Goal: Participate in discussion: Engage in conversation with other users on a specific topic

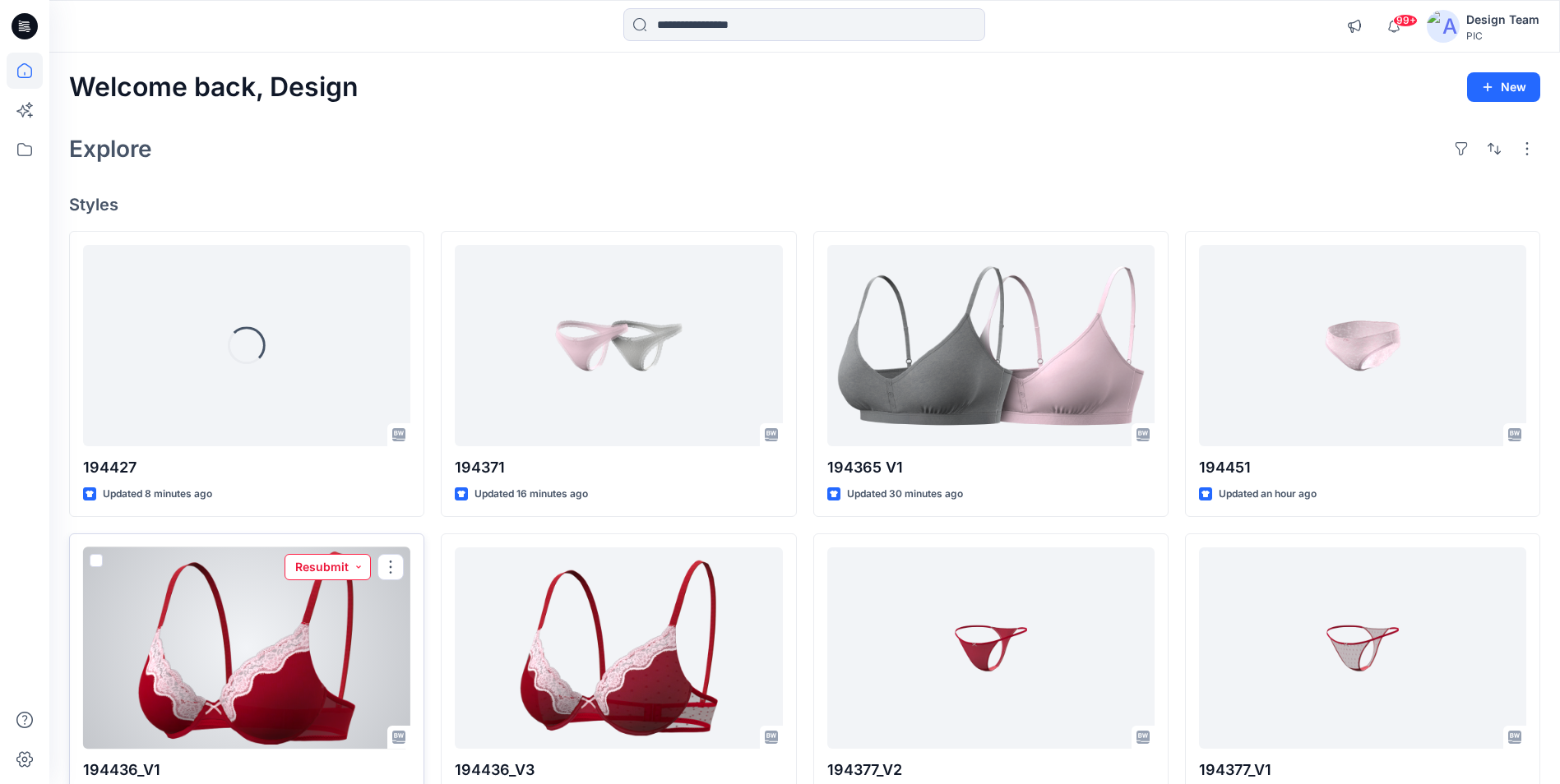
click at [334, 561] on button "Resubmit" at bounding box center [327, 567] width 86 height 27
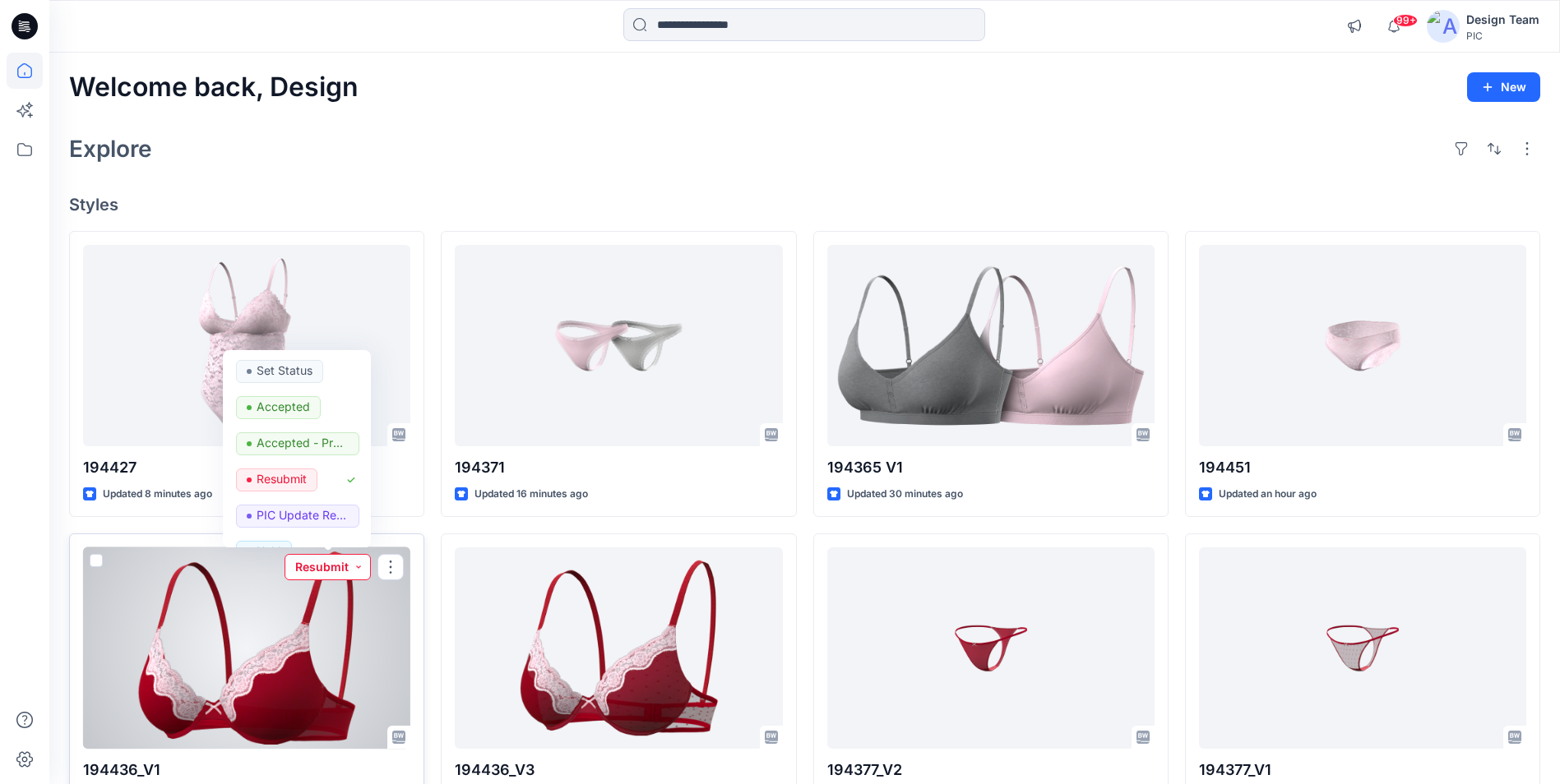
click at [308, 561] on button "Resubmit" at bounding box center [327, 567] width 86 height 27
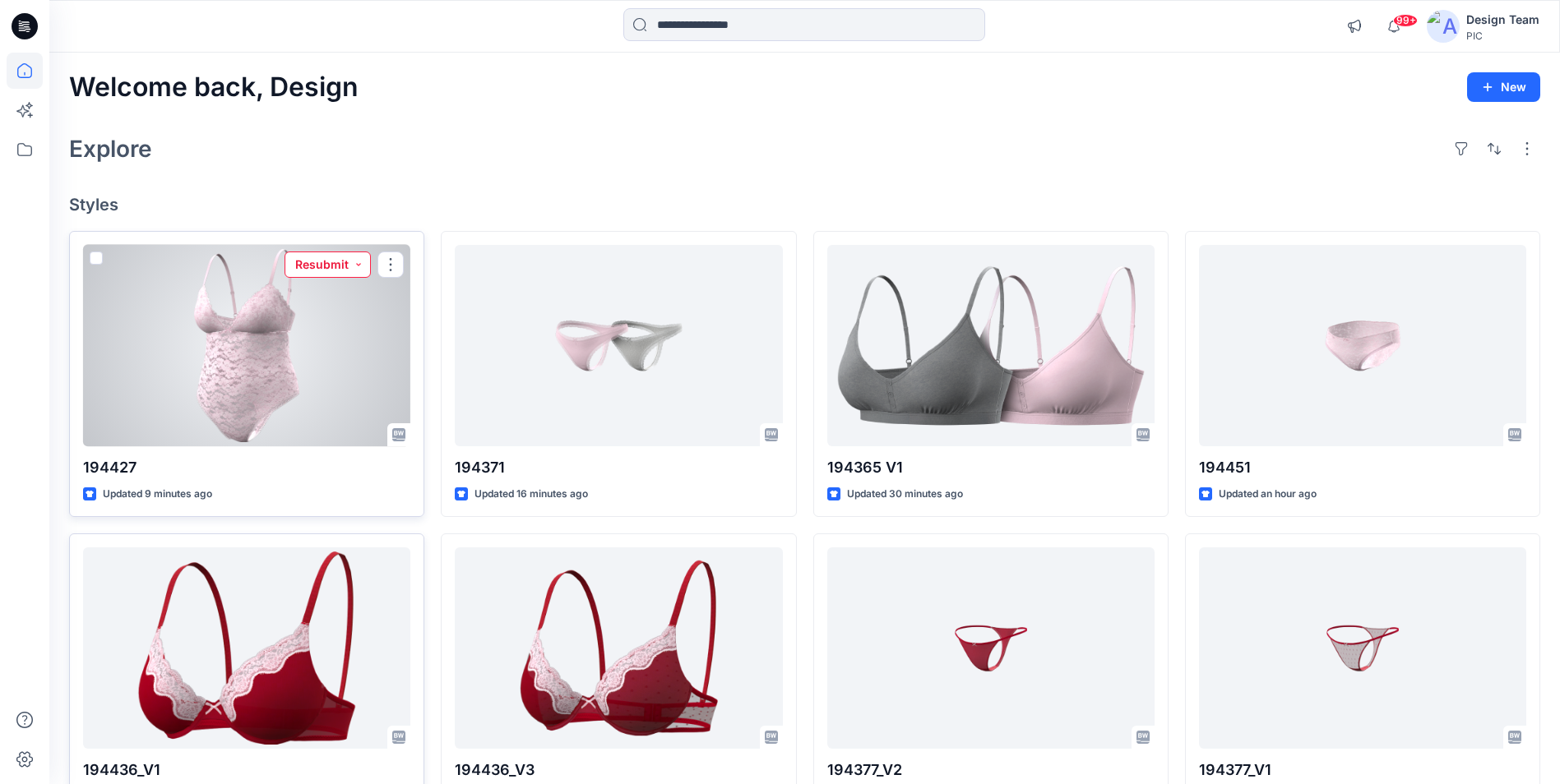
click at [328, 267] on button "Resubmit" at bounding box center [327, 265] width 86 height 27
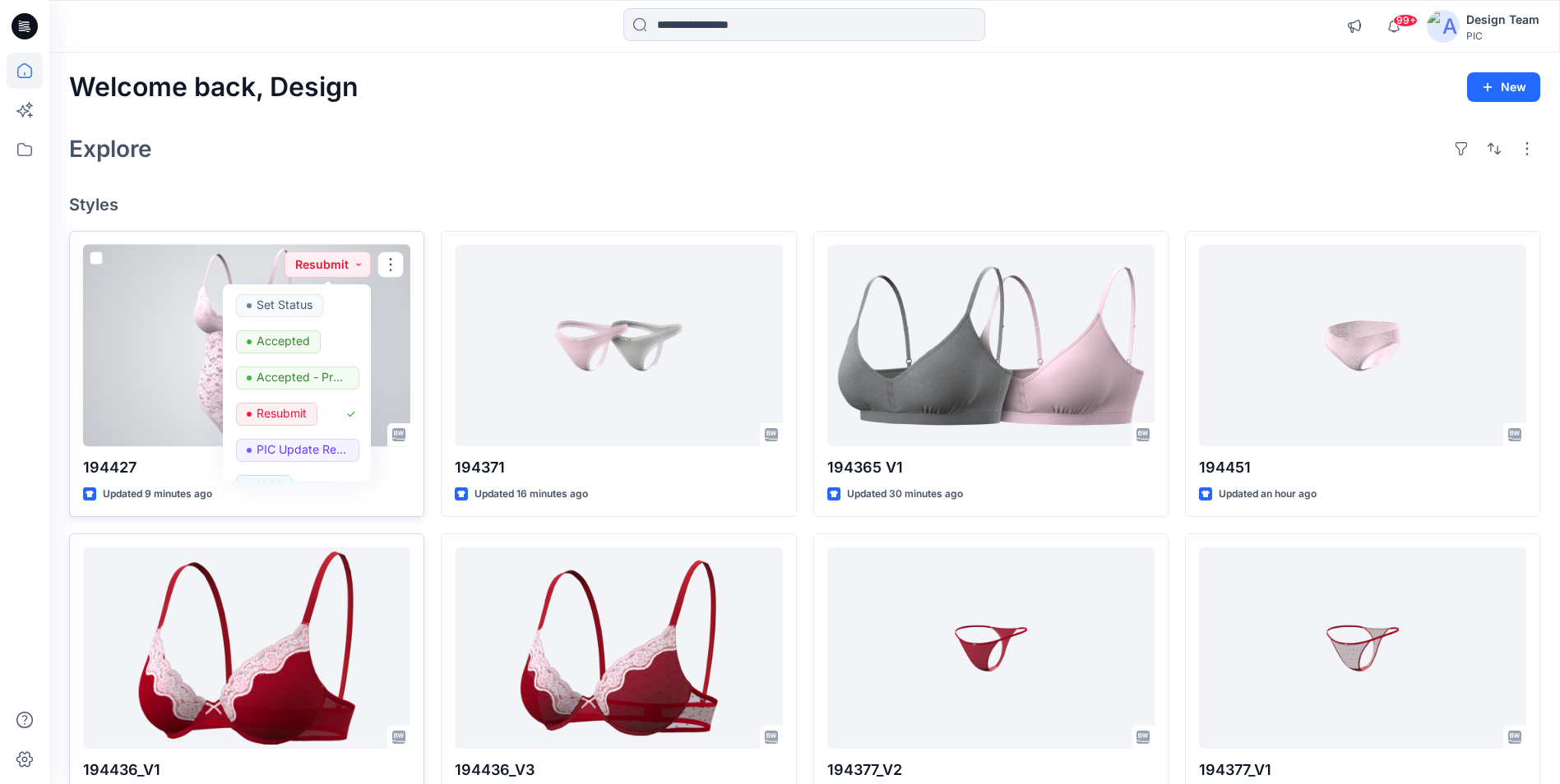
click at [204, 294] on div at bounding box center [247, 346] width 328 height 202
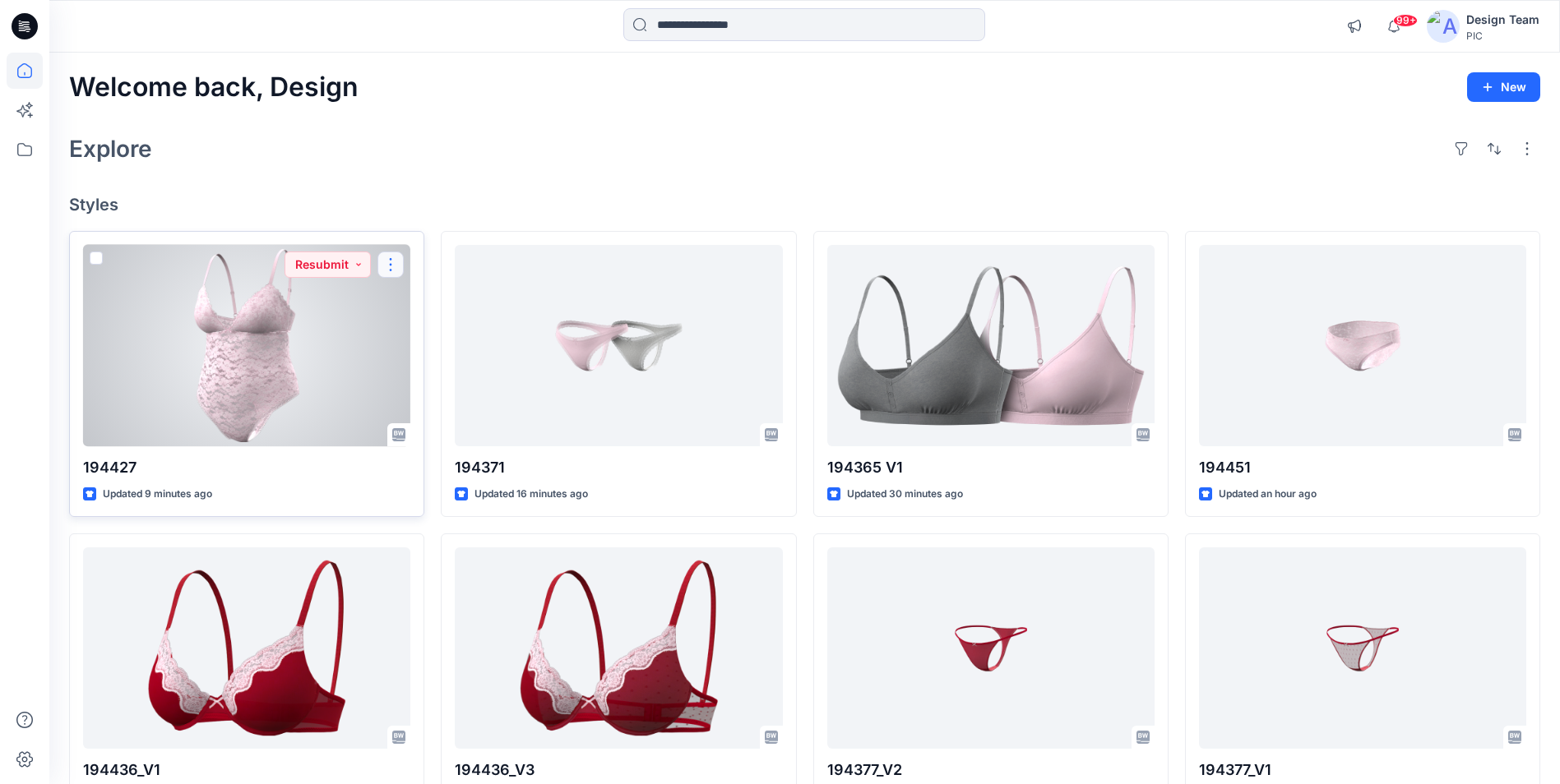
click at [393, 263] on button "button" at bounding box center [390, 265] width 27 height 27
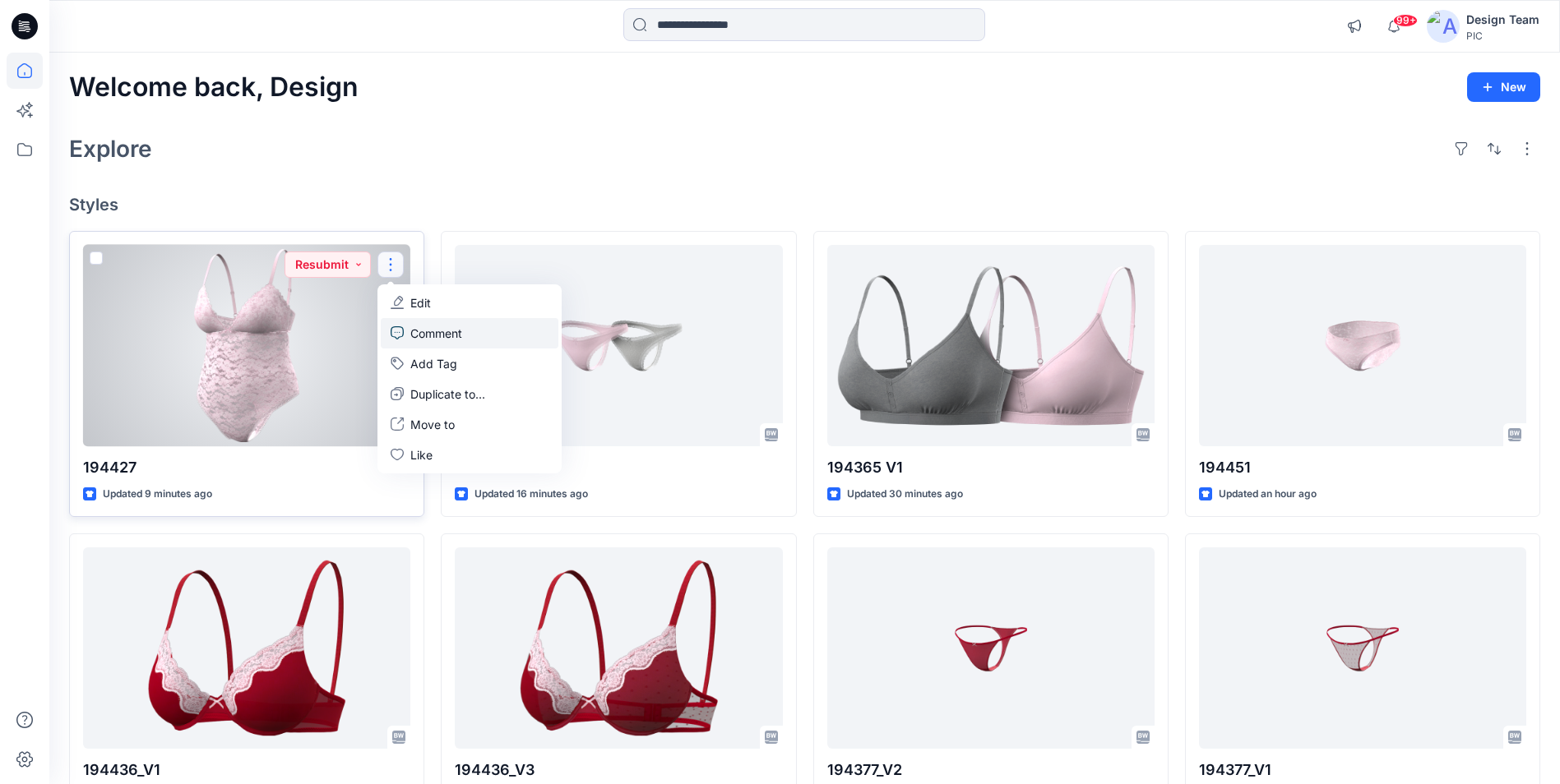
click at [408, 330] on link "Comment" at bounding box center [470, 333] width 178 height 30
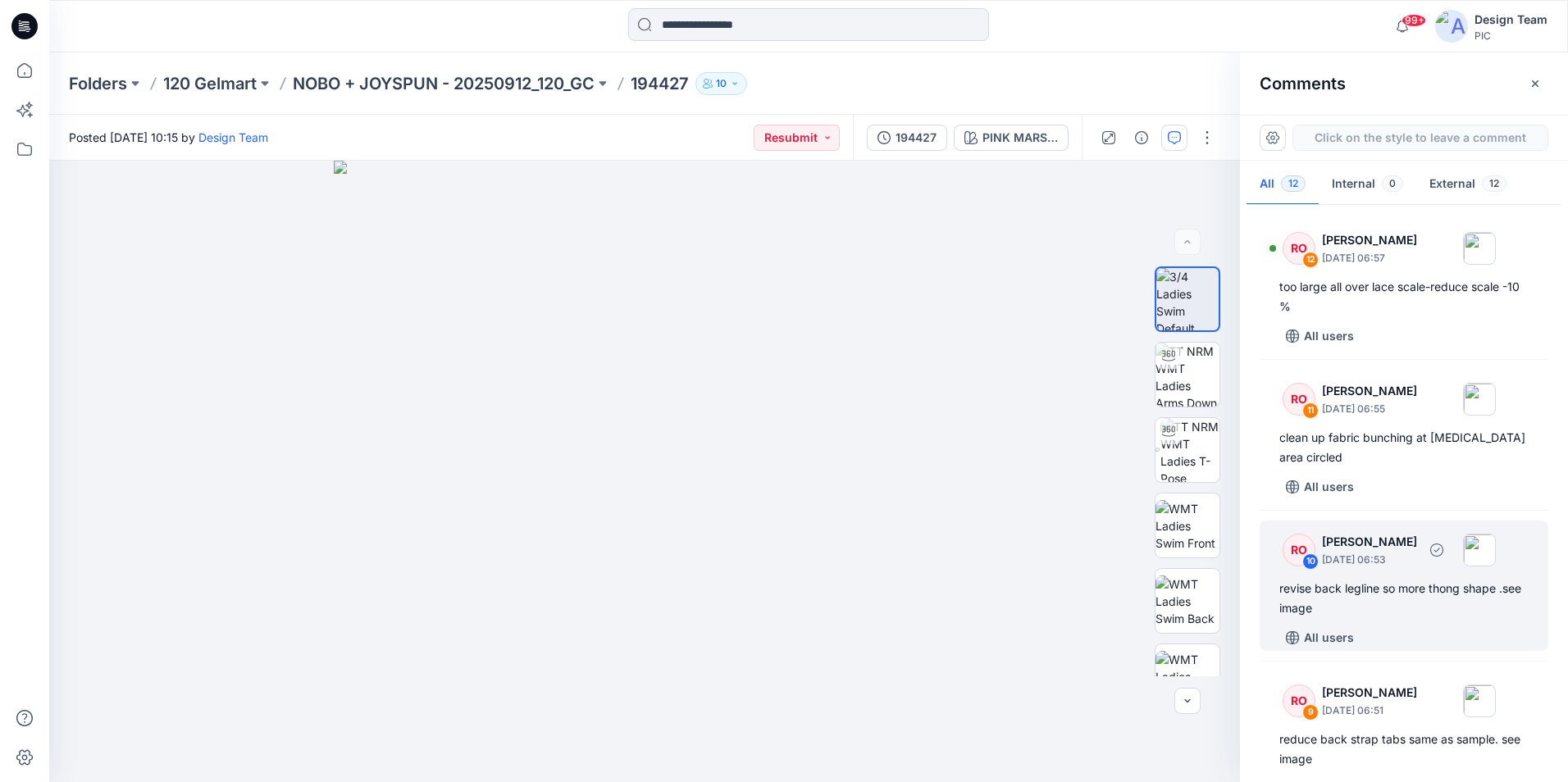
click at [1404, 605] on div "revise back legline so more thong shape .see image" at bounding box center [1404, 599] width 249 height 40
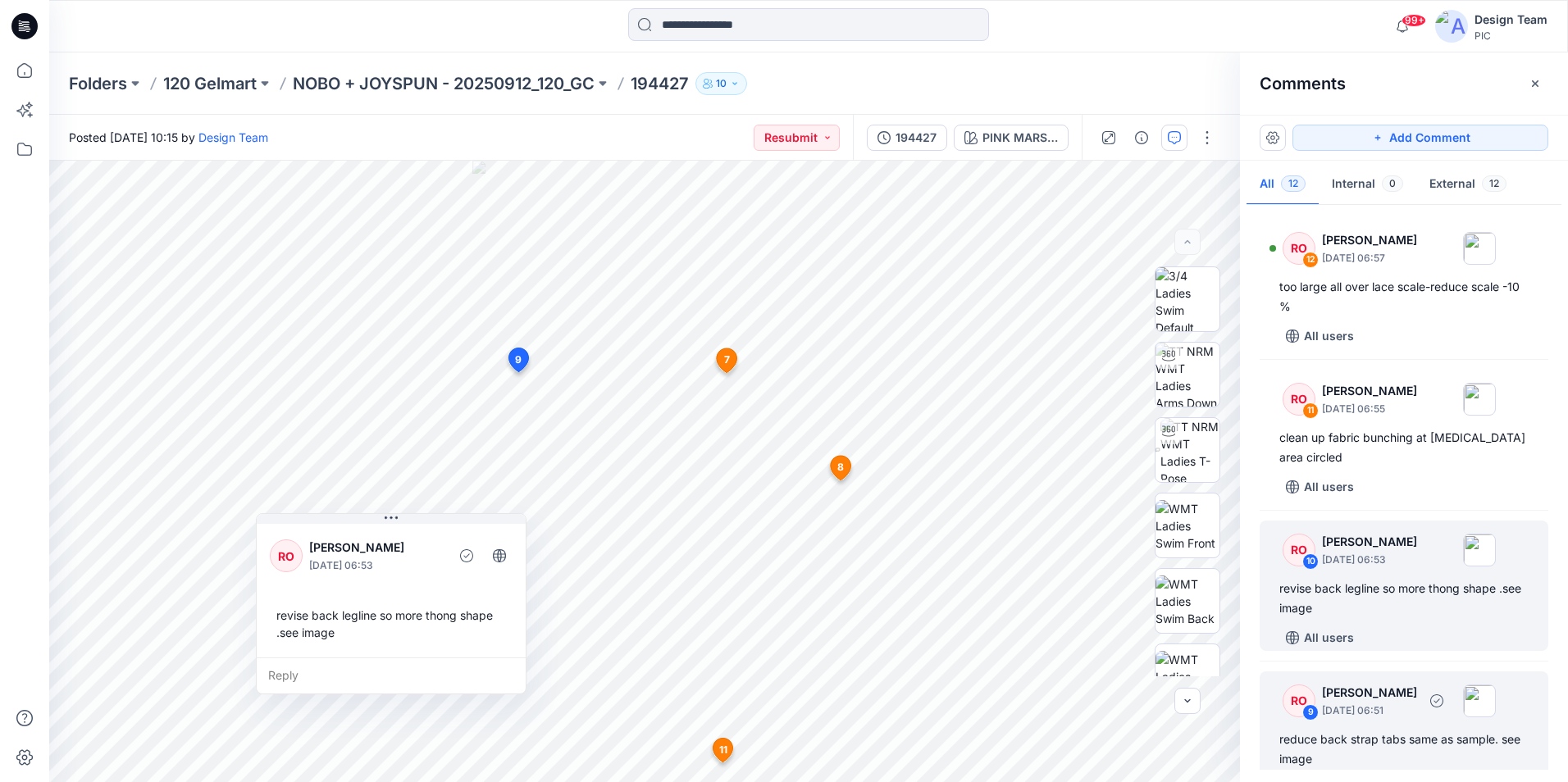
click at [1417, 709] on p "[DATE] 06:51" at bounding box center [1369, 710] width 95 height 16
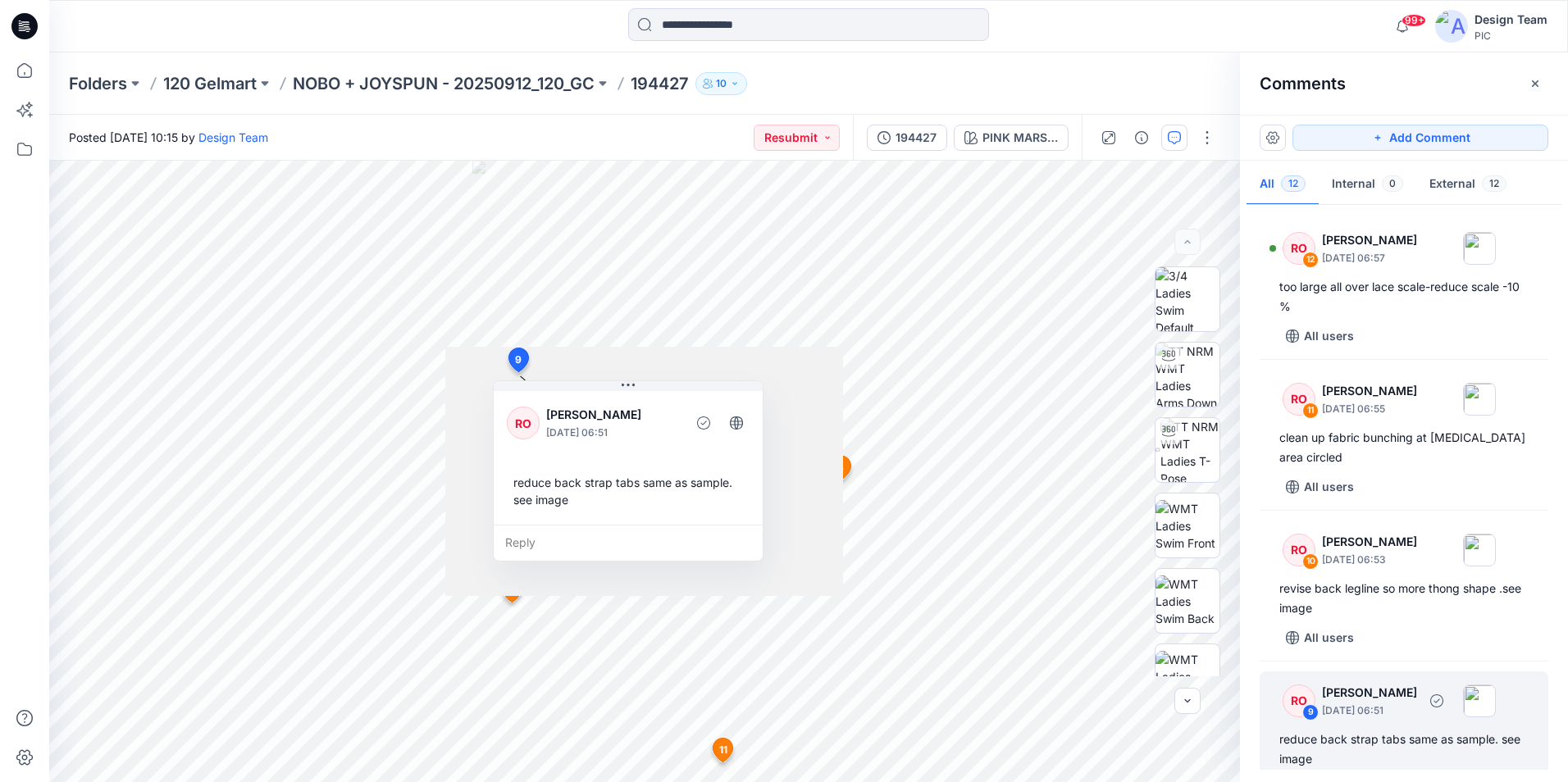
scroll to position [32, 0]
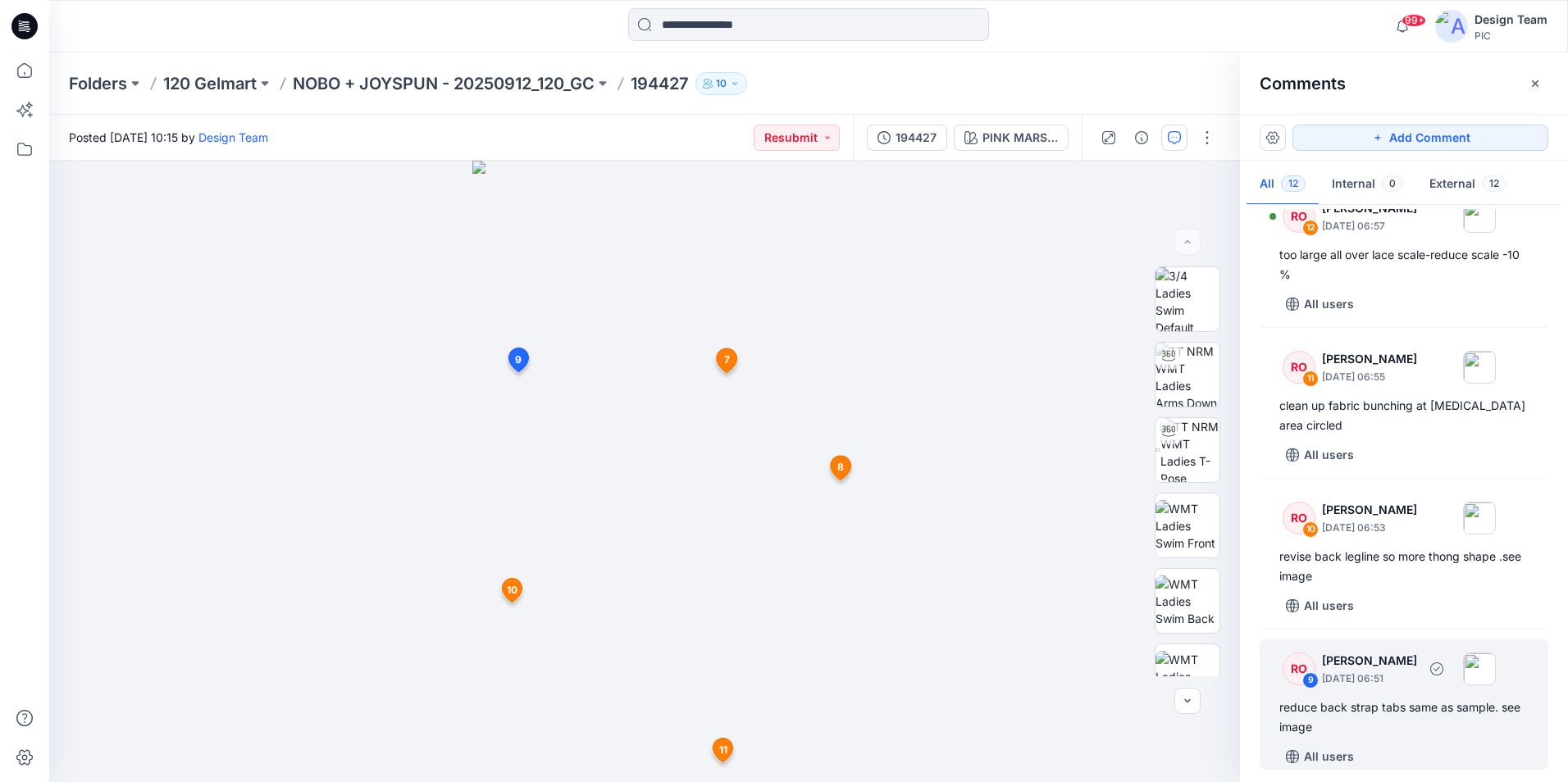
click at [1420, 707] on div "reduce back strap tabs same as sample. see image" at bounding box center [1404, 718] width 249 height 40
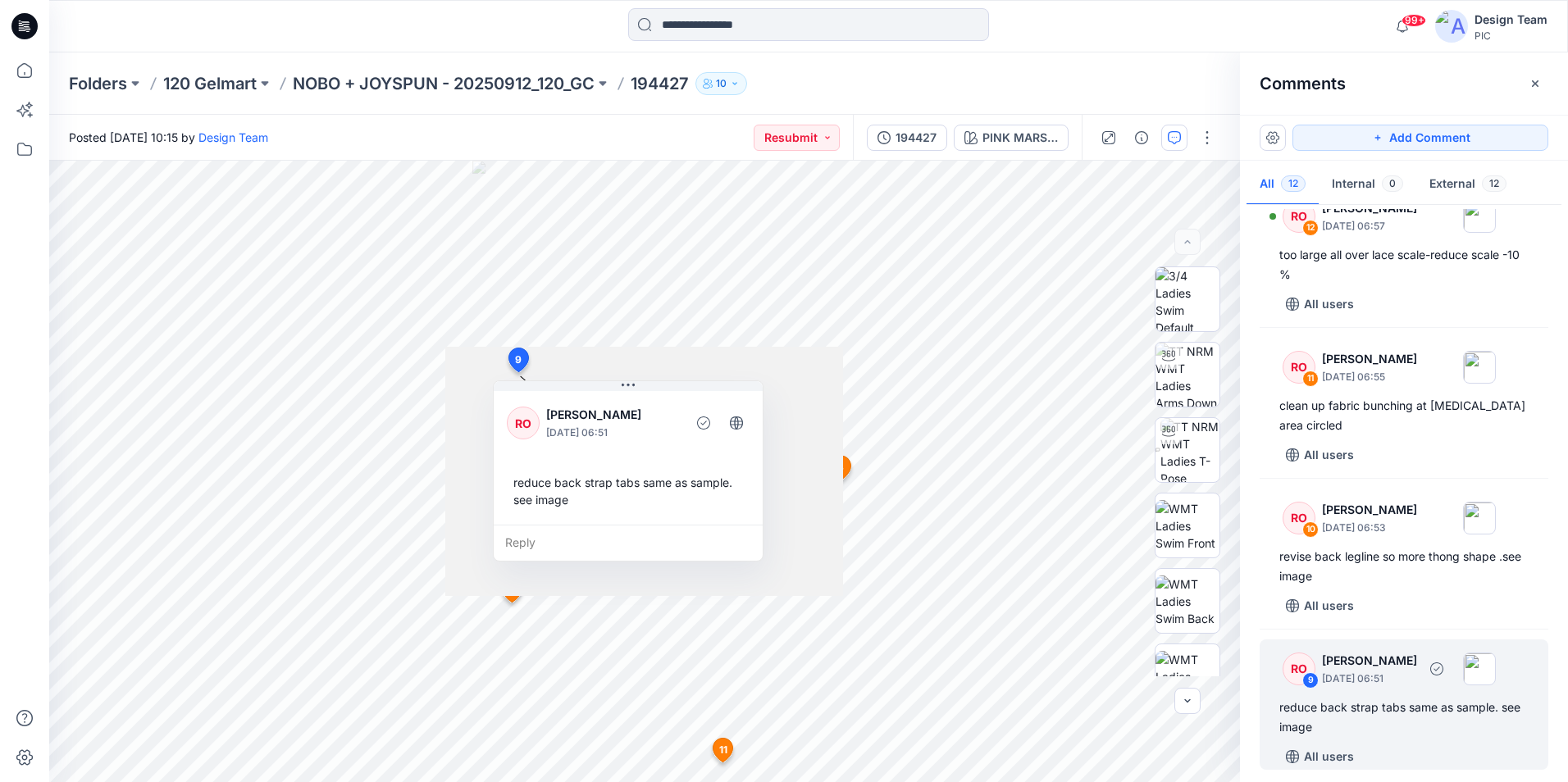
click at [1420, 706] on div "reduce back strap tabs same as sample. see image" at bounding box center [1404, 718] width 249 height 40
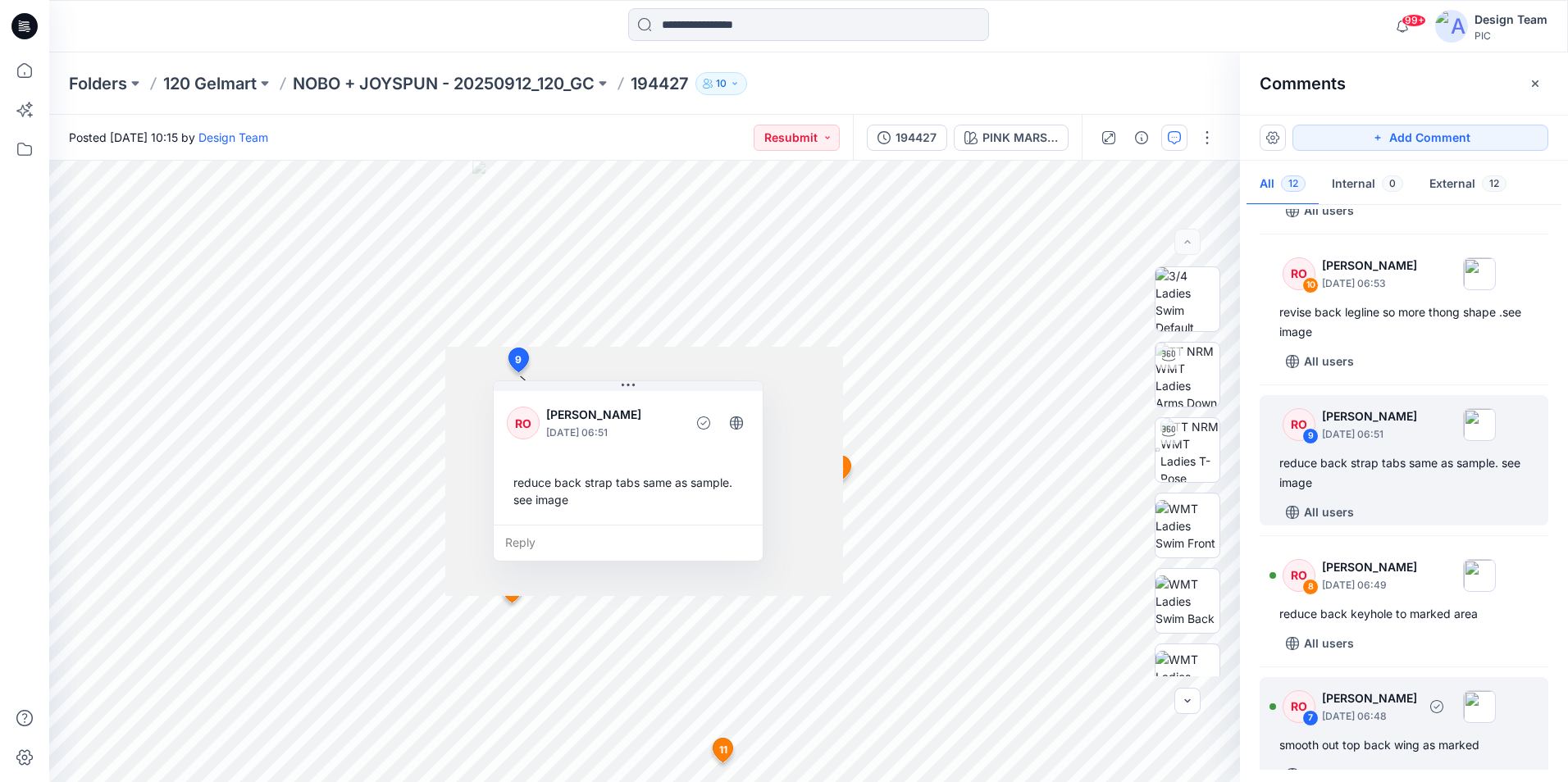
scroll to position [278, 0]
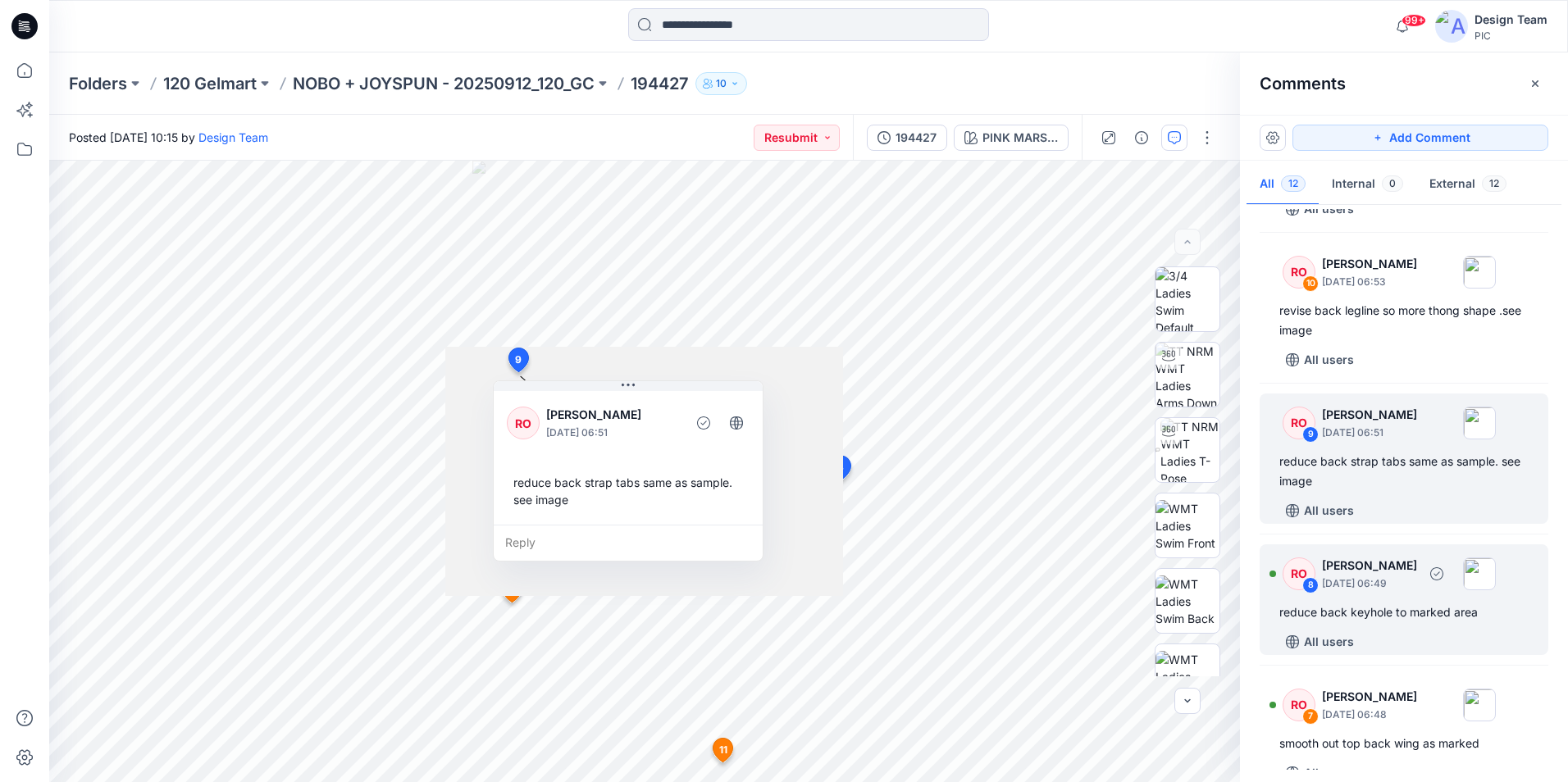
click at [1408, 635] on div "All users" at bounding box center [1413, 642] width 269 height 26
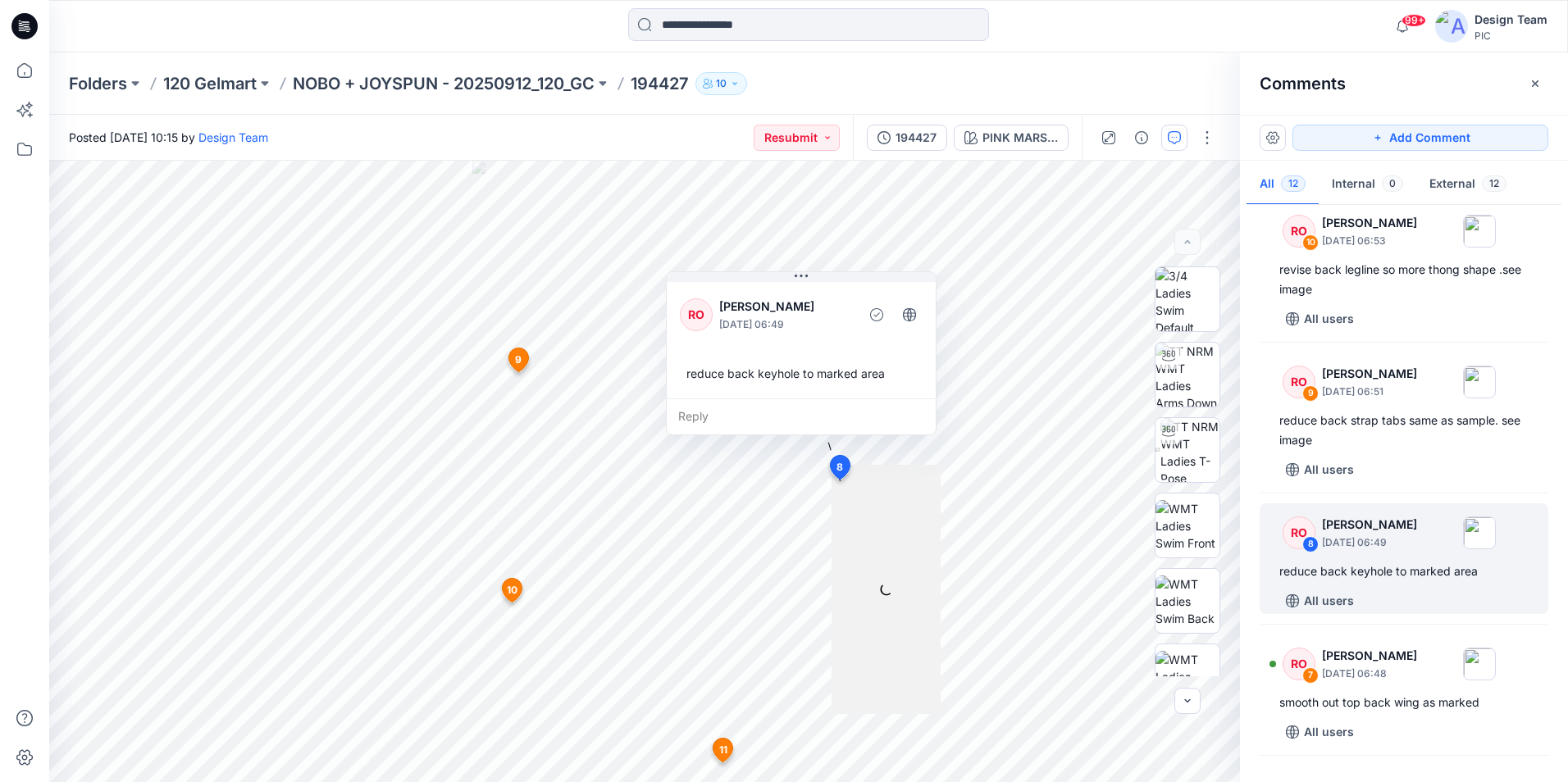
scroll to position [442, 0]
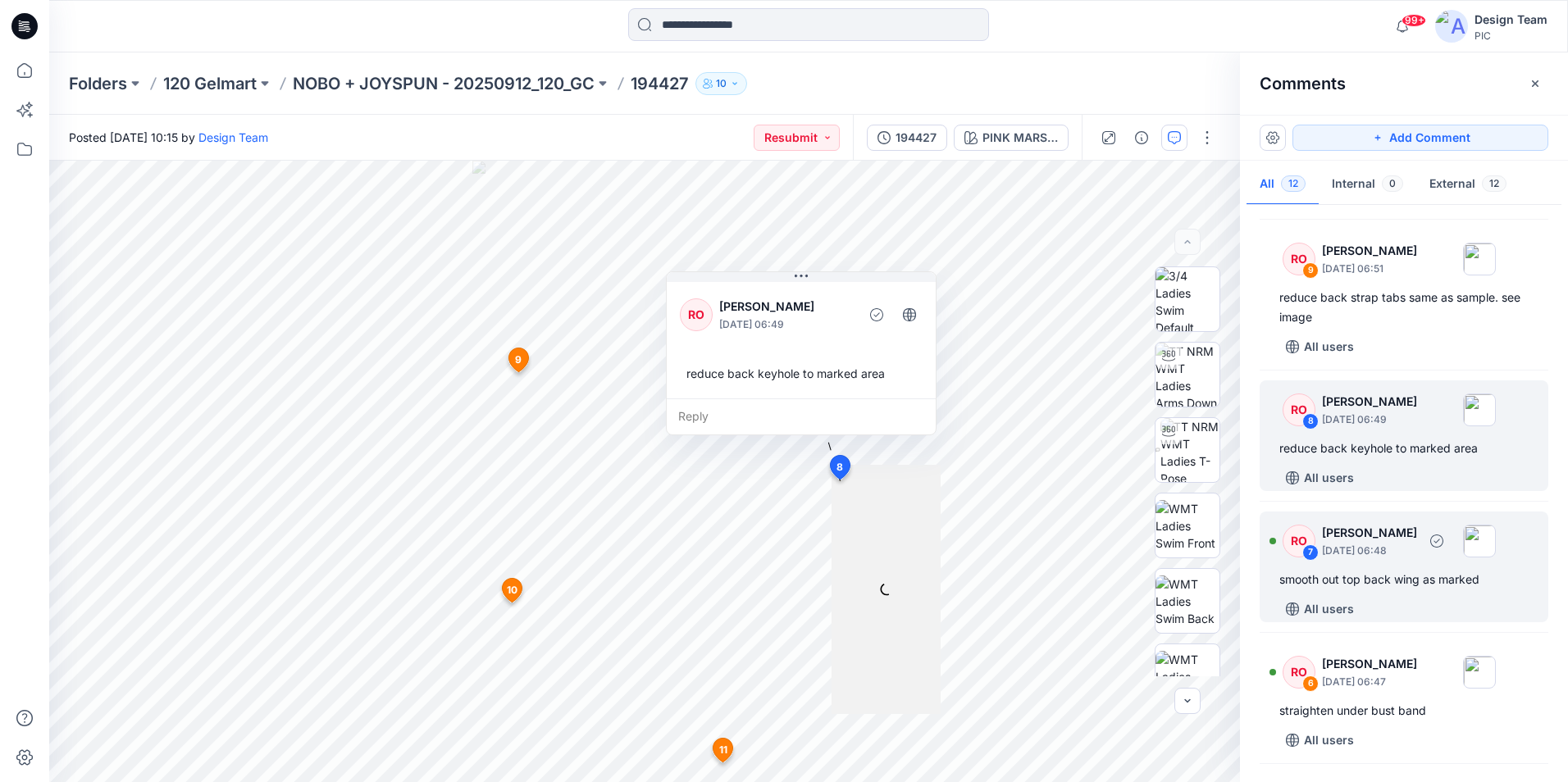
click at [1383, 612] on div "All users" at bounding box center [1413, 609] width 269 height 26
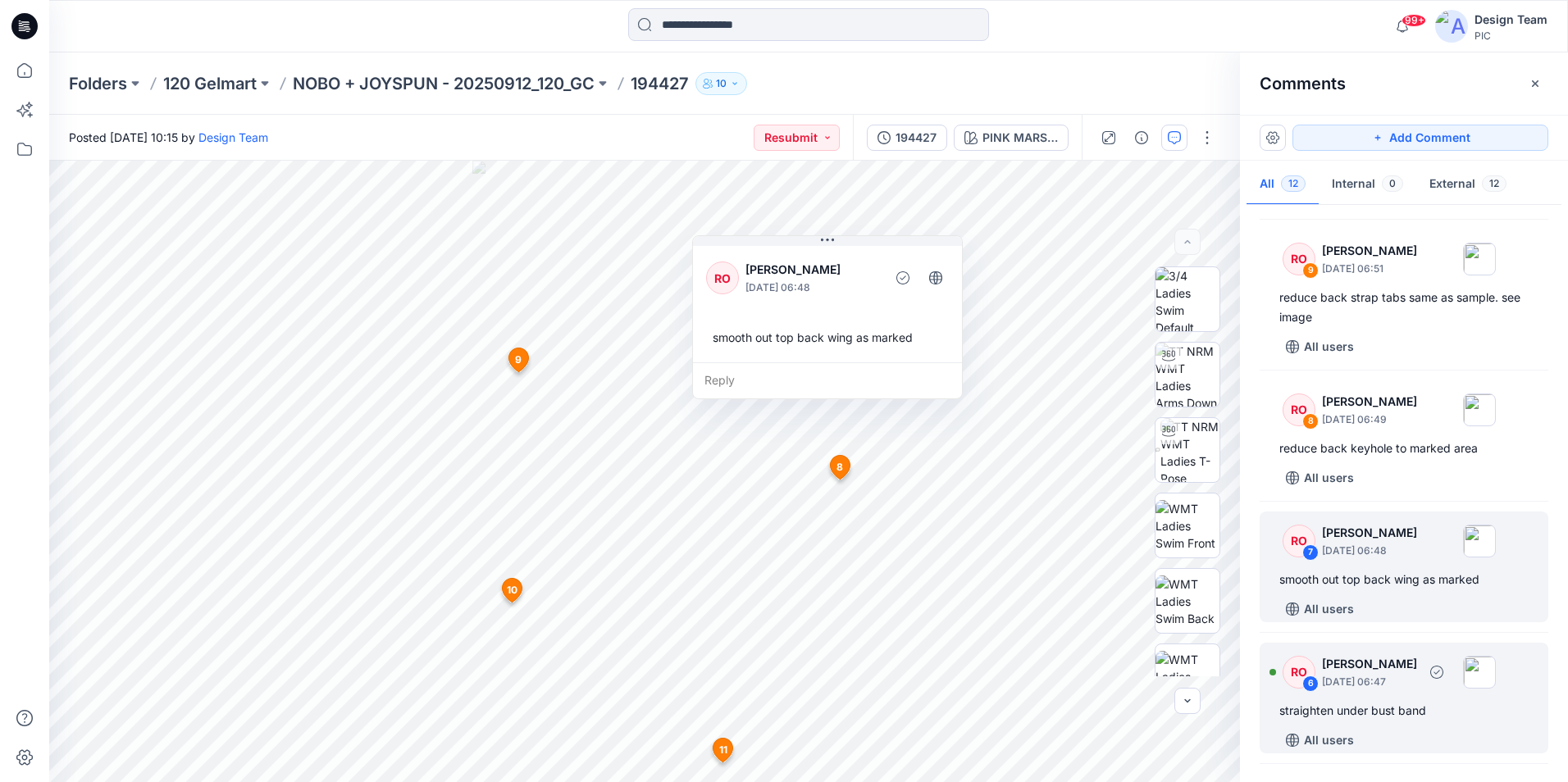
click at [1377, 687] on p "[DATE] 06:47" at bounding box center [1369, 682] width 95 height 16
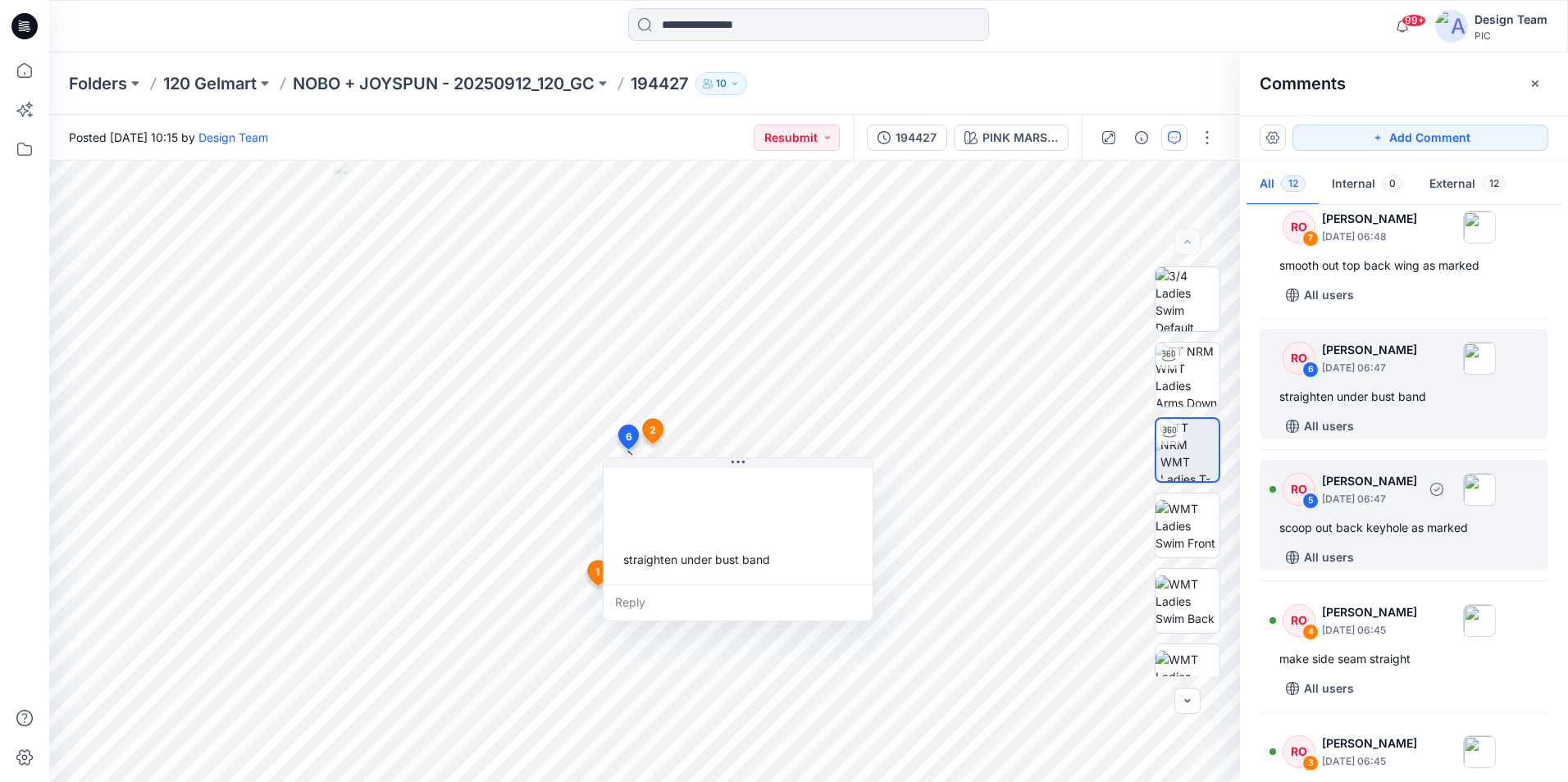
scroll to position [770, 0]
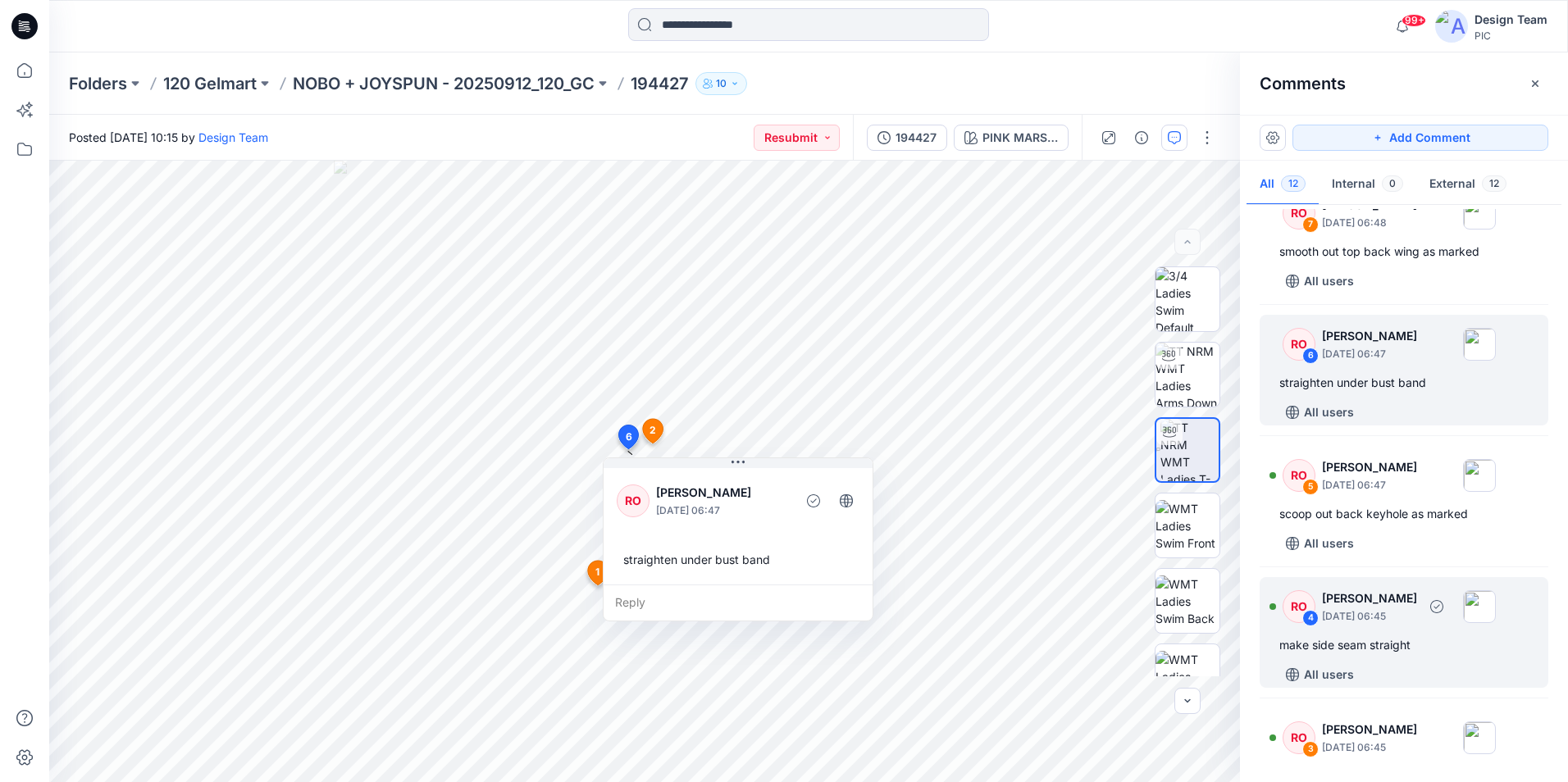
click at [1434, 670] on div "All users" at bounding box center [1413, 675] width 269 height 26
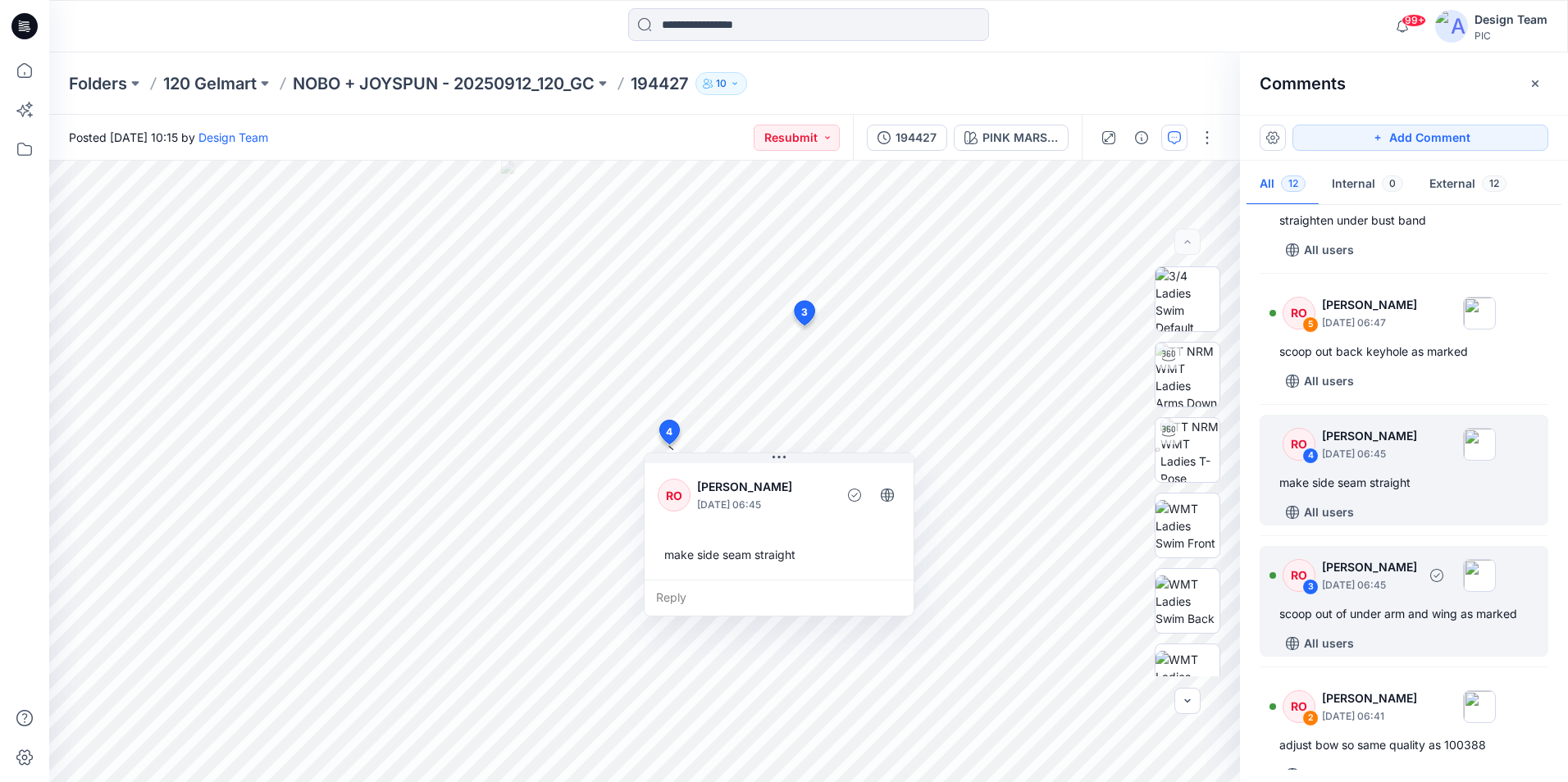
scroll to position [934, 0]
click at [1433, 596] on div "RO 3 [PERSON_NAME] [DATE] 06:45 scoop out of under arm and wing as marked All u…" at bounding box center [1404, 599] width 289 height 110
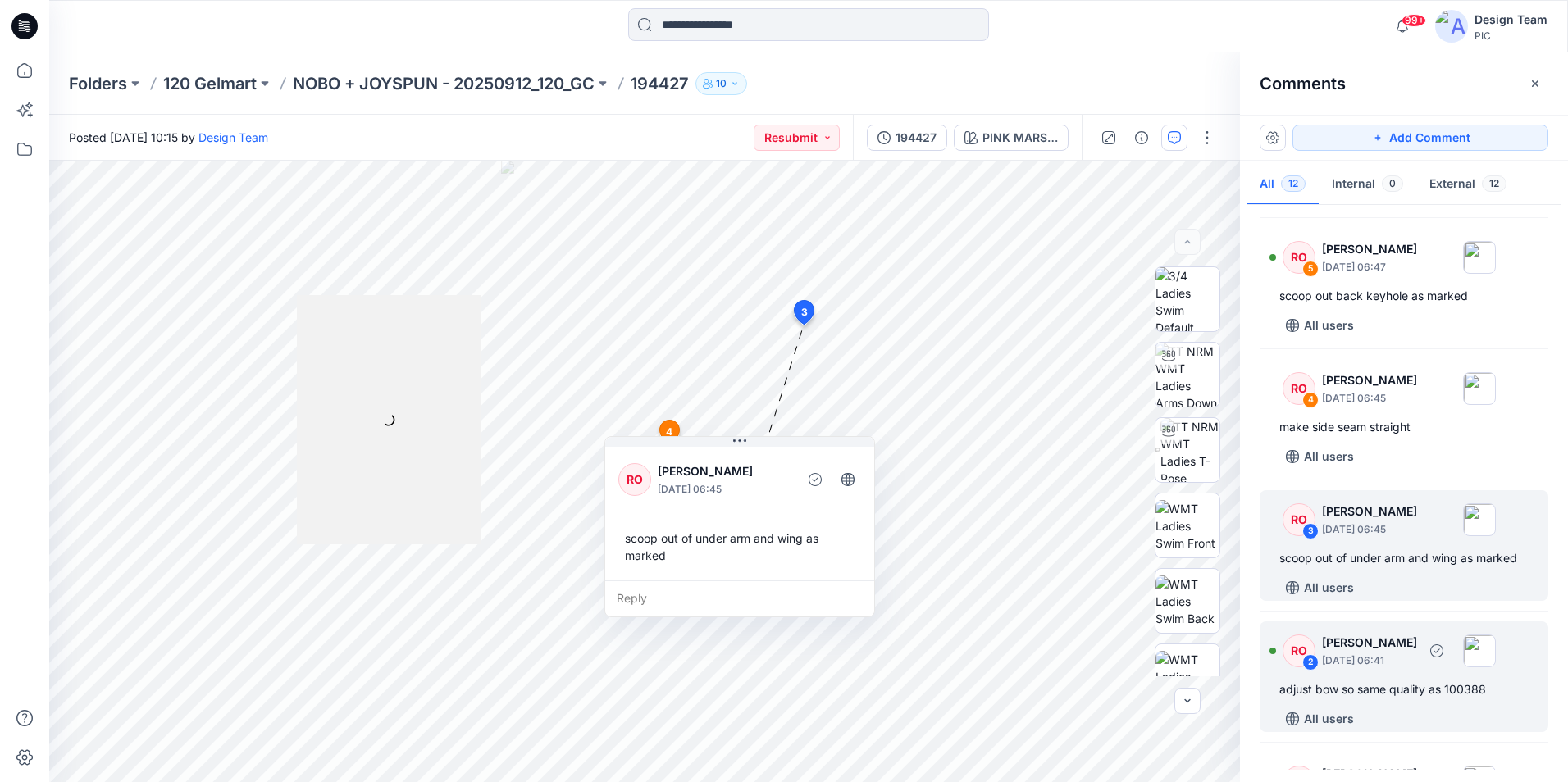
scroll to position [1091, 0]
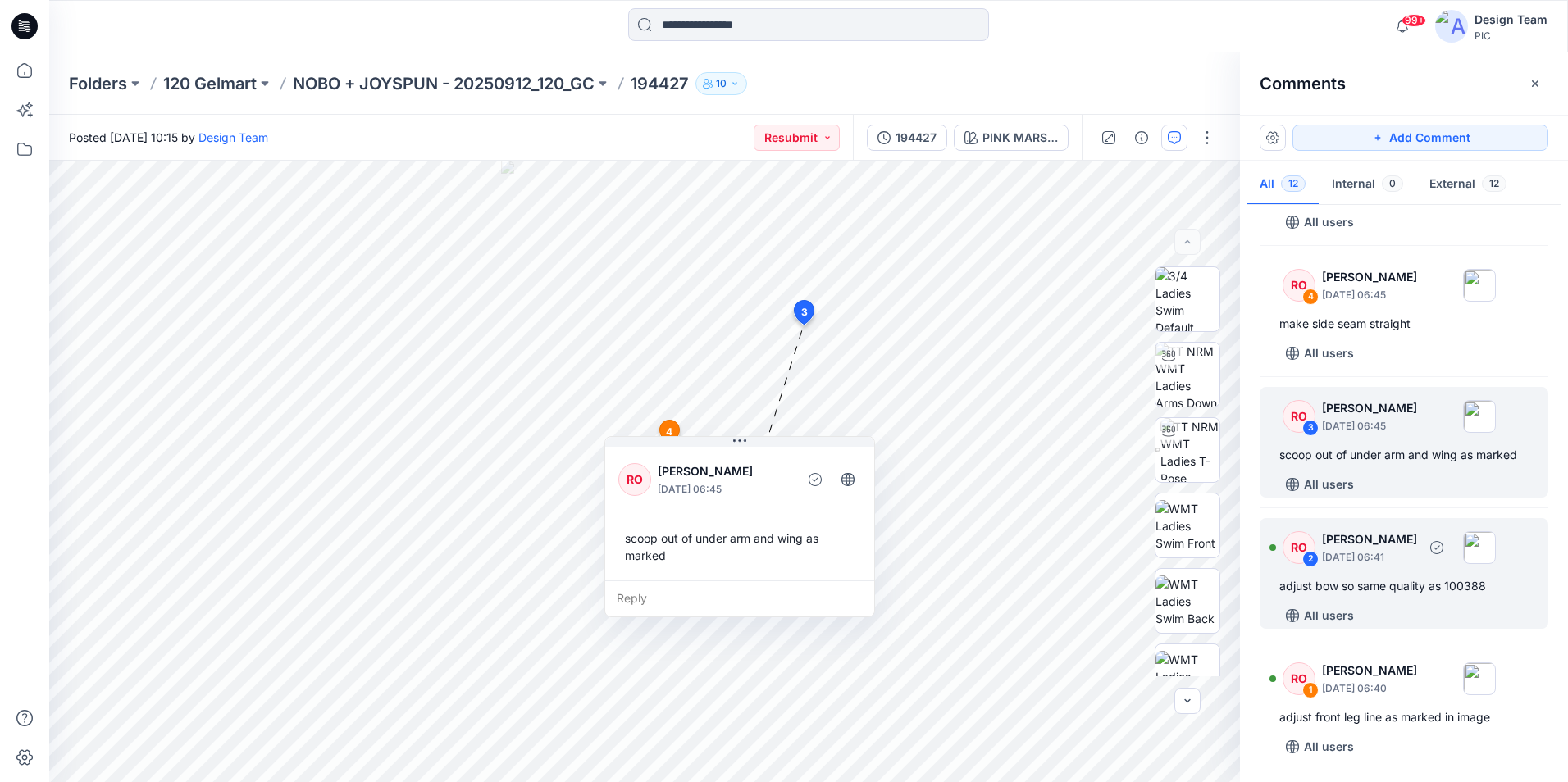
click at [1410, 589] on div "adjust bow so same quality as 100388" at bounding box center [1404, 586] width 249 height 20
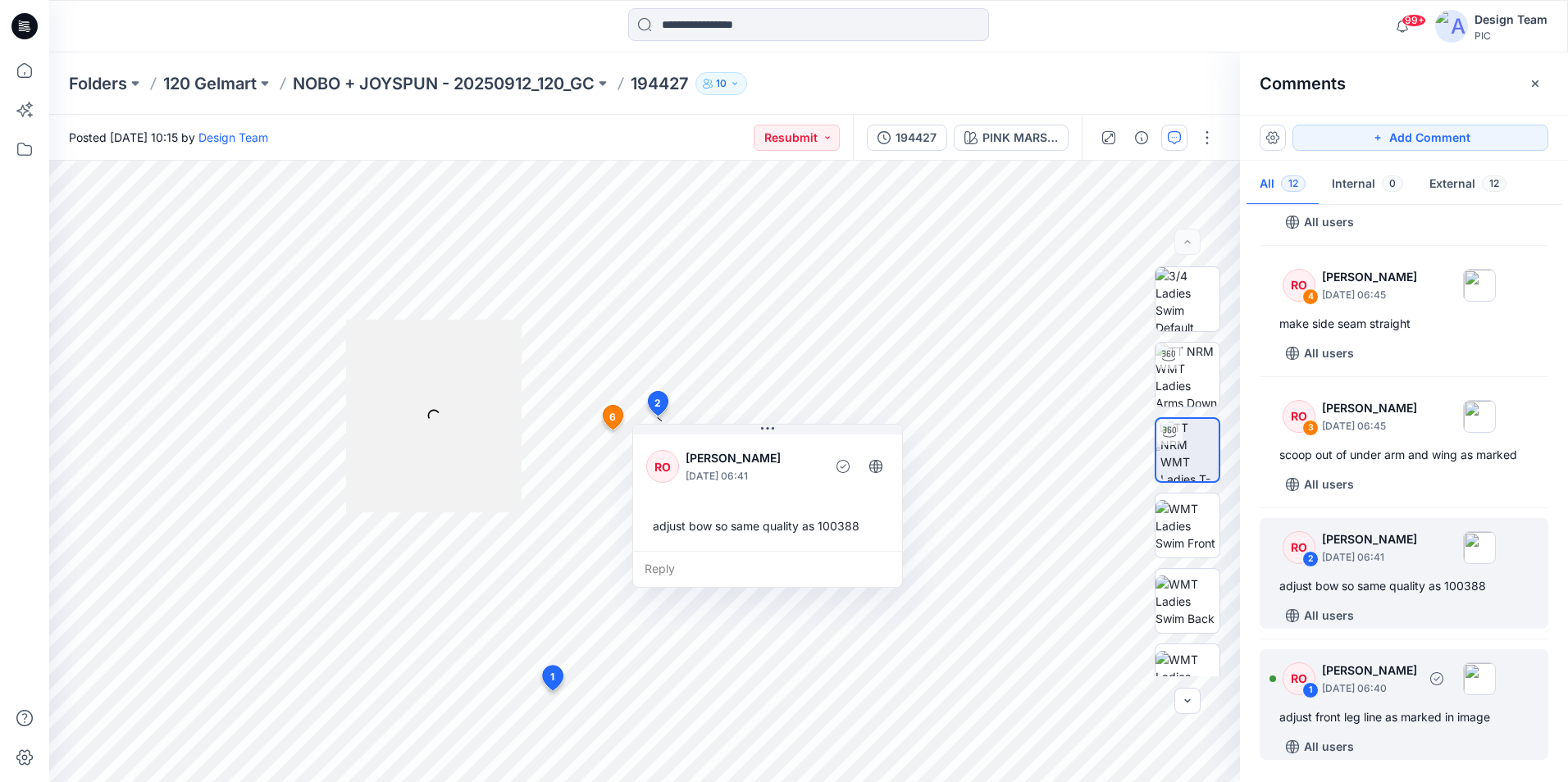
click at [1409, 718] on div "adjust front leg line as marked in image" at bounding box center [1404, 717] width 249 height 20
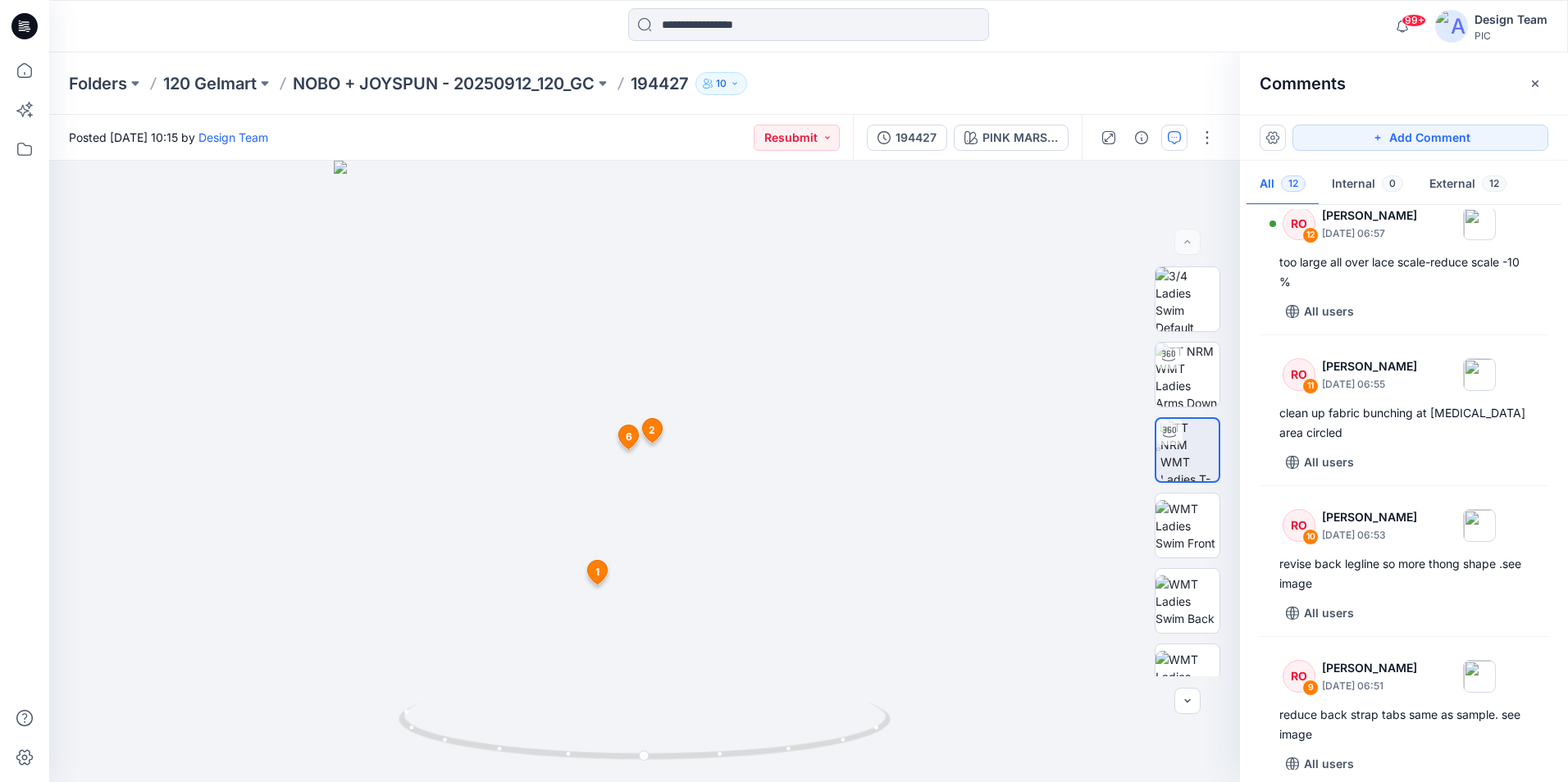
scroll to position [0, 0]
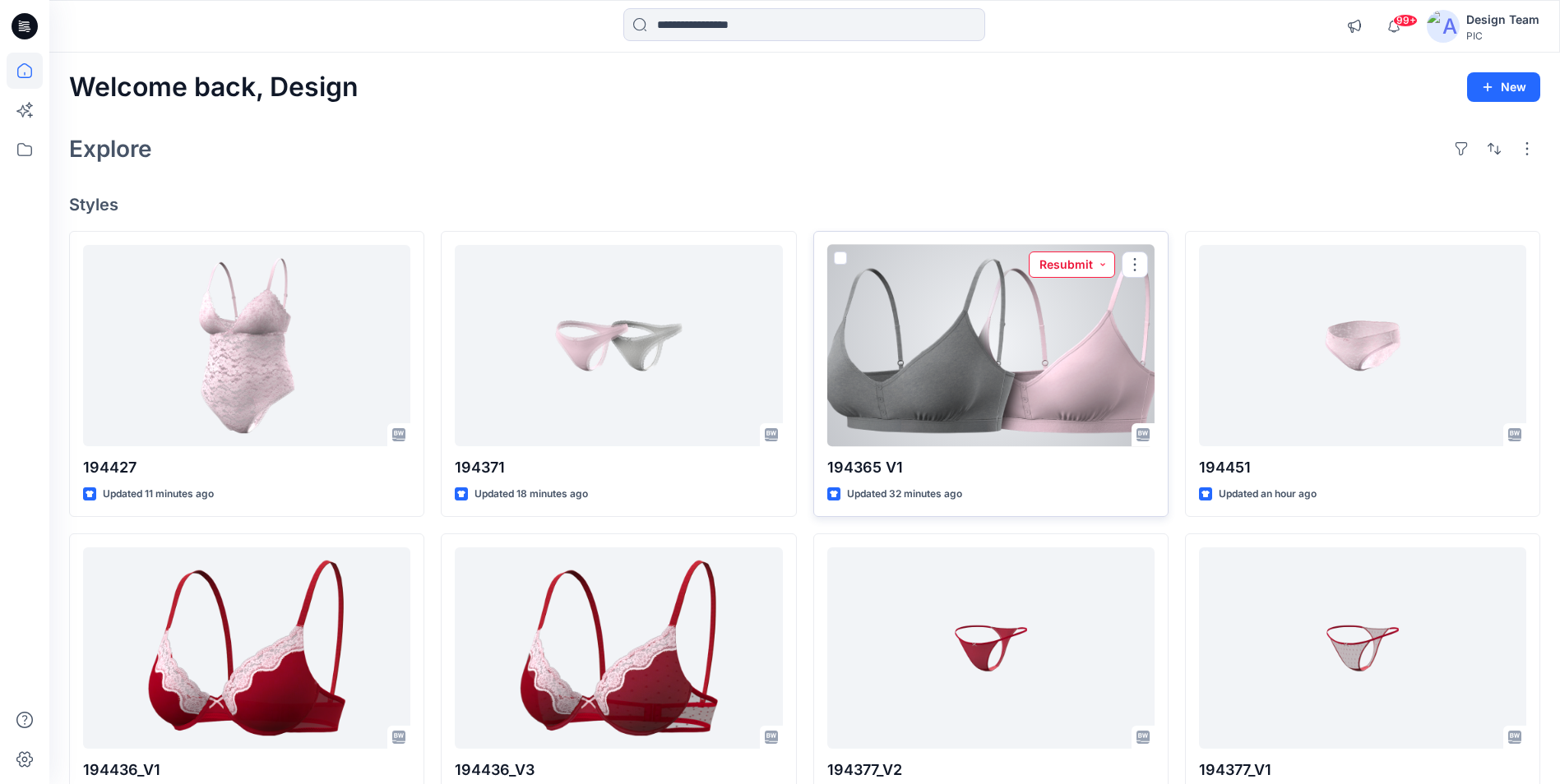
click at [1081, 266] on button "Resubmit" at bounding box center [1071, 265] width 86 height 27
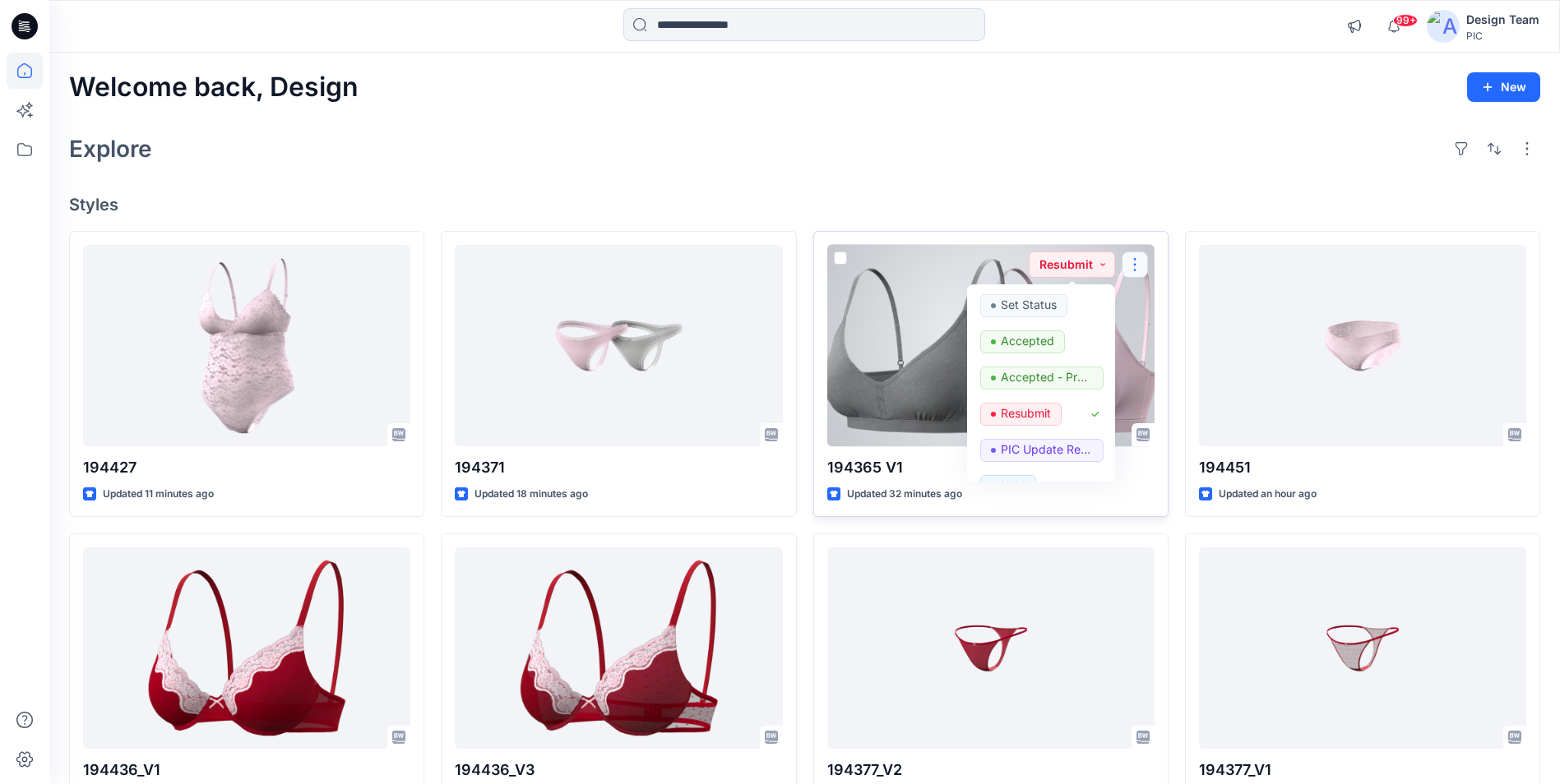
click at [1131, 260] on button "button" at bounding box center [1135, 265] width 27 height 27
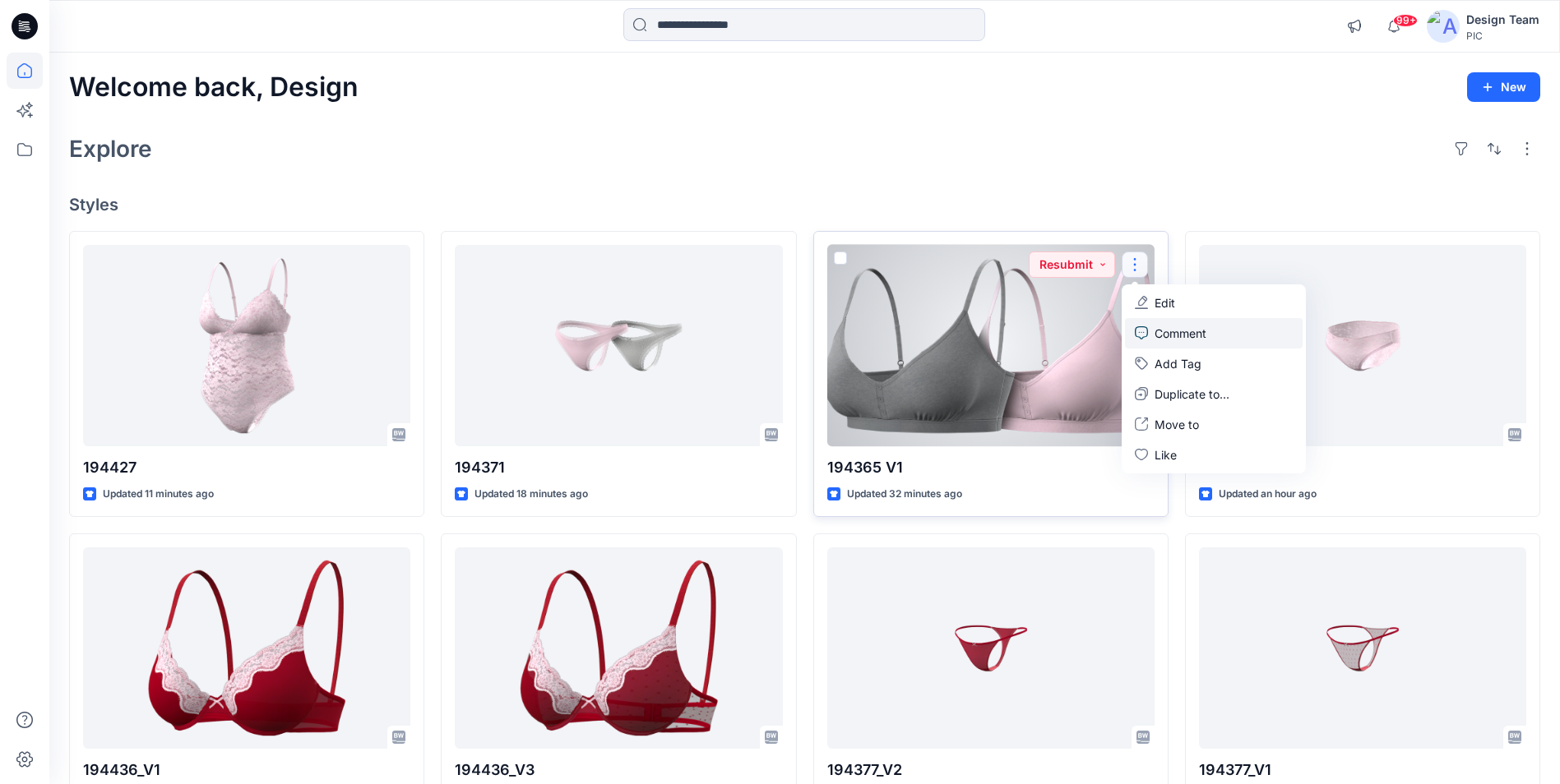
click at [1167, 332] on p "Comment" at bounding box center [1180, 333] width 52 height 17
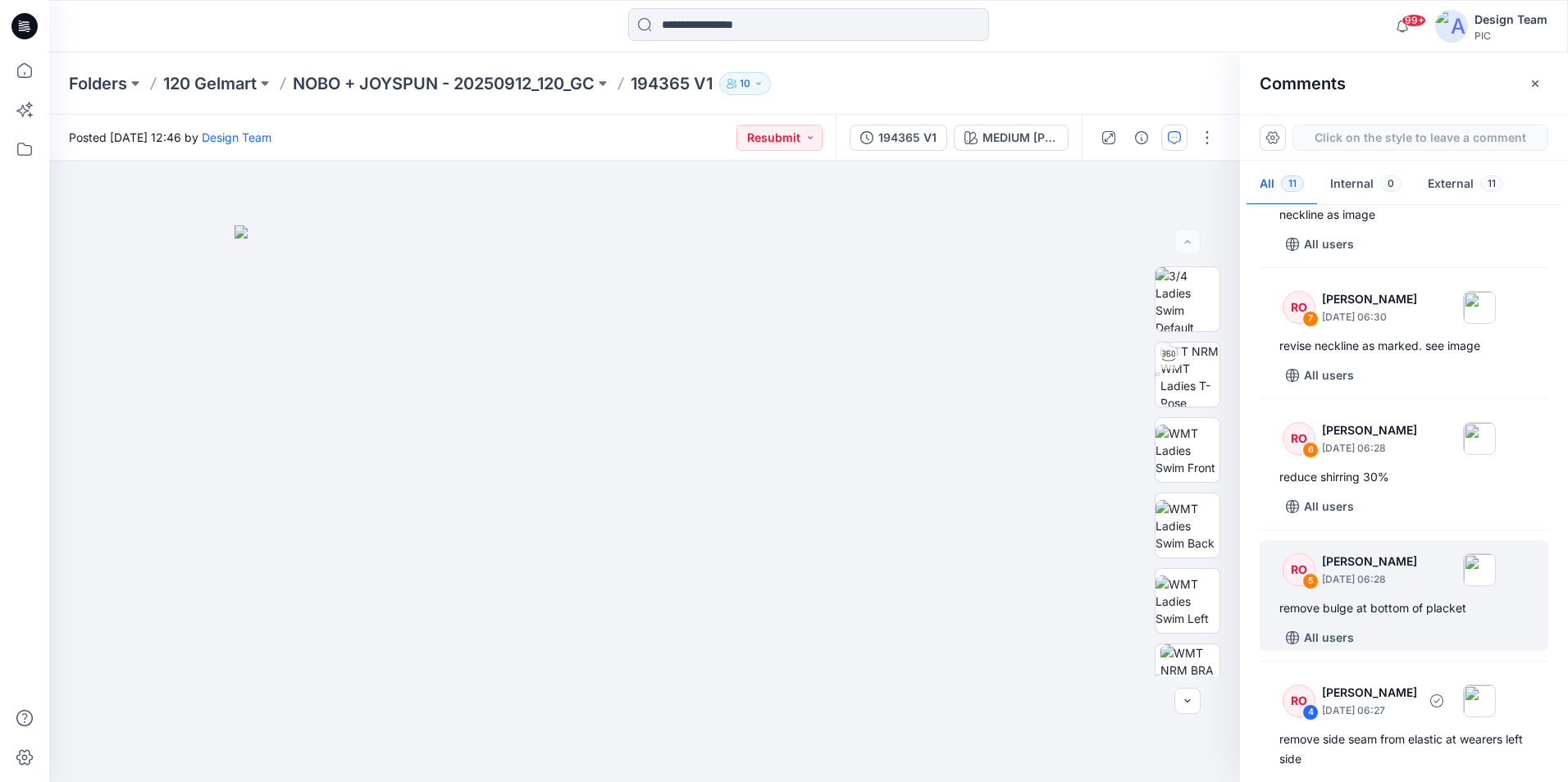
scroll to position [738, 0]
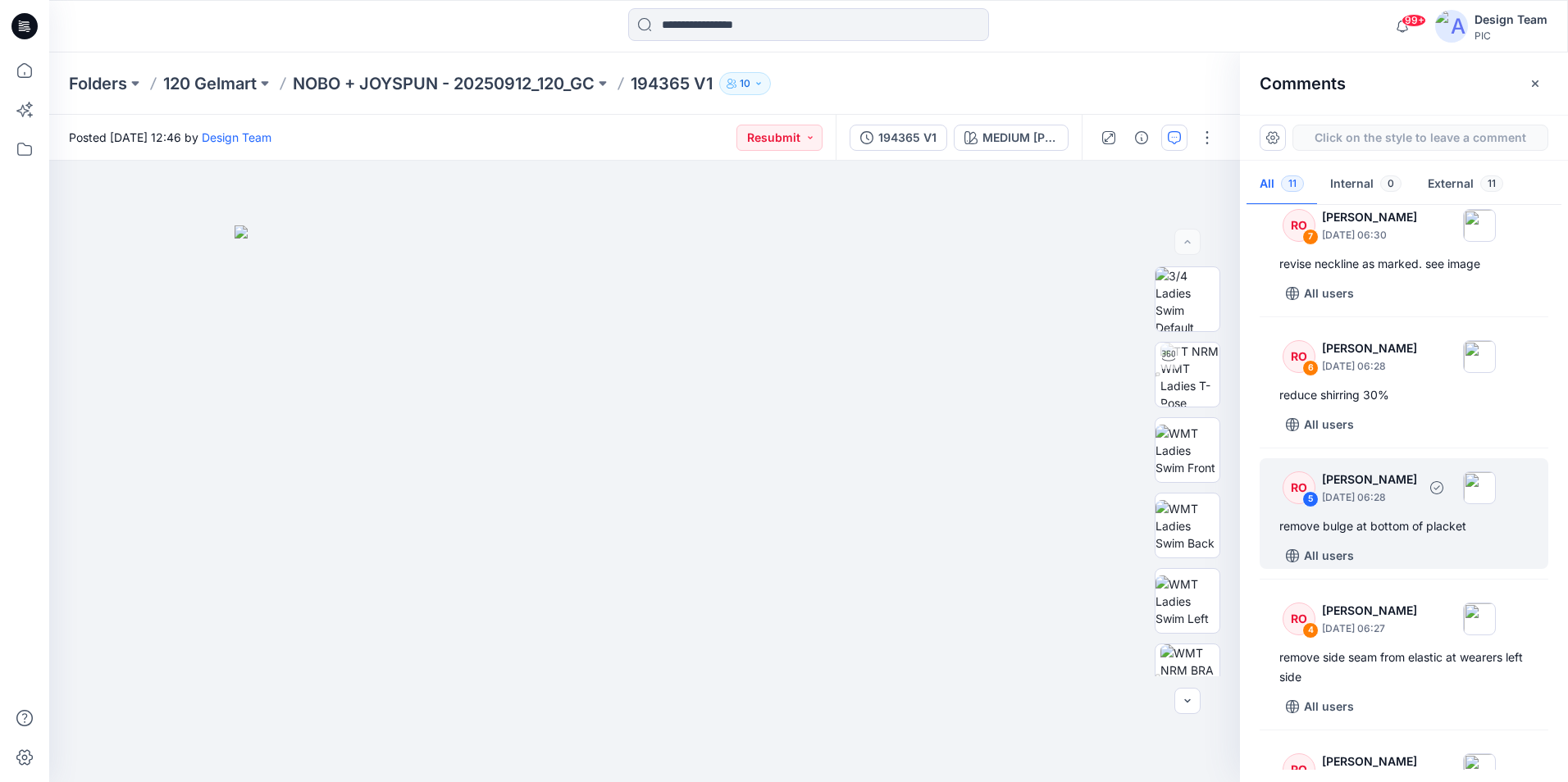
click at [1401, 569] on div "All users" at bounding box center [1413, 556] width 269 height 26
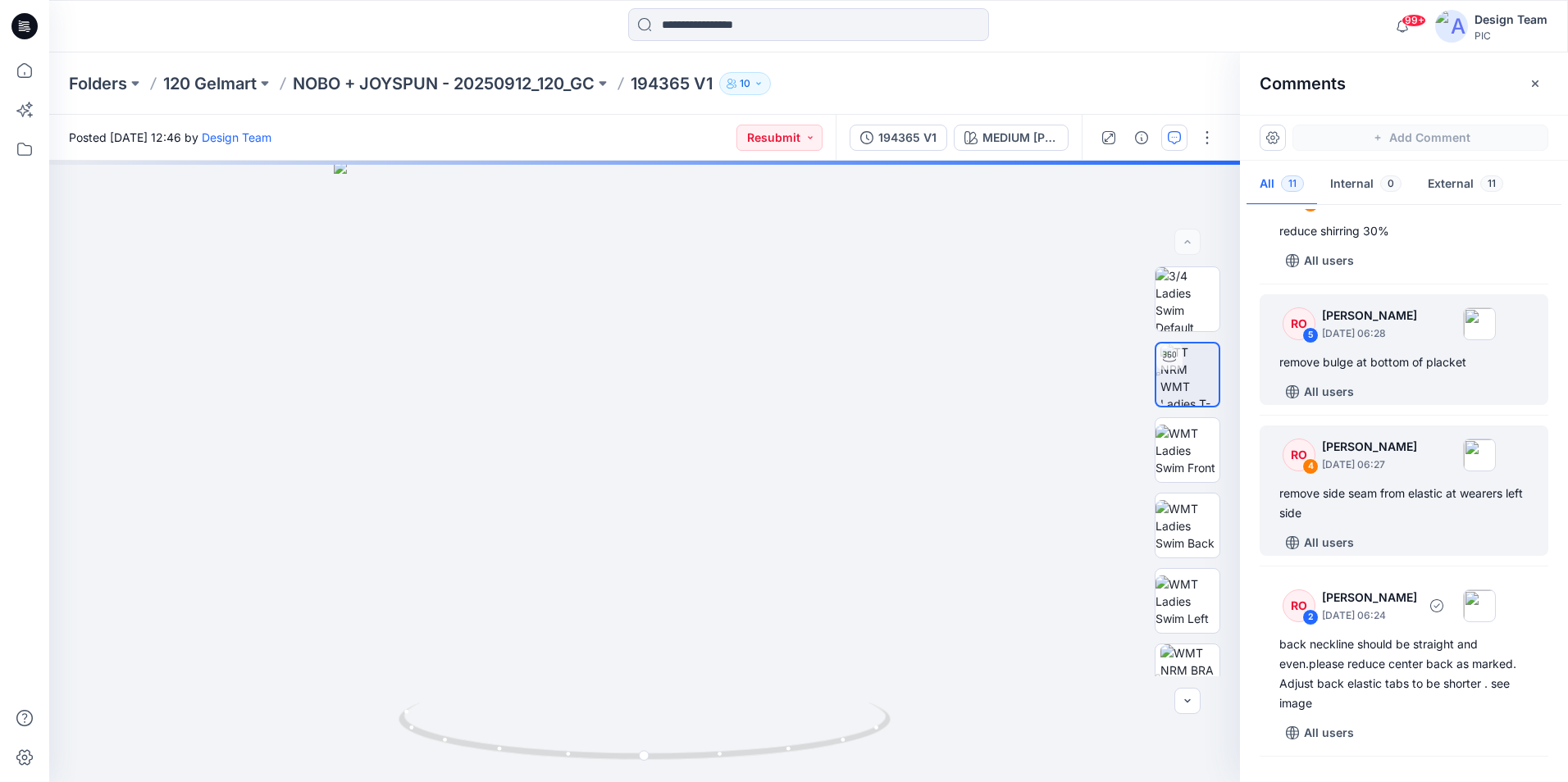
scroll to position [984, 0]
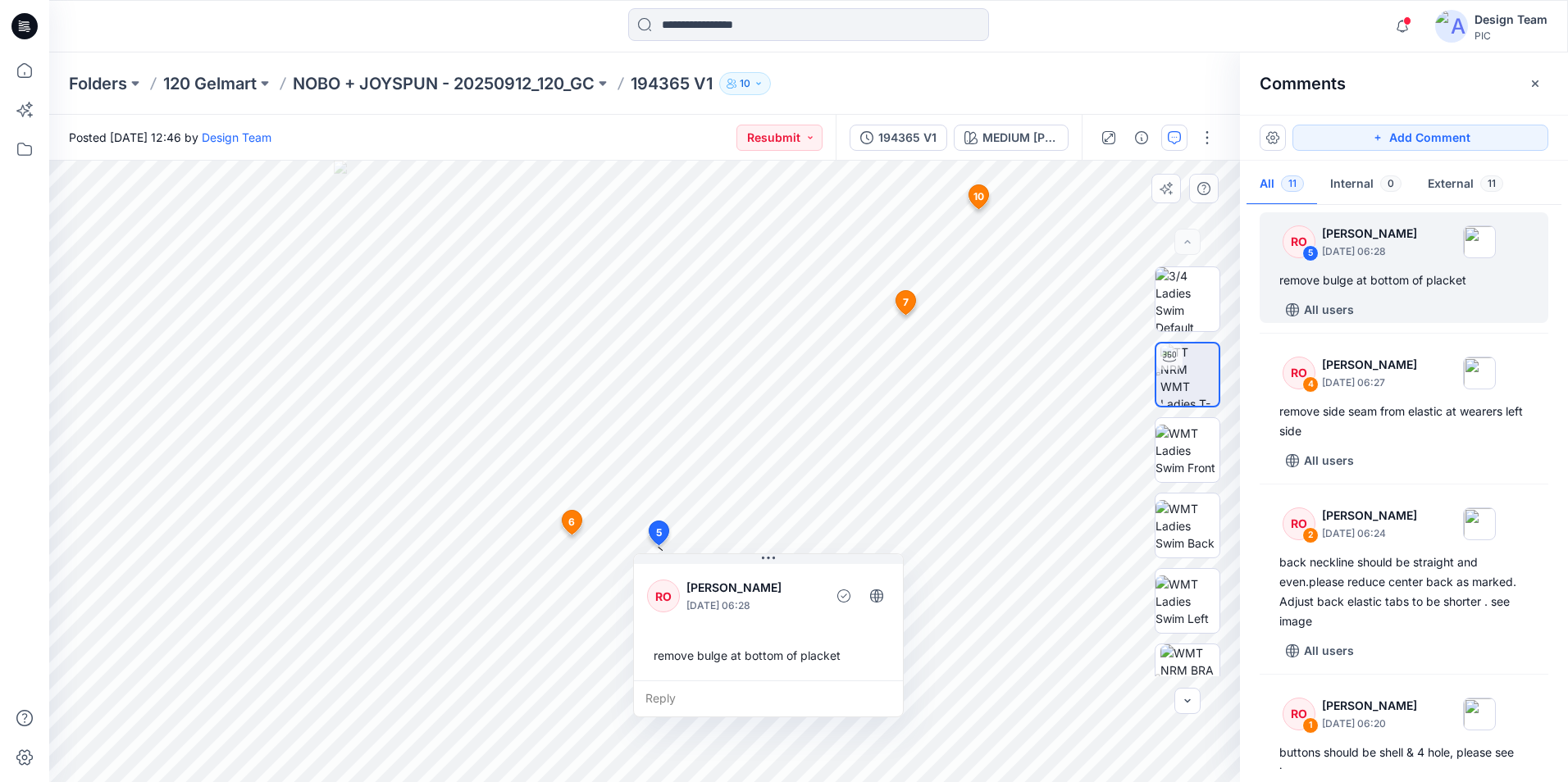
click at [732, 663] on div "remove bulge at bottom of placket" at bounding box center [768, 655] width 243 height 30
click at [735, 655] on div "remove bulge at bottom of placket" at bounding box center [768, 655] width 243 height 30
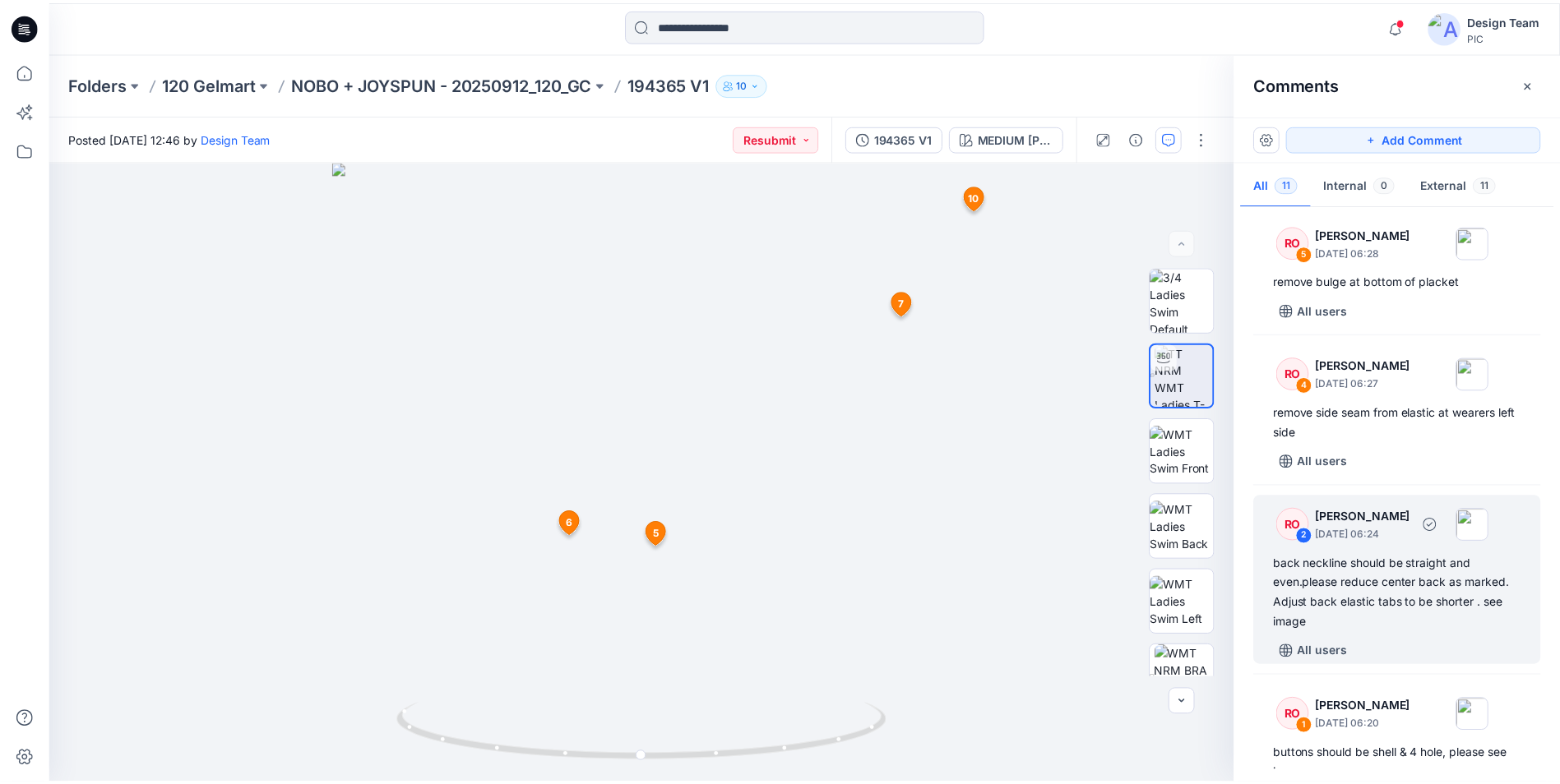
scroll to position [1061, 0]
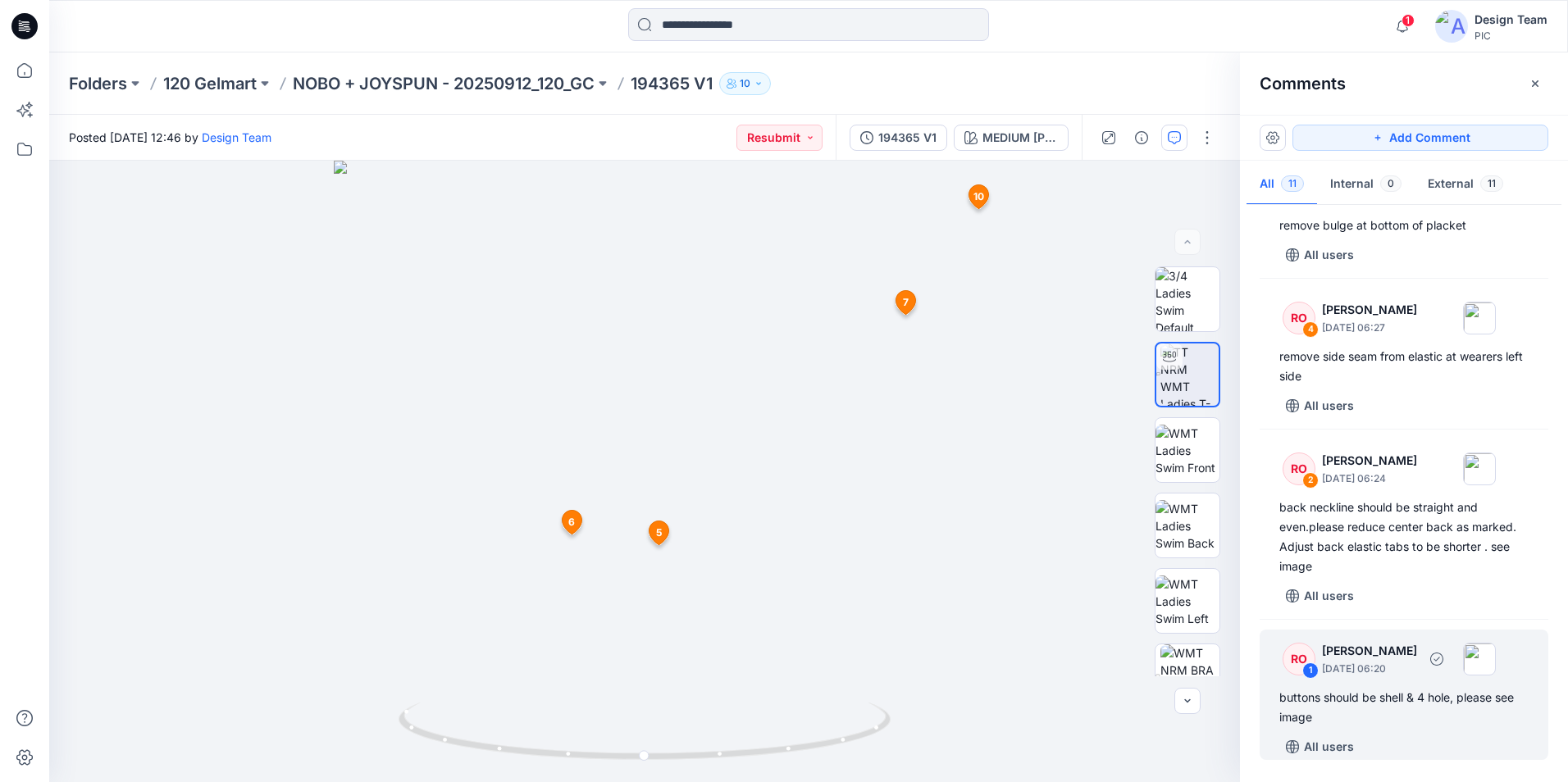
click at [1393, 728] on div "RO 1 [PERSON_NAME] [DATE] 06:20 buttons should be shell & 4 hole, please see im…" at bounding box center [1404, 695] width 289 height 130
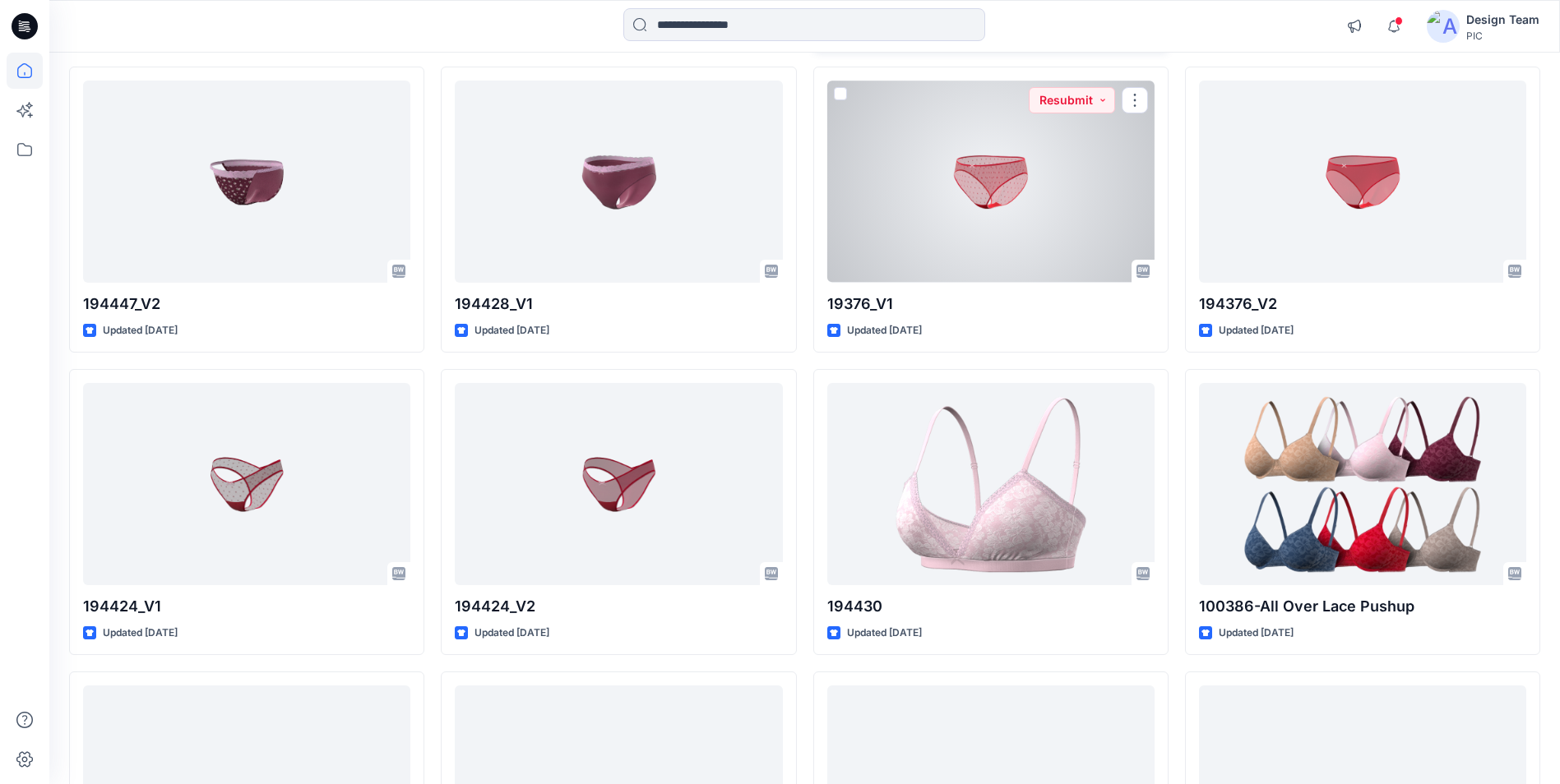
scroll to position [4785, 0]
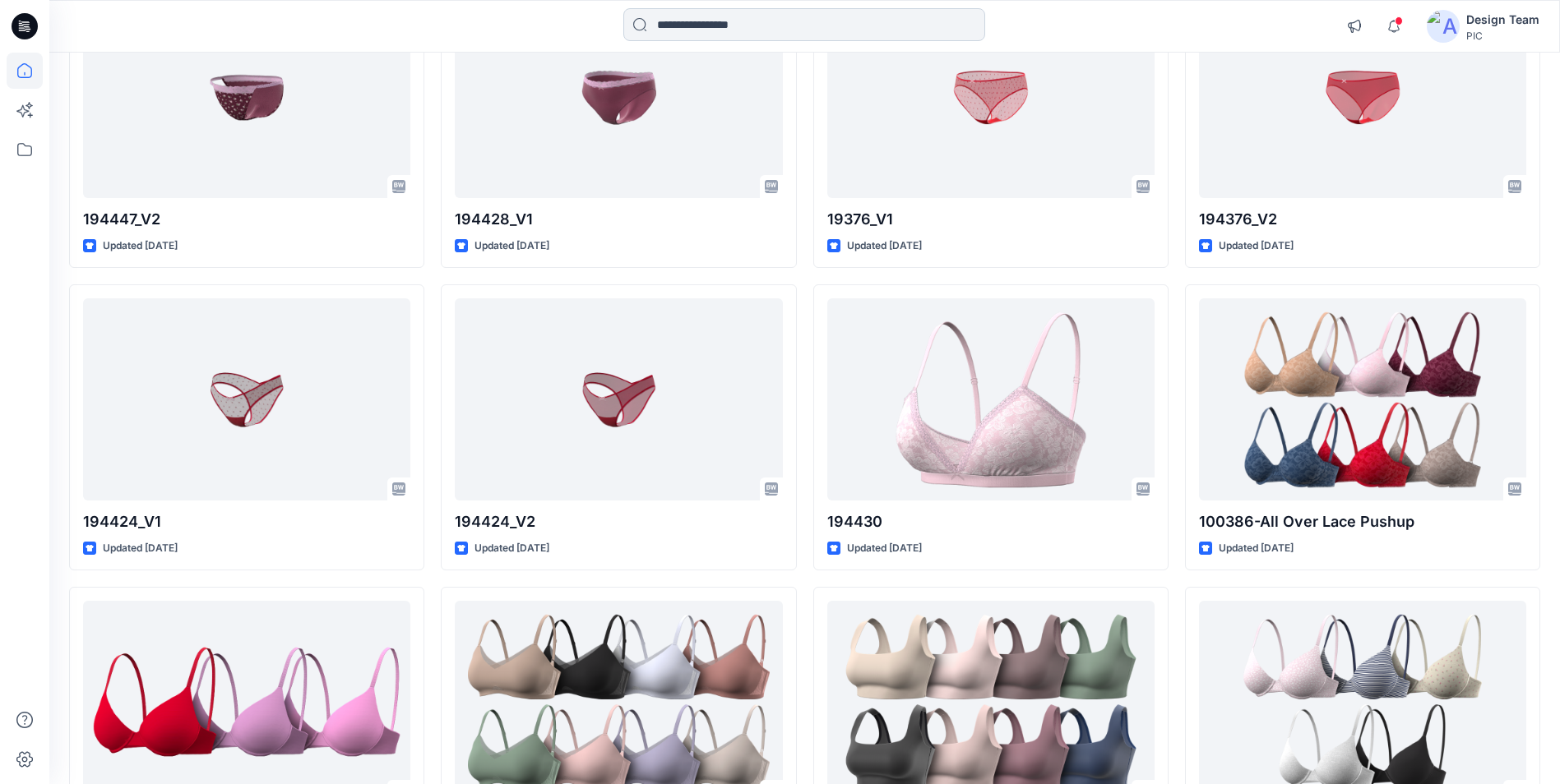
click at [712, 27] on input at bounding box center [804, 25] width 362 height 33
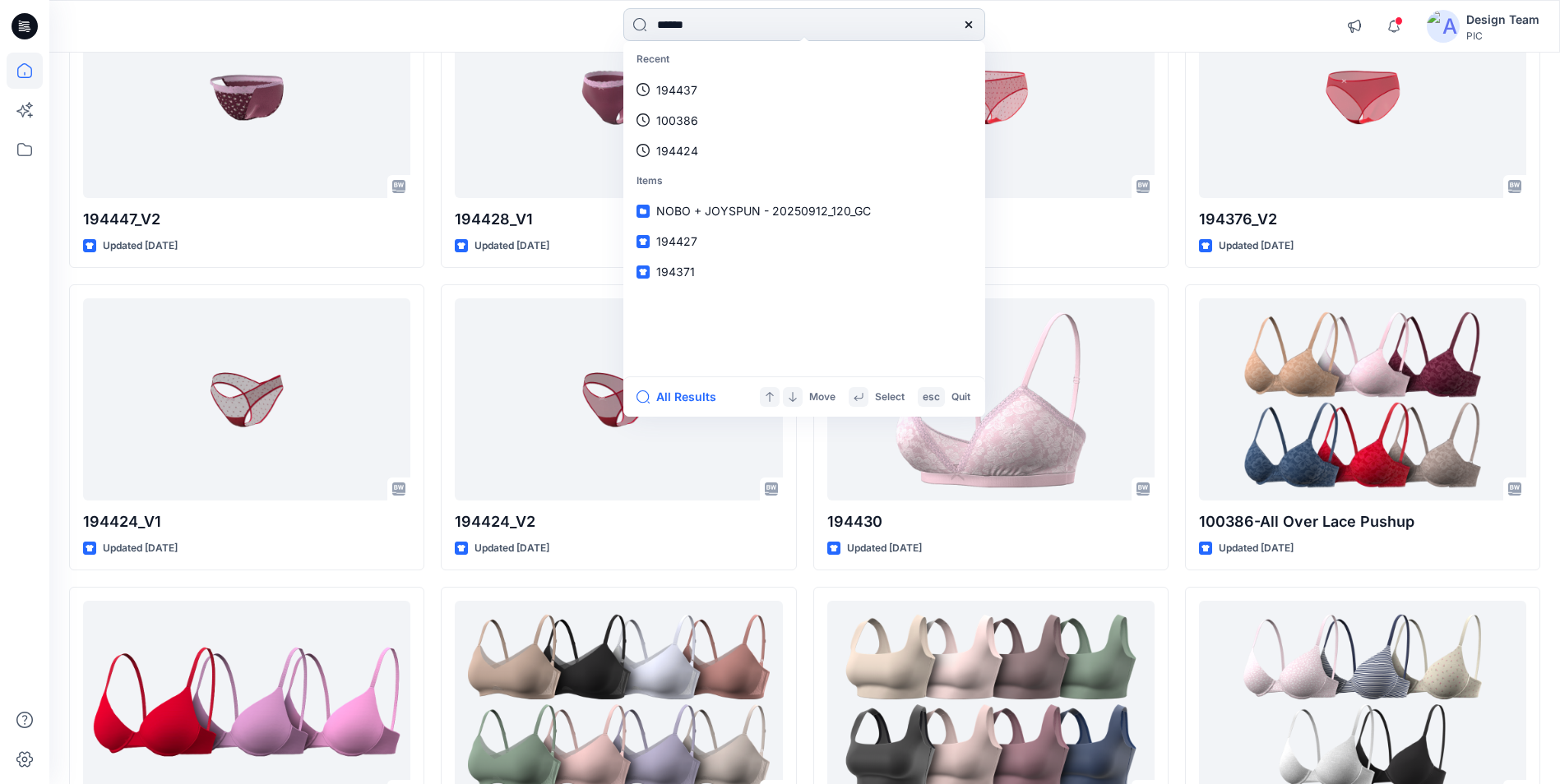
type input "******"
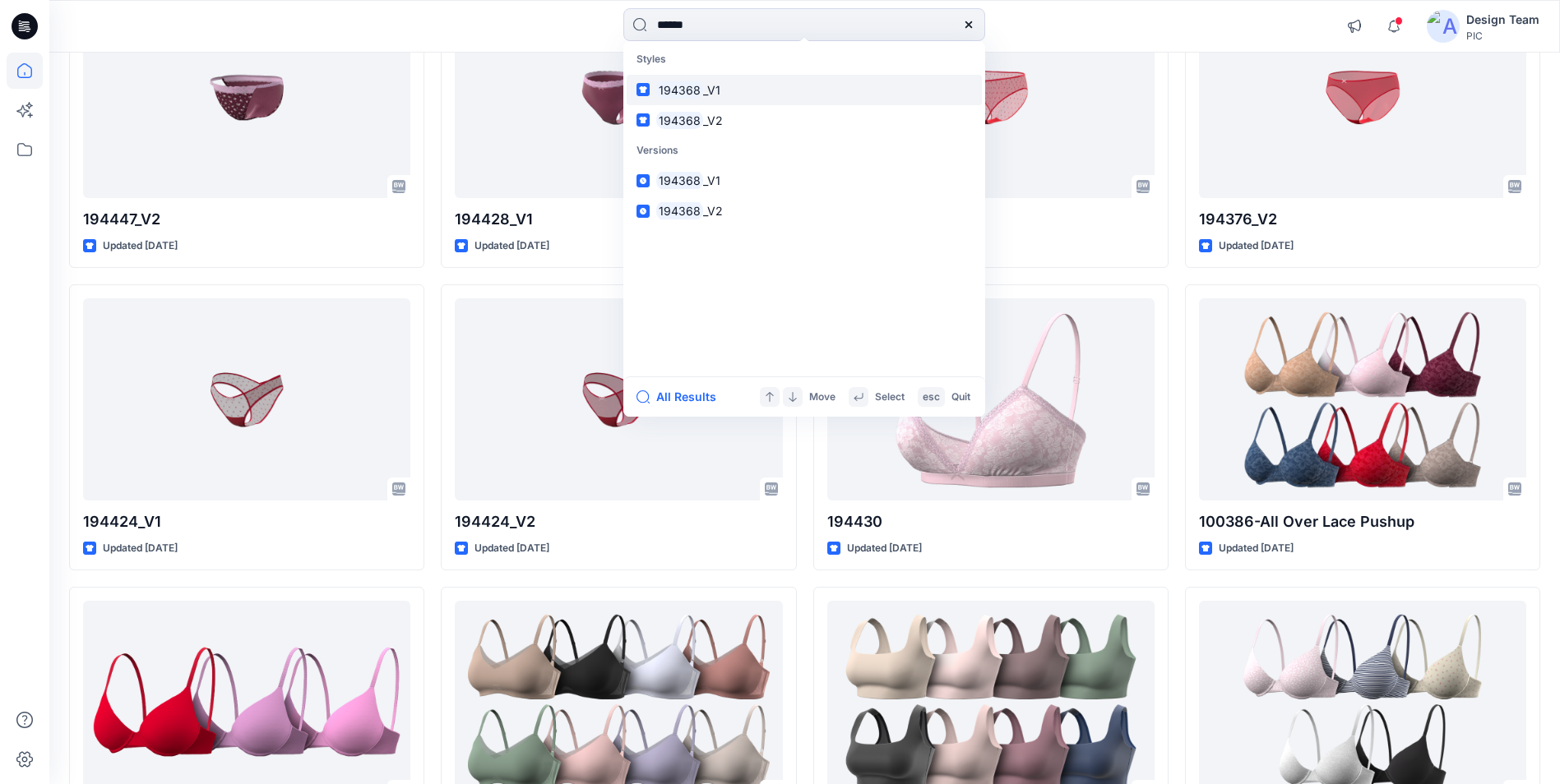
click at [758, 91] on link "194368 _V1" at bounding box center [804, 90] width 355 height 30
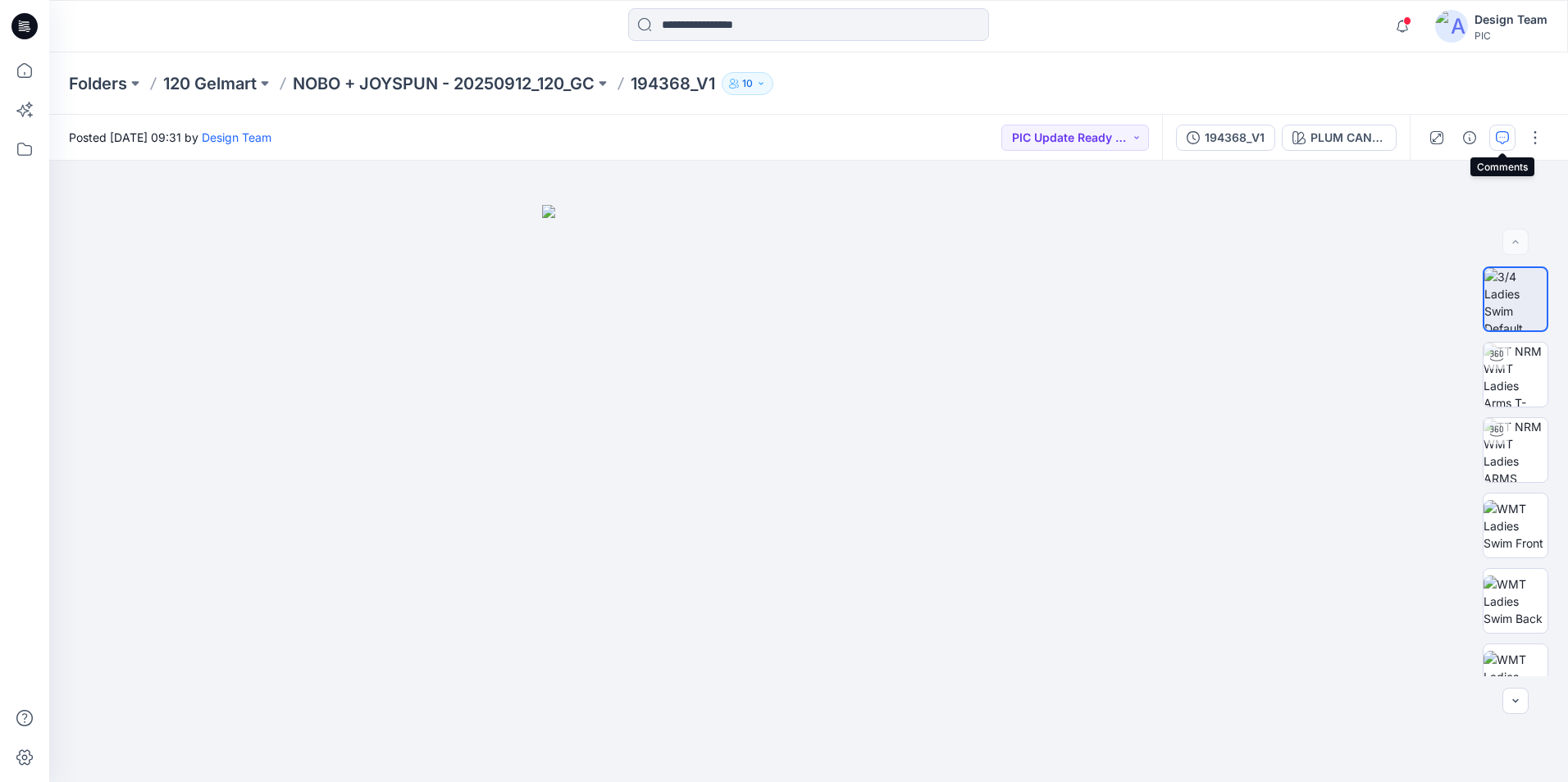
click at [1503, 133] on icon "button" at bounding box center [1502, 138] width 13 height 13
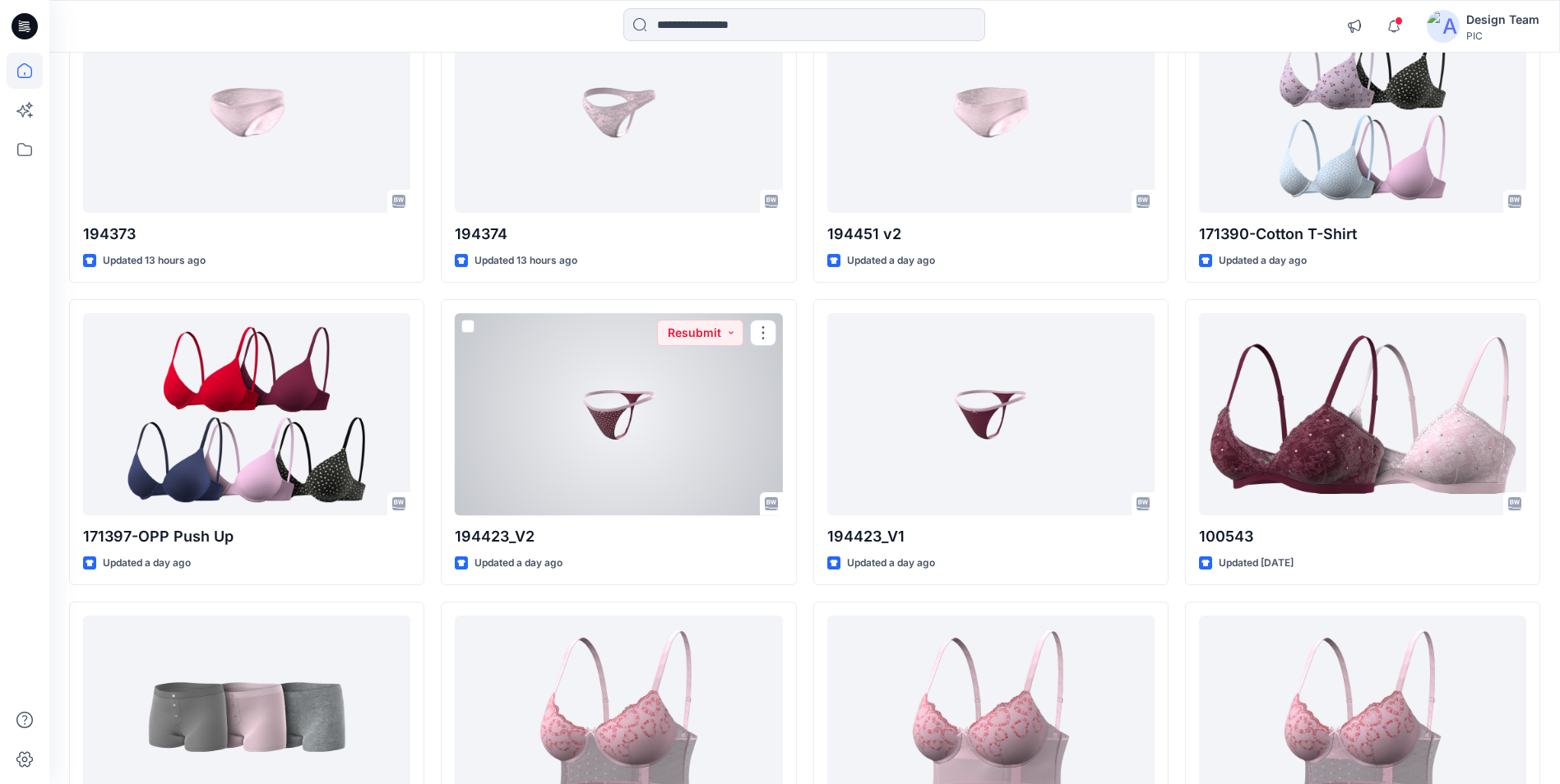
scroll to position [2652, 0]
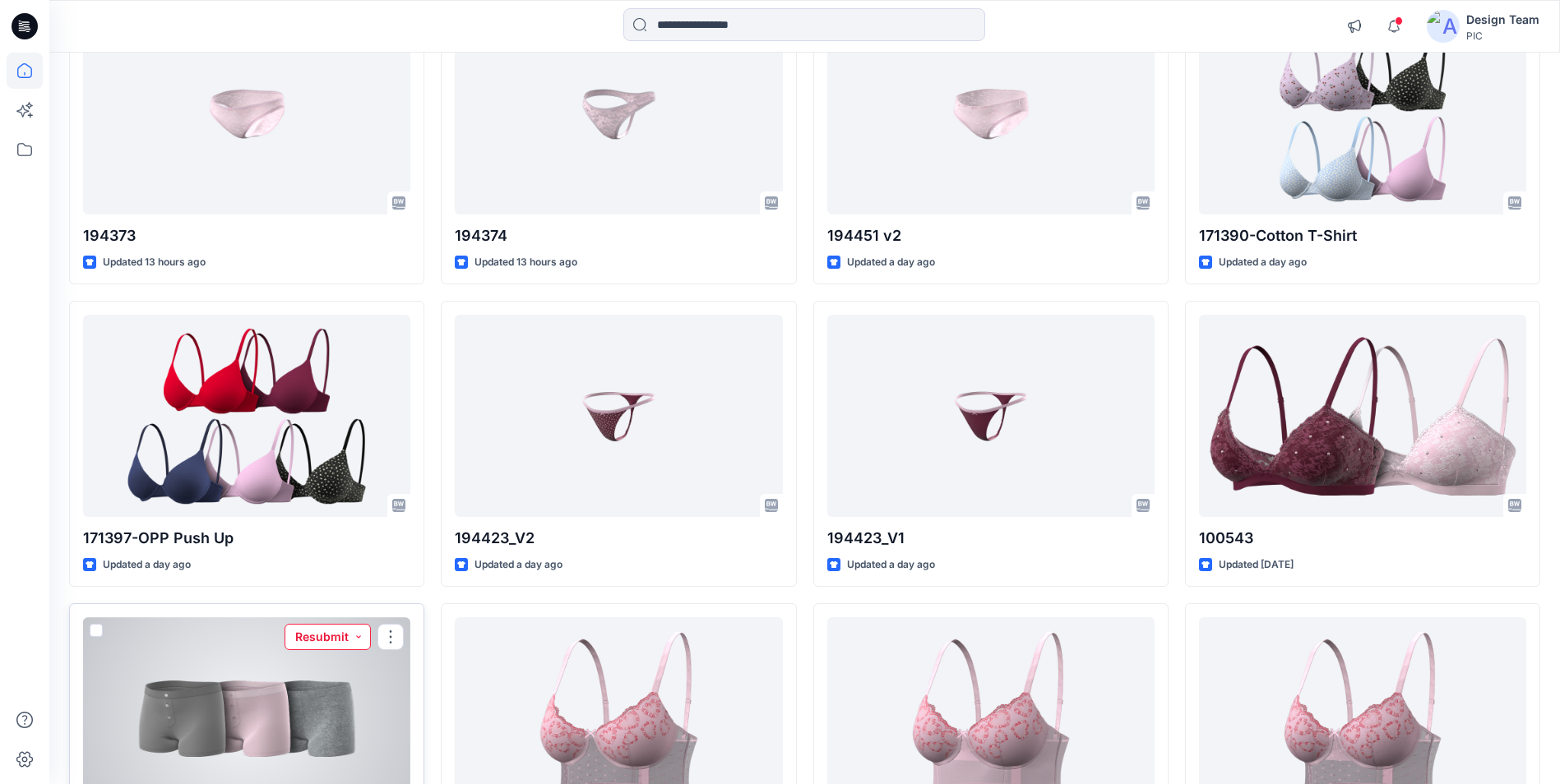
click at [340, 638] on button "Resubmit" at bounding box center [327, 637] width 86 height 27
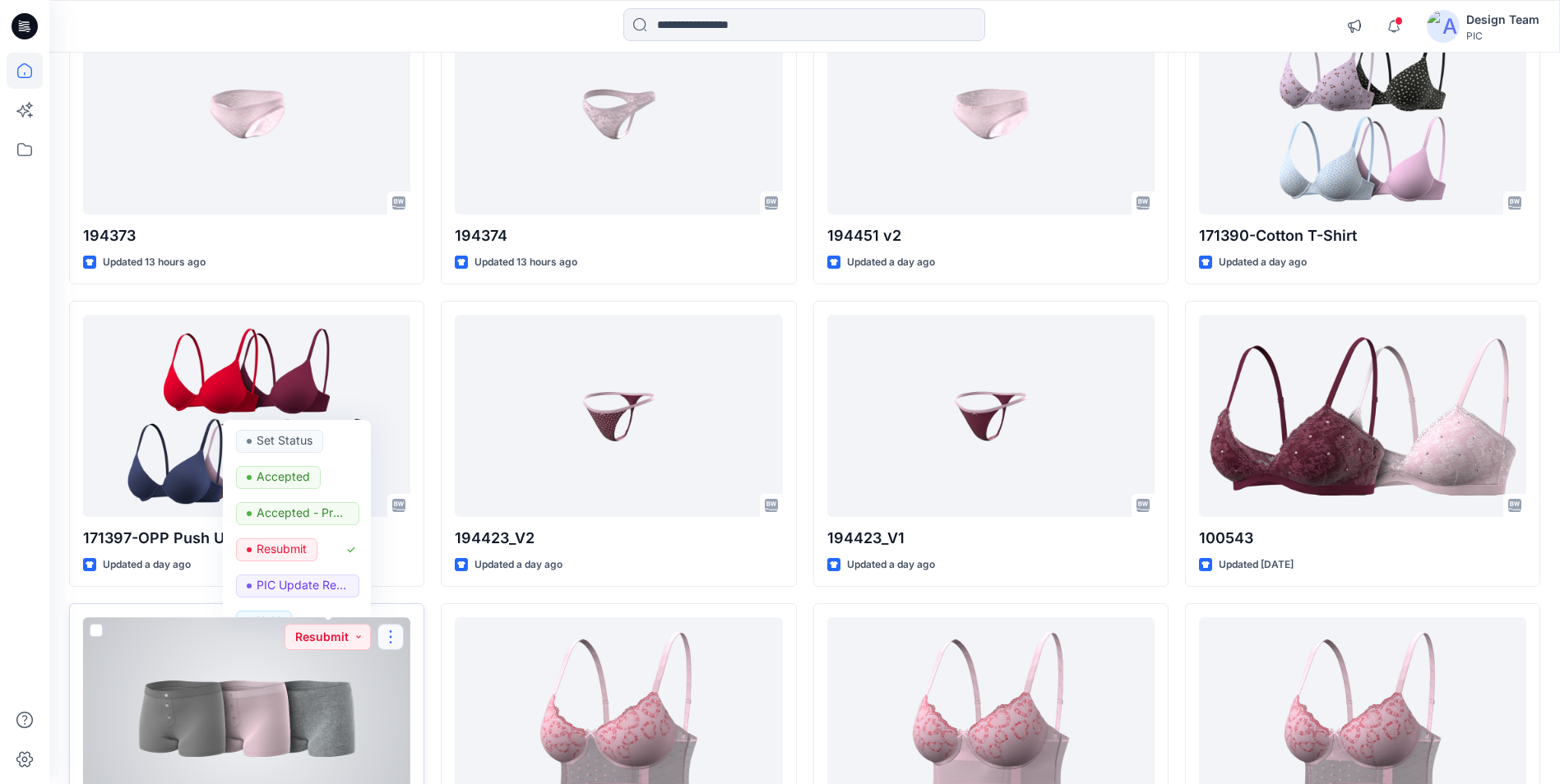
click at [391, 639] on button "button" at bounding box center [390, 637] width 27 height 27
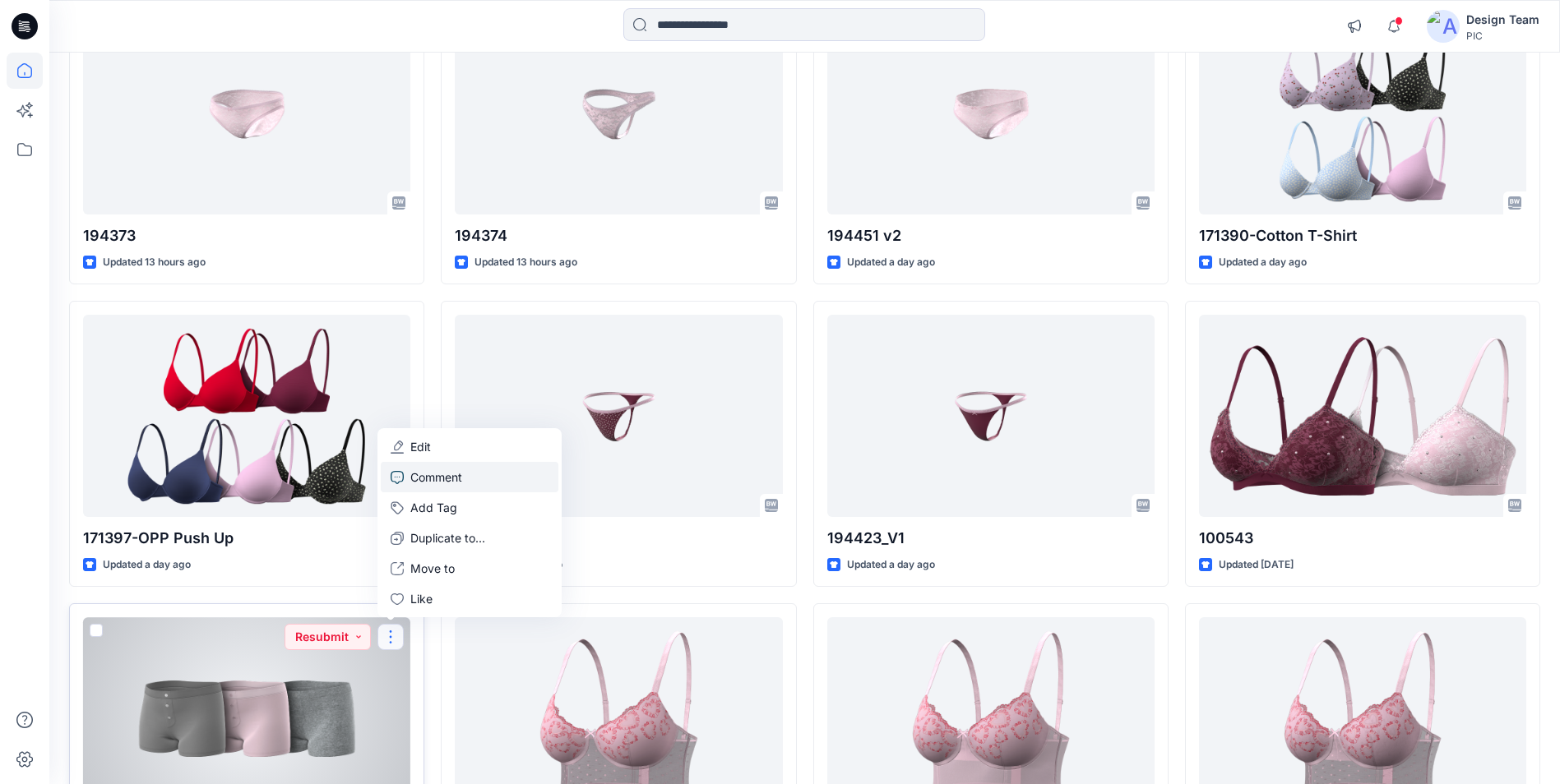
click at [470, 479] on link "Comment" at bounding box center [470, 477] width 178 height 30
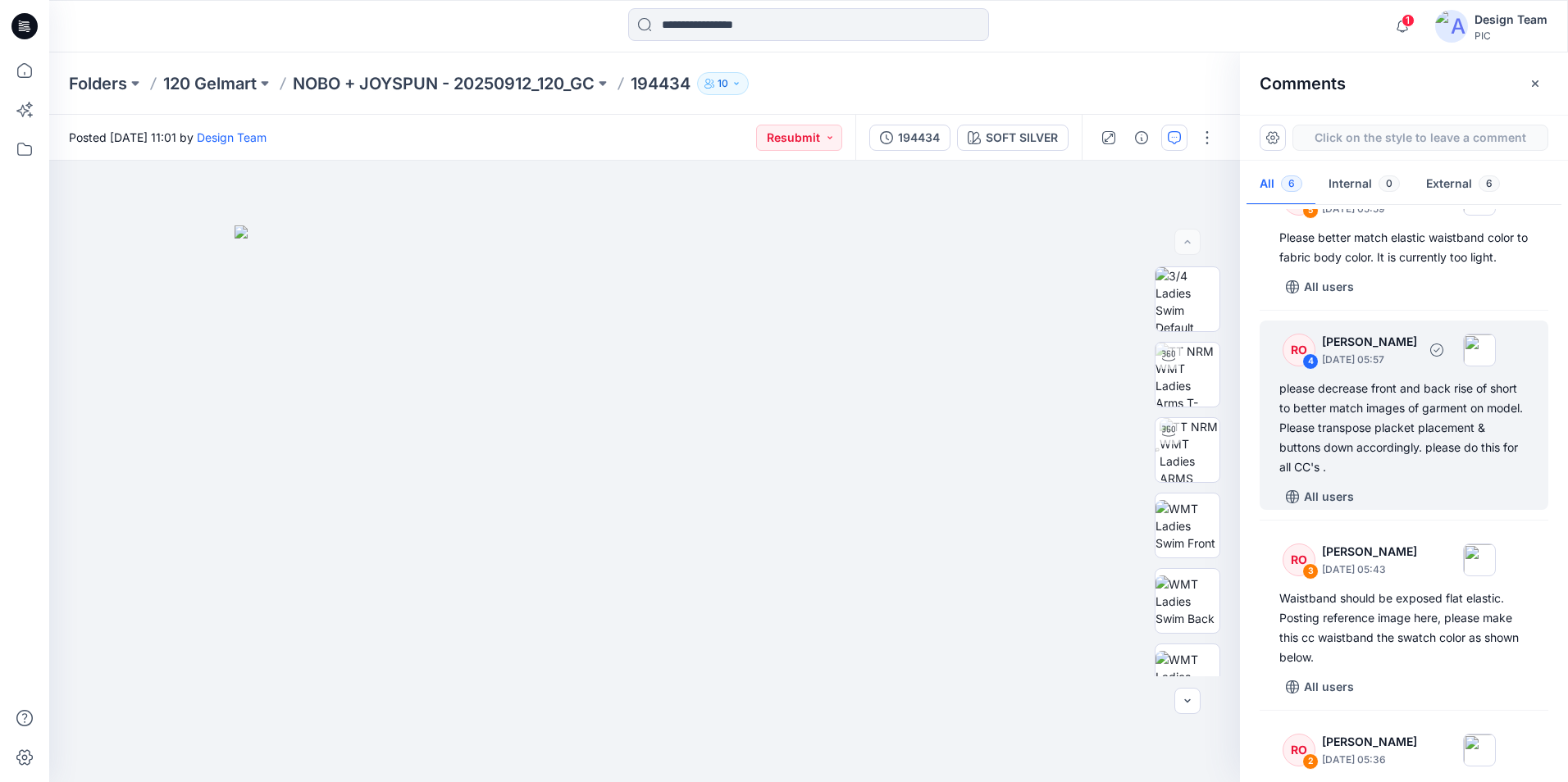
scroll to position [560, 0]
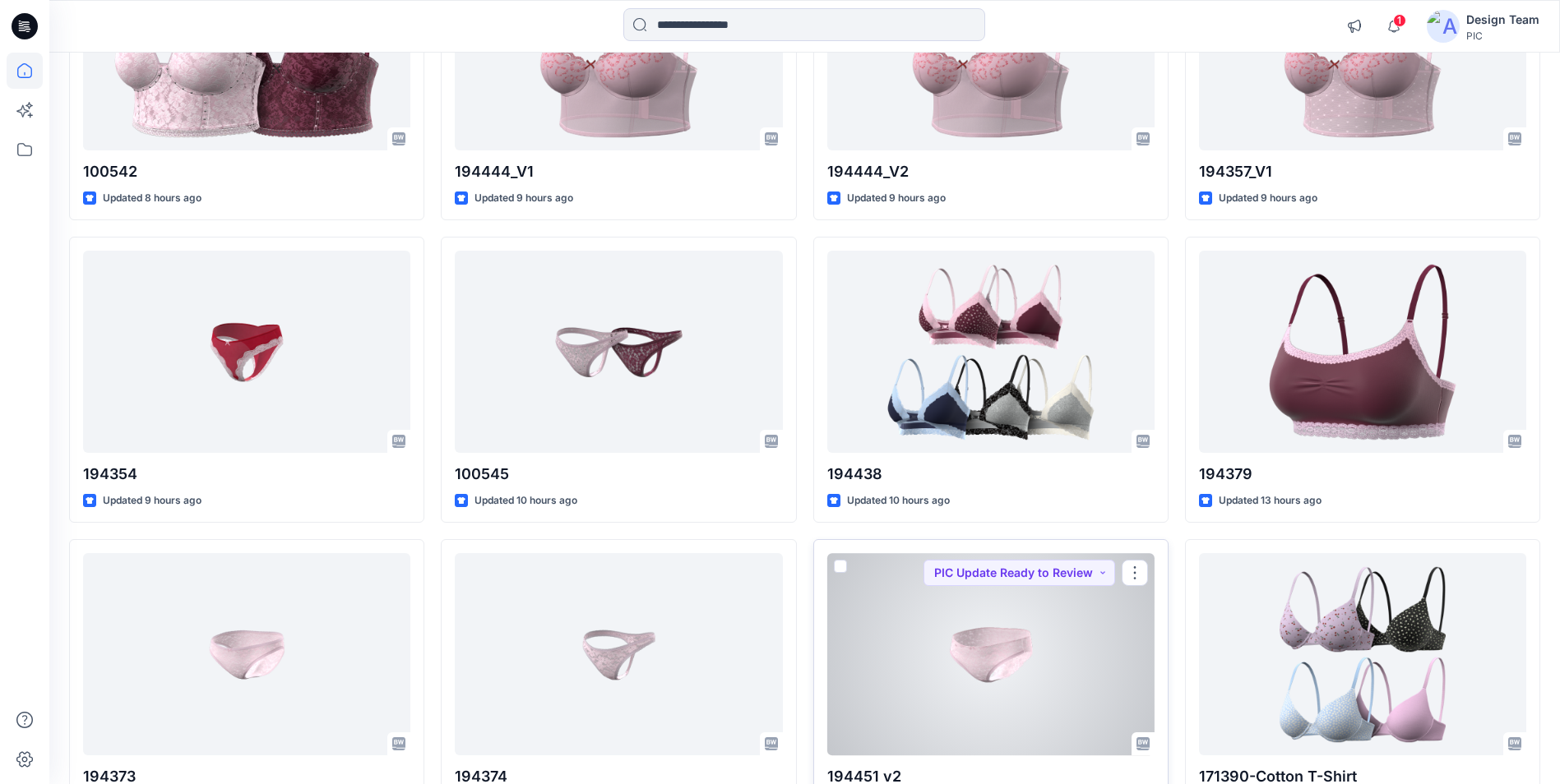
scroll to position [1829, 0]
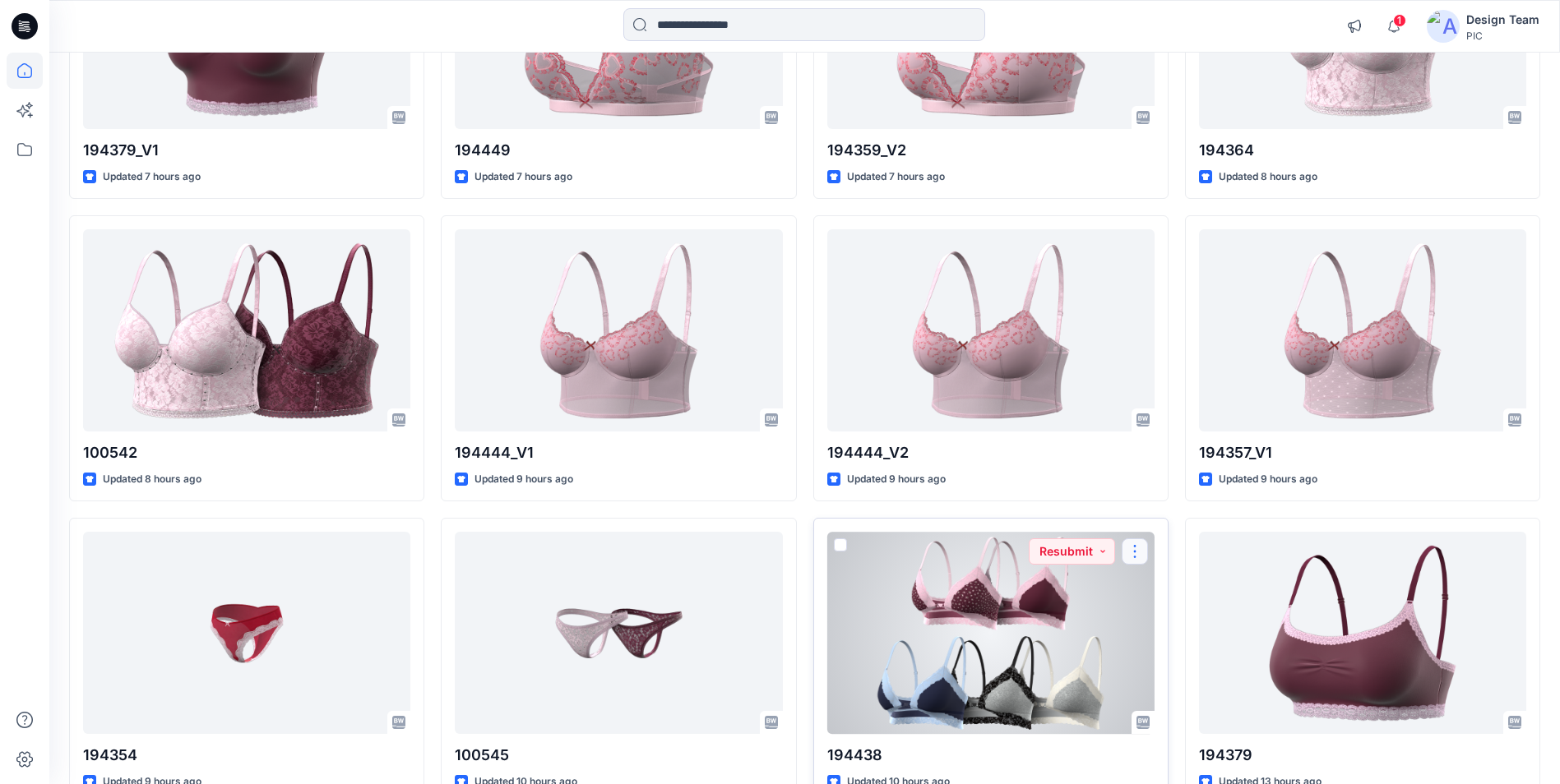
click at [1136, 553] on button "button" at bounding box center [1135, 552] width 27 height 27
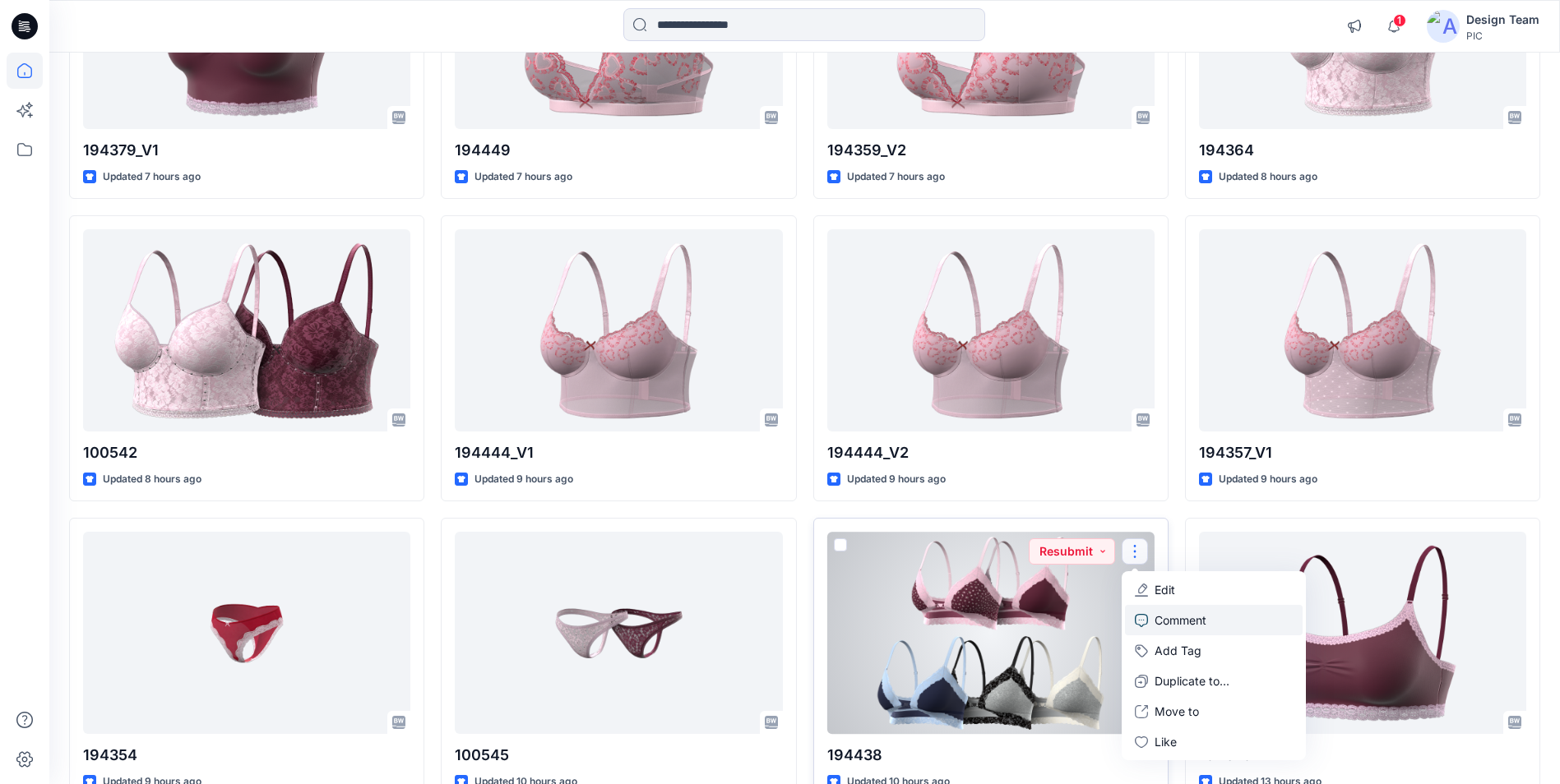
click at [1188, 622] on p "Comment" at bounding box center [1180, 620] width 52 height 17
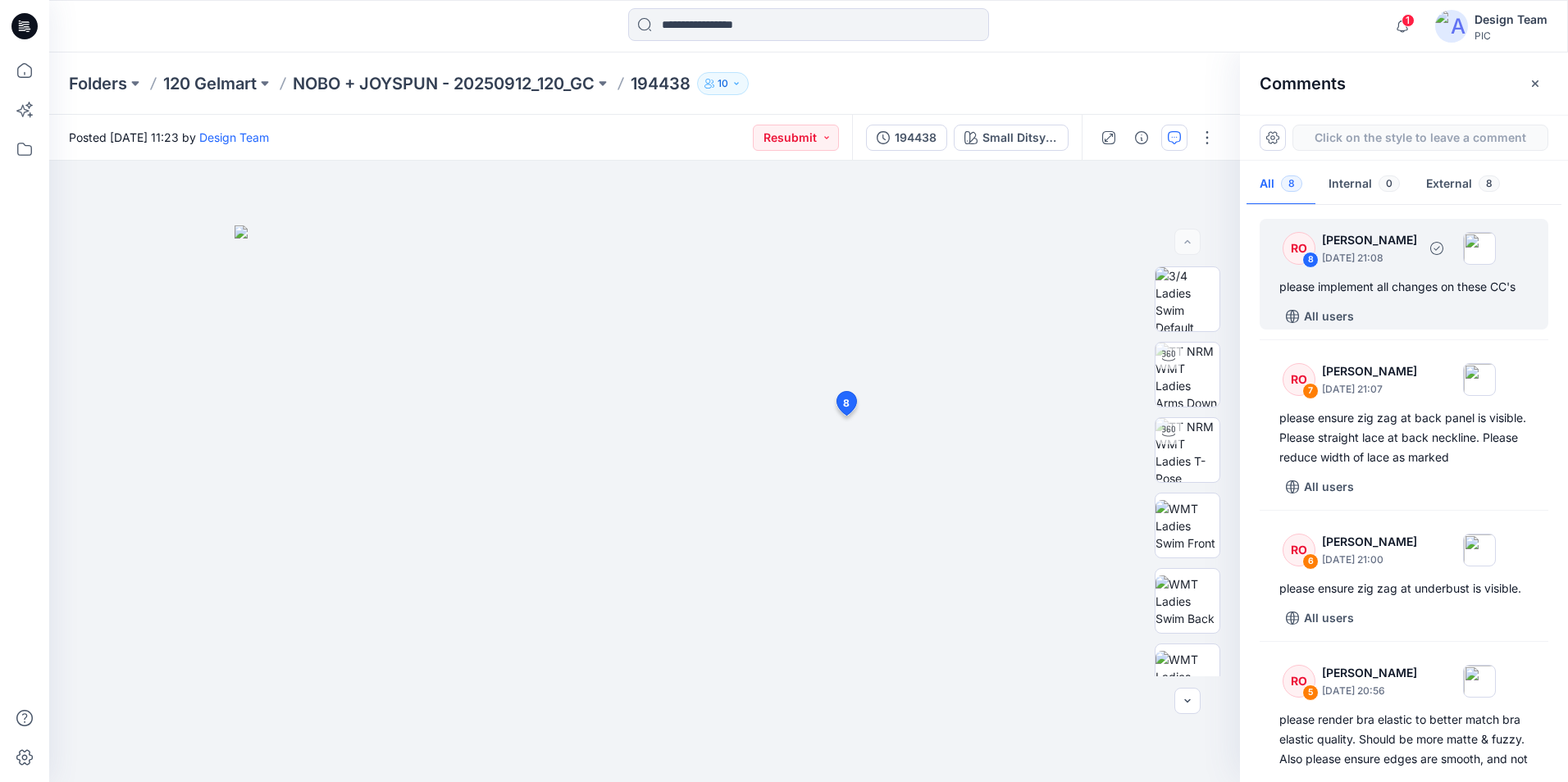
click at [1495, 250] on img at bounding box center [1479, 248] width 33 height 33
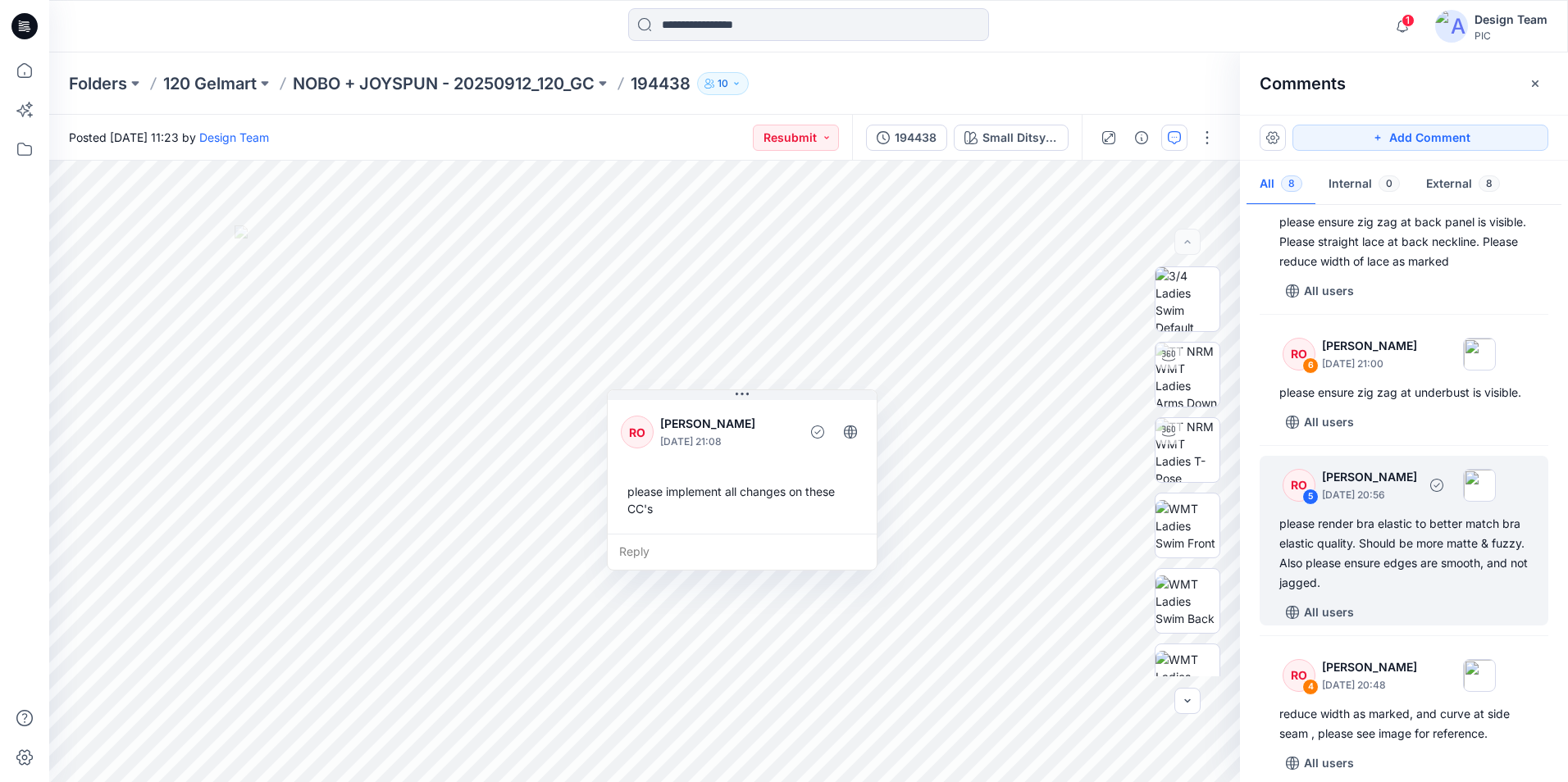
scroll to position [246, 0]
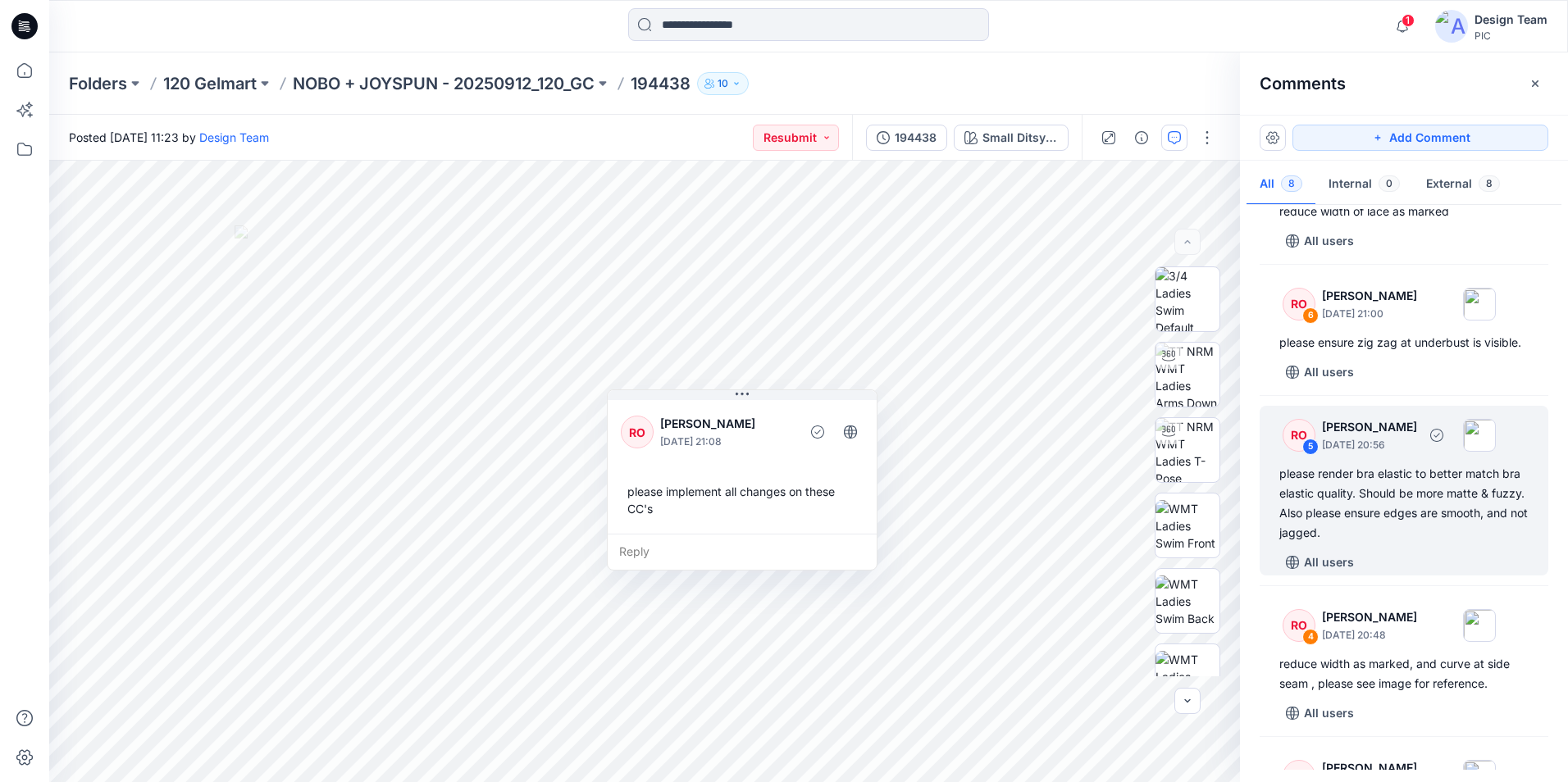
click at [1455, 543] on div "please render bra elastic to better match bra elastic quality. Should be more m…" at bounding box center [1404, 502] width 249 height 78
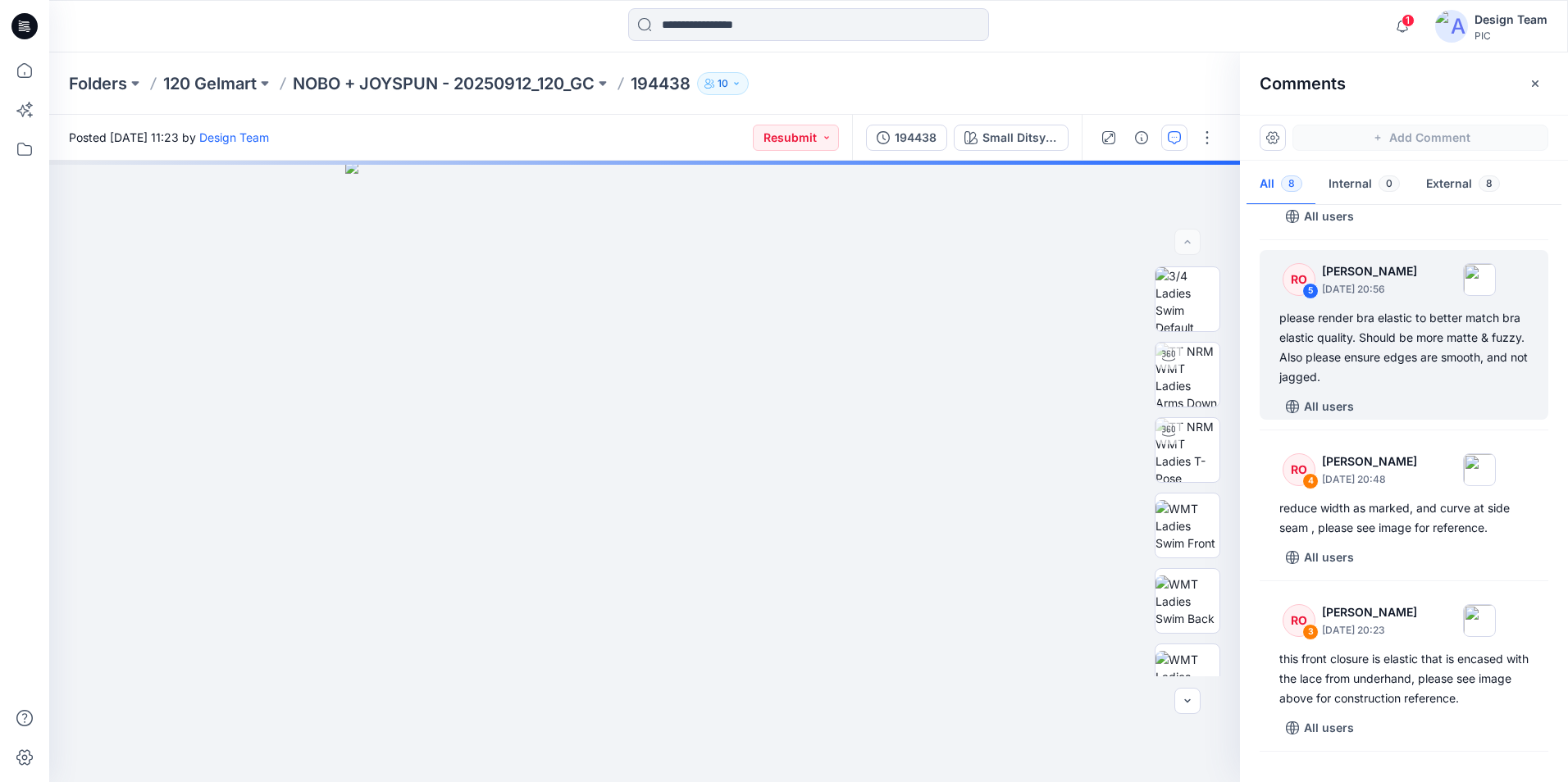
scroll to position [410, 0]
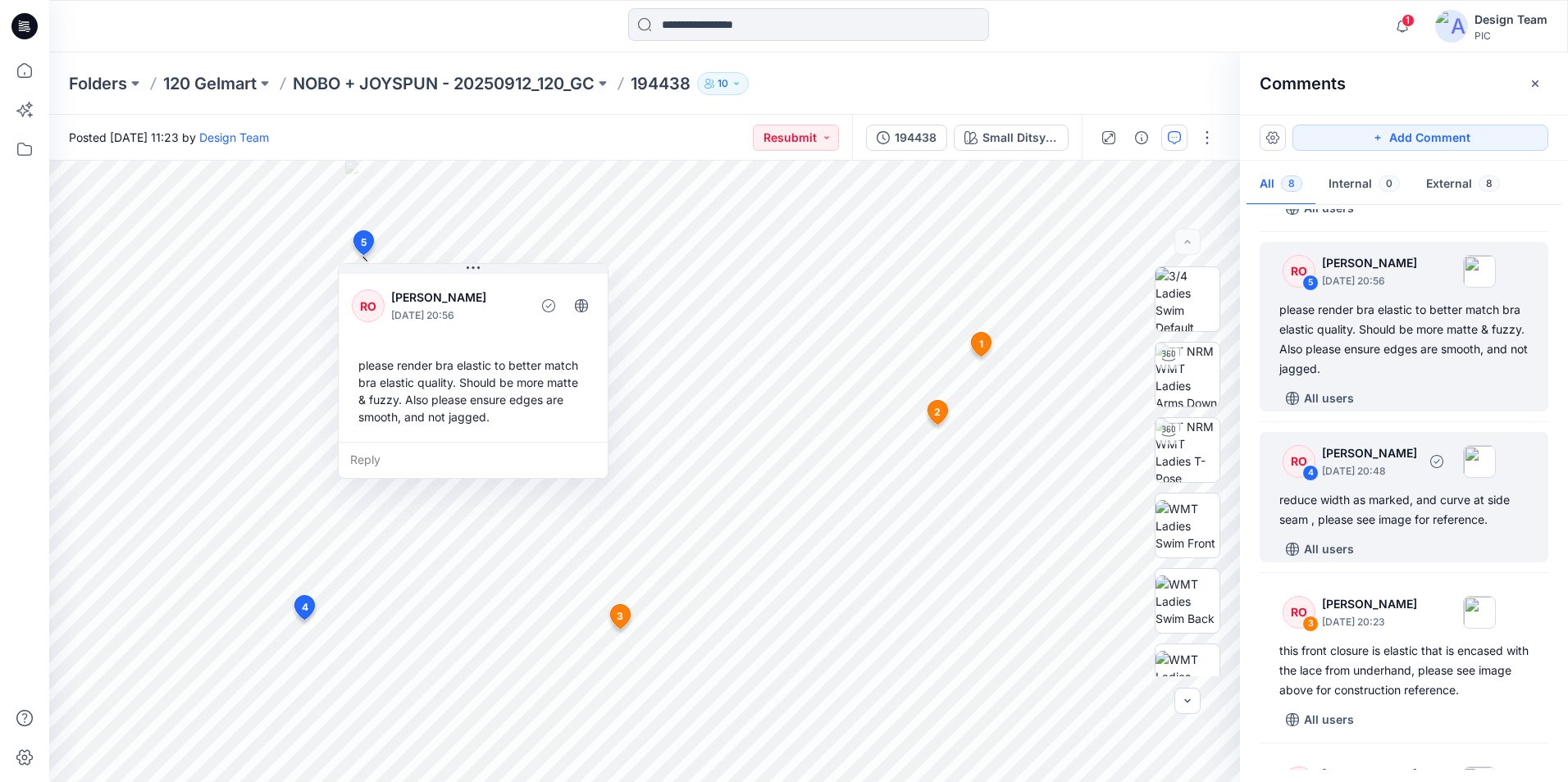
click at [1386, 530] on div "reduce width as marked, and curve at side seam , please see image for reference." at bounding box center [1404, 510] width 249 height 40
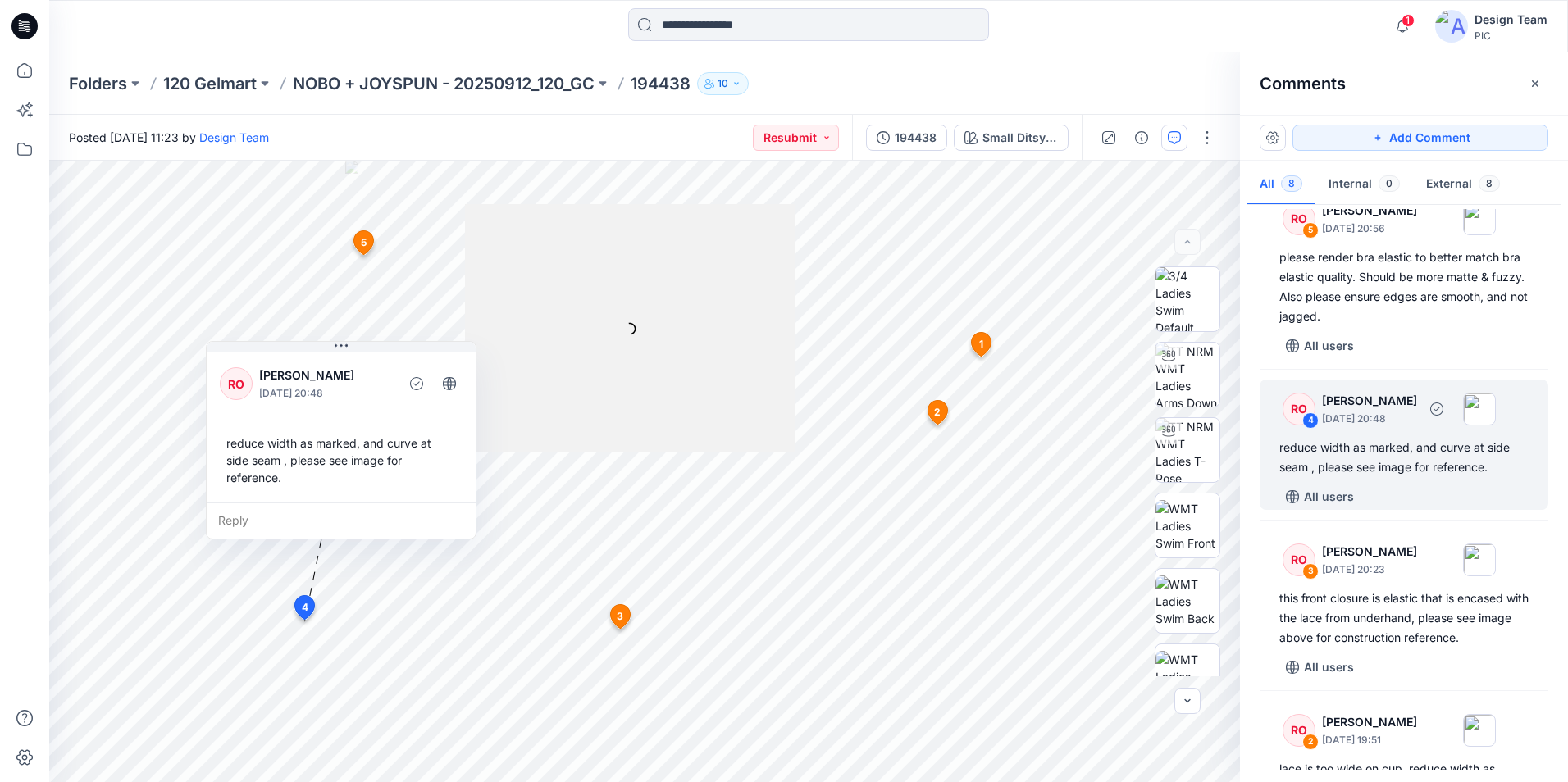
scroll to position [492, 0]
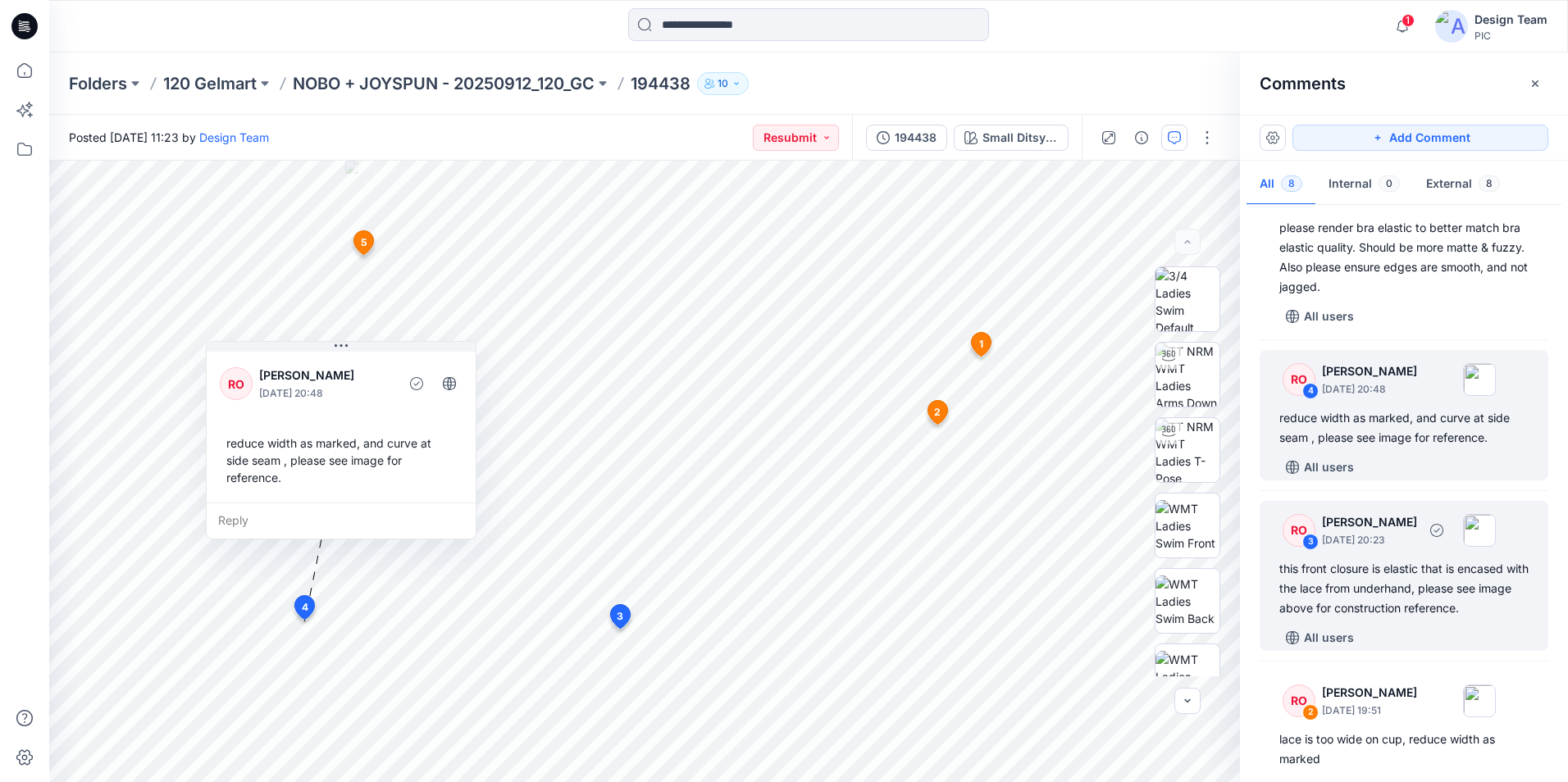
click at [1433, 619] on div "this front closure is elastic that is encased with the lace from underhand, ple…" at bounding box center [1404, 588] width 249 height 60
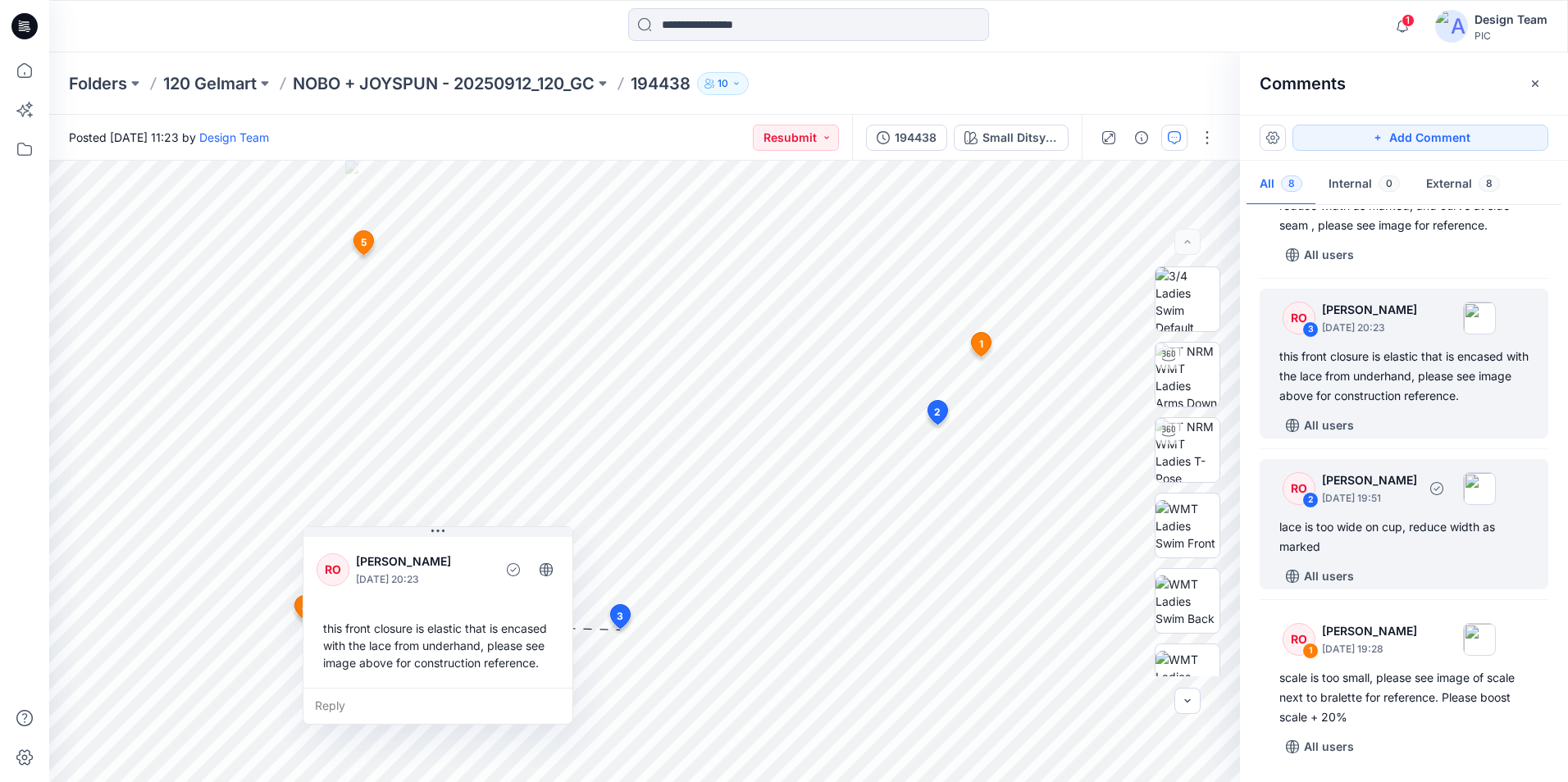
scroll to position [743, 0]
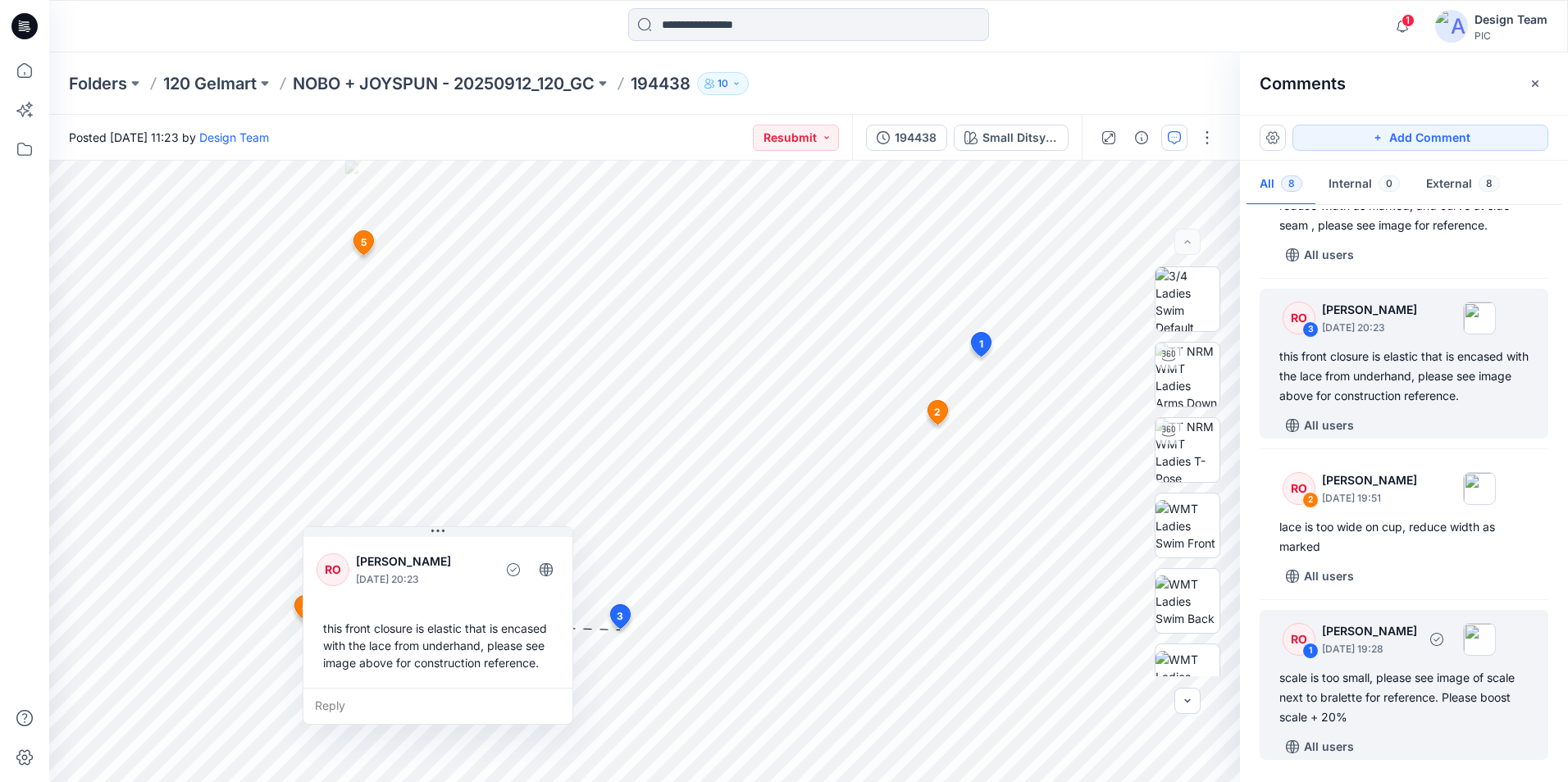
click at [1459, 693] on div "scale is too small, please see image of scale next to bralette for reference. P…" at bounding box center [1404, 698] width 249 height 60
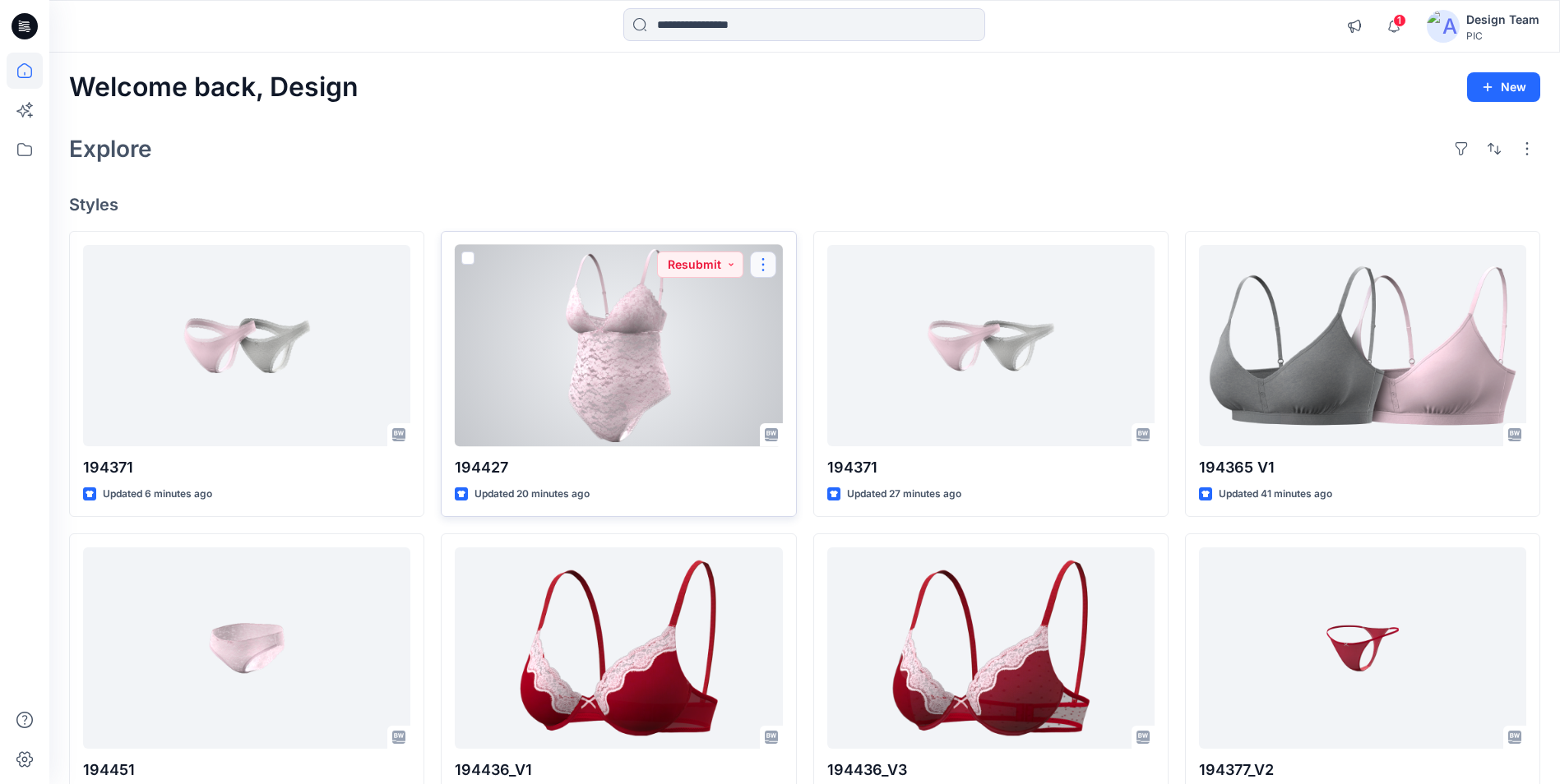
click at [762, 264] on button "button" at bounding box center [763, 265] width 27 height 27
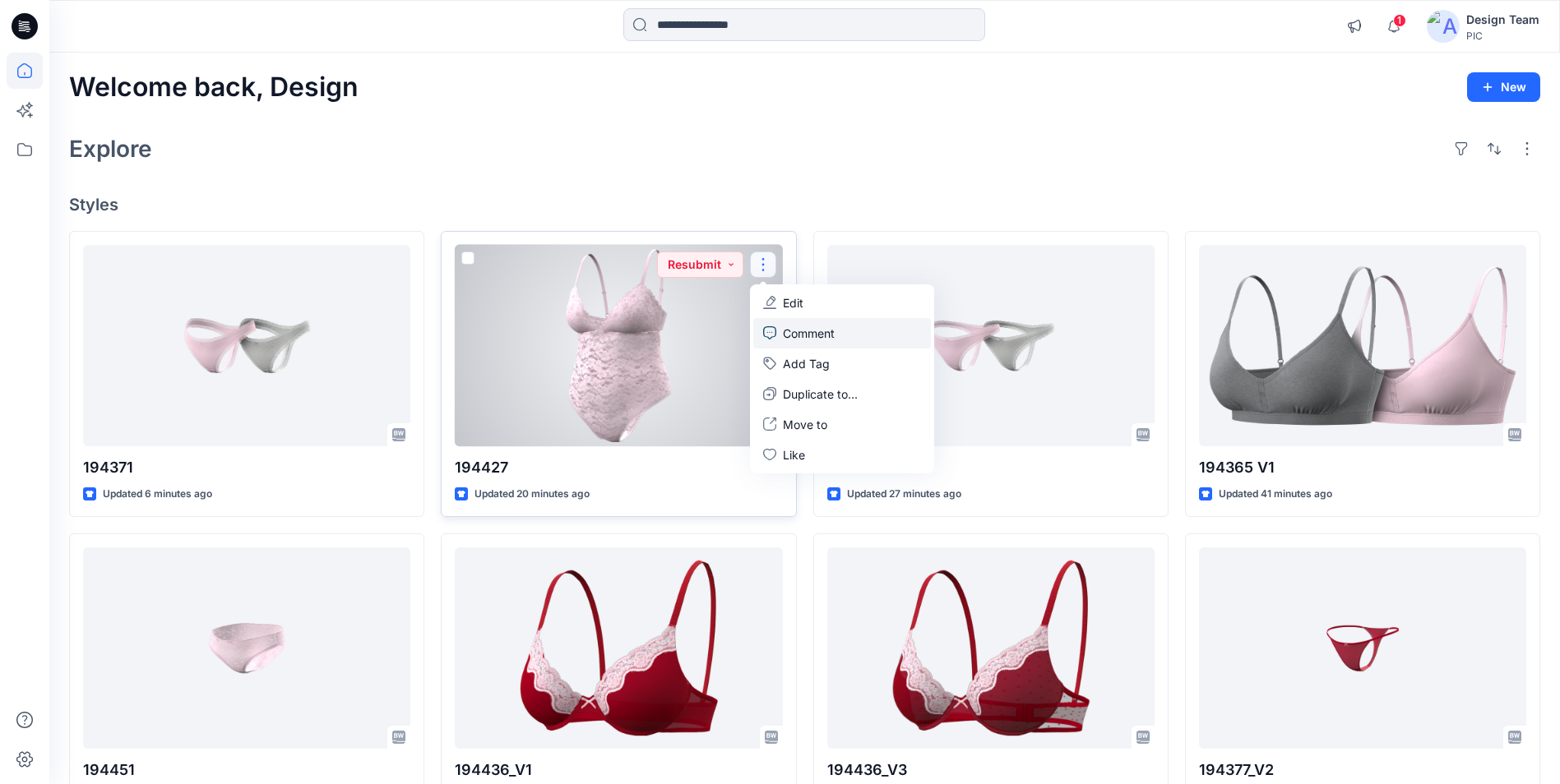
click at [814, 333] on p "Comment" at bounding box center [808, 333] width 52 height 17
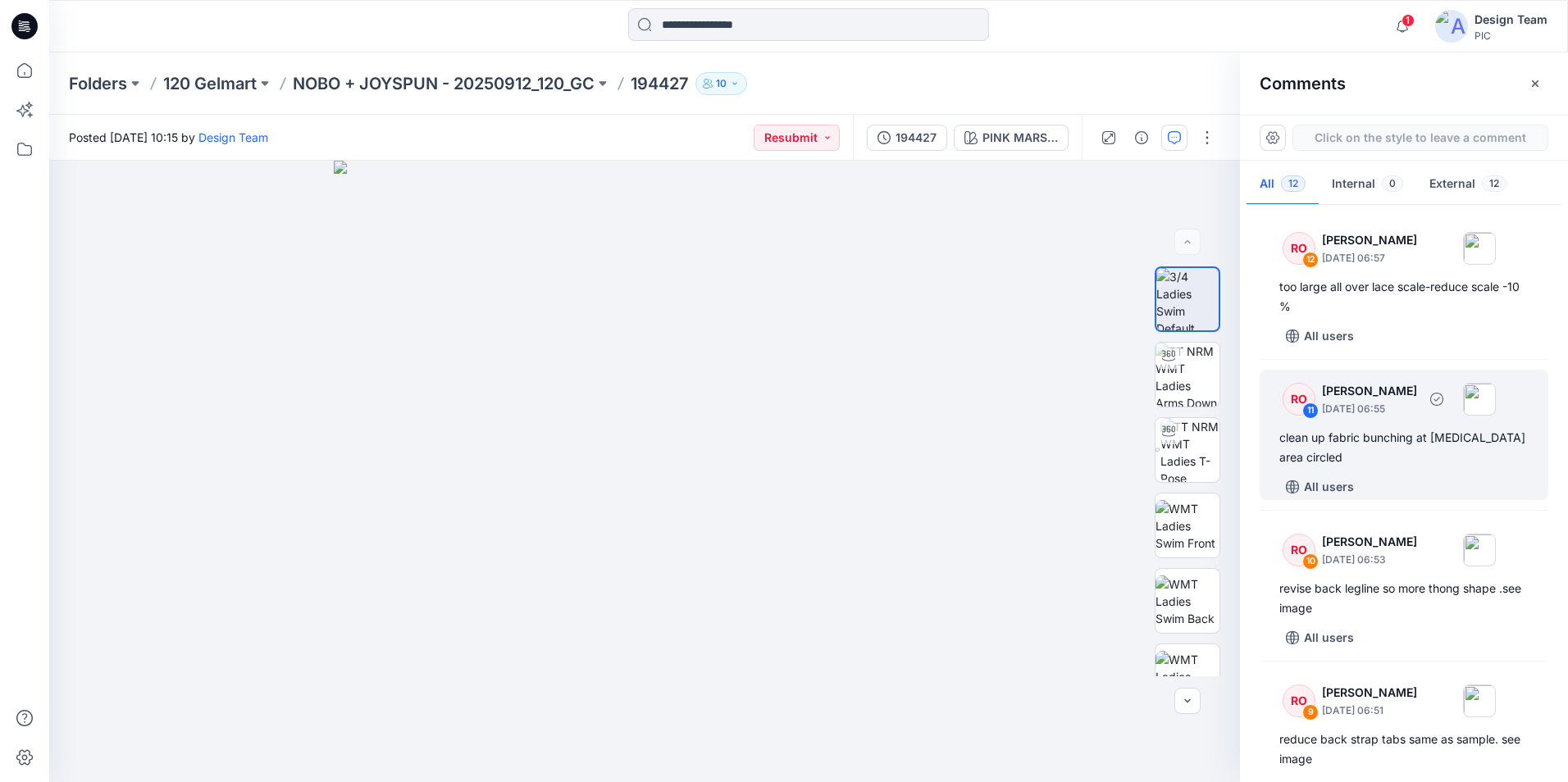
click at [1396, 458] on div "clean up fabric bunching at [MEDICAL_DATA] area circled" at bounding box center [1404, 448] width 249 height 40
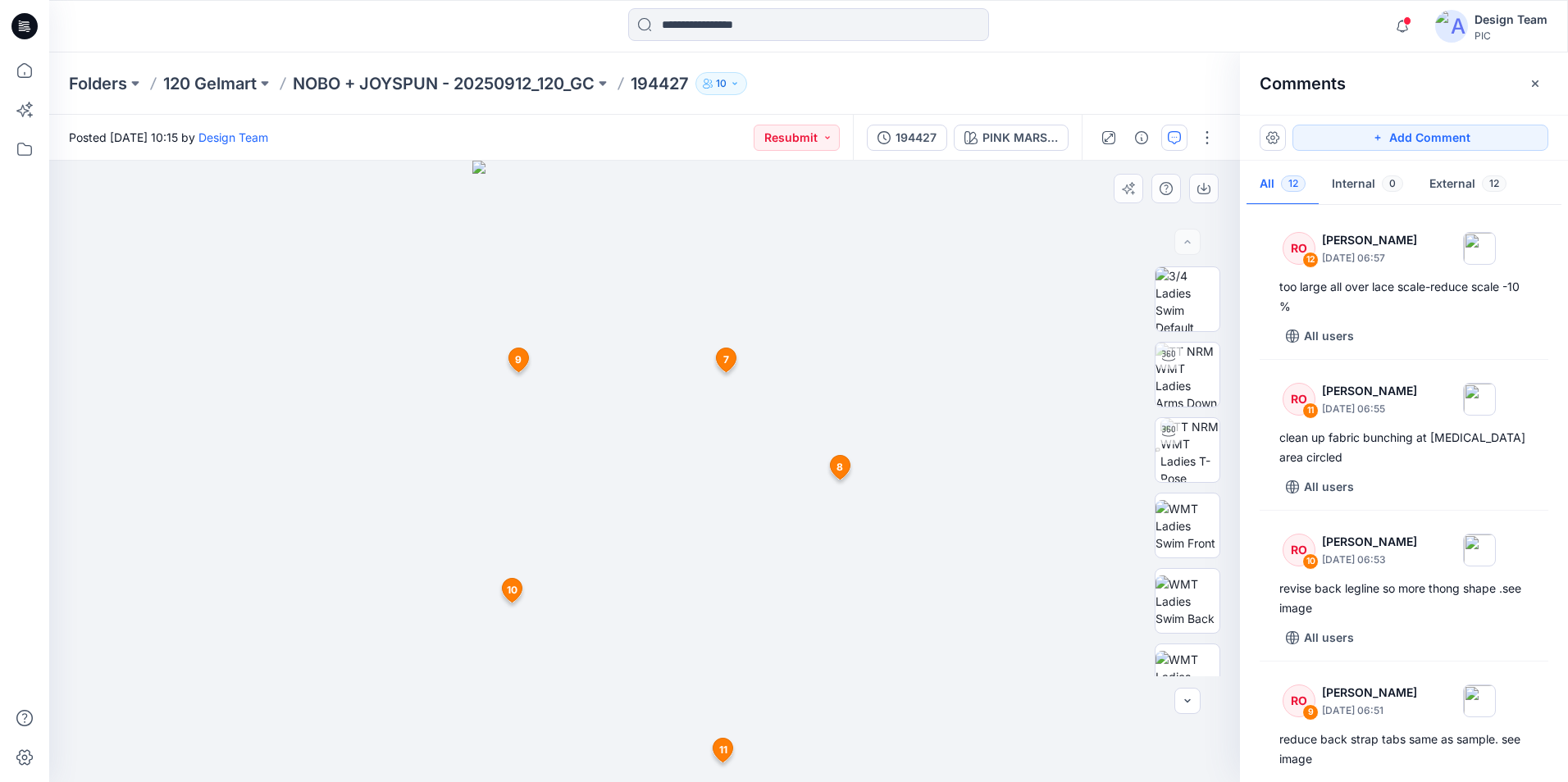
click at [966, 458] on div at bounding box center [644, 471] width 1191 height 621
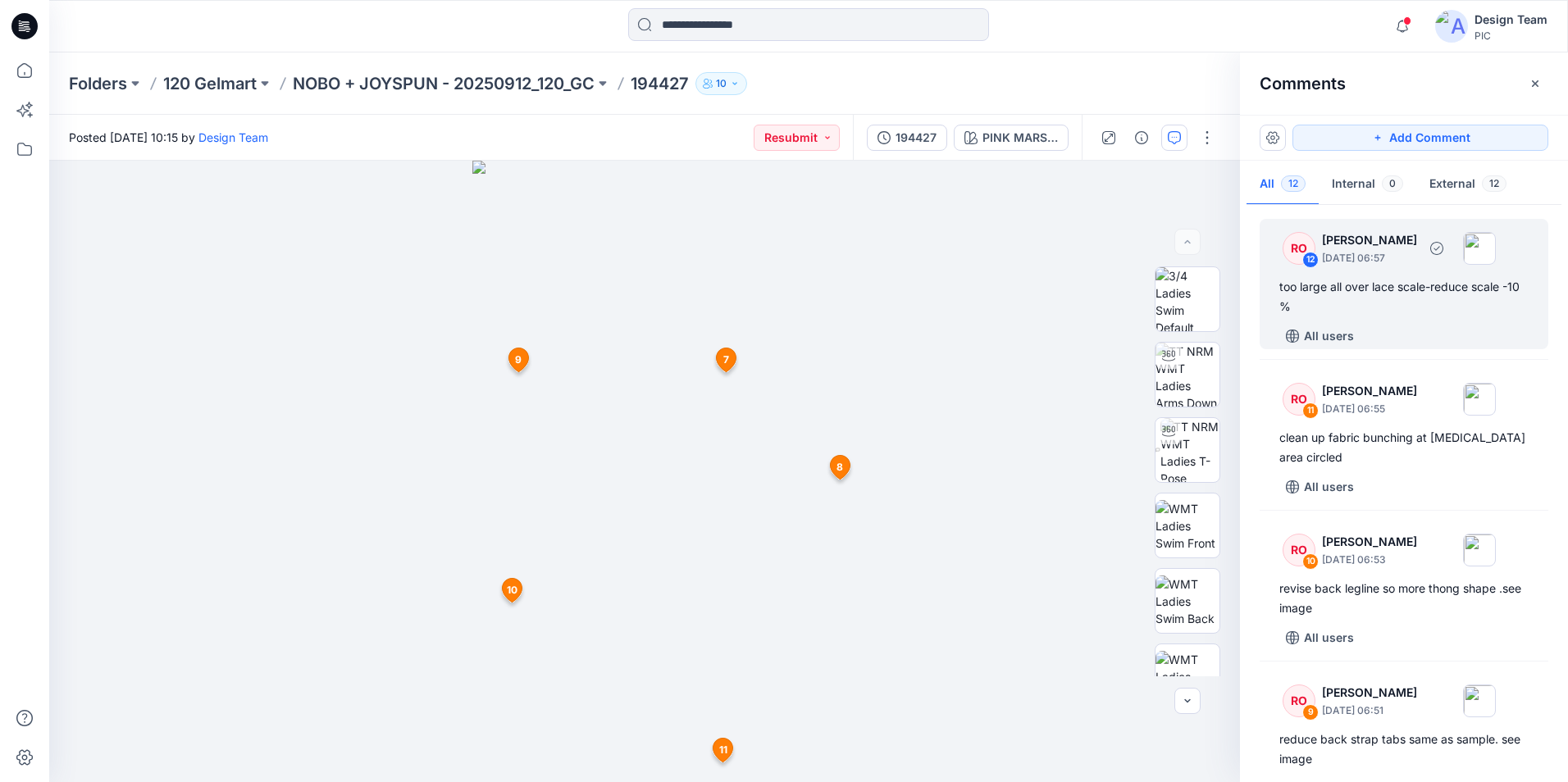
click at [1439, 318] on div "RO 12 [PERSON_NAME] [DATE] 06:57 too large all over lace scale-reduce scale -10…" at bounding box center [1404, 284] width 289 height 130
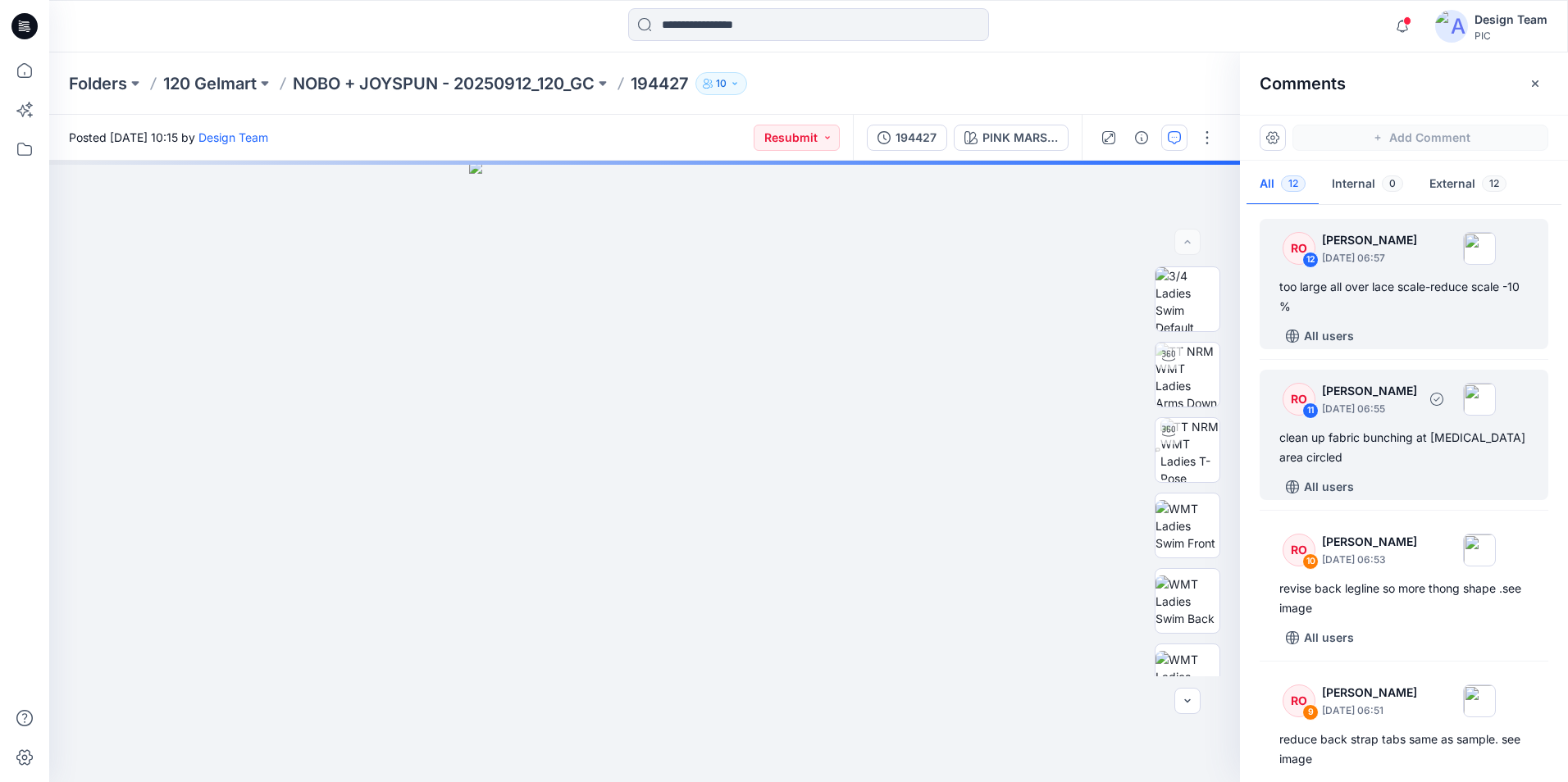
click at [1456, 460] on div "clean up fabric bunching at [MEDICAL_DATA] area circled" at bounding box center [1404, 448] width 249 height 40
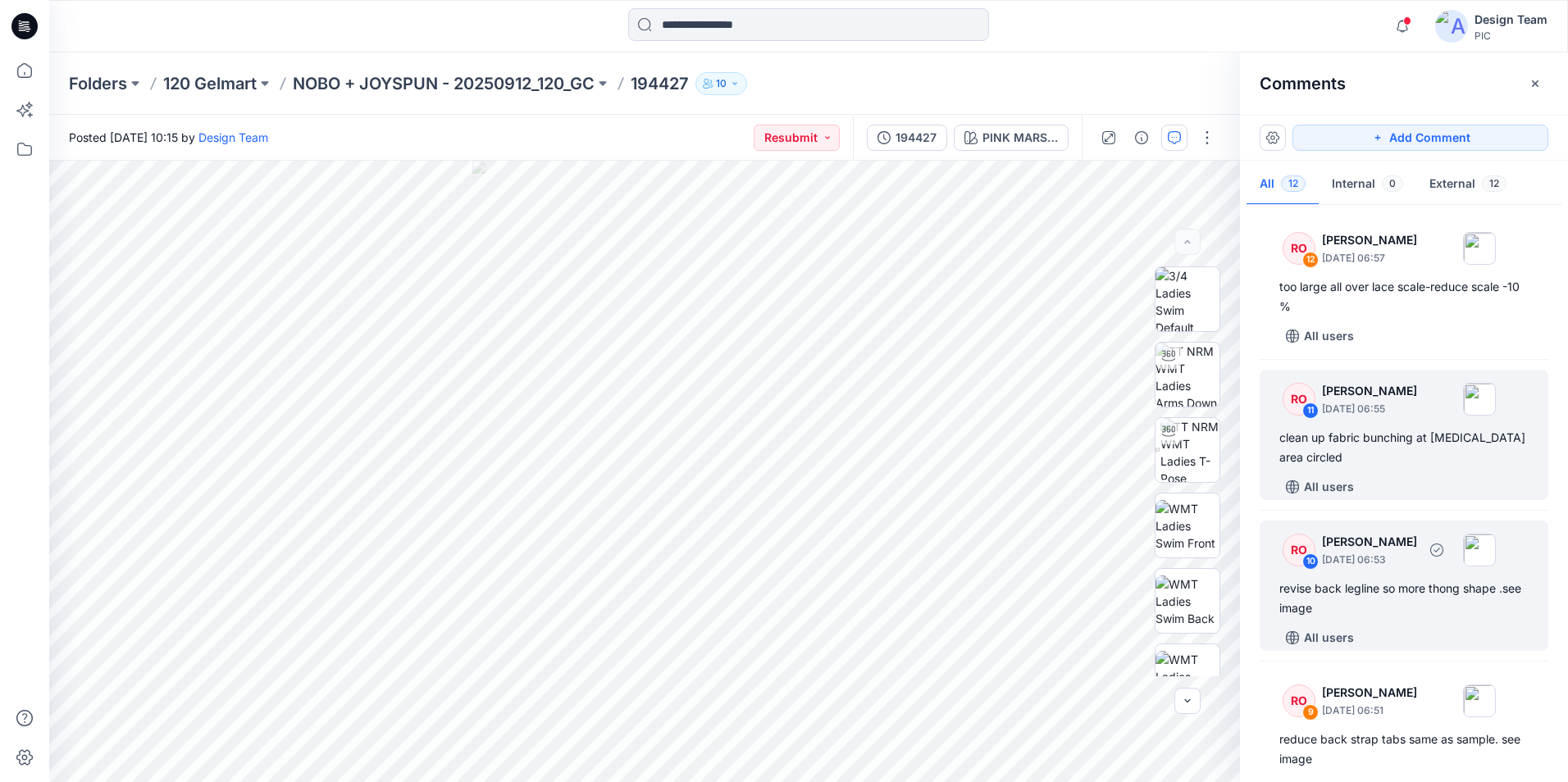
click at [1417, 562] on p "[DATE] 06:53" at bounding box center [1369, 559] width 95 height 16
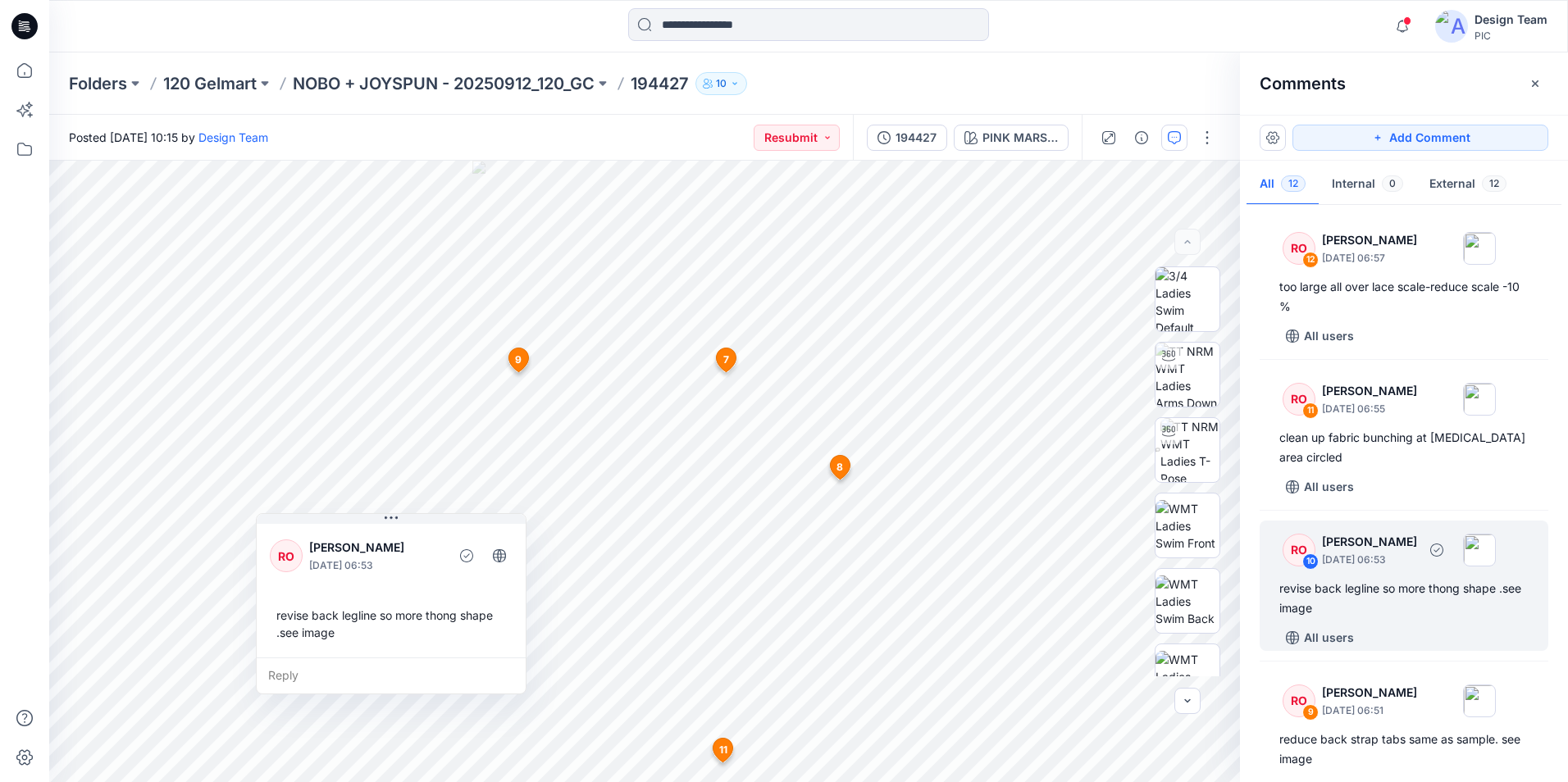
click at [1296, 607] on div "revise back legline so more thong shape .see image" at bounding box center [1404, 599] width 249 height 40
drag, startPoint x: 309, startPoint y: 637, endPoint x: 311, endPoint y: 645, distance: 8.2
click at [310, 637] on div "revise back legline so more thong shape .see image" at bounding box center [391, 623] width 243 height 47
click at [305, 672] on div "Reply" at bounding box center [391, 675] width 269 height 36
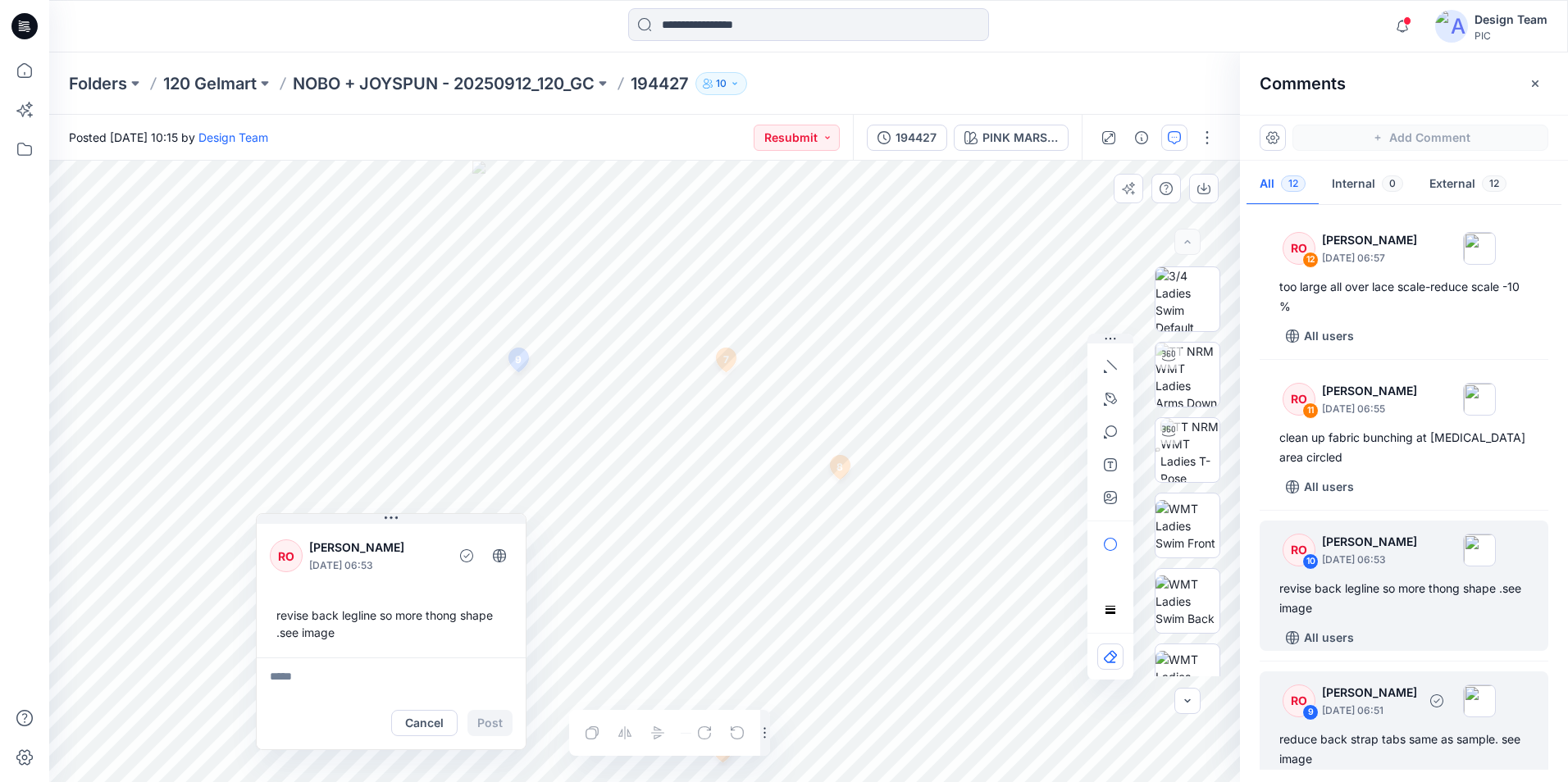
click at [1352, 754] on div "reduce back strap tabs same as sample. see image" at bounding box center [1404, 750] width 249 height 40
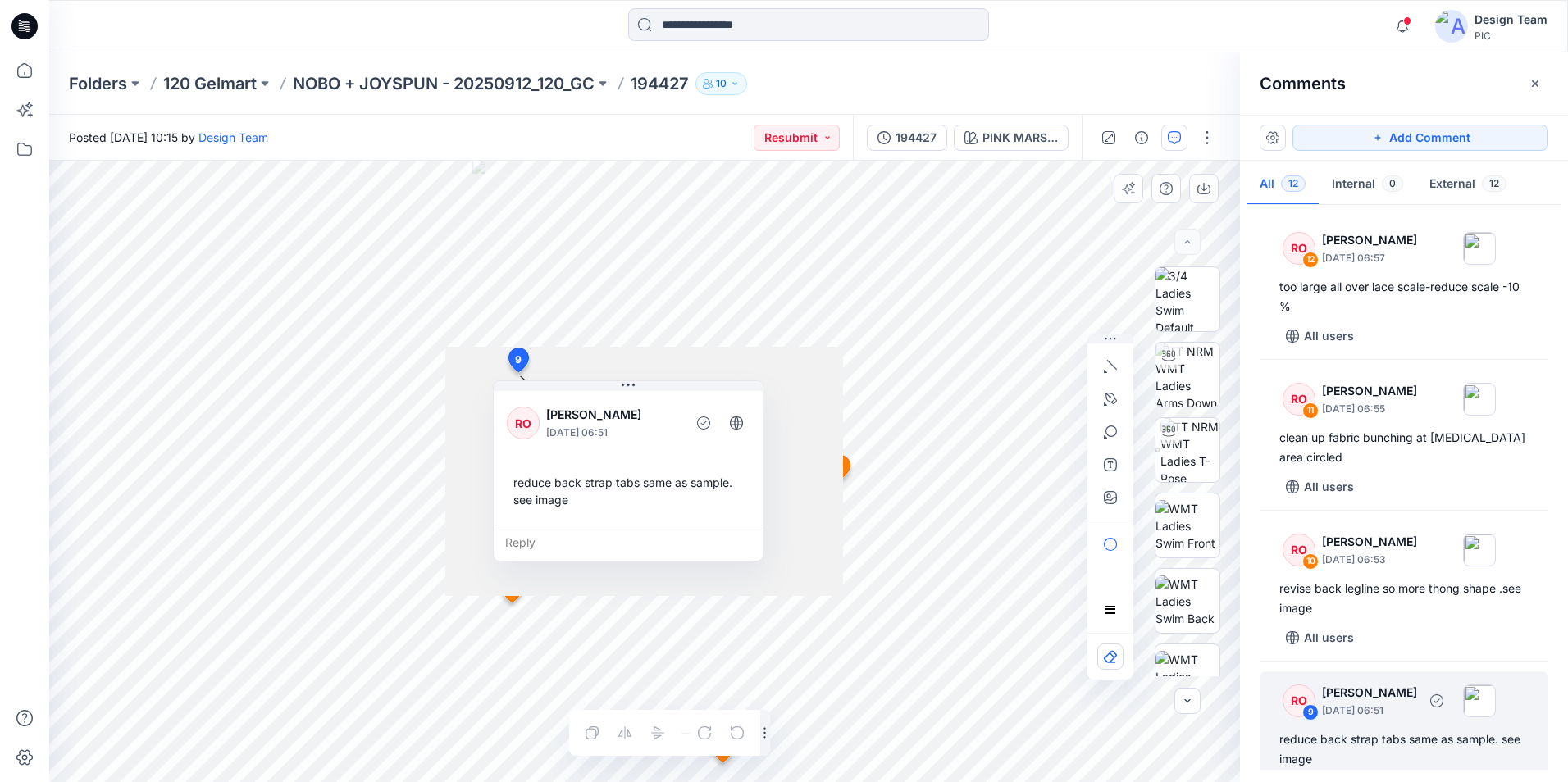
scroll to position [32, 0]
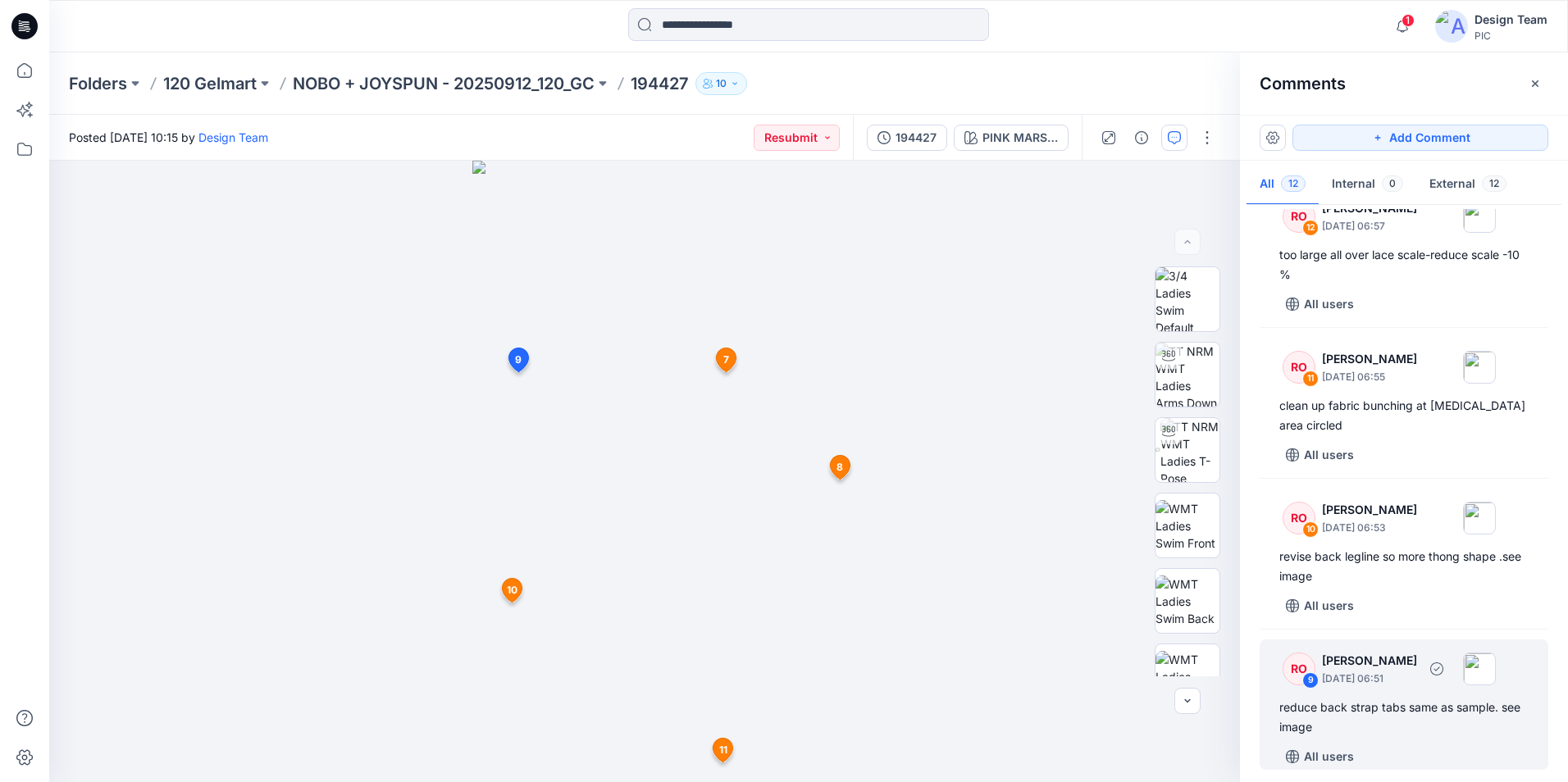
click at [1382, 700] on div "reduce back strap tabs same as sample. see image" at bounding box center [1404, 718] width 249 height 40
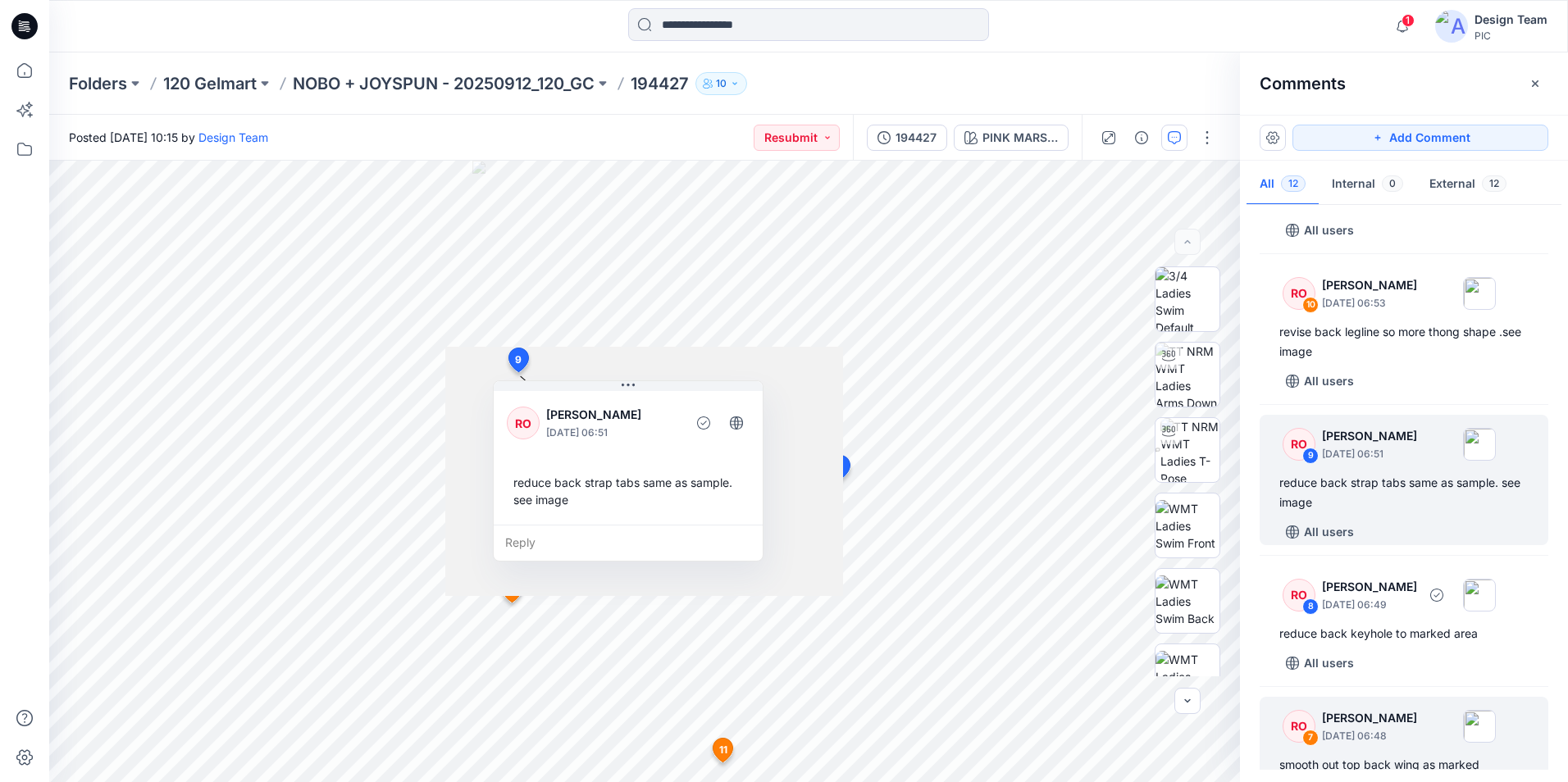
scroll to position [360, 0]
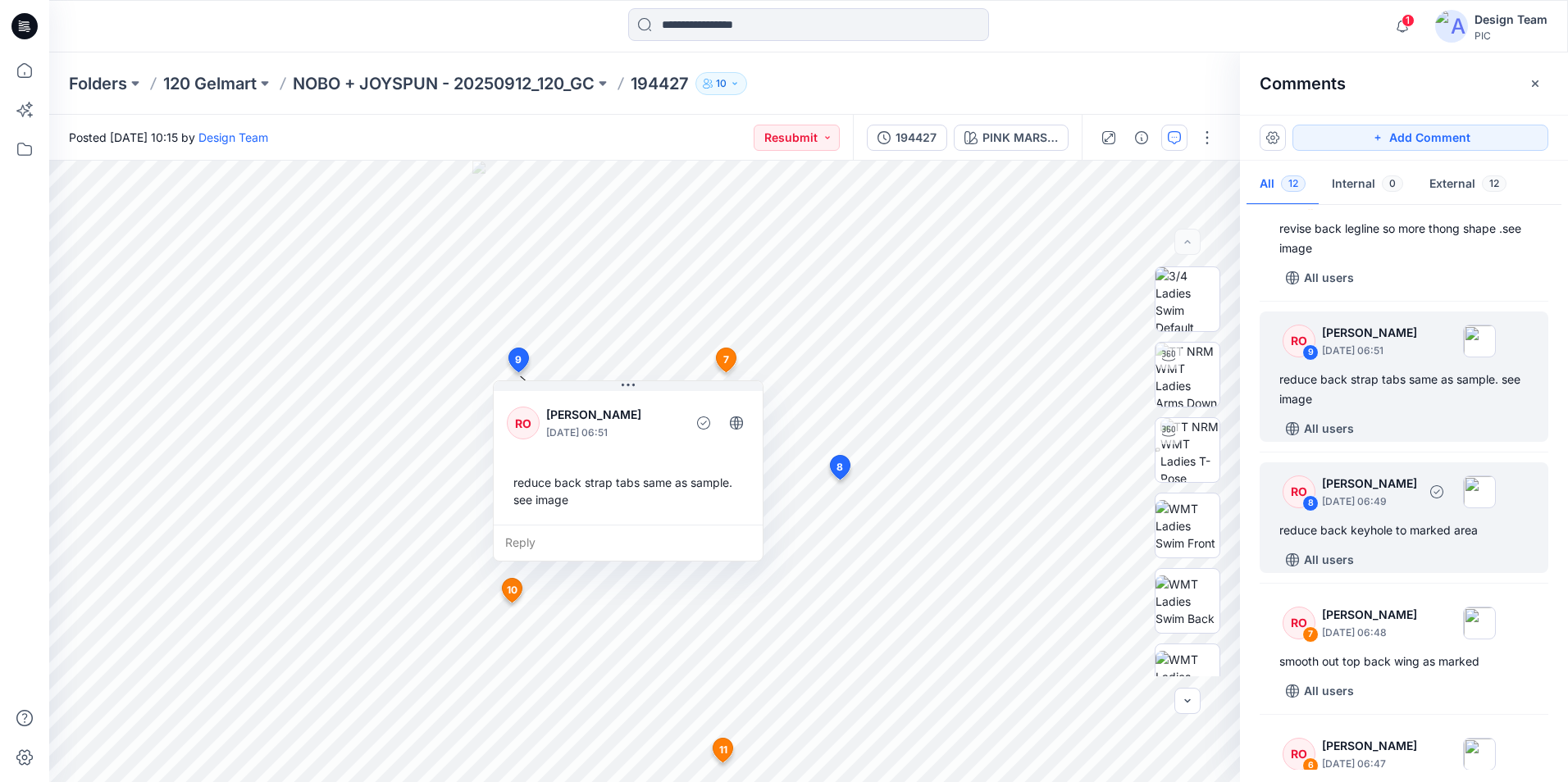
click at [1372, 533] on div "reduce back keyhole to marked area" at bounding box center [1404, 530] width 249 height 20
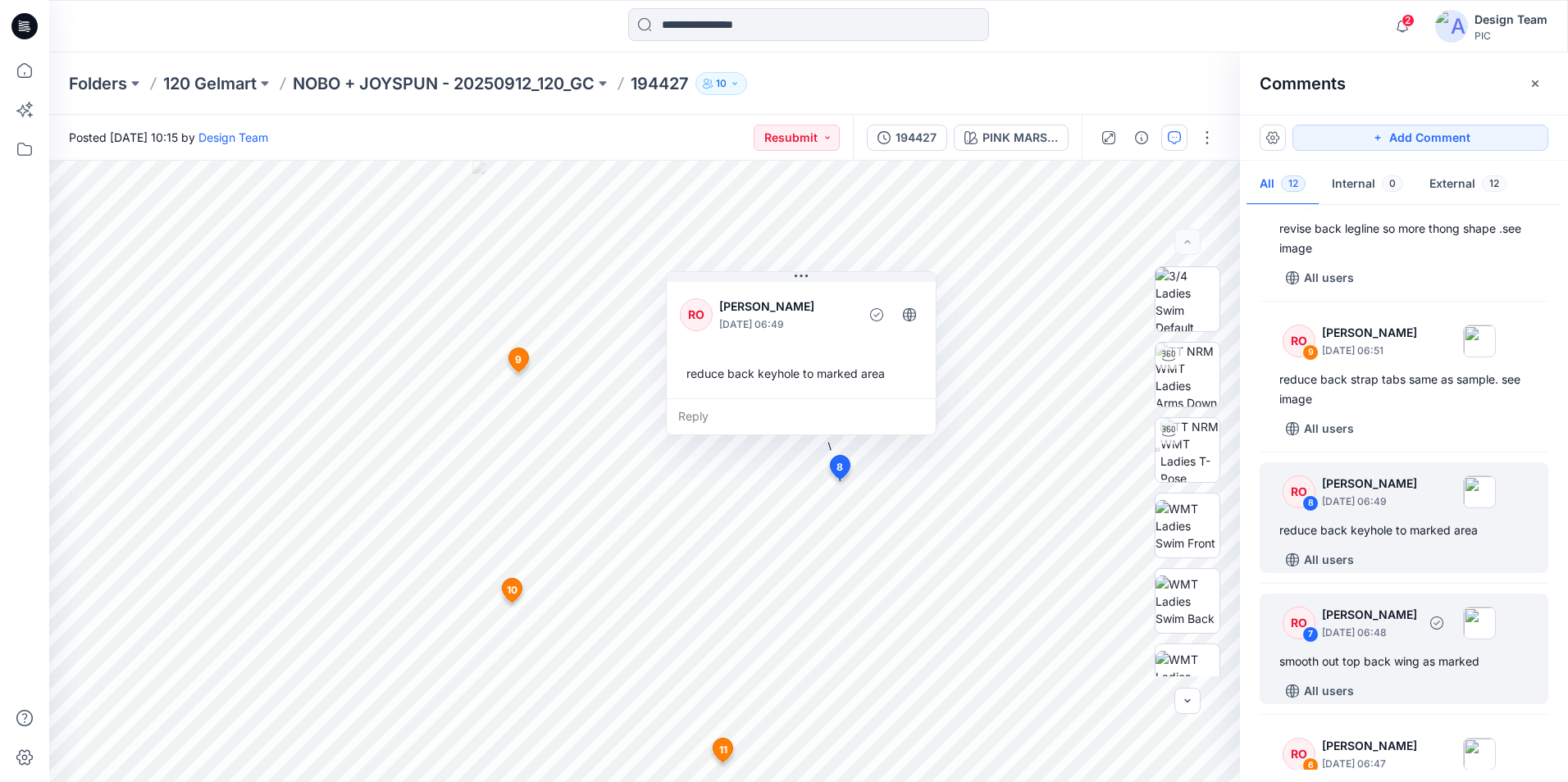
click at [1375, 657] on div "smooth out top back wing as marked" at bounding box center [1404, 661] width 249 height 20
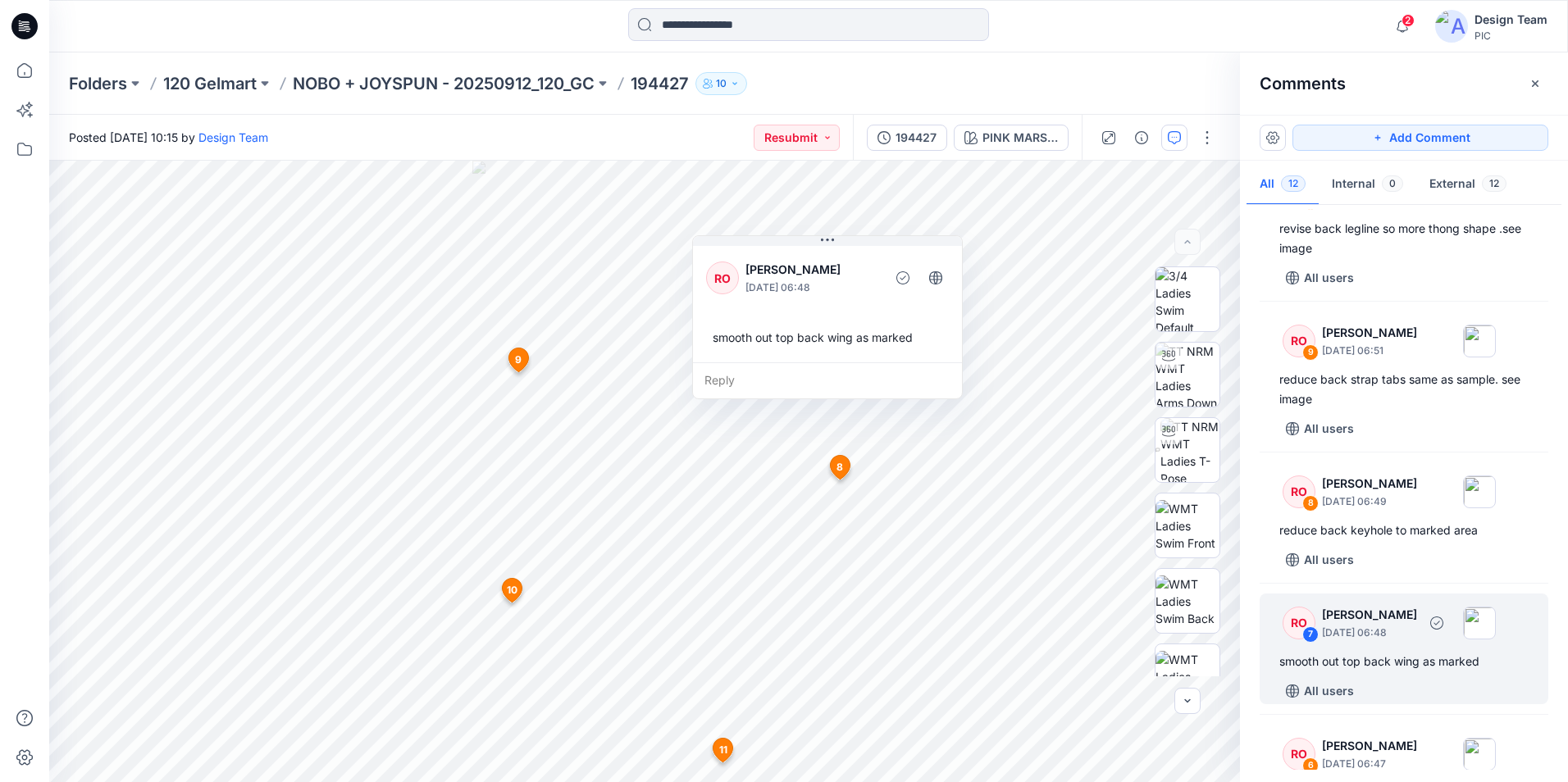
click at [1374, 671] on div "smooth out top back wing as marked" at bounding box center [1404, 661] width 249 height 20
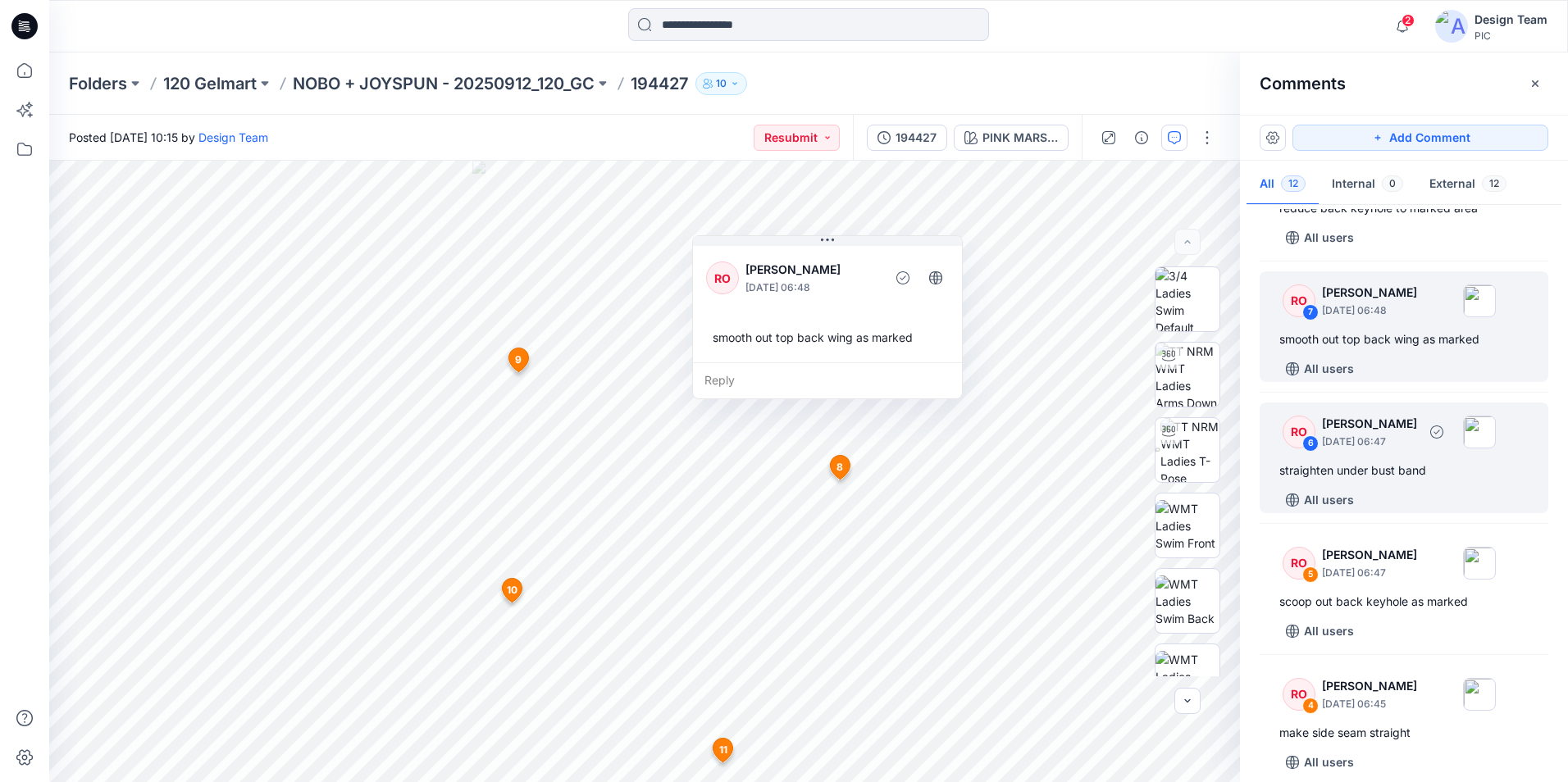
scroll to position [688, 0]
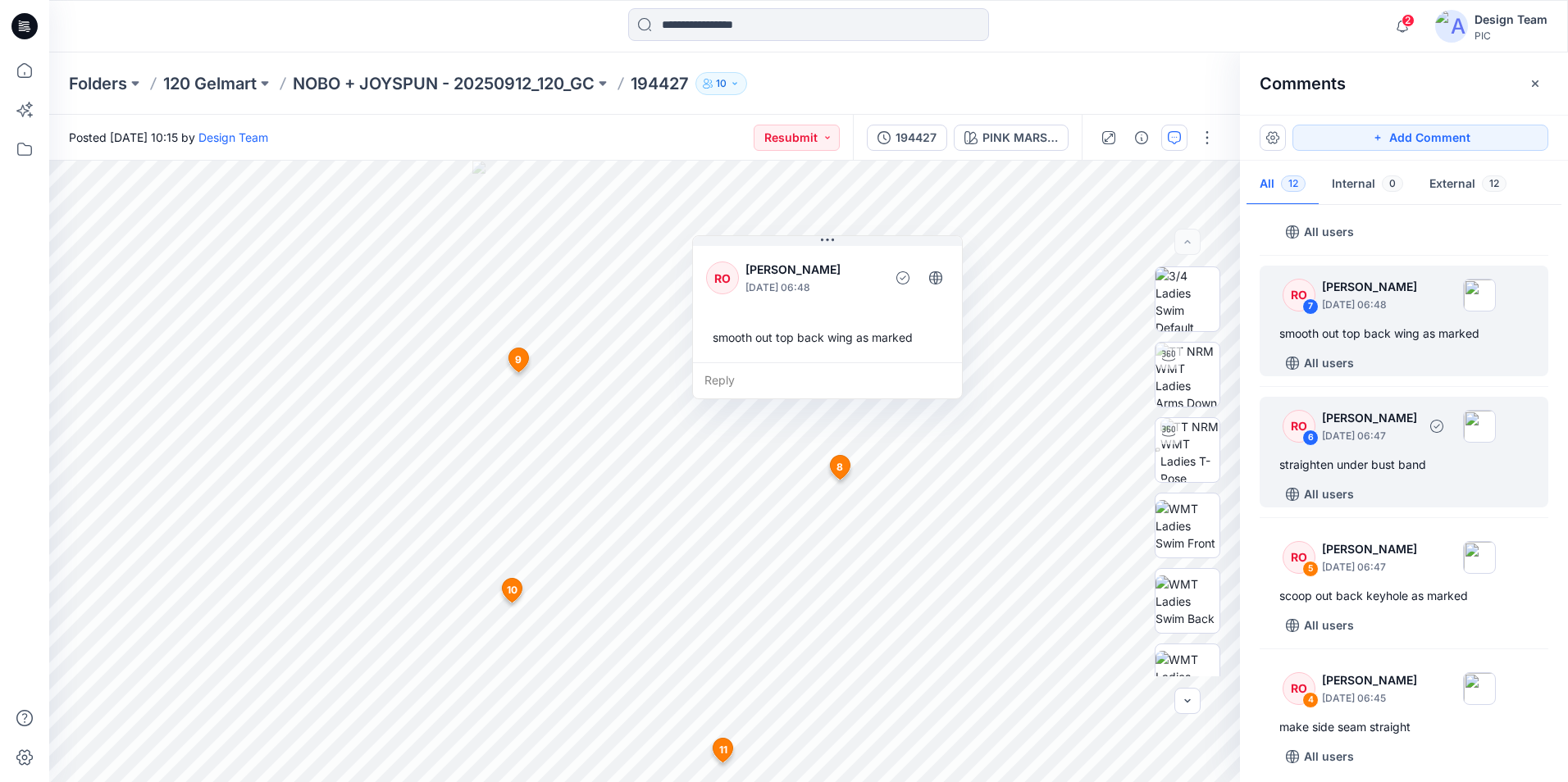
click at [1375, 475] on div "RO 6 [PERSON_NAME] [DATE] 06:47 straighten under bust band All users" at bounding box center [1404, 451] width 289 height 110
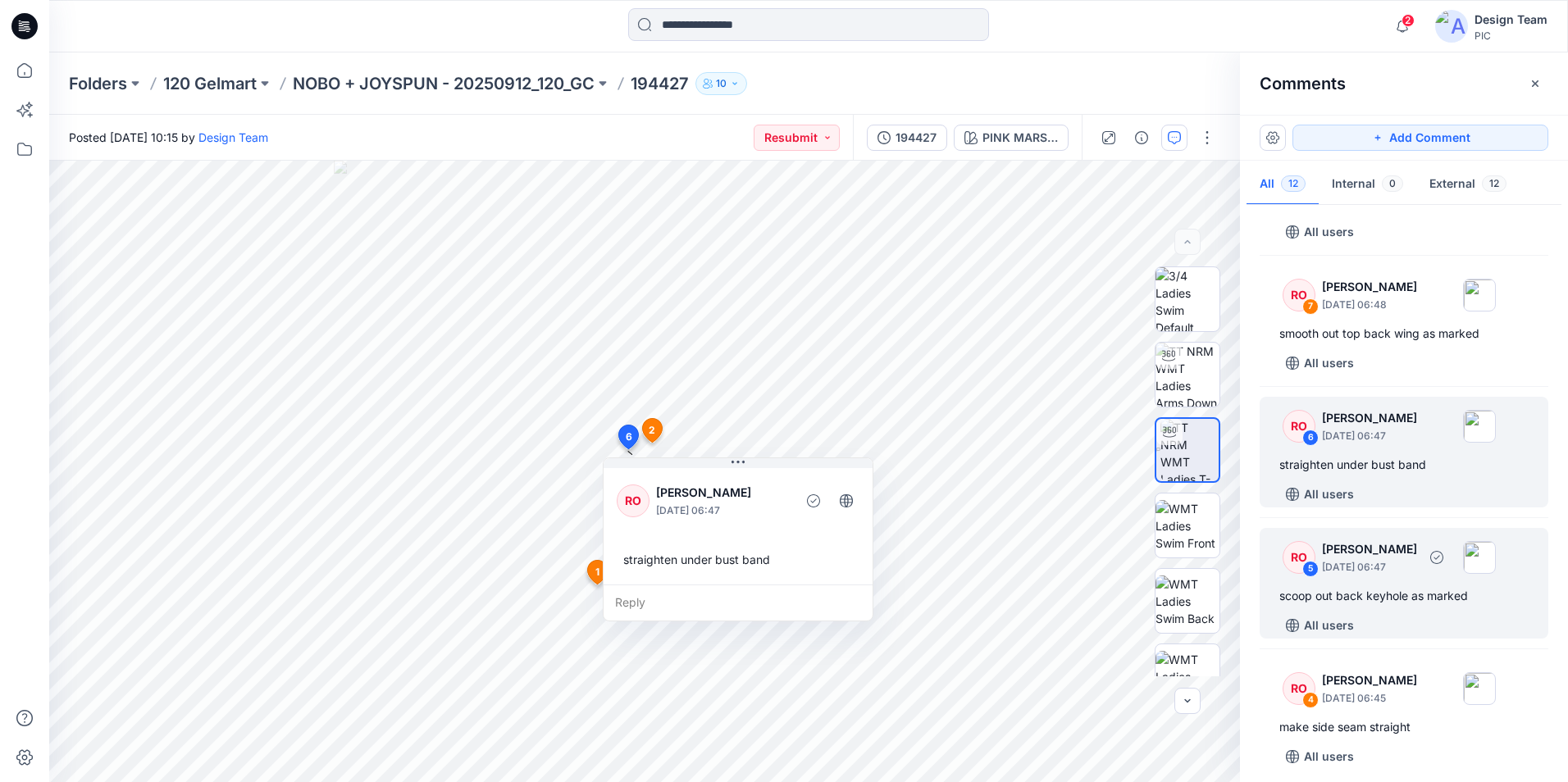
click at [1436, 612] on div "All users" at bounding box center [1413, 625] width 269 height 26
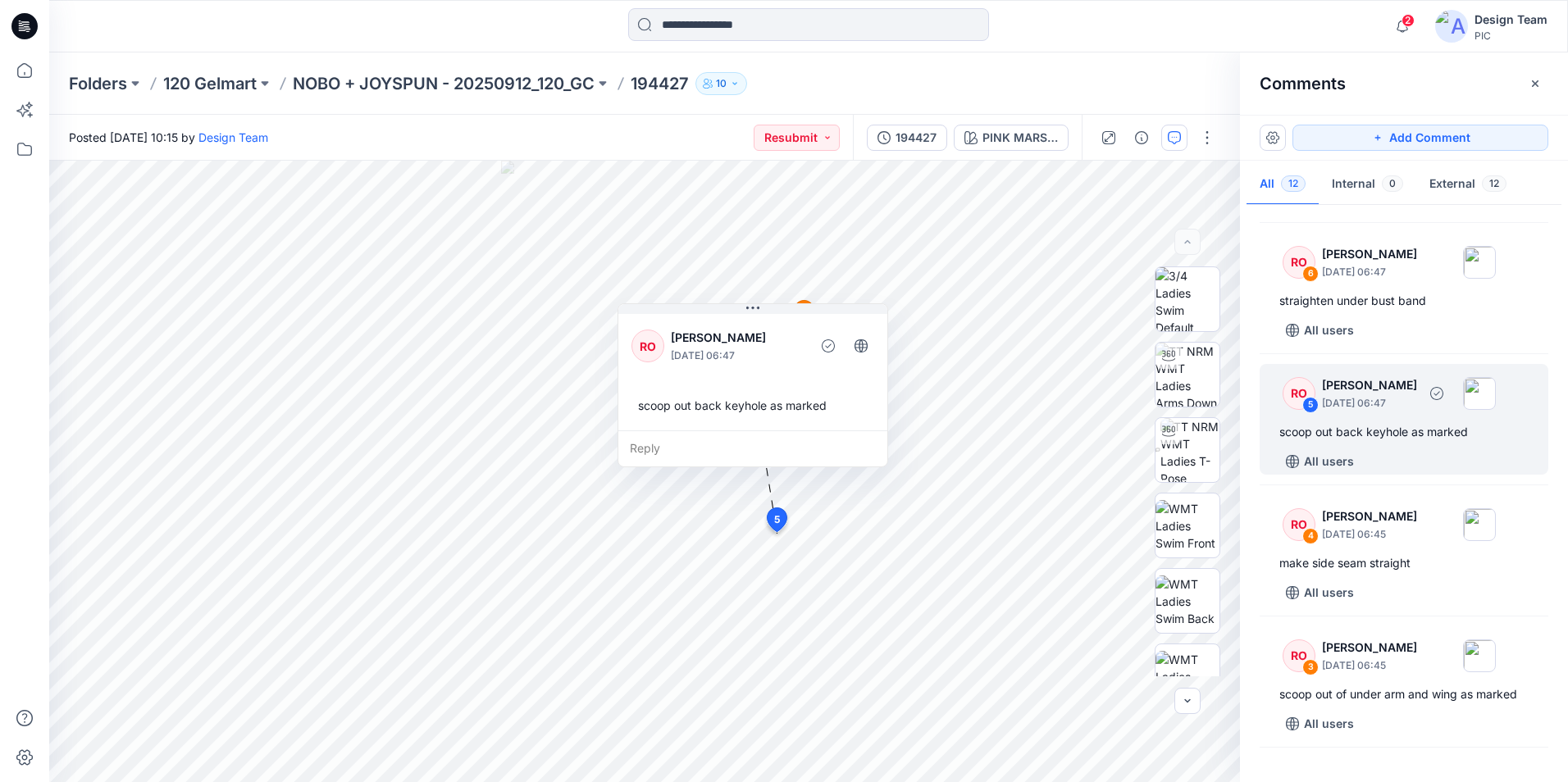
scroll to position [934, 0]
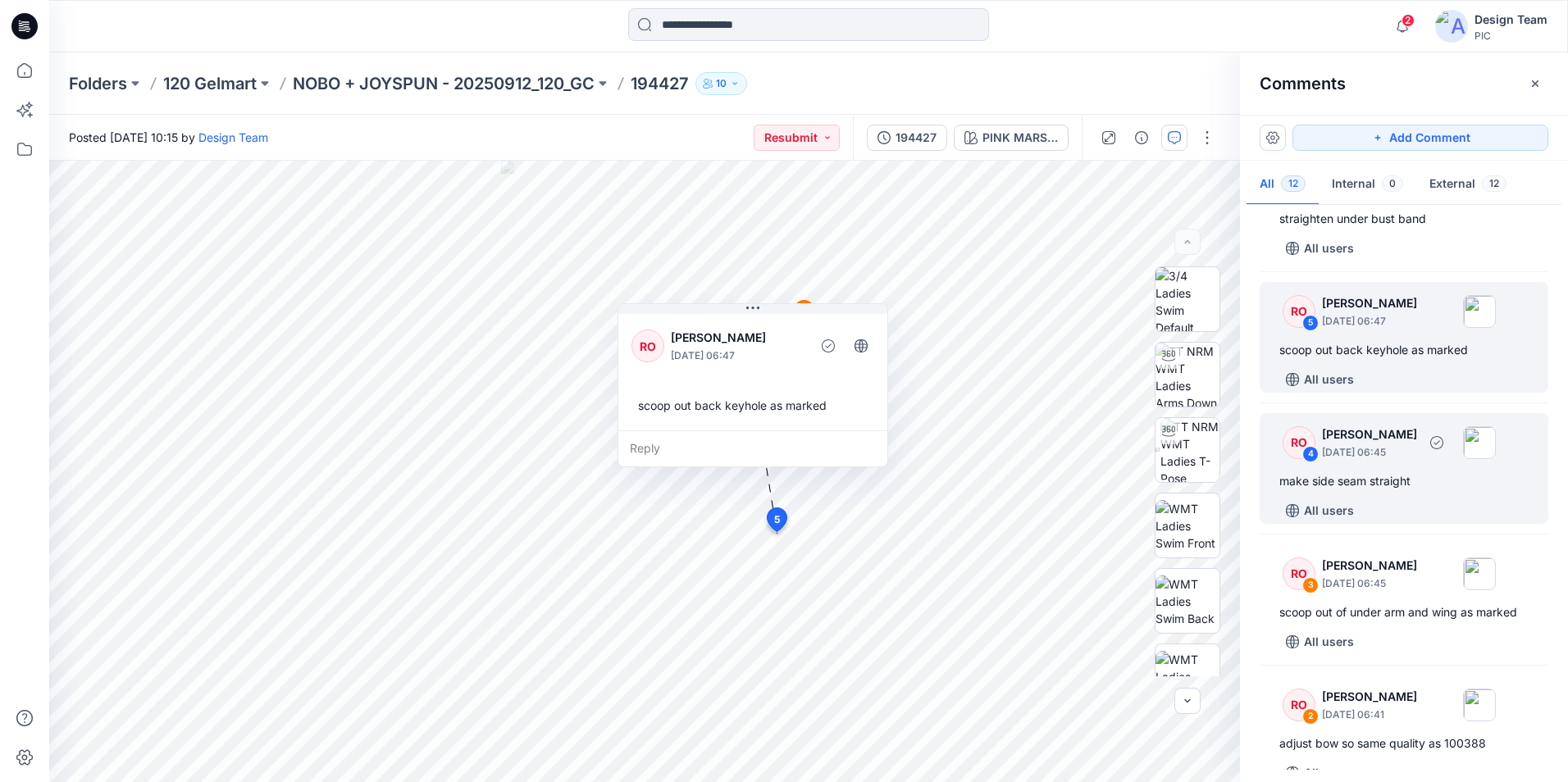
click at [1427, 486] on div "make side seam straight" at bounding box center [1404, 481] width 249 height 20
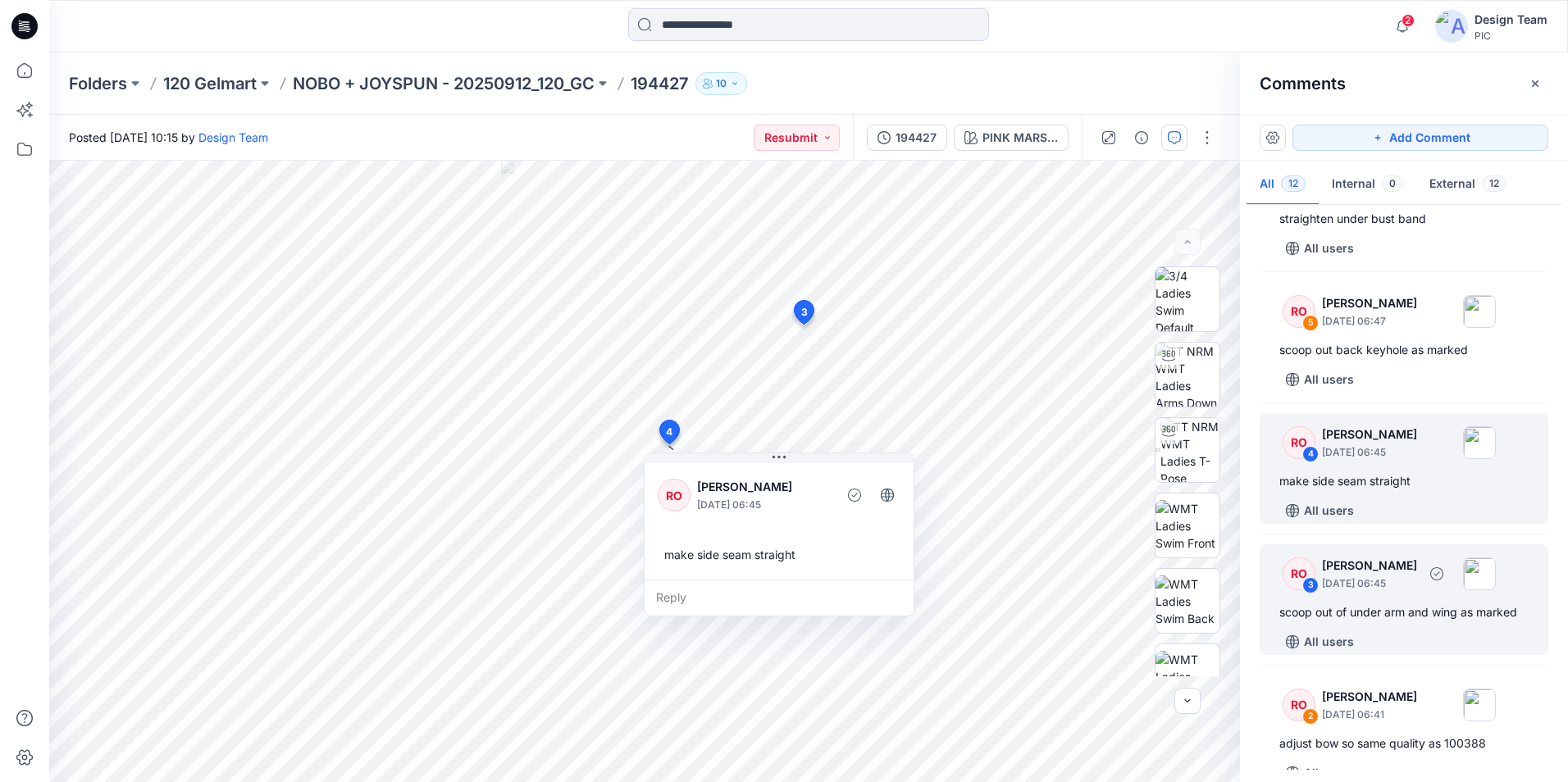
click at [1414, 582] on p "[DATE] 06:45" at bounding box center [1369, 583] width 95 height 16
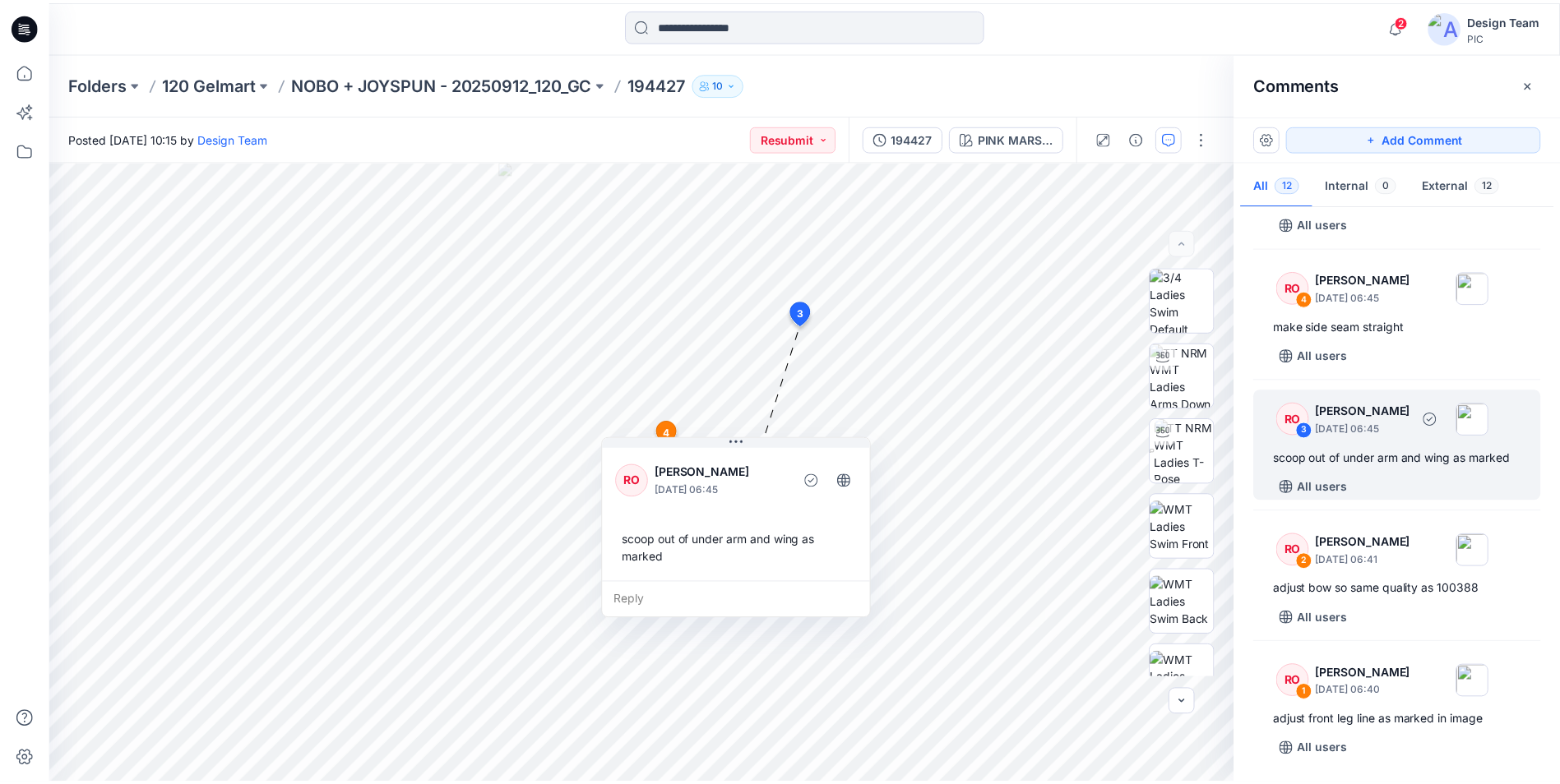
scroll to position [1094, 0]
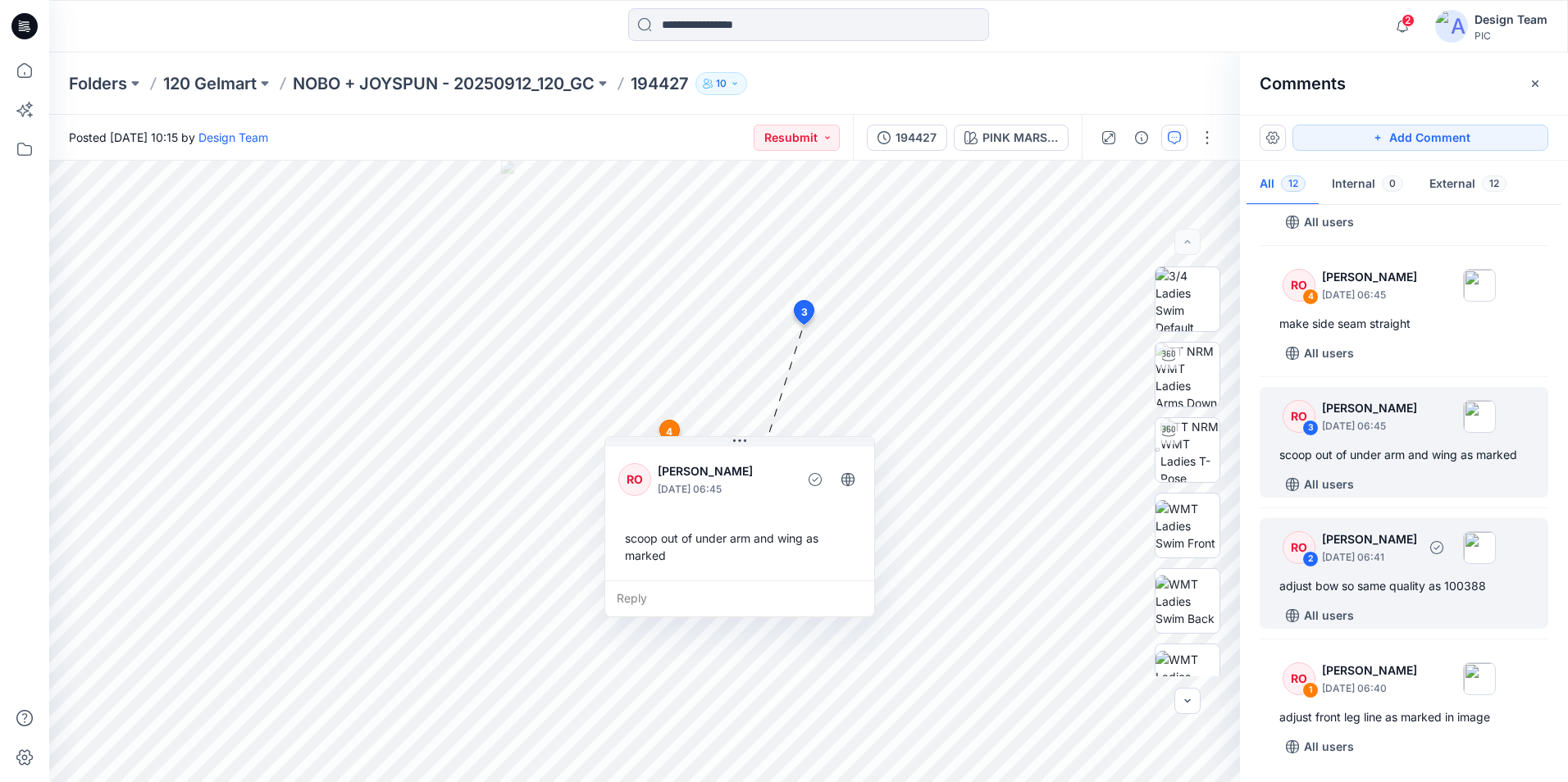
click at [1395, 572] on div "RO 2 [PERSON_NAME] [DATE] 06:41 adjust bow so same quality as 100388 All users" at bounding box center [1404, 573] width 289 height 110
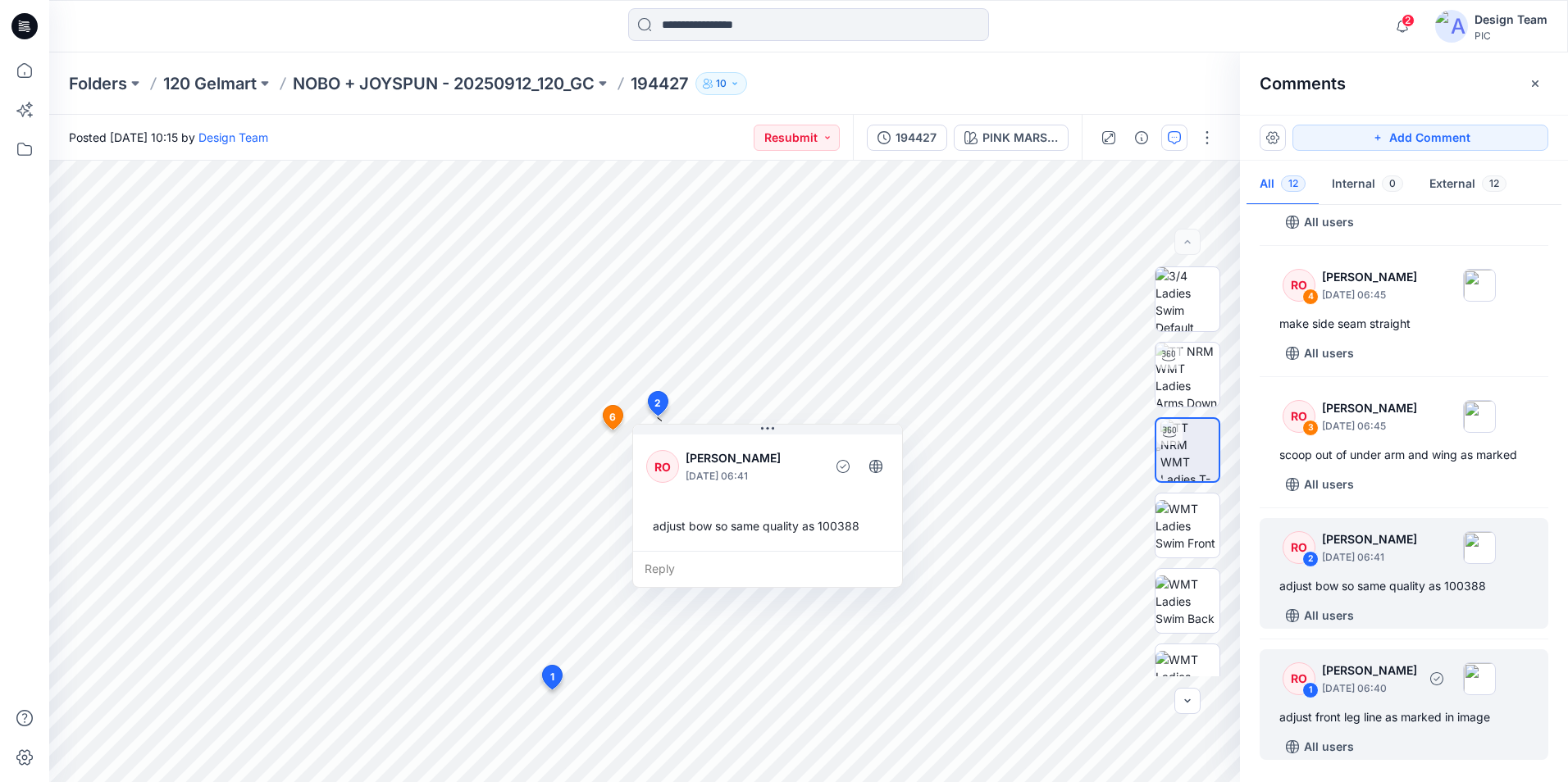
click at [1408, 705] on div "RO 1 [PERSON_NAME] [DATE] 06:40 adjust front leg line as marked in image All us…" at bounding box center [1404, 705] width 289 height 110
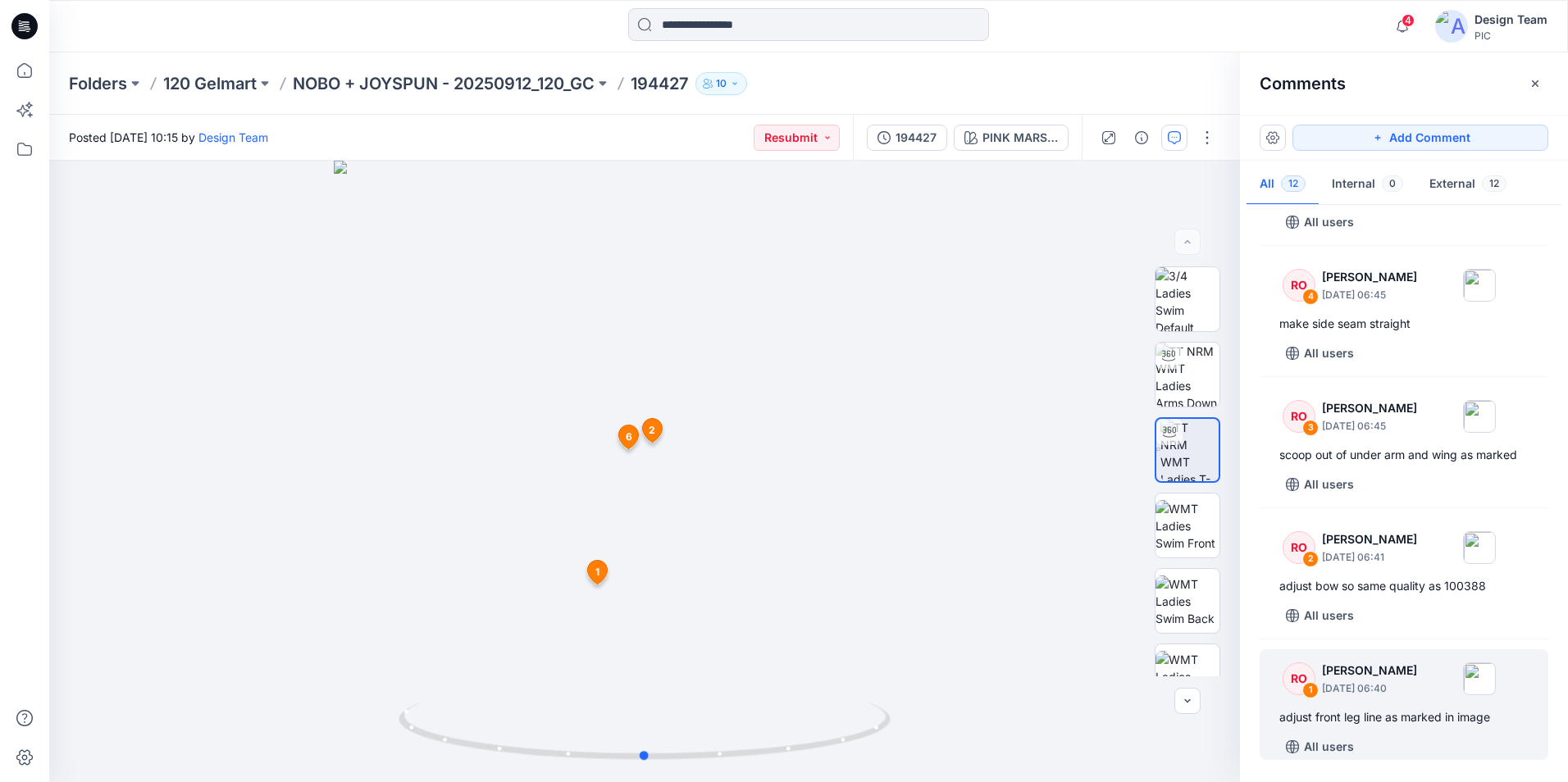
click at [877, 535] on div at bounding box center [644, 471] width 1191 height 621
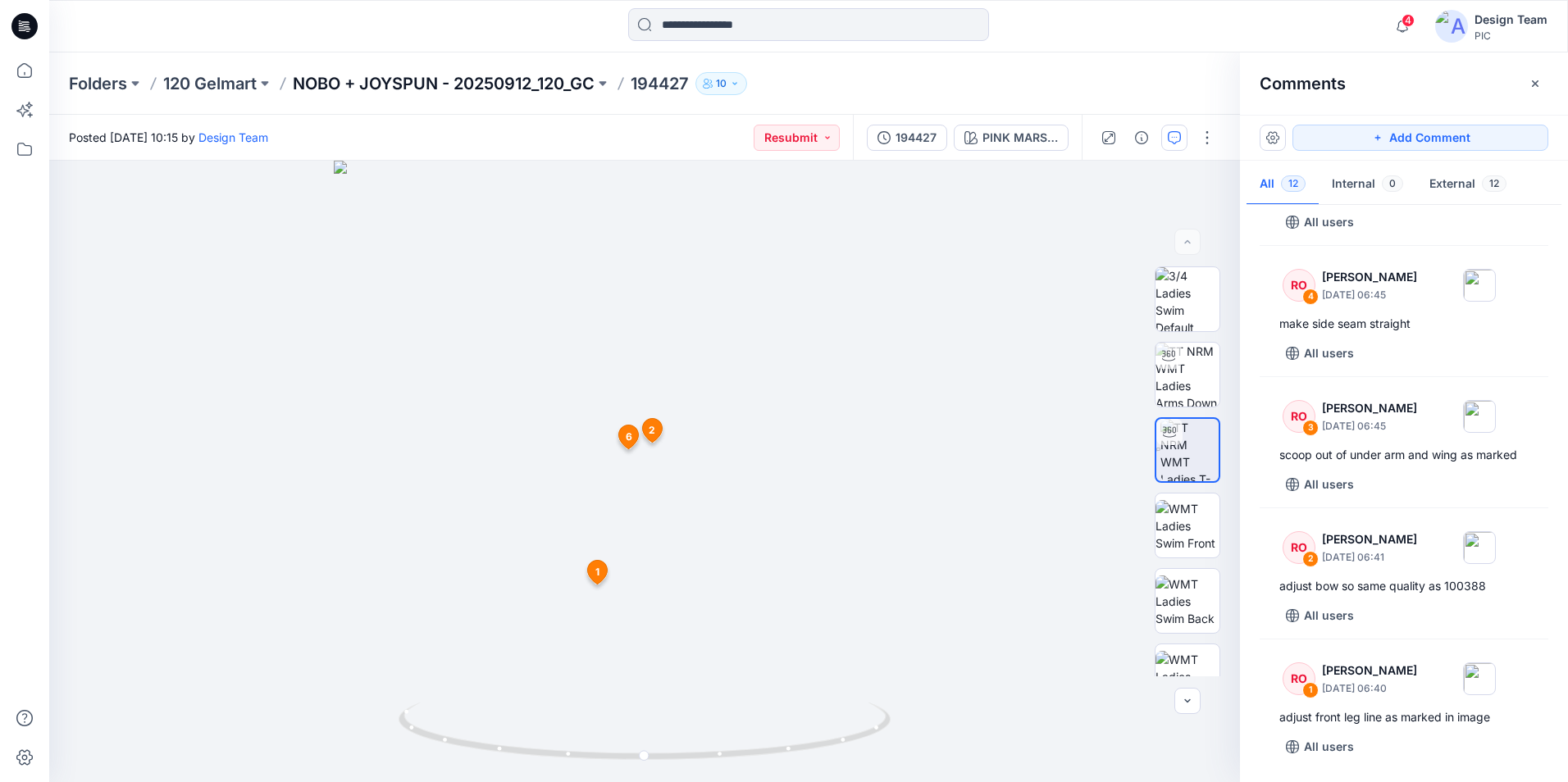
click at [501, 80] on p "NOBO + JOYSPUN - 20250912_120_GC" at bounding box center [443, 83] width 301 height 23
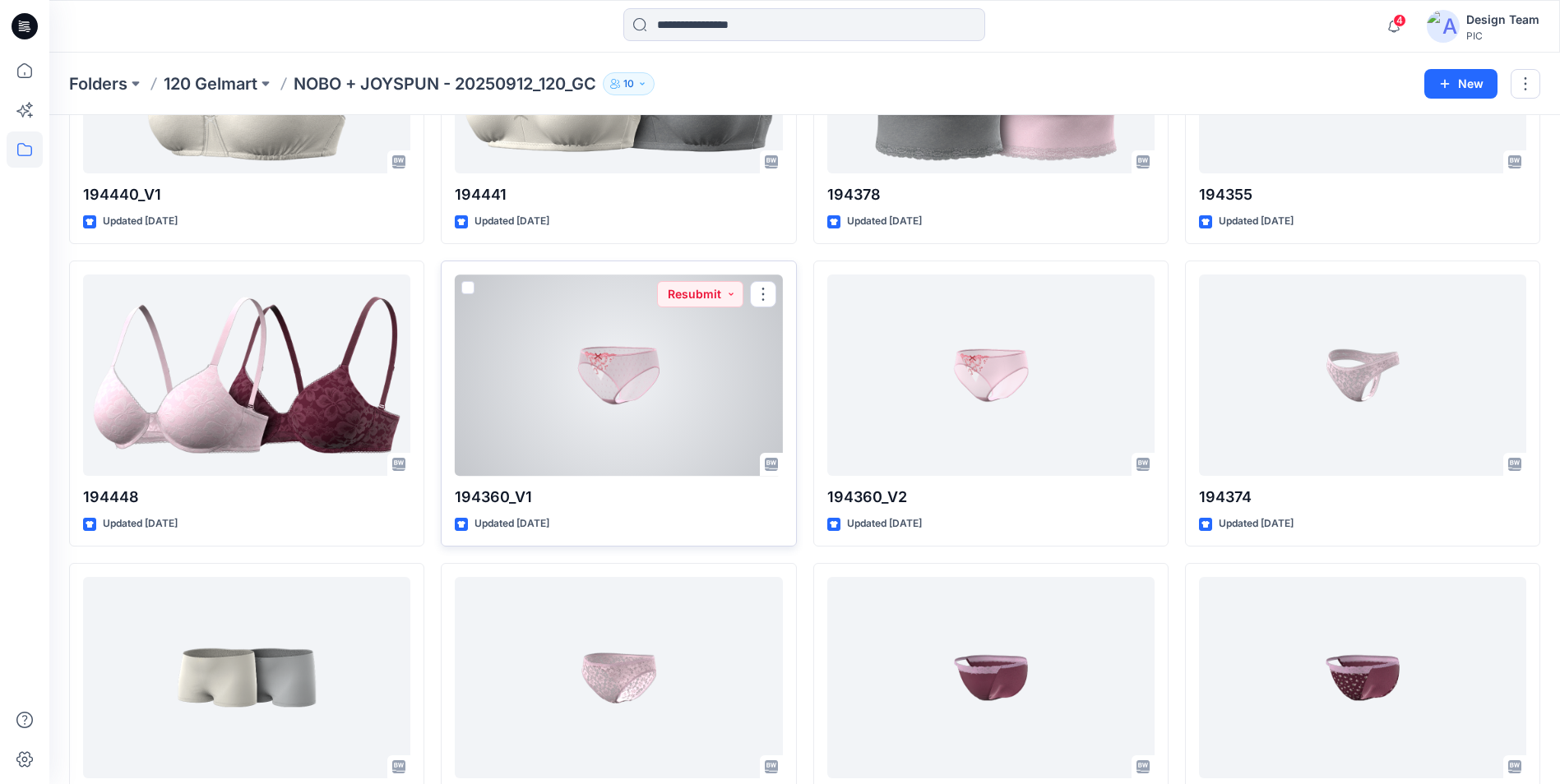
scroll to position [3582, 0]
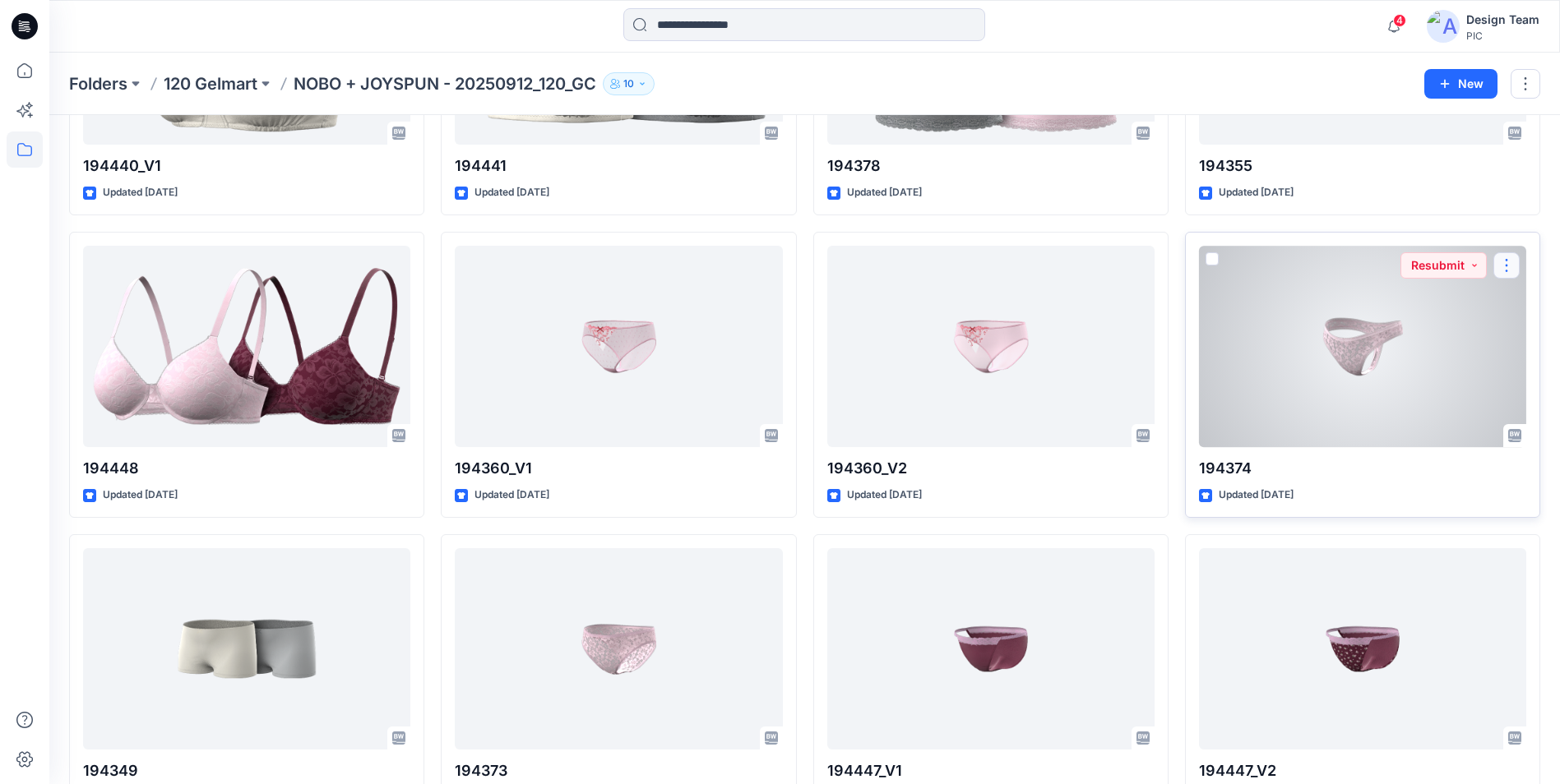
click at [1510, 260] on button "button" at bounding box center [1507, 266] width 27 height 27
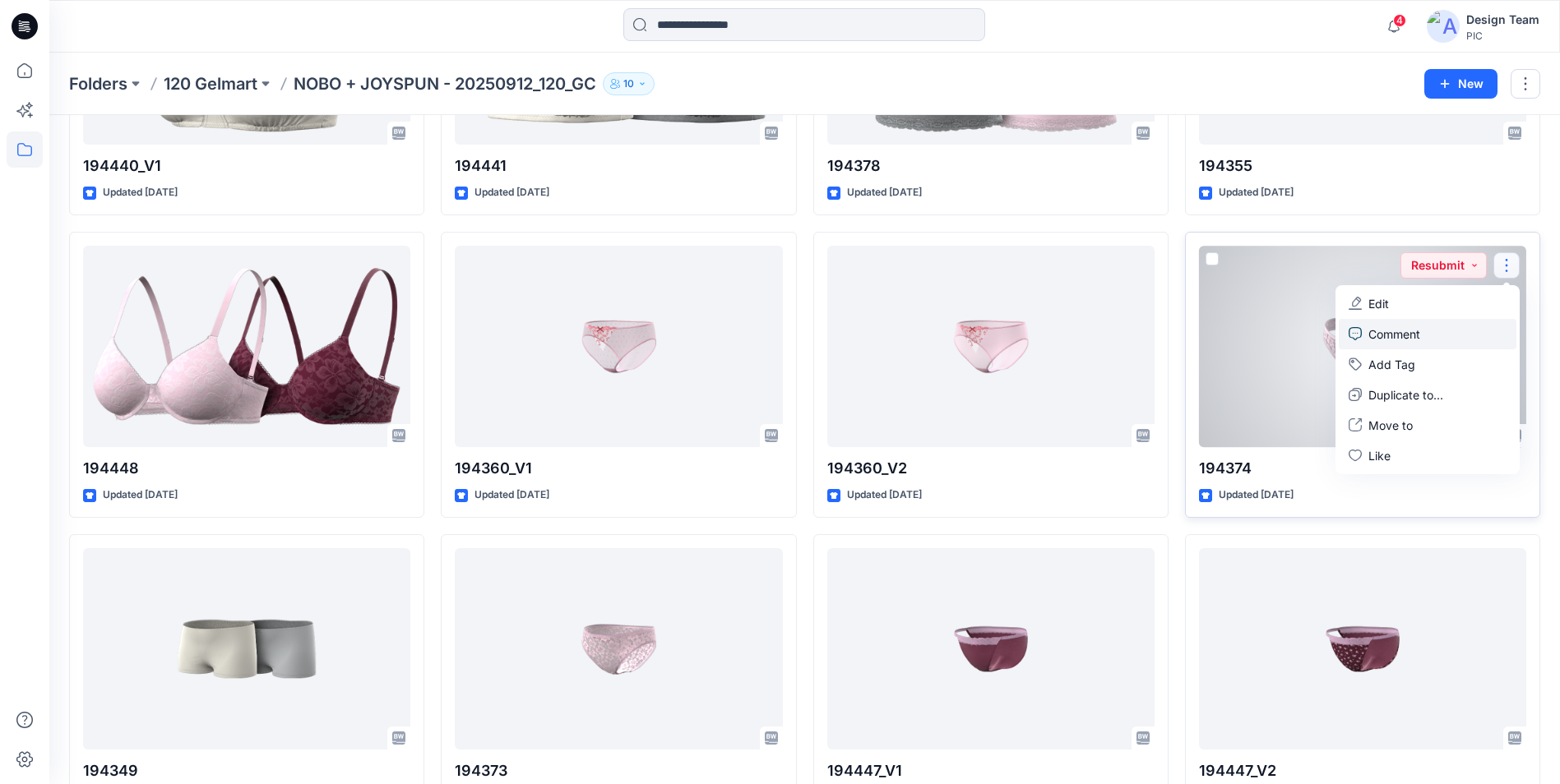
click at [1432, 334] on link "Comment" at bounding box center [1427, 334] width 178 height 30
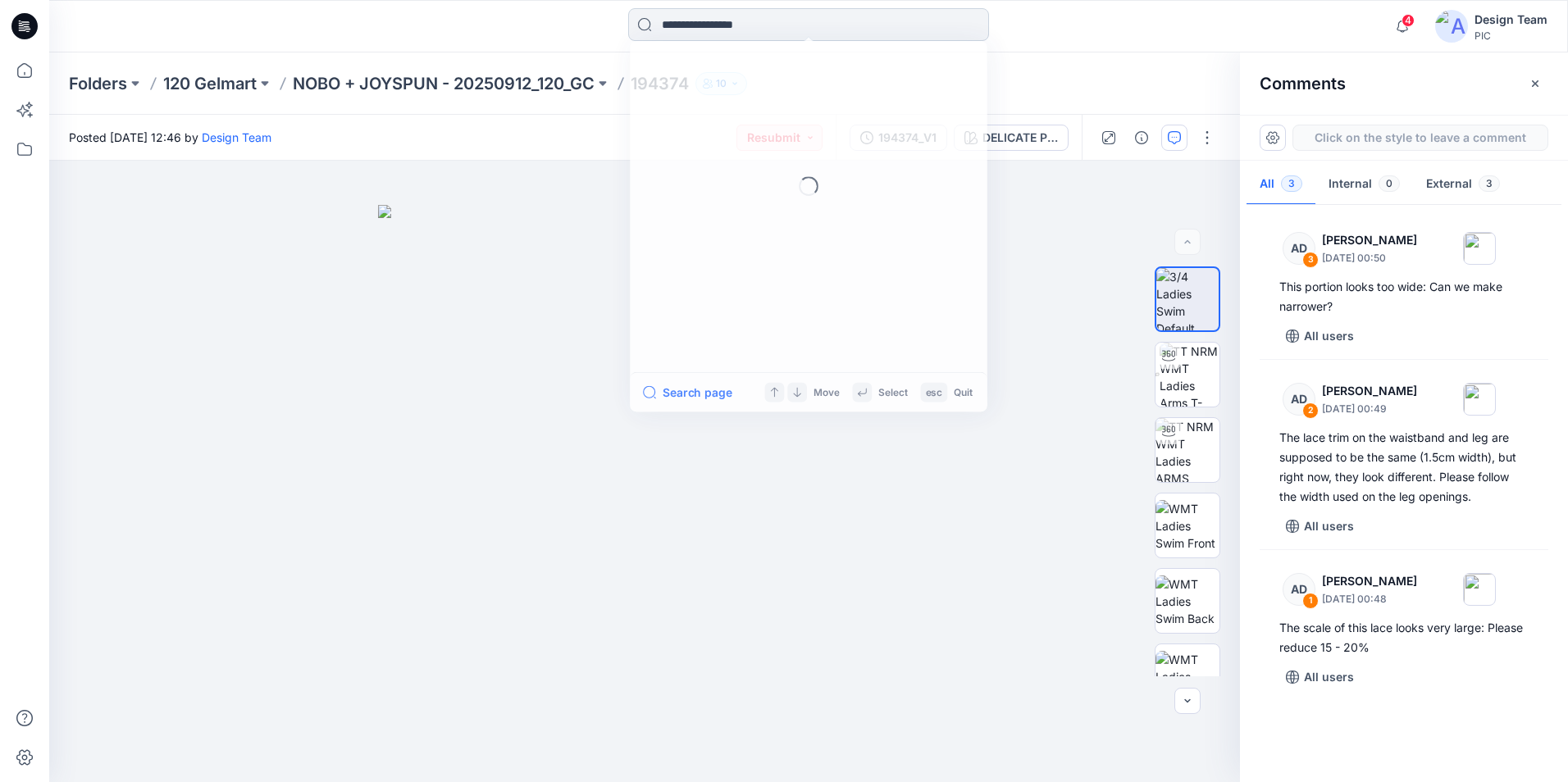
click at [761, 32] on input at bounding box center [809, 25] width 361 height 33
type input "******"
click at [736, 180] on link "194374 V2" at bounding box center [808, 179] width 354 height 30
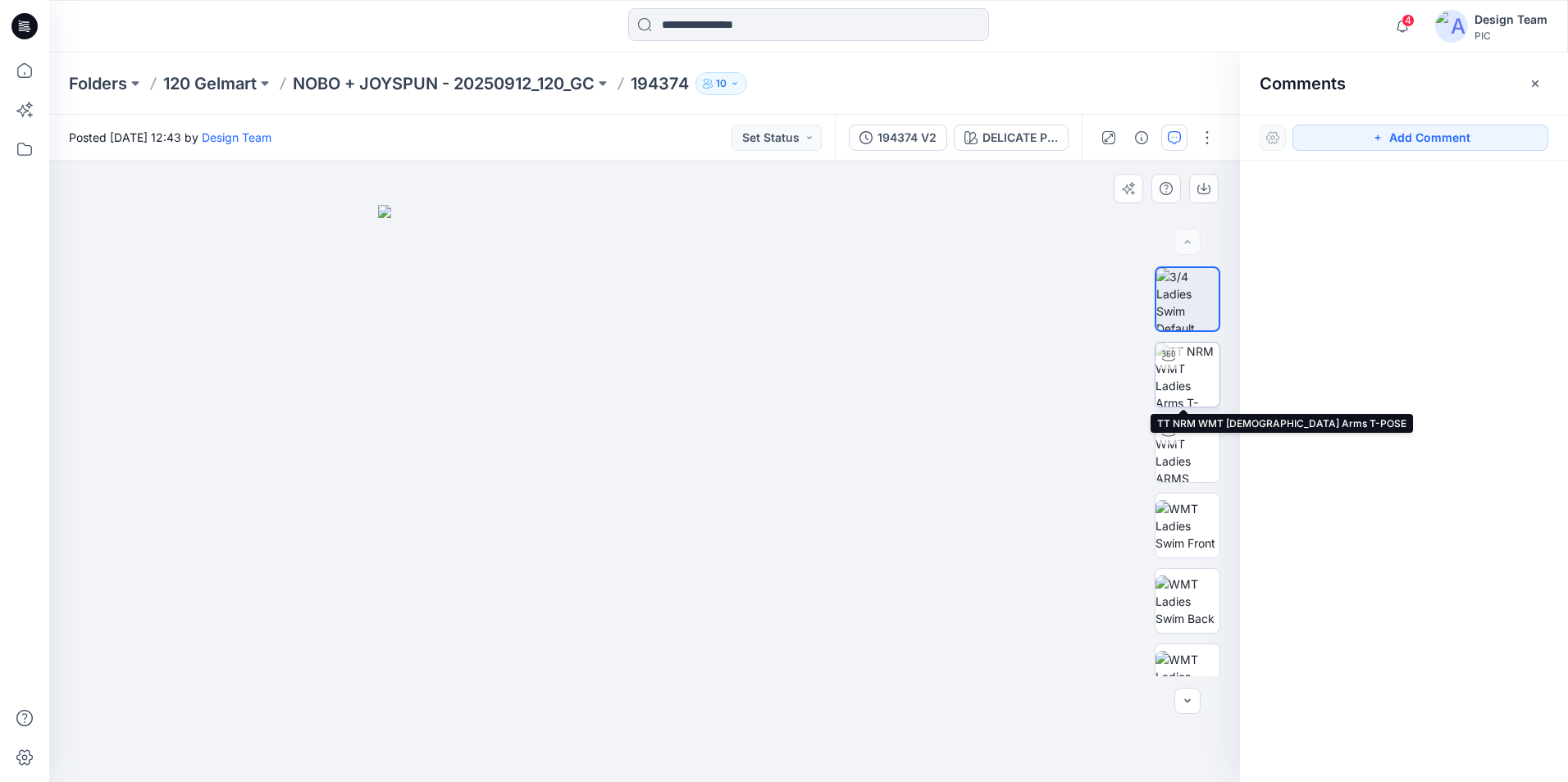
click at [1178, 371] on img at bounding box center [1187, 375] width 64 height 64
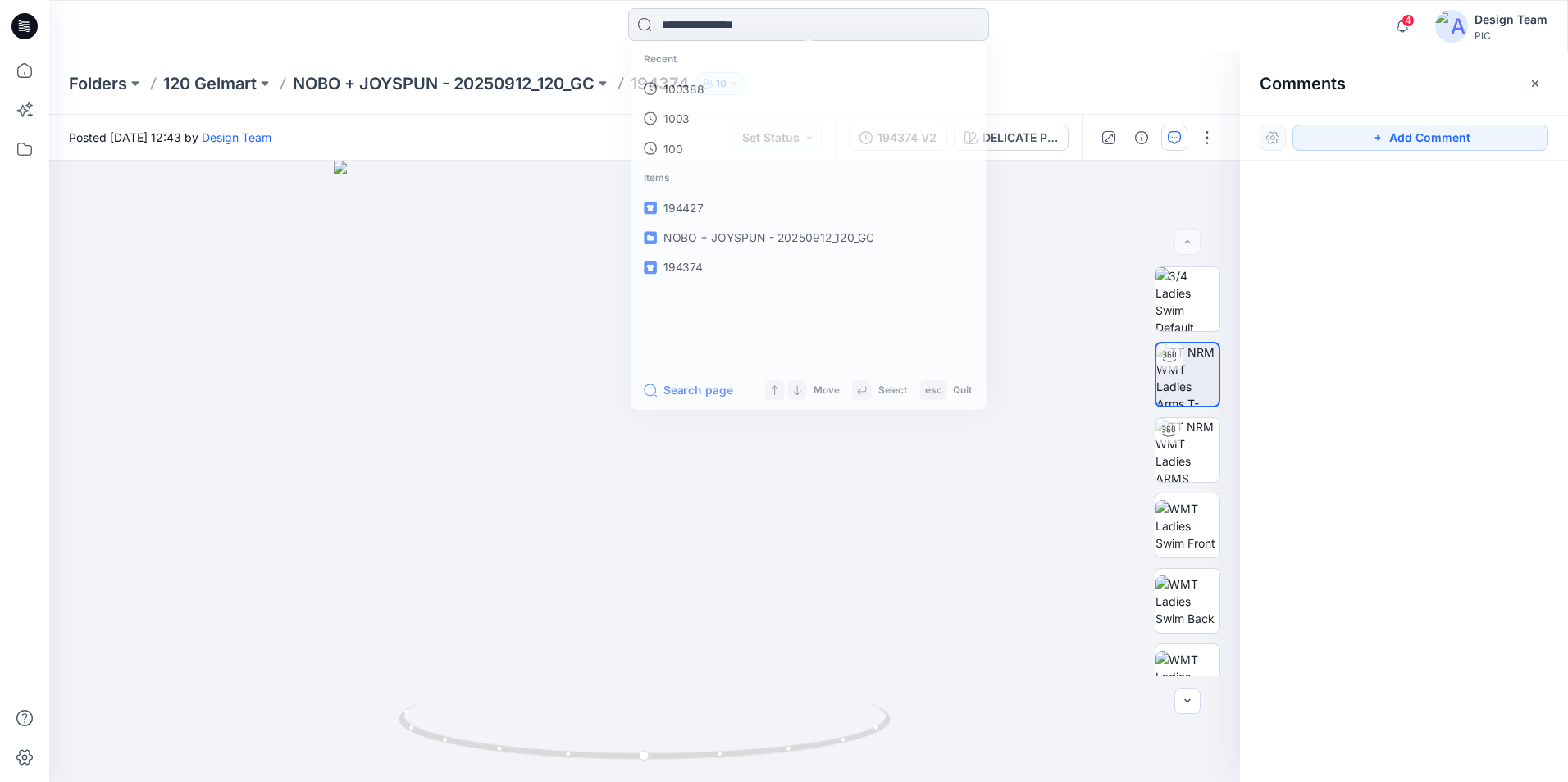
click at [819, 25] on input at bounding box center [809, 25] width 361 height 33
click at [748, 243] on link "194374" at bounding box center [808, 241] width 354 height 30
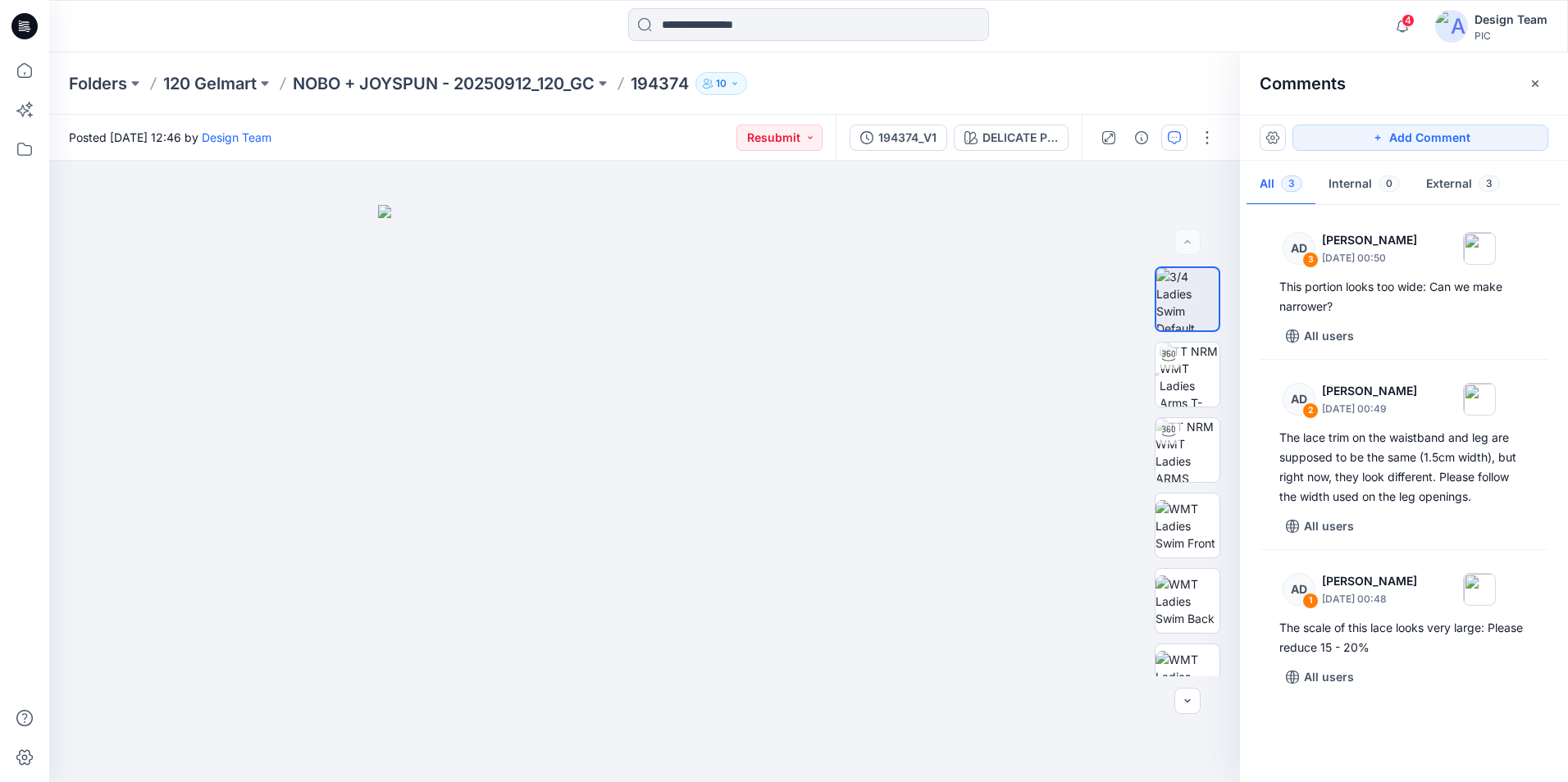
click at [738, 85] on icon "button" at bounding box center [735, 83] width 9 height 9
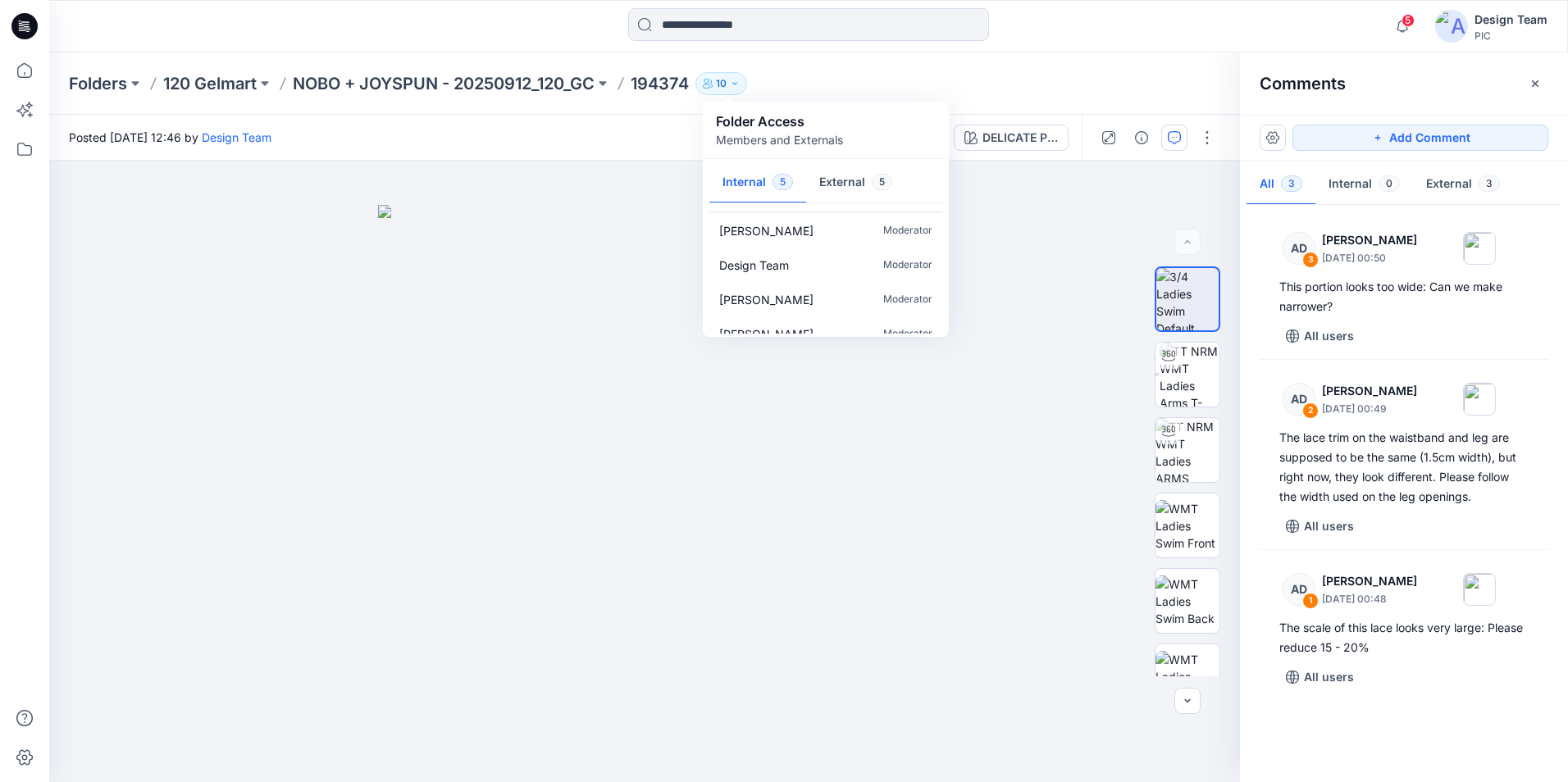
scroll to position [49, 0]
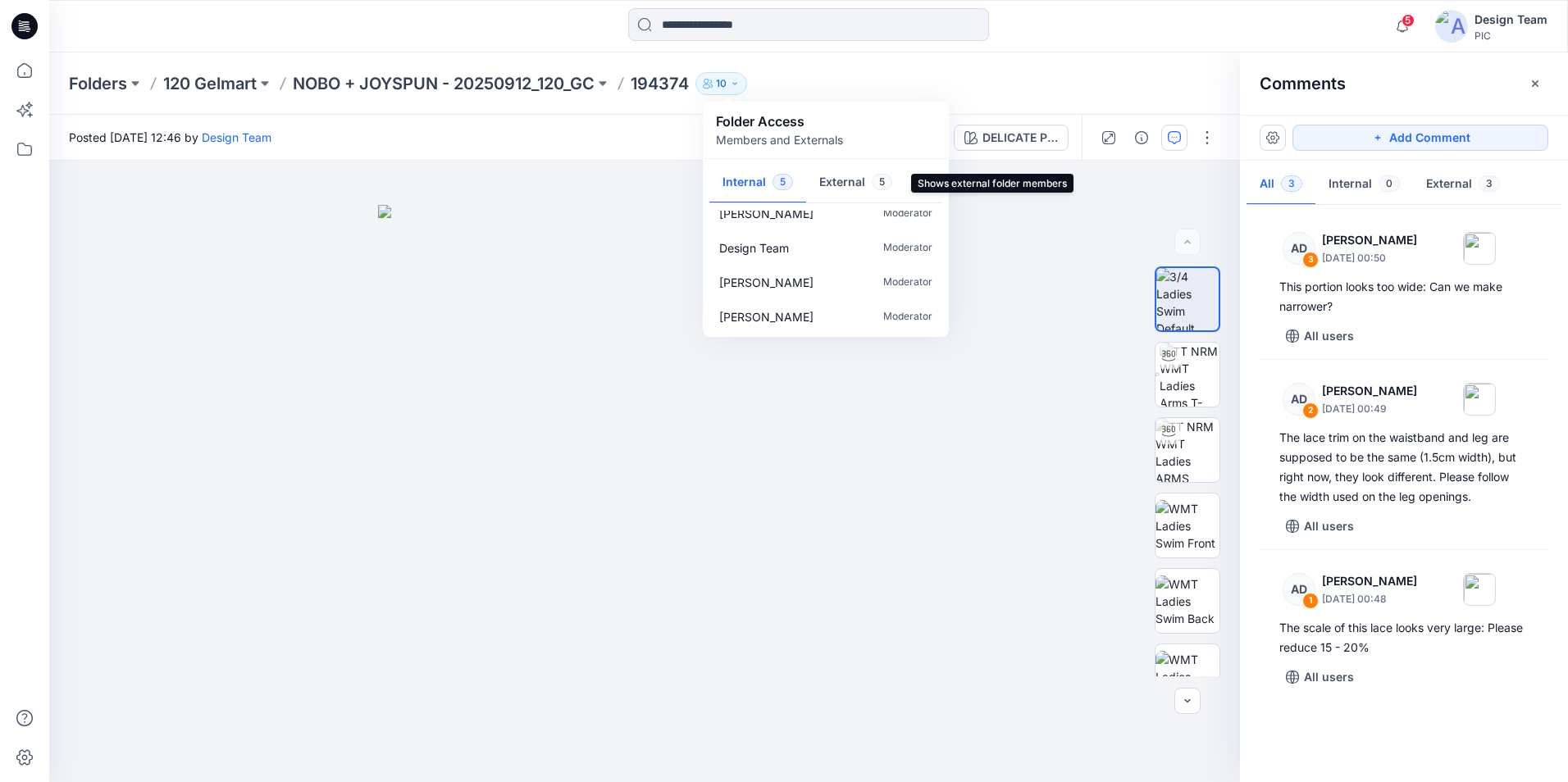
click at [839, 176] on button "External 5" at bounding box center [855, 183] width 99 height 42
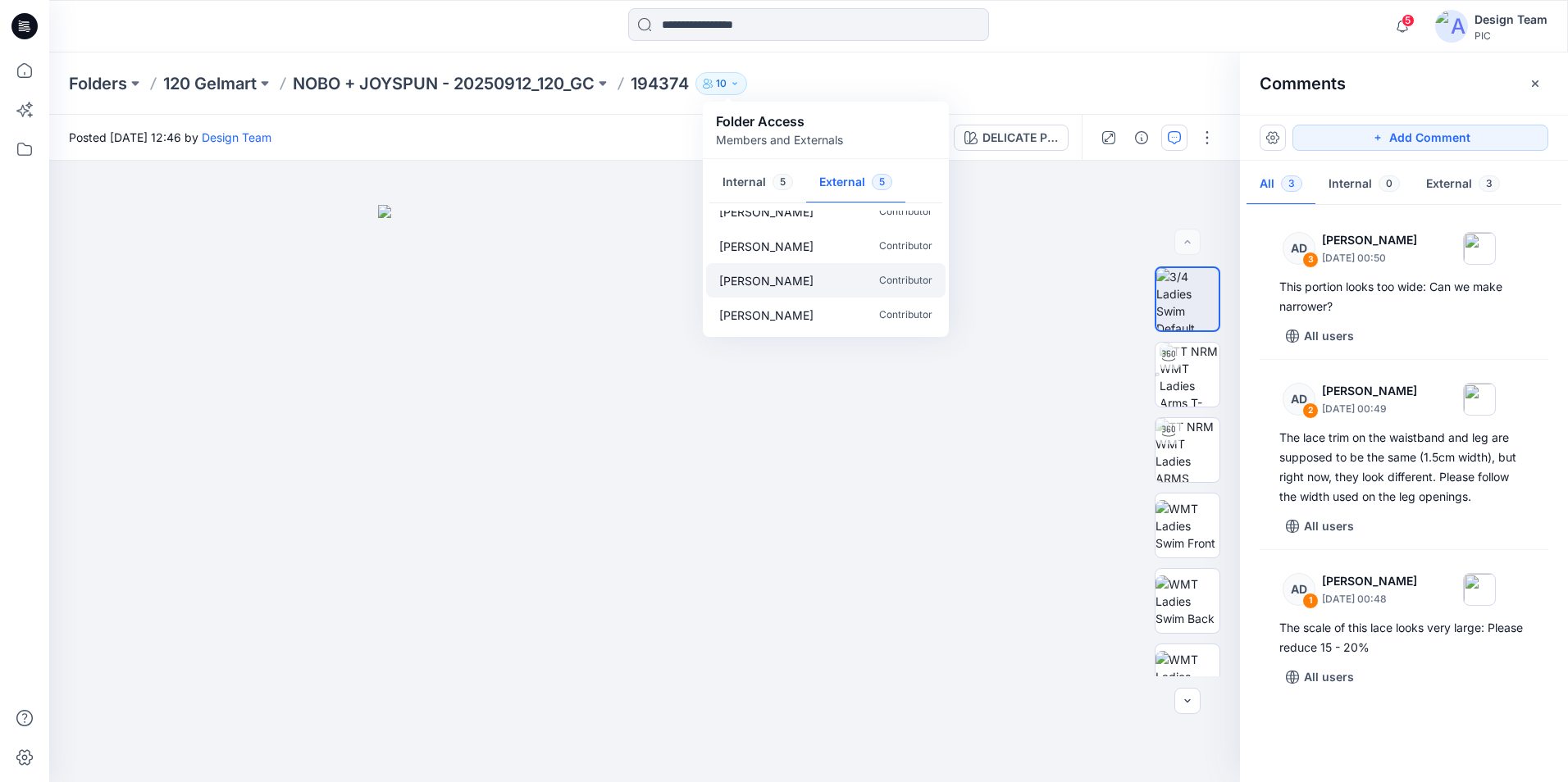
scroll to position [0, 0]
drag, startPoint x: 551, startPoint y: 251, endPoint x: 588, endPoint y: 194, distance: 68.0
click at [554, 245] on img at bounding box center [644, 493] width 533 height 577
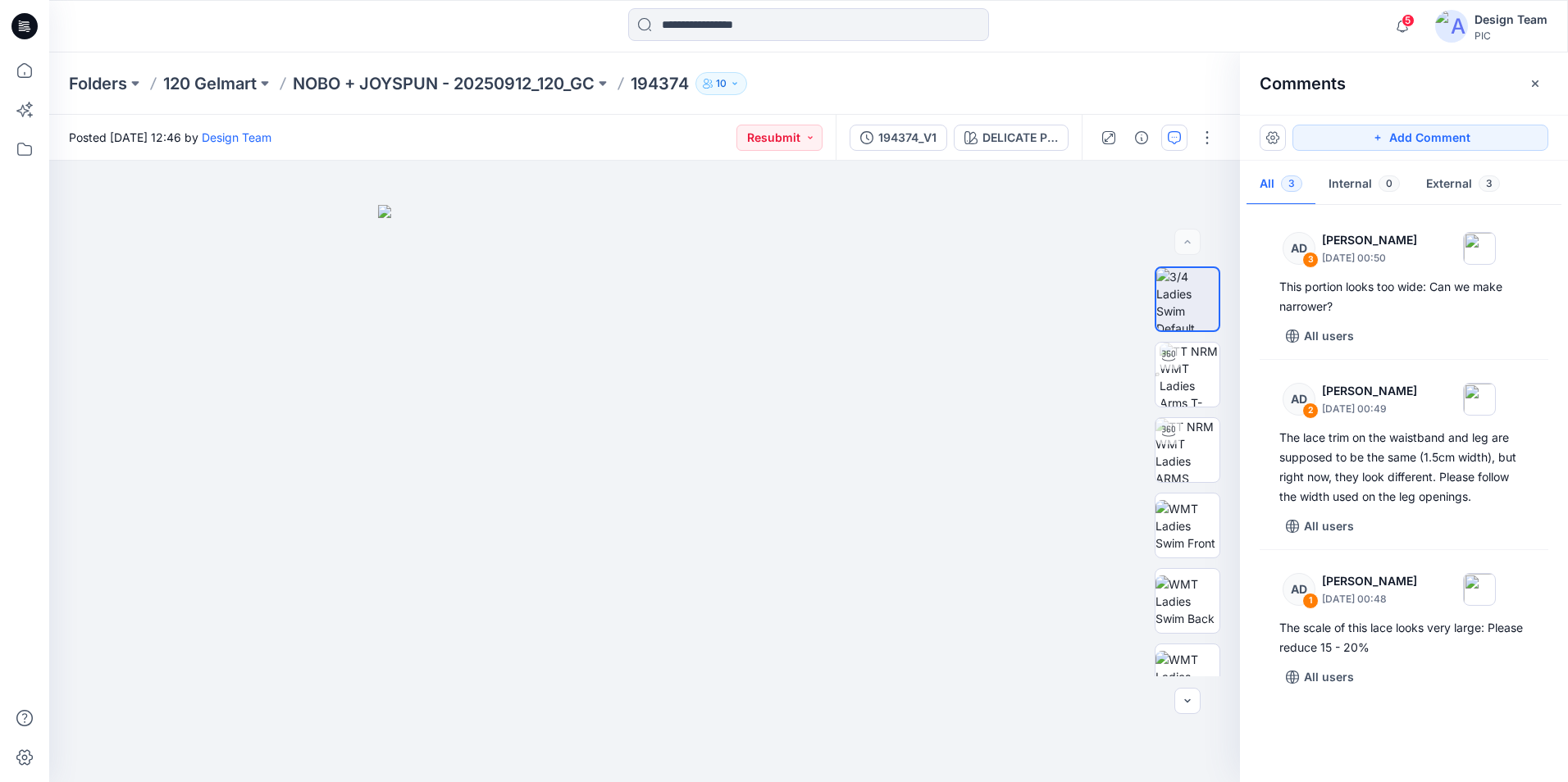
click at [737, 84] on icon "button" at bounding box center [735, 83] width 9 height 9
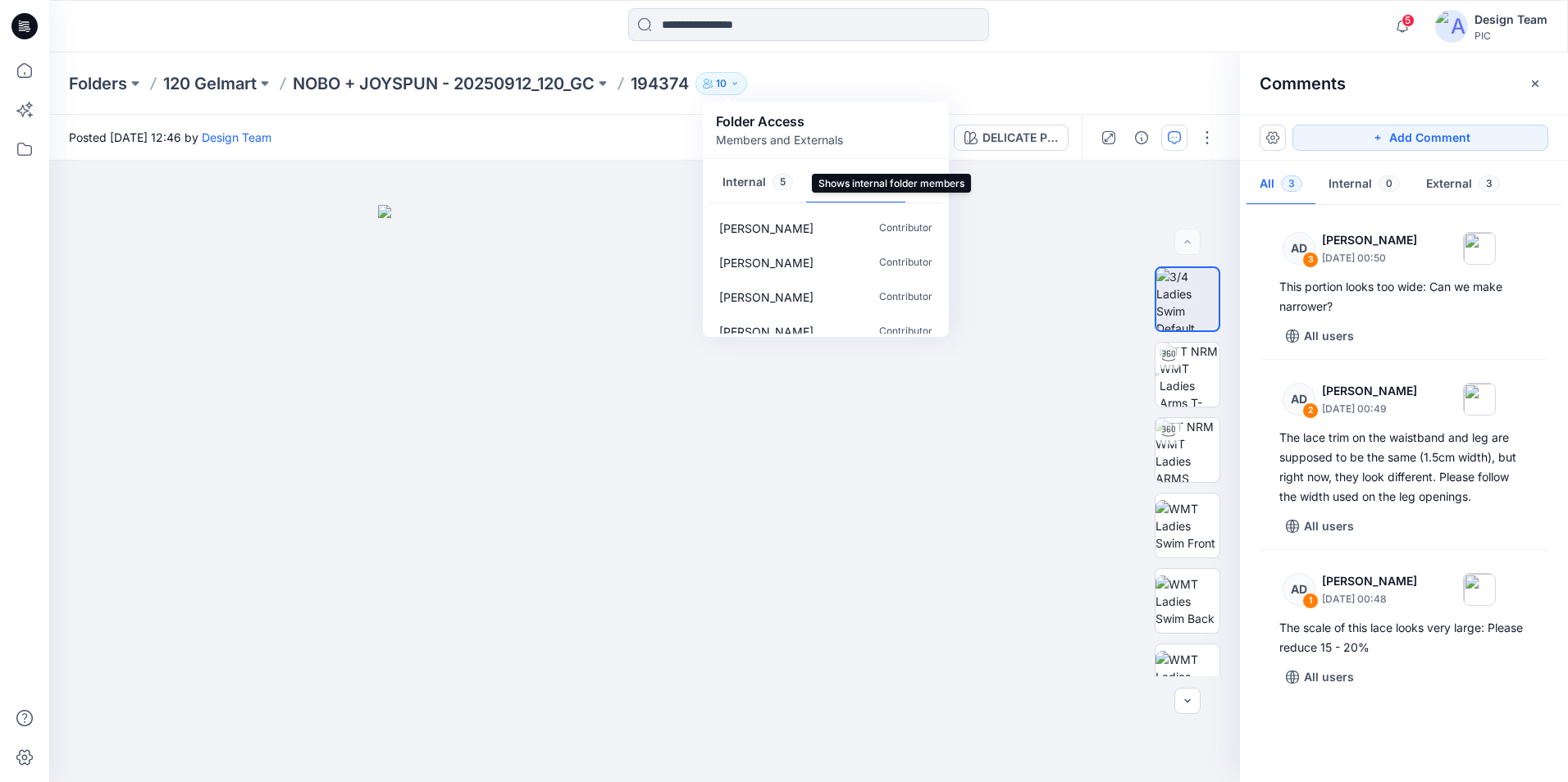
click at [740, 183] on button "Internal 5" at bounding box center [758, 183] width 96 height 42
click at [1014, 370] on div at bounding box center [644, 471] width 1191 height 621
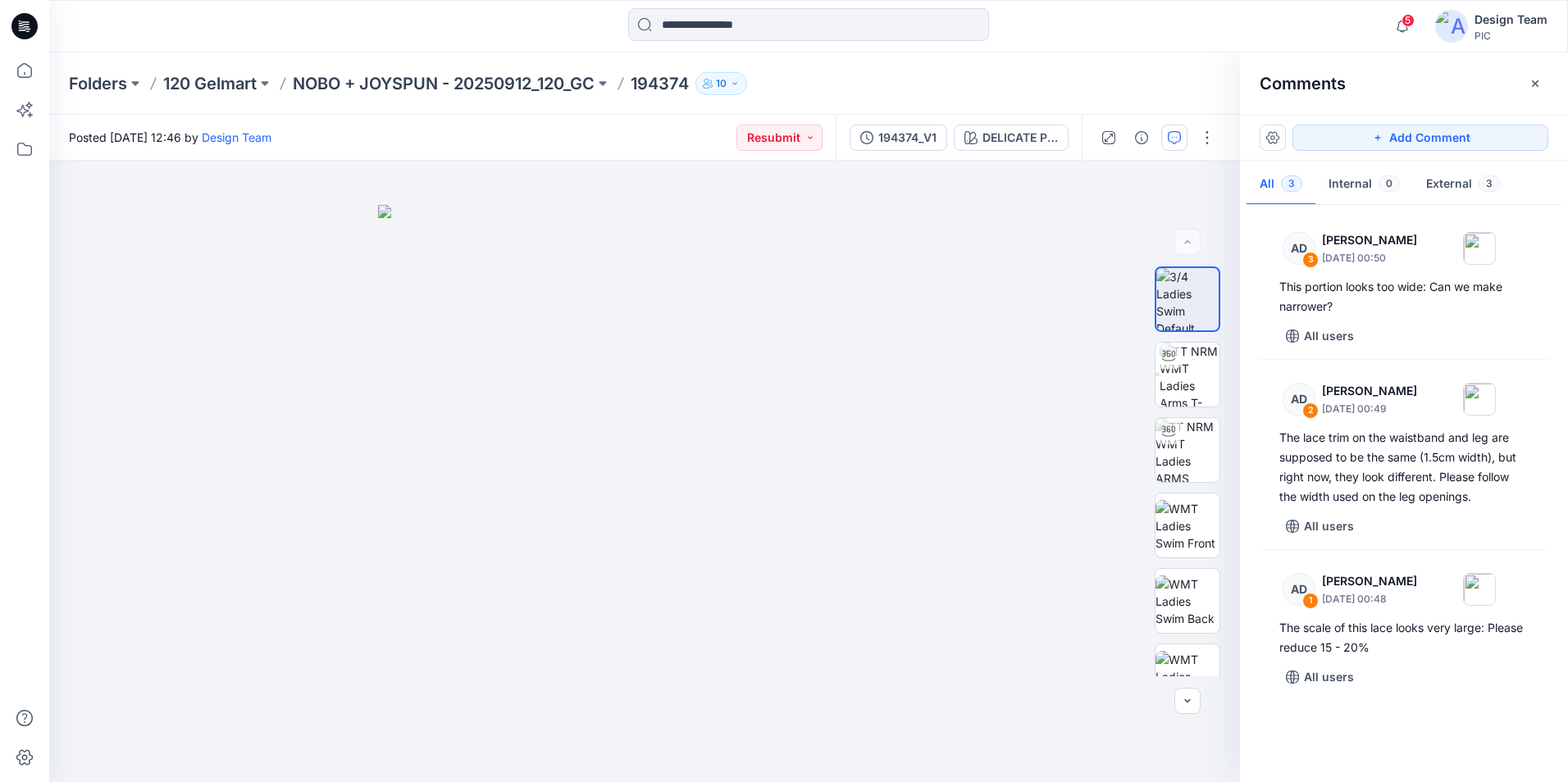
click at [710, 88] on icon "button" at bounding box center [707, 86] width 8 height 5
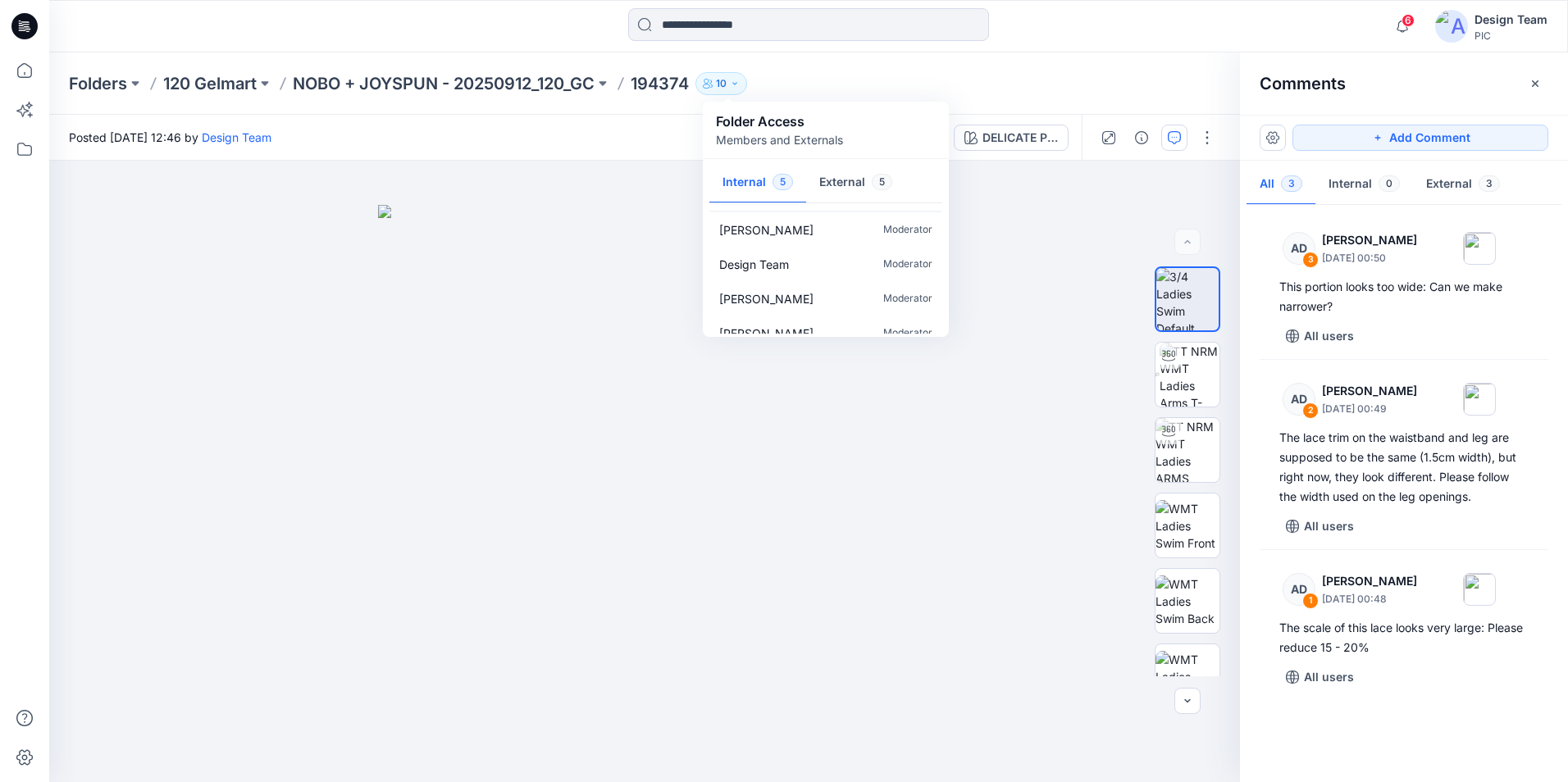
scroll to position [49, 0]
drag, startPoint x: 616, startPoint y: 227, endPoint x: 538, endPoint y: 221, distance: 78.2
click at [615, 227] on img at bounding box center [644, 493] width 533 height 577
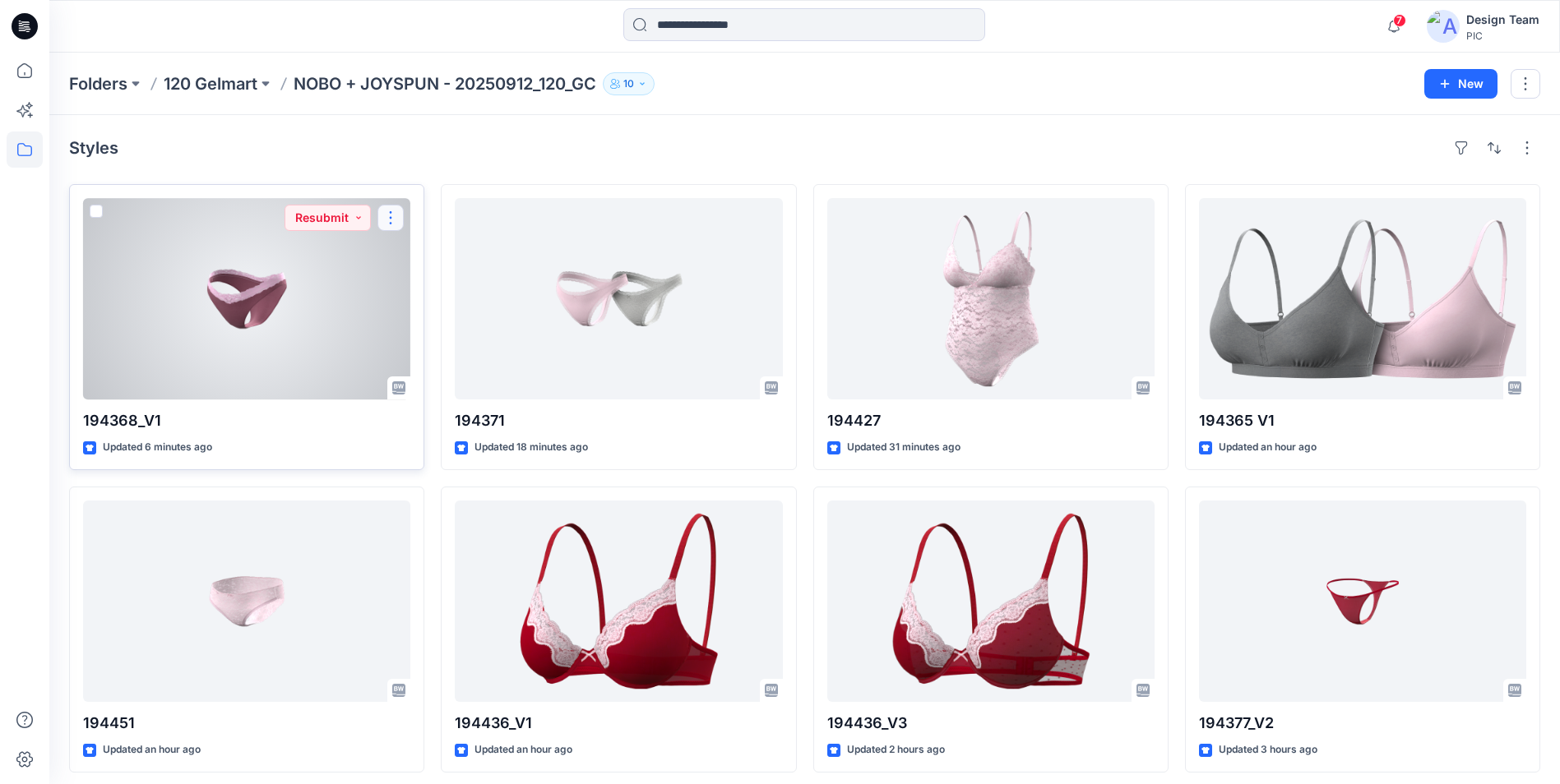
click at [389, 216] on button "button" at bounding box center [390, 218] width 27 height 27
click at [388, 222] on button "button" at bounding box center [390, 218] width 27 height 27
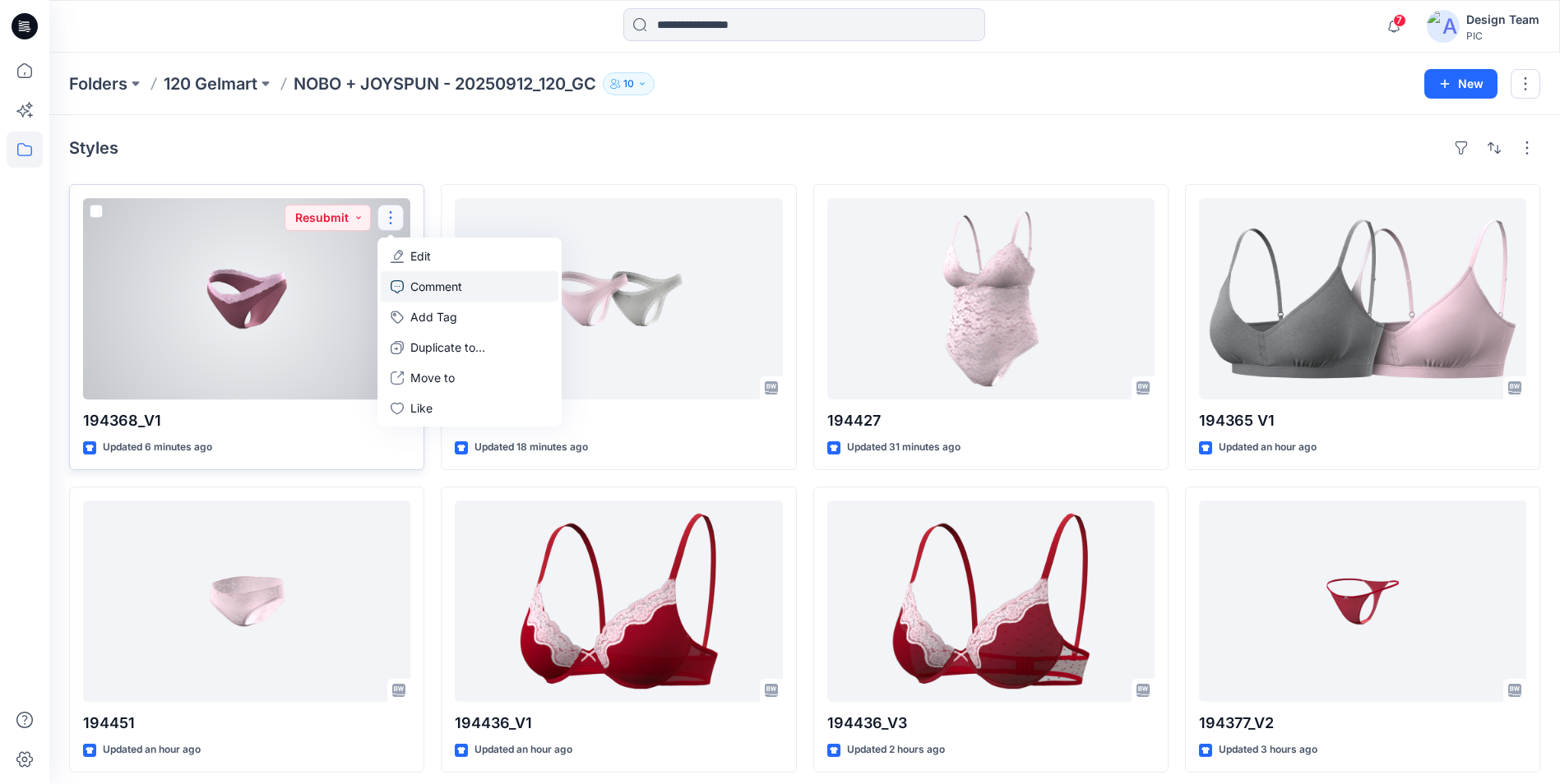
click at [456, 286] on p "Comment" at bounding box center [436, 286] width 52 height 17
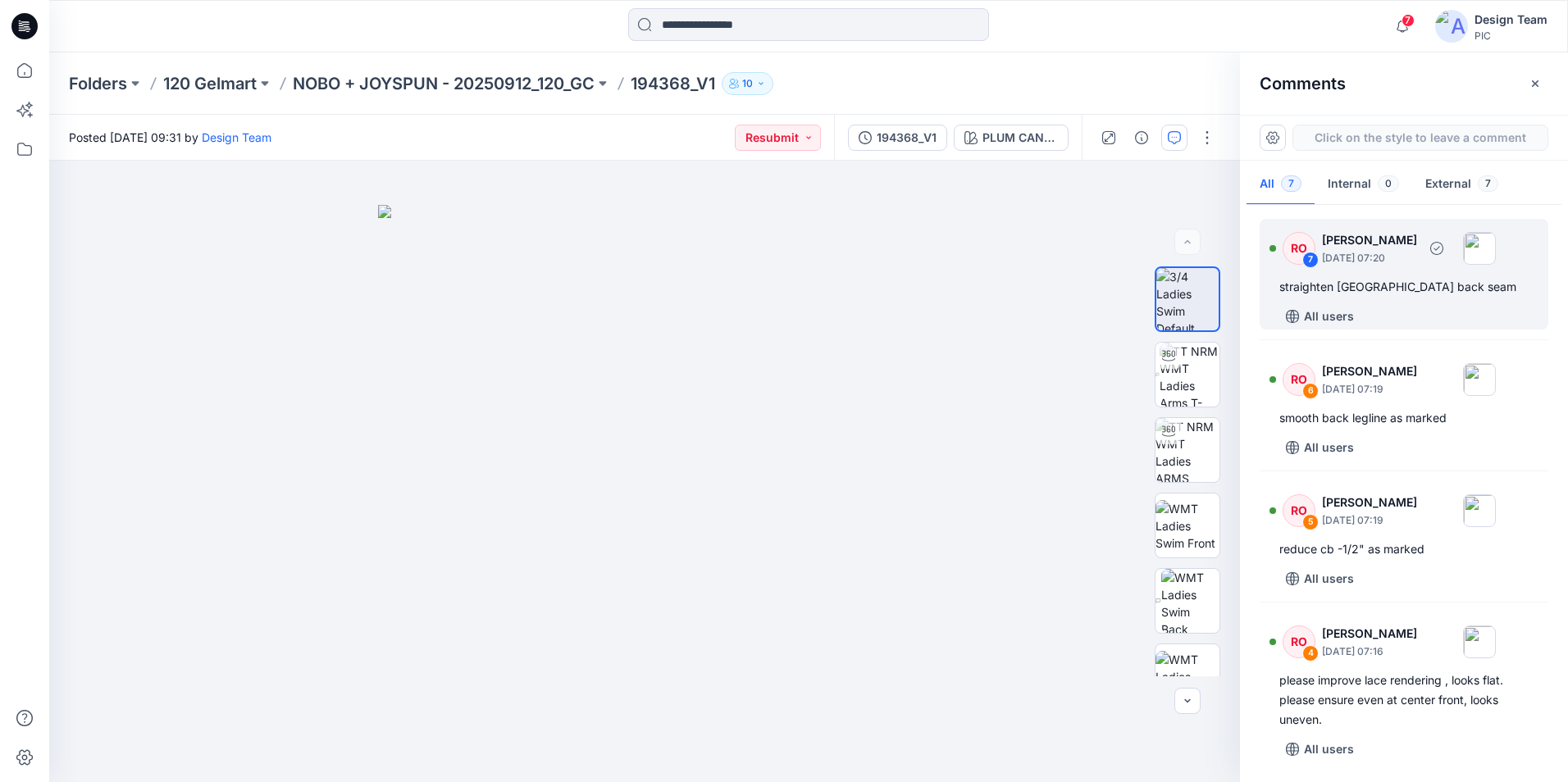
click at [1443, 324] on div "All users" at bounding box center [1413, 316] width 269 height 26
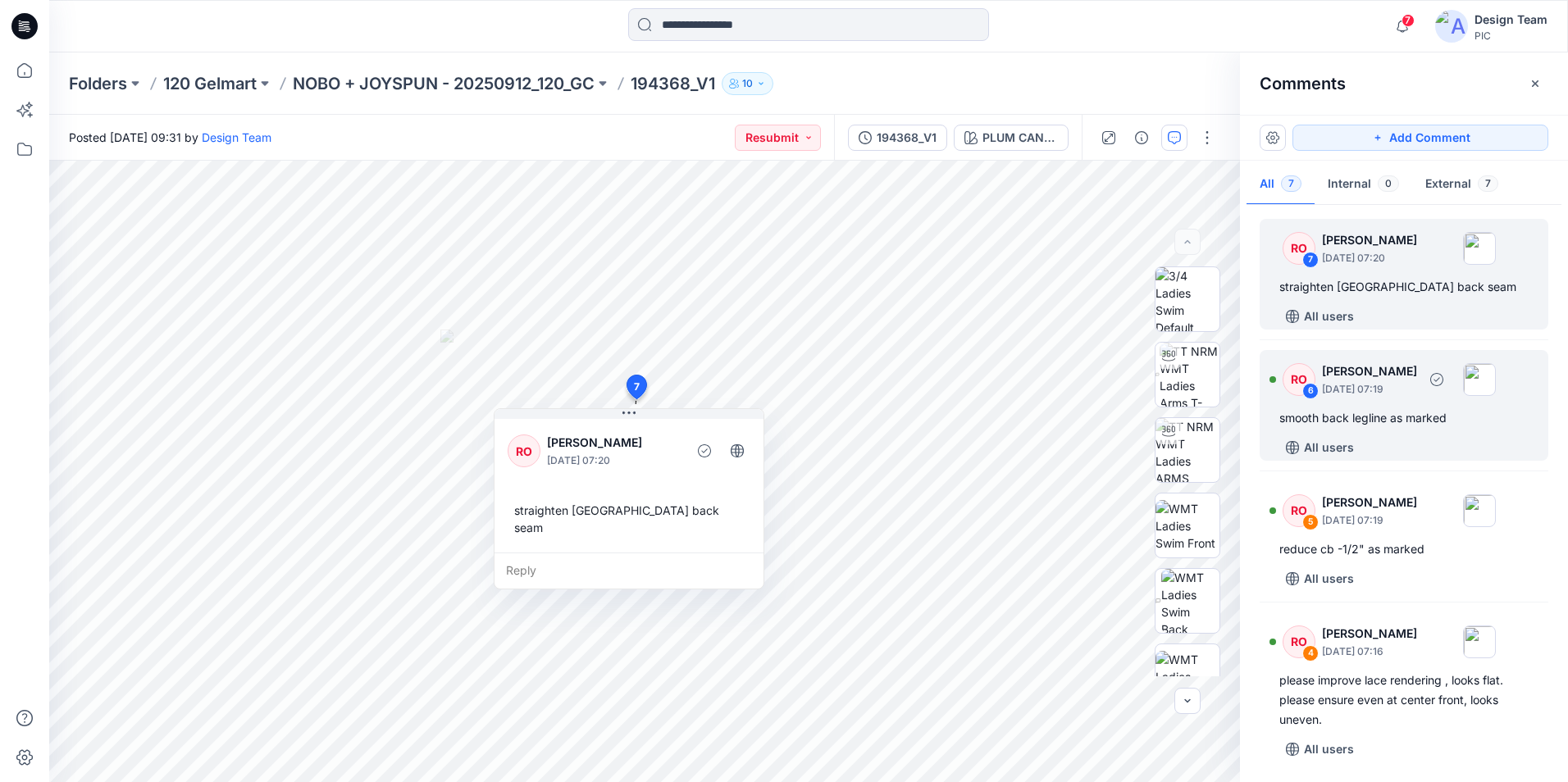
click at [1439, 429] on div "RO 6 [PERSON_NAME] [DATE] 07:19 smooth back legline as marked All users" at bounding box center [1404, 405] width 289 height 110
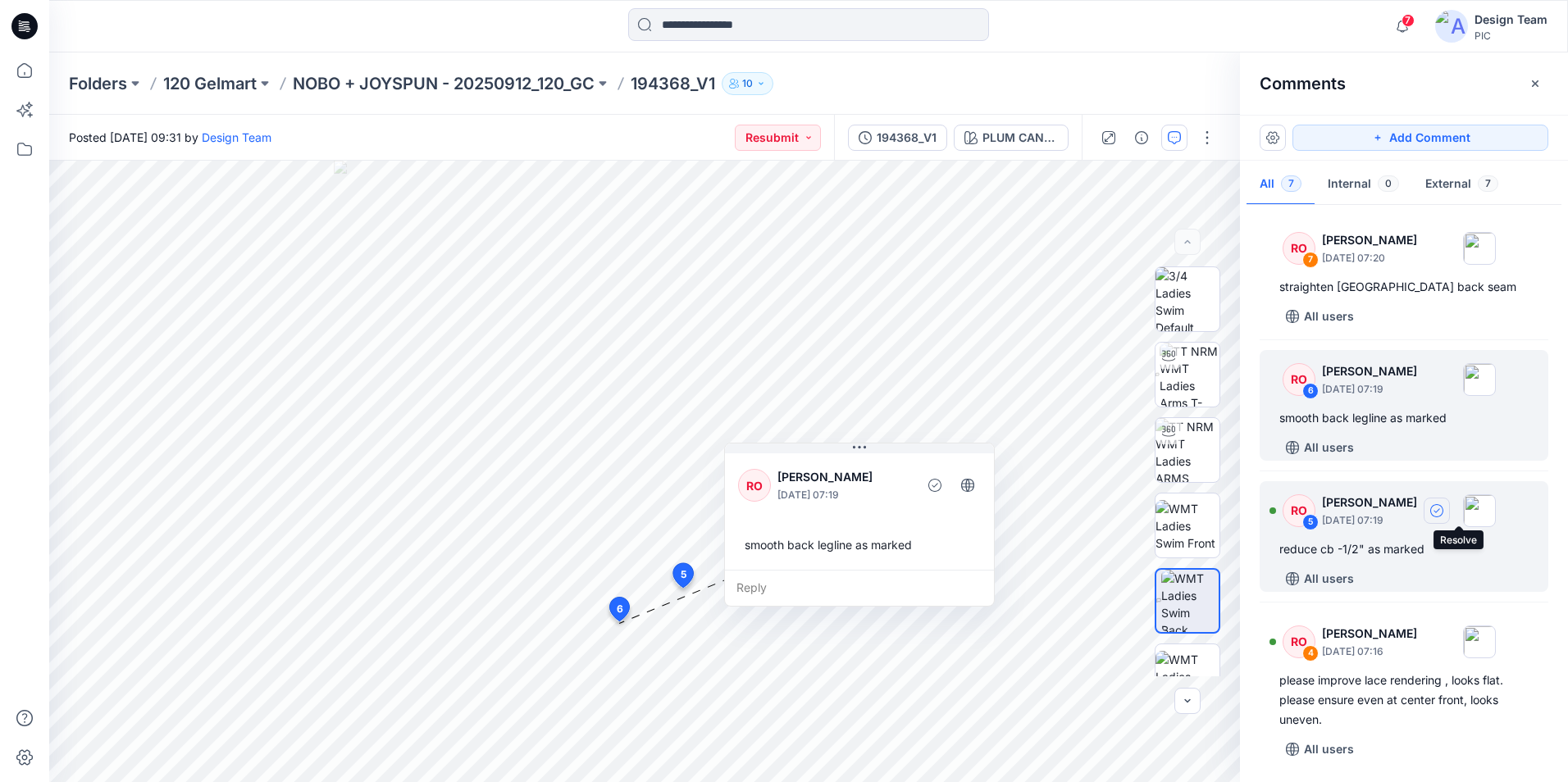
click at [1457, 519] on div at bounding box center [1459, 510] width 72 height 33
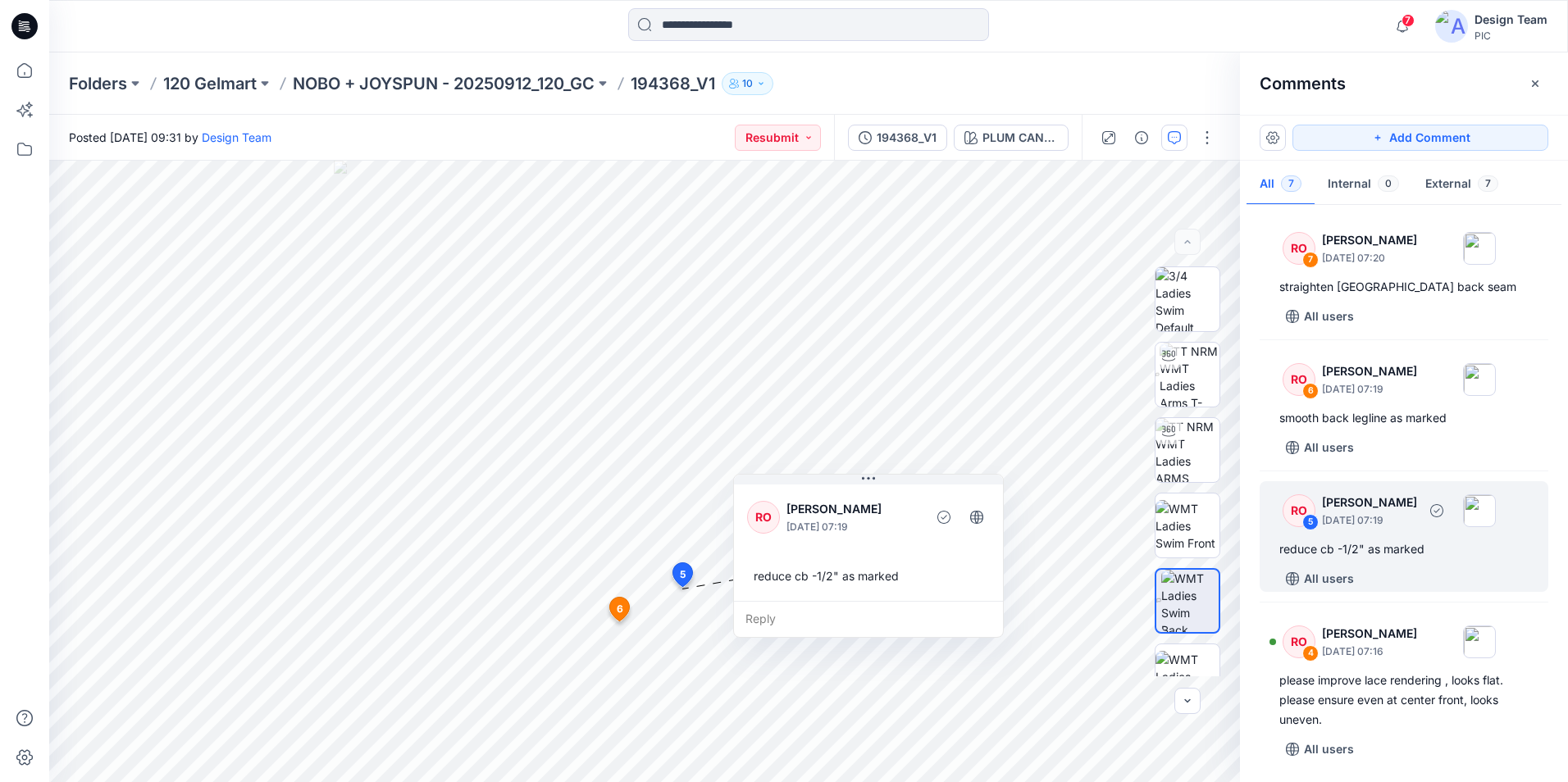
click at [1426, 568] on div "All users" at bounding box center [1413, 579] width 269 height 26
click at [1408, 560] on div "RO 5 [PERSON_NAME] [DATE] 07:19 reduce cb -1/2" as marked All users" at bounding box center [1404, 536] width 289 height 110
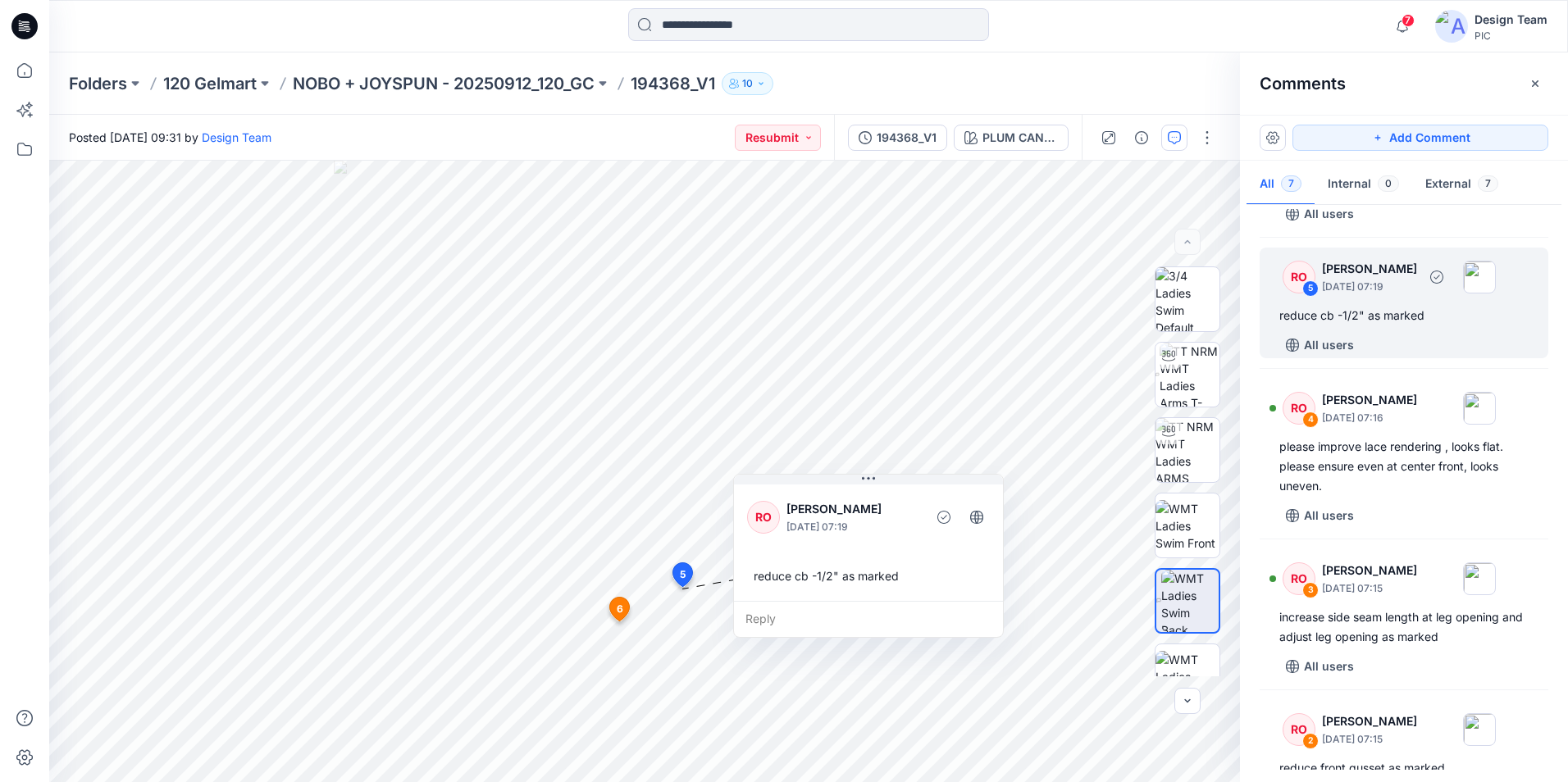
scroll to position [246, 0]
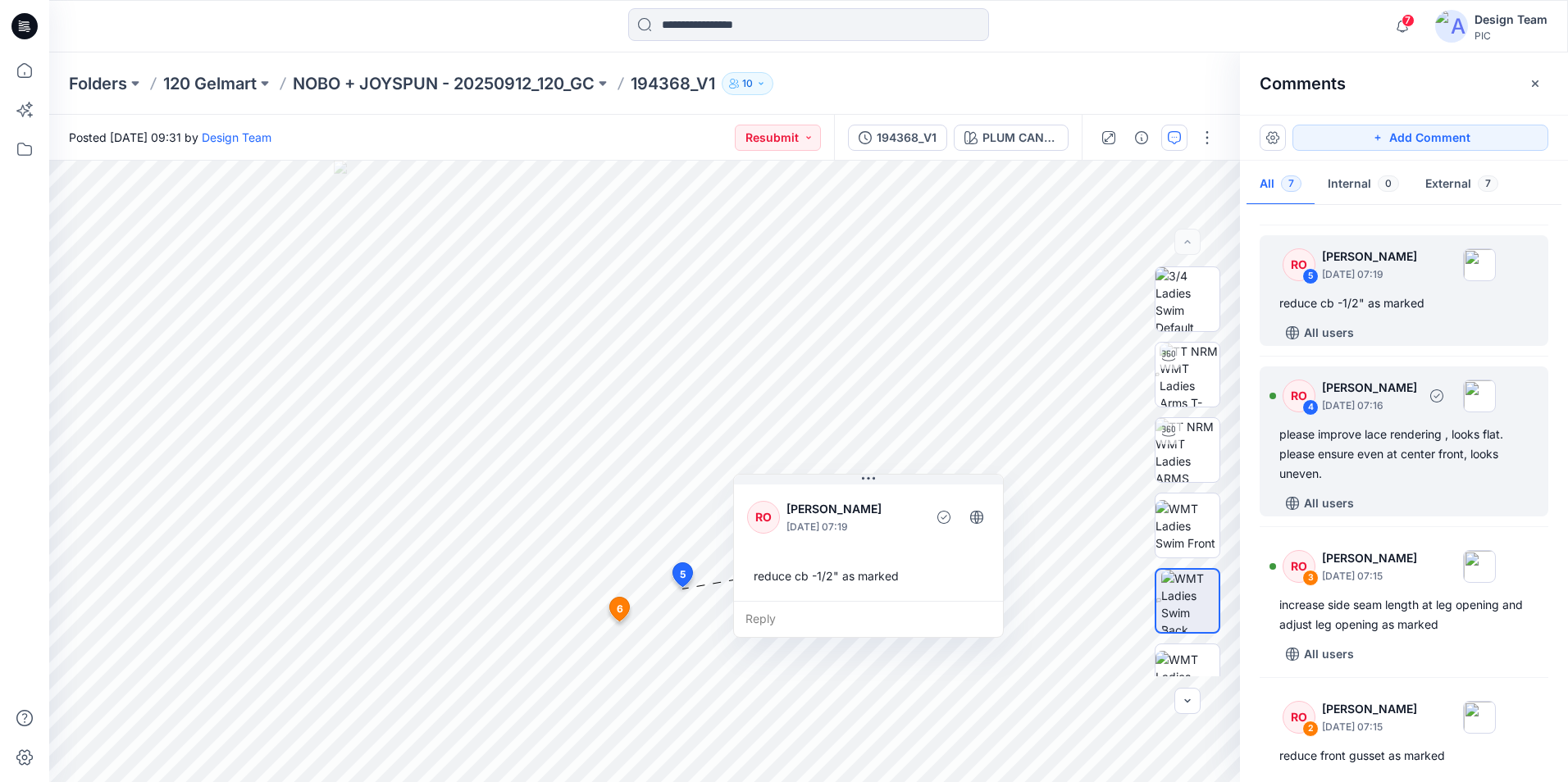
click at [1373, 482] on div "please improve lace rendering , looks flat. please ensure even at center front,…" at bounding box center [1404, 454] width 249 height 60
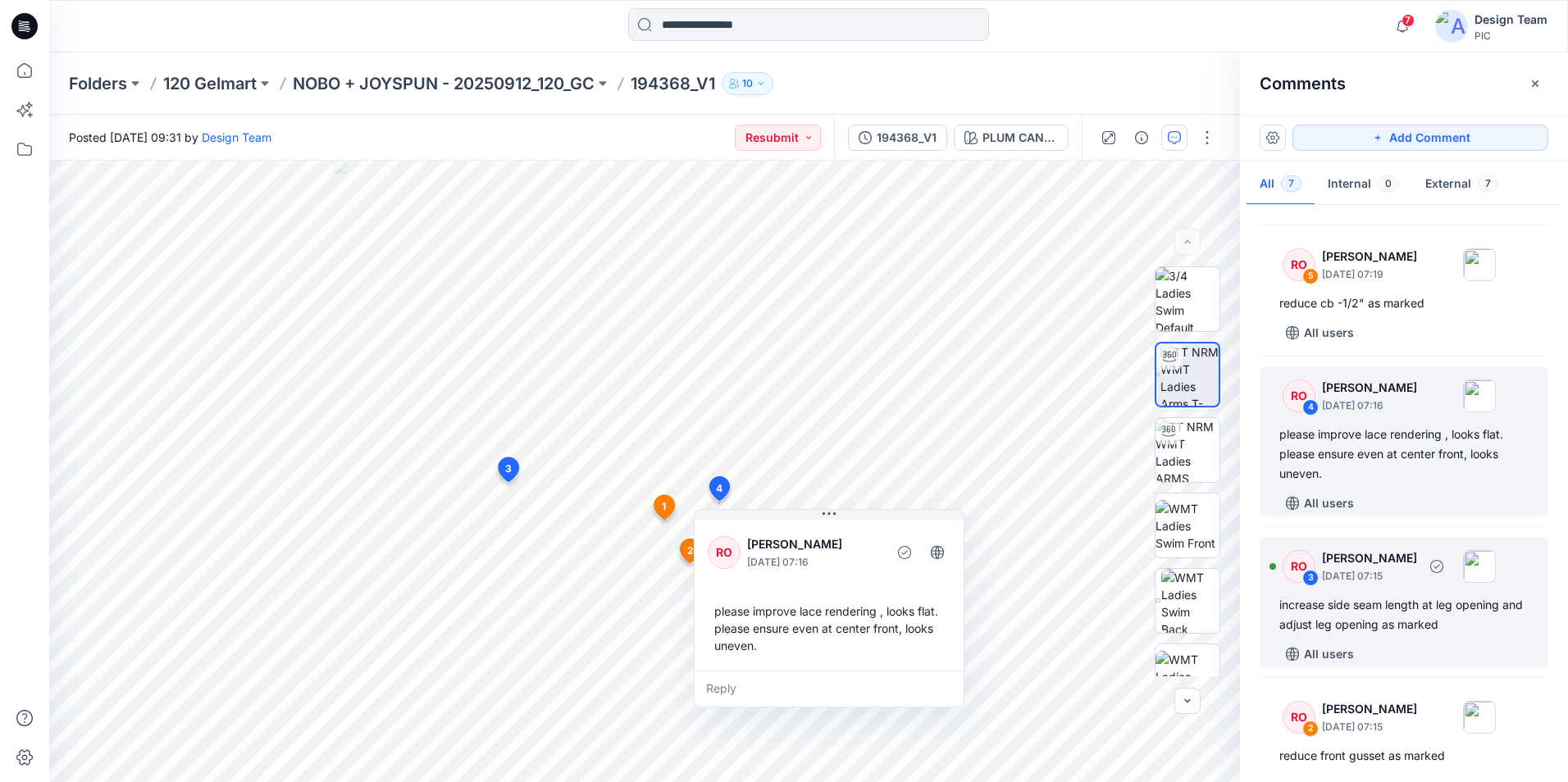
click at [1485, 608] on div "increase side seam length at leg opening and adjust leg opening as marked" at bounding box center [1404, 615] width 249 height 40
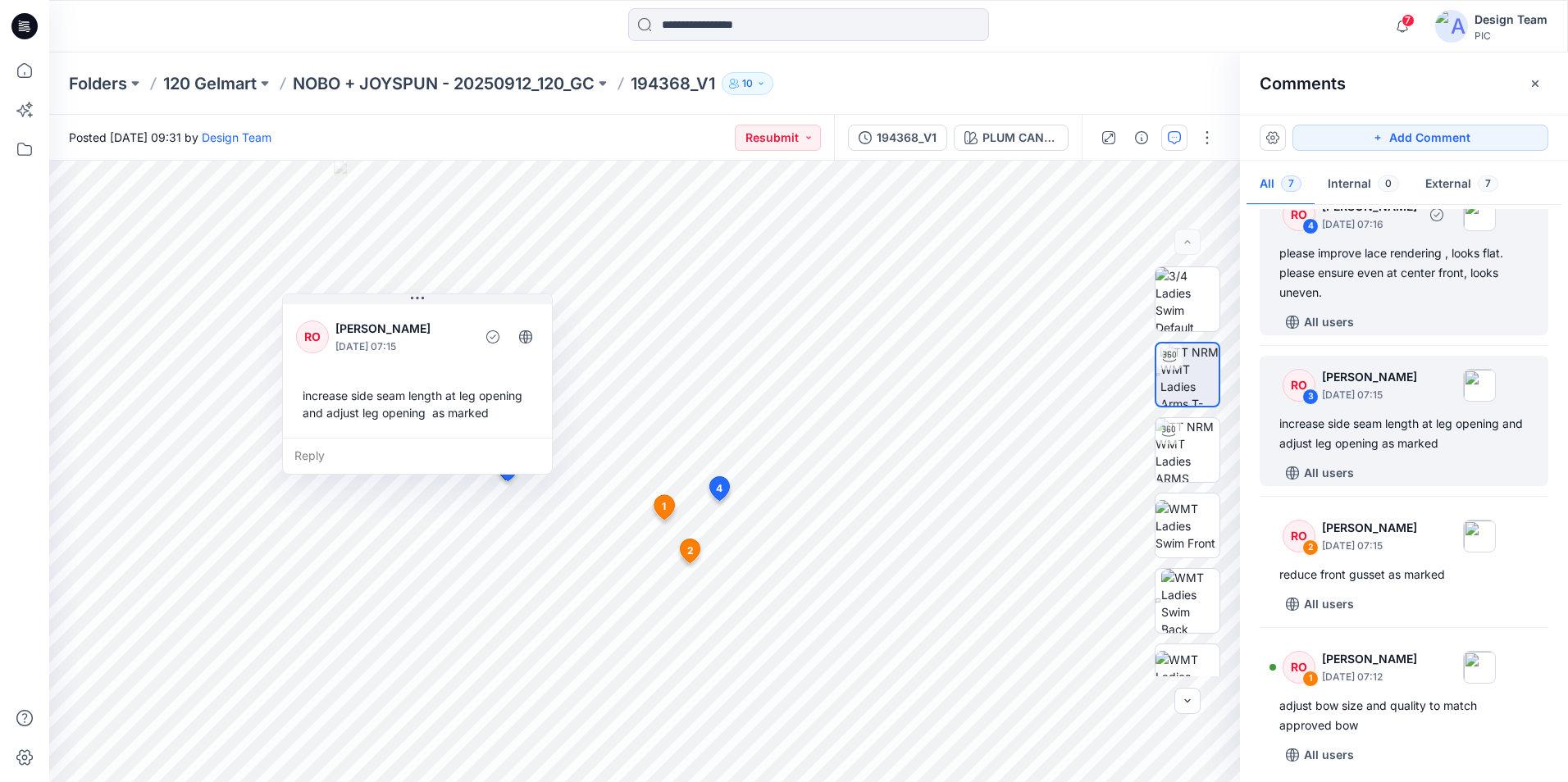
scroll to position [435, 0]
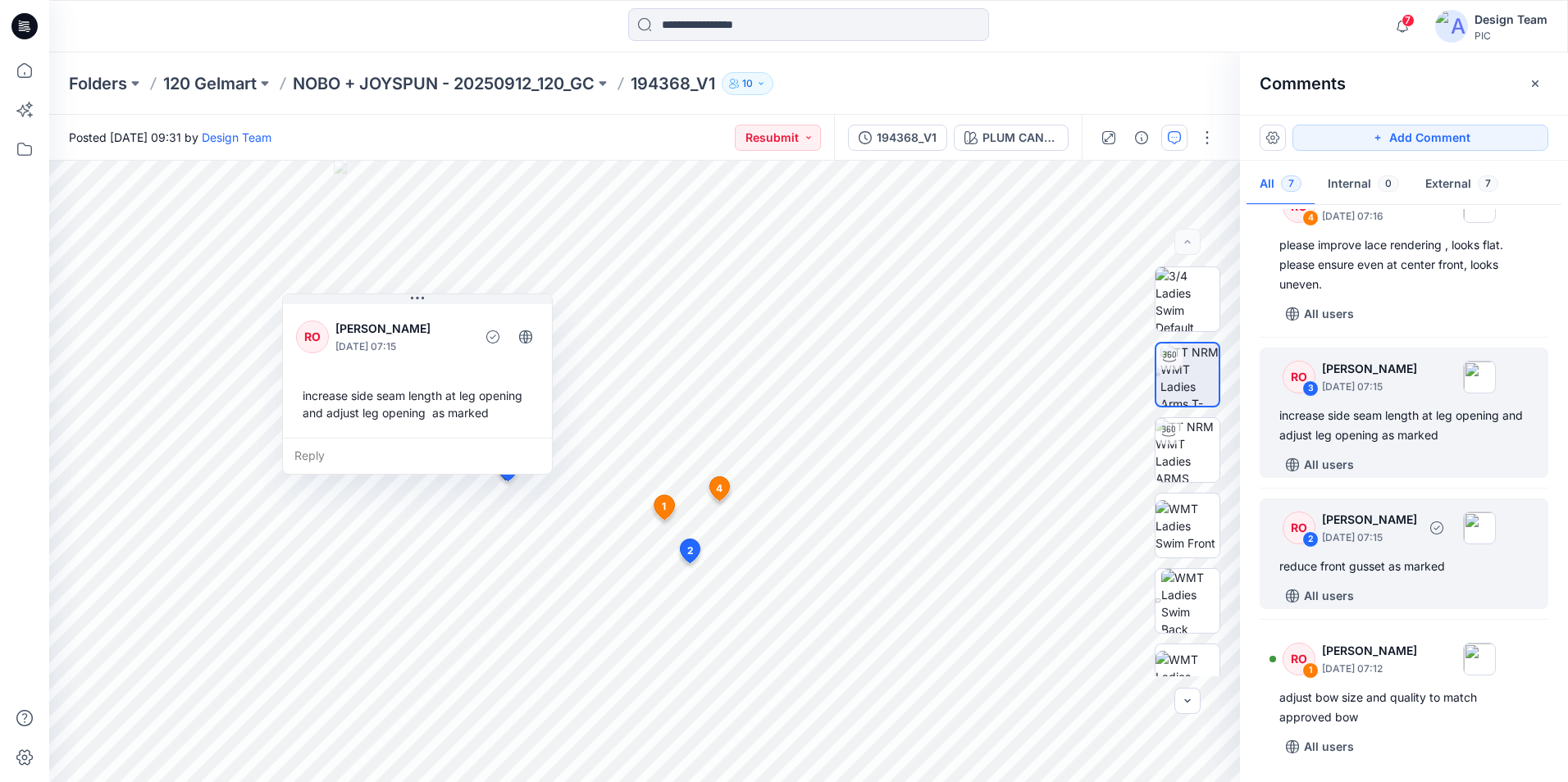
click at [1403, 554] on div "RO 2 [PERSON_NAME] [DATE] 07:15 reduce front gusset as marked All users" at bounding box center [1404, 553] width 289 height 110
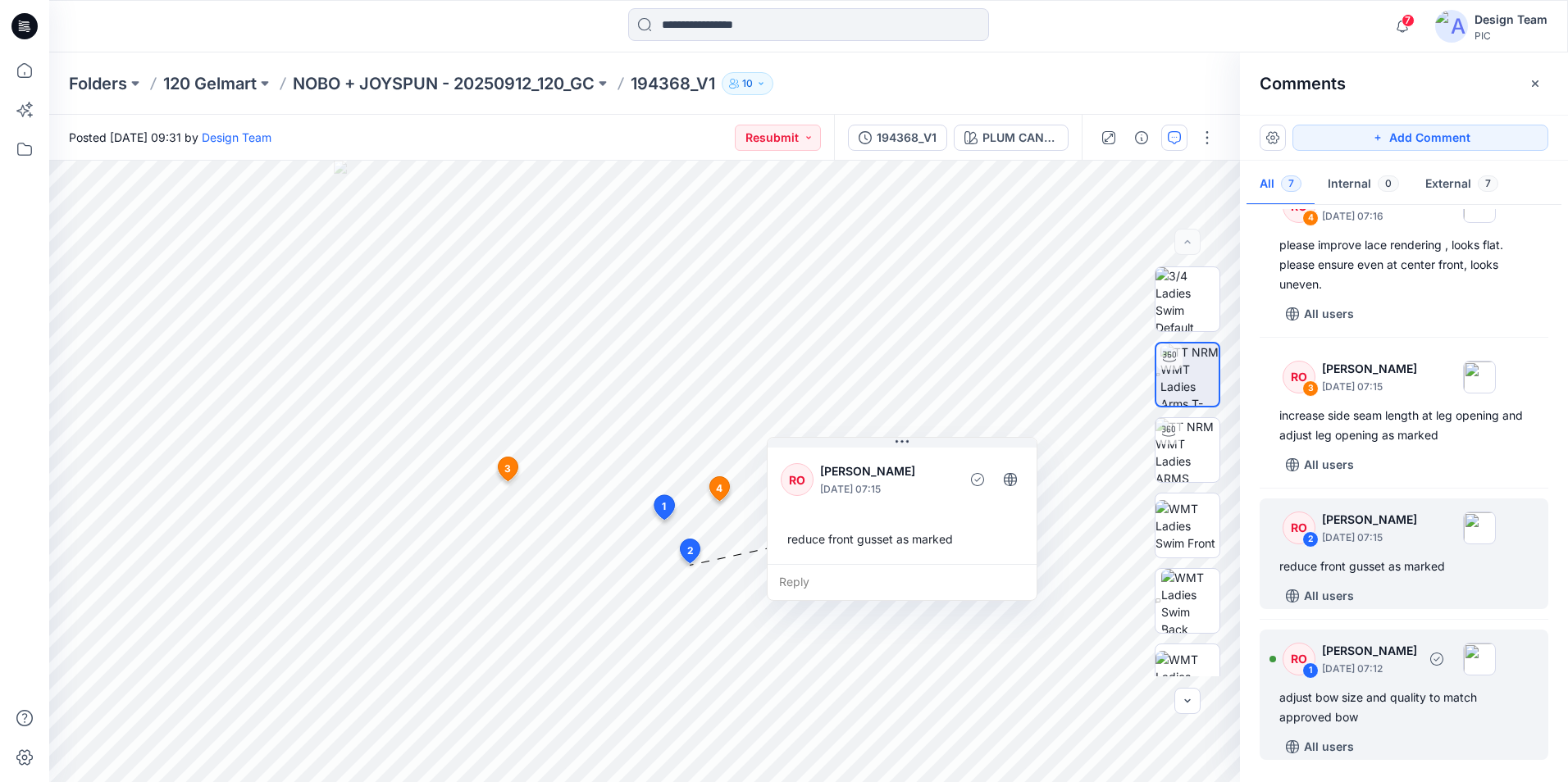
click at [1394, 729] on div "RO 1 [PERSON_NAME] [DATE] 07:12 adjust bow size and quality to match approved b…" at bounding box center [1404, 695] width 289 height 130
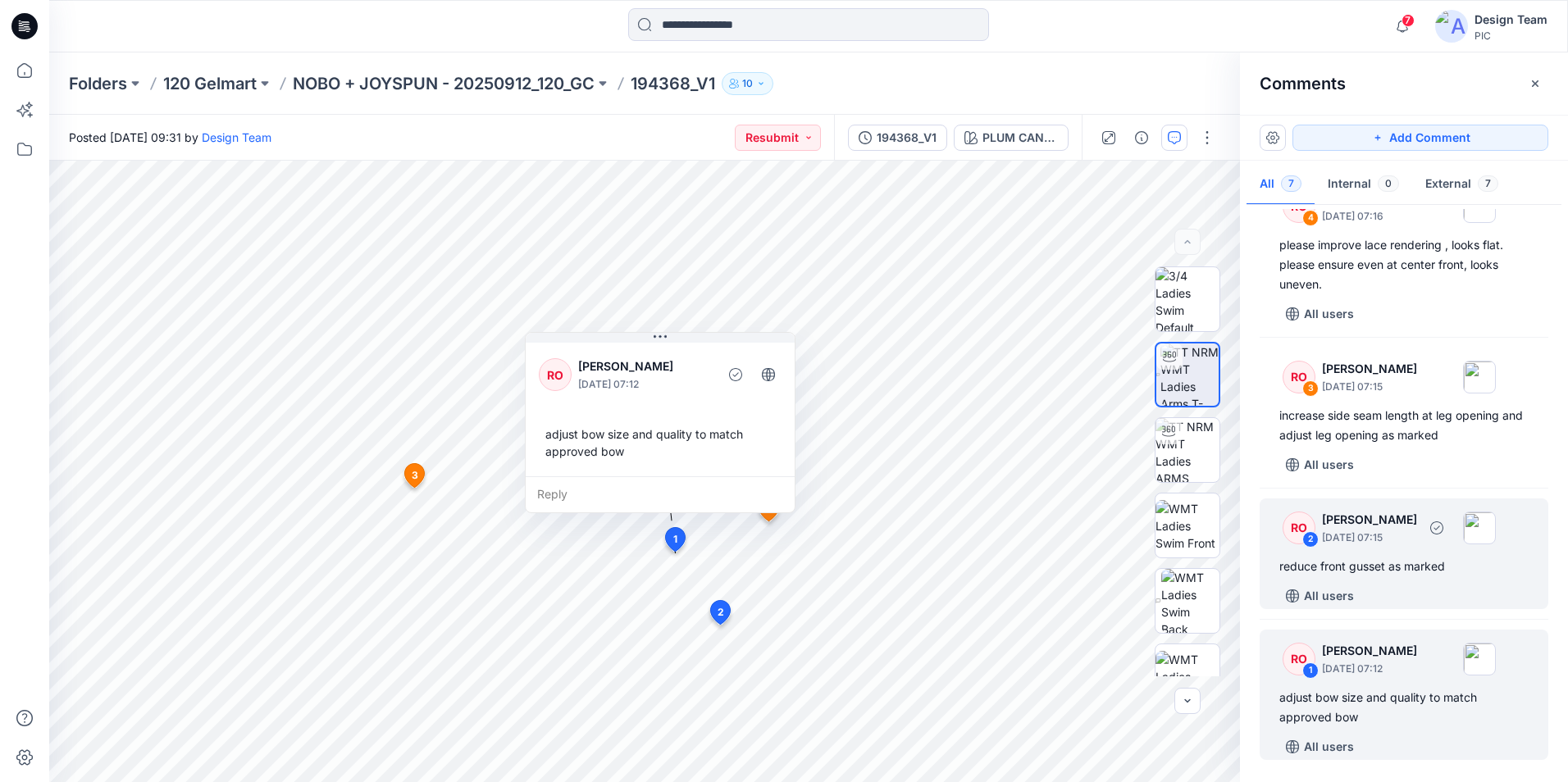
click at [1326, 577] on div "RO 2 [PERSON_NAME] [DATE] 07:15 reduce front gusset as marked All users" at bounding box center [1404, 553] width 289 height 110
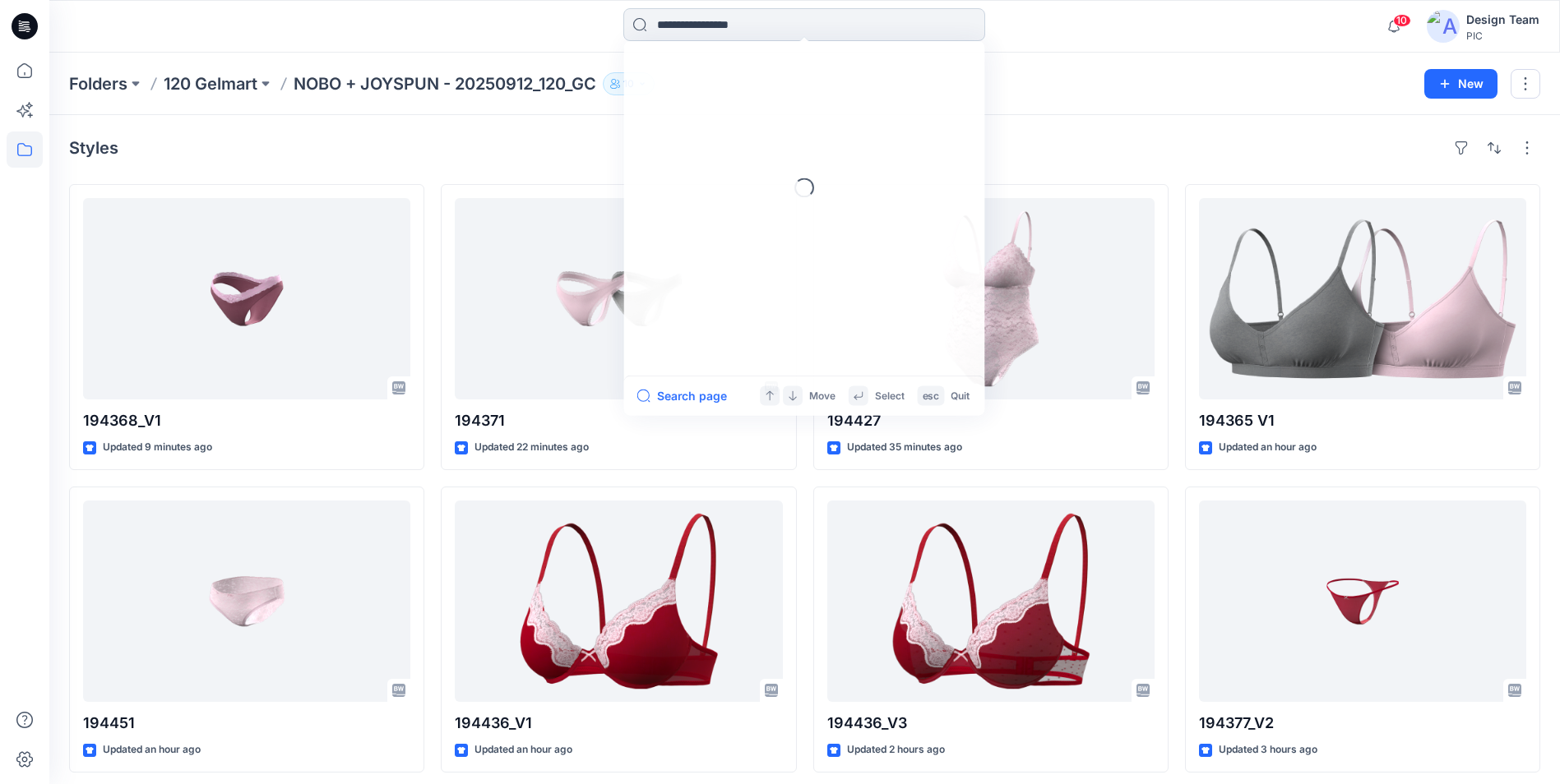
click at [722, 33] on input at bounding box center [804, 25] width 362 height 33
type input "******"
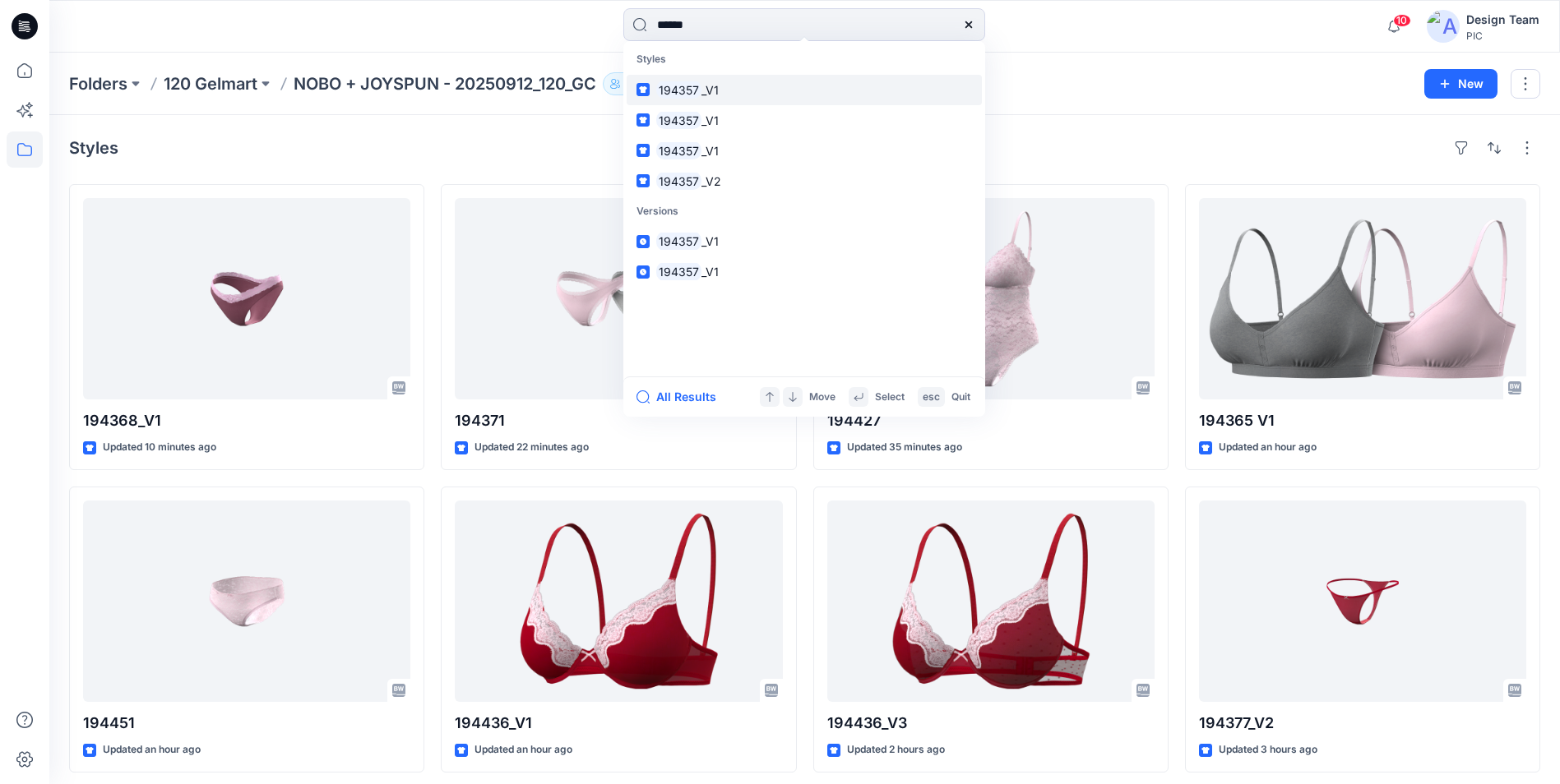
click at [671, 97] on mark "194357" at bounding box center [679, 90] width 45 height 19
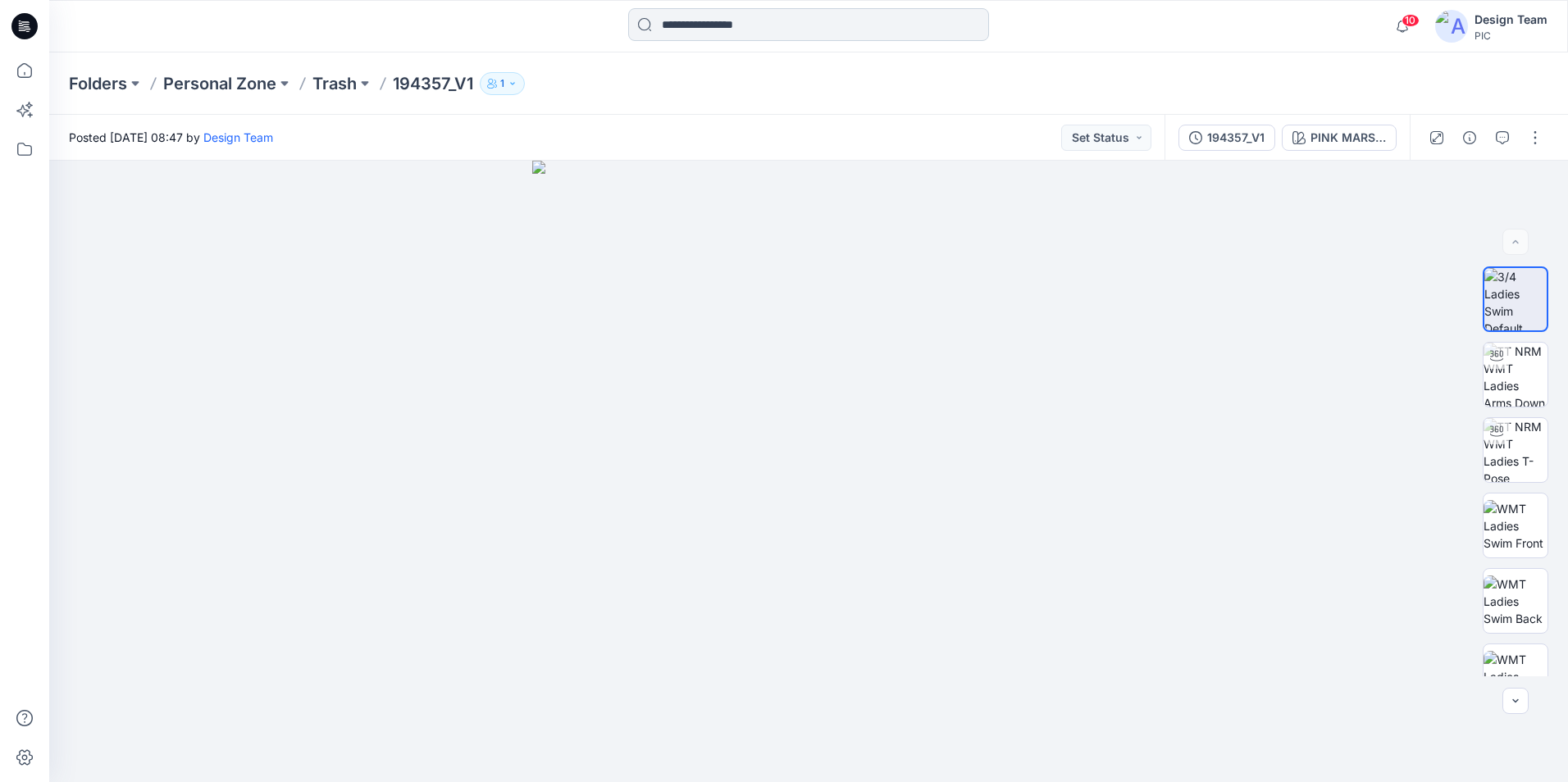
click at [736, 31] on input at bounding box center [809, 25] width 361 height 33
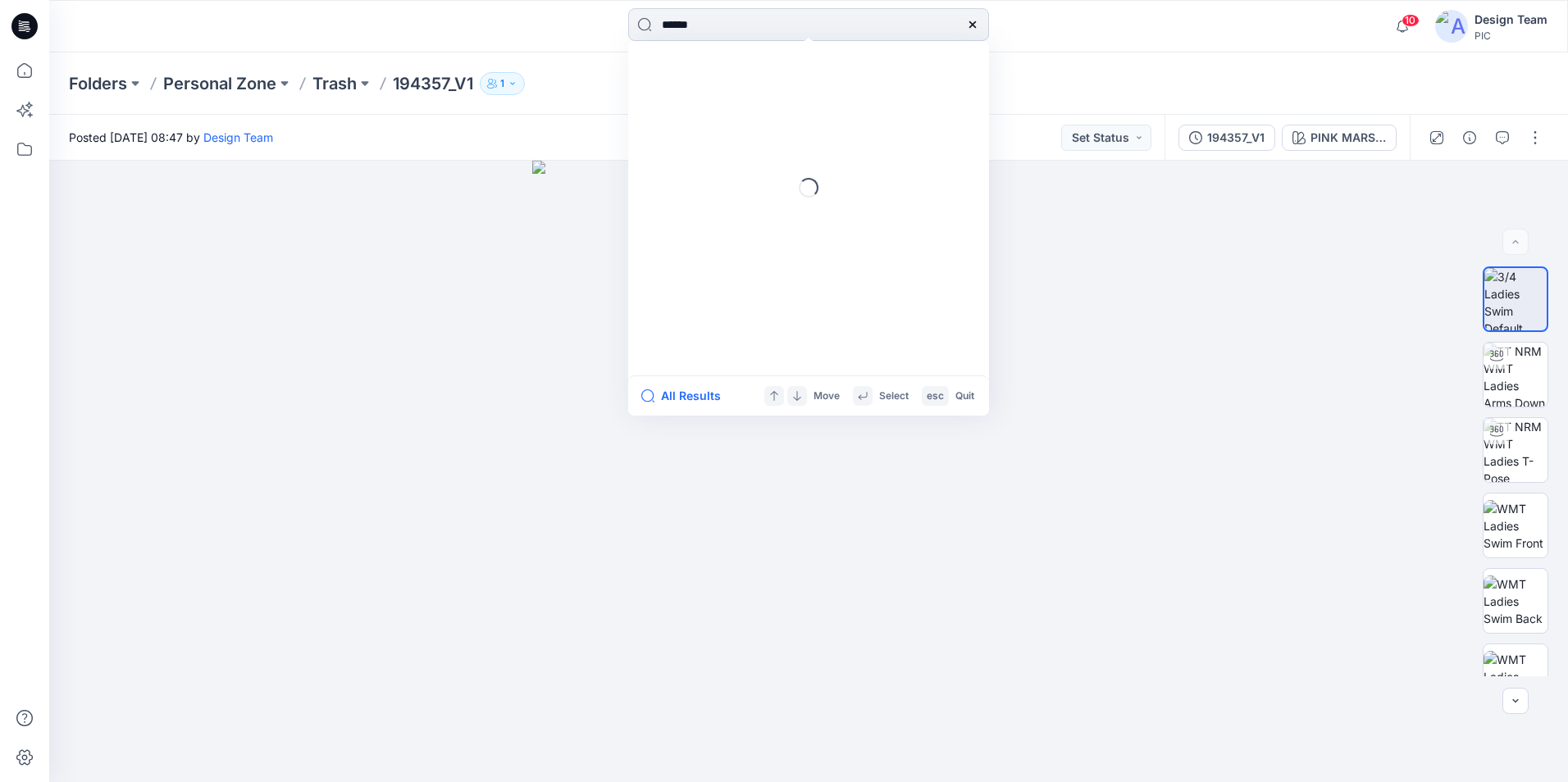
type input "******"
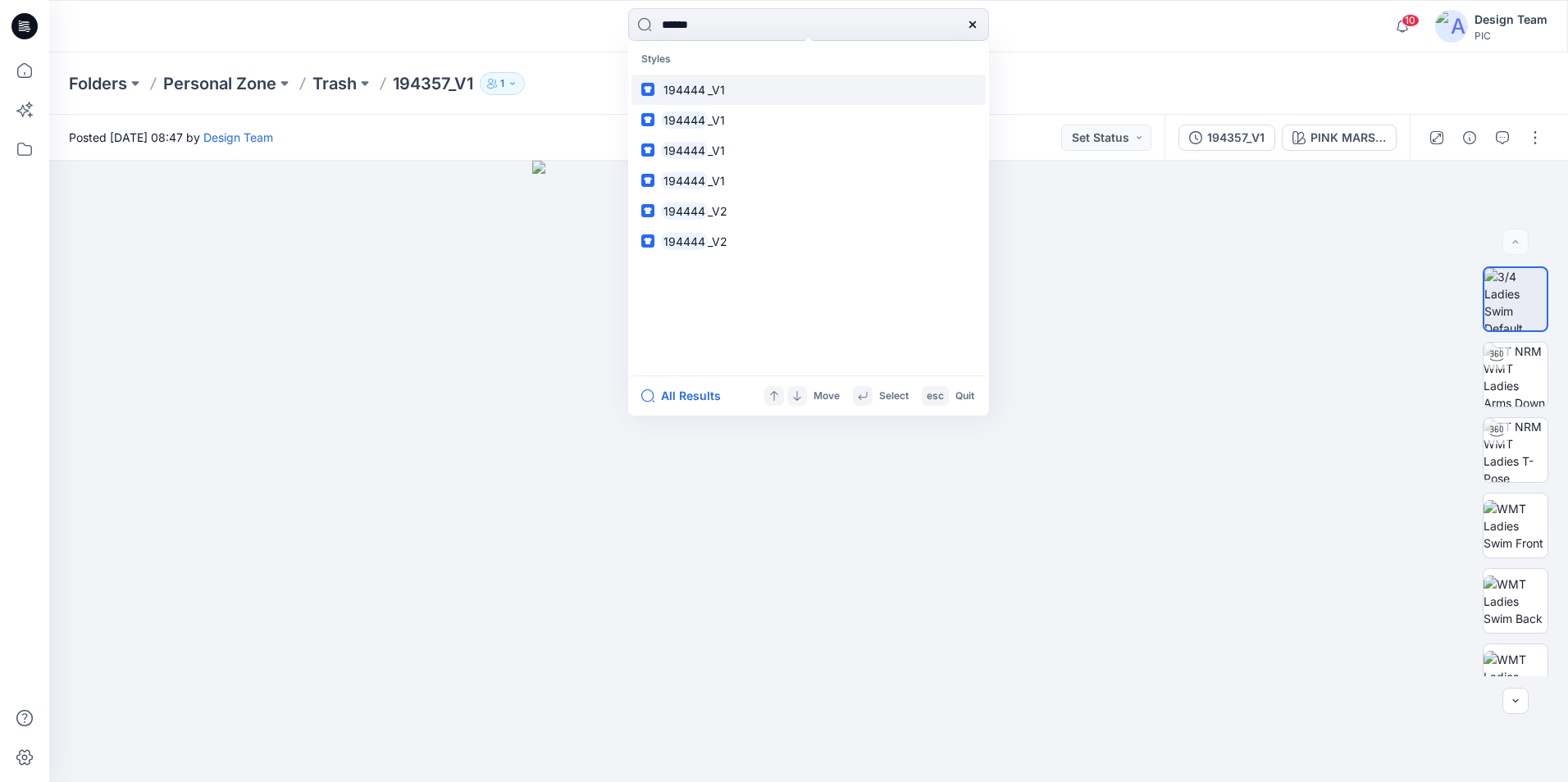
click at [697, 82] on mark "194444" at bounding box center [684, 90] width 46 height 19
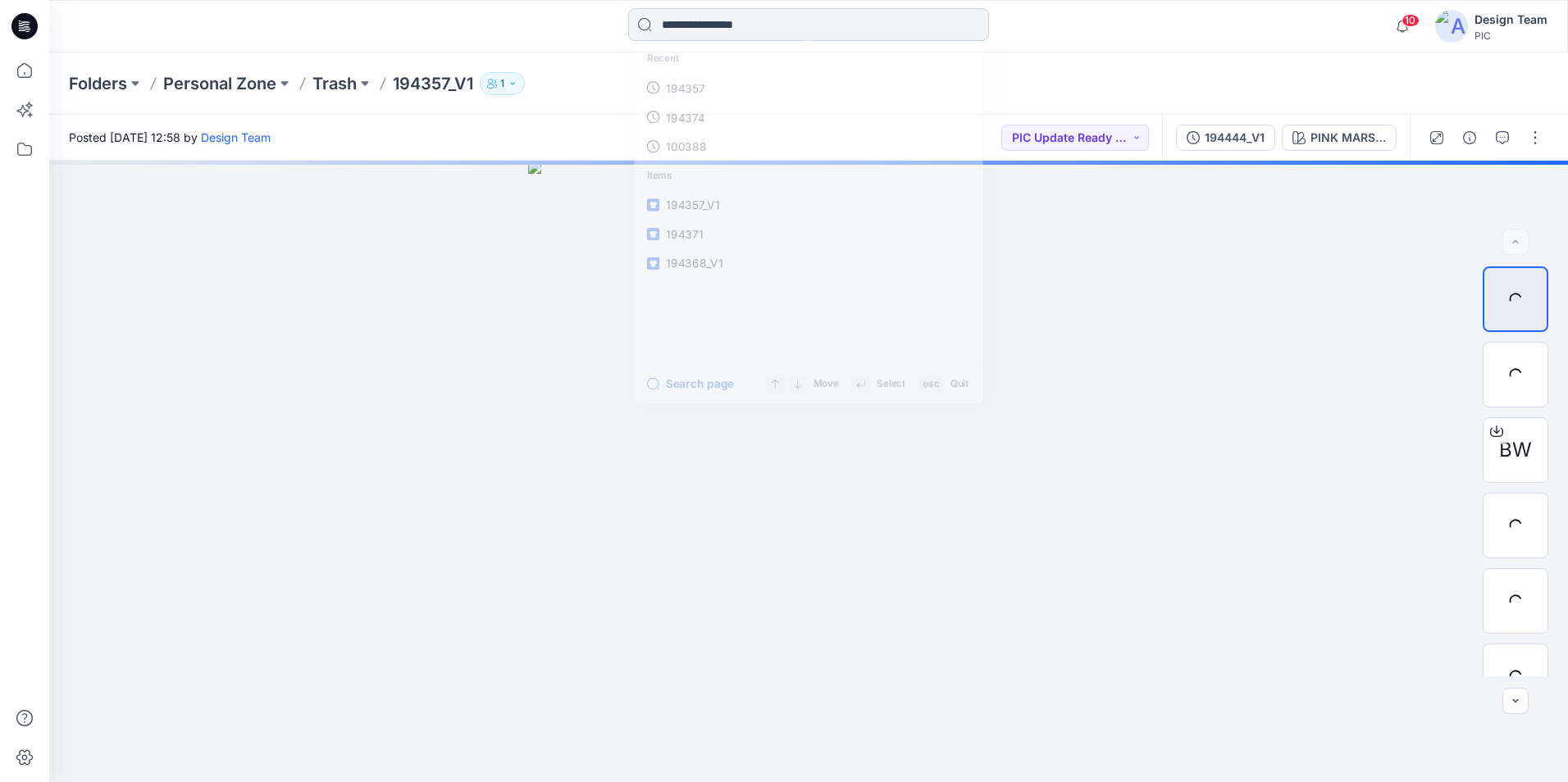
click at [747, 22] on input at bounding box center [809, 25] width 361 height 33
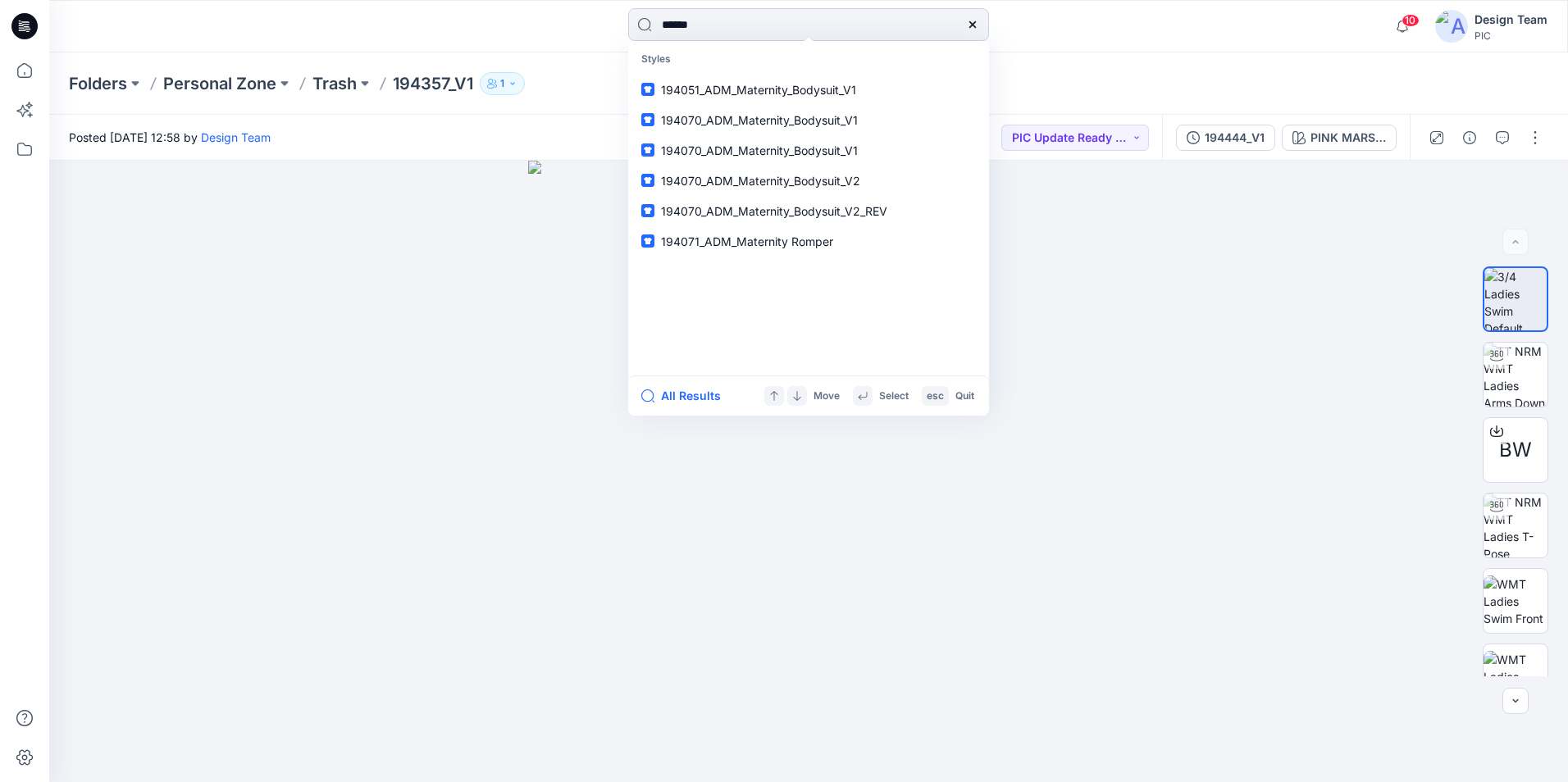
type input "******"
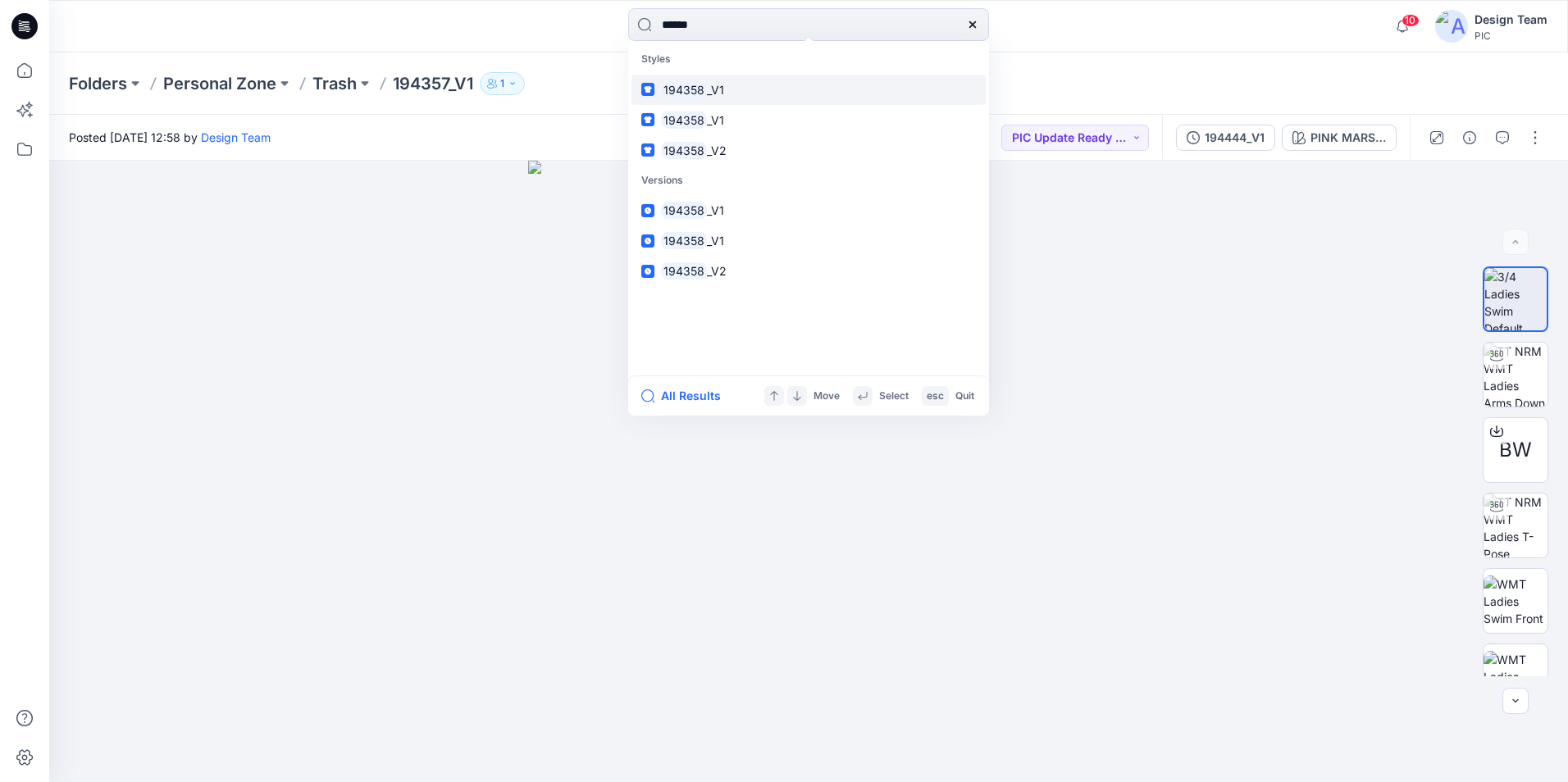
click at [710, 84] on span "_V1" at bounding box center [715, 90] width 17 height 14
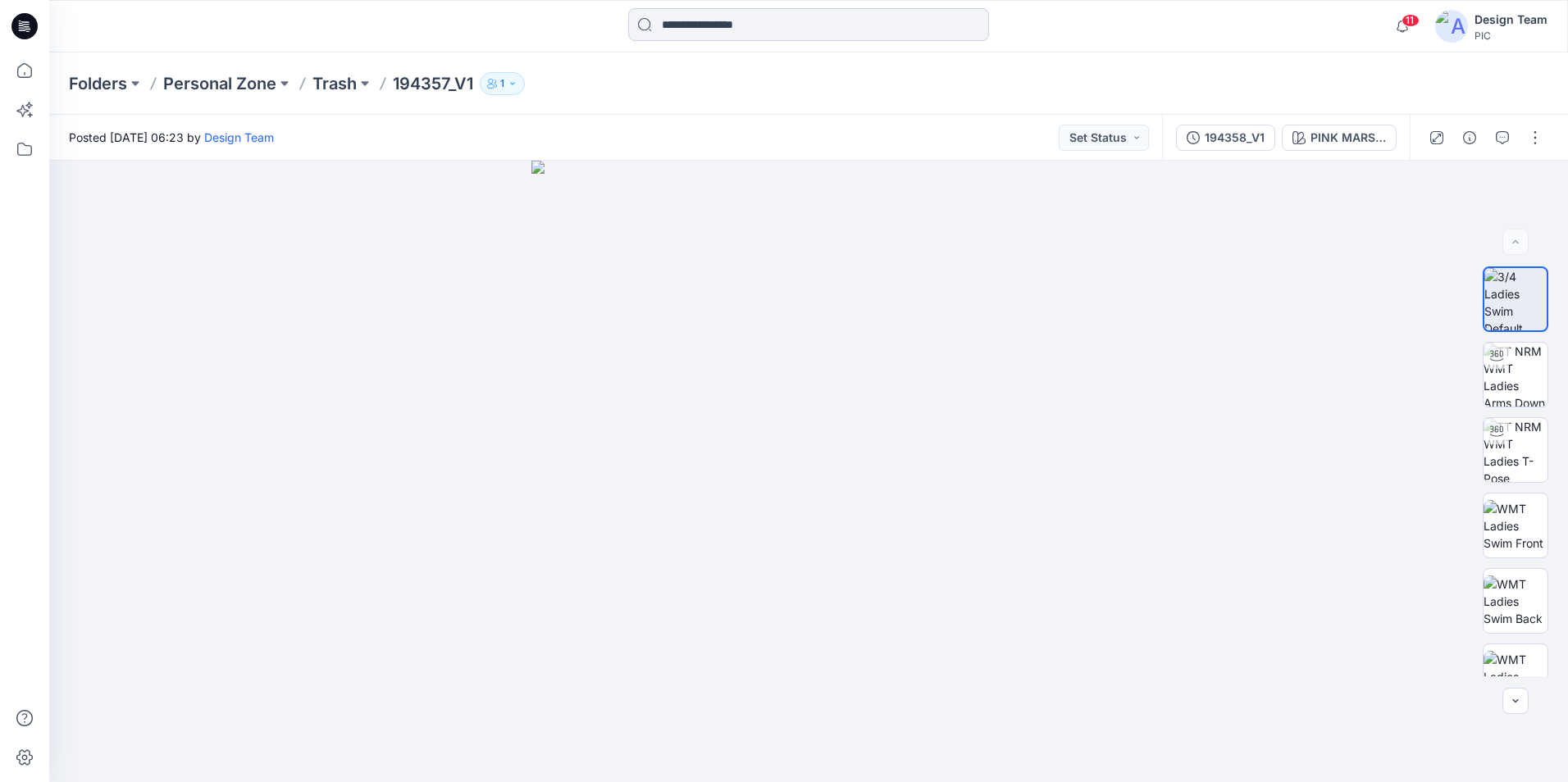
click at [795, 28] on input at bounding box center [809, 25] width 361 height 33
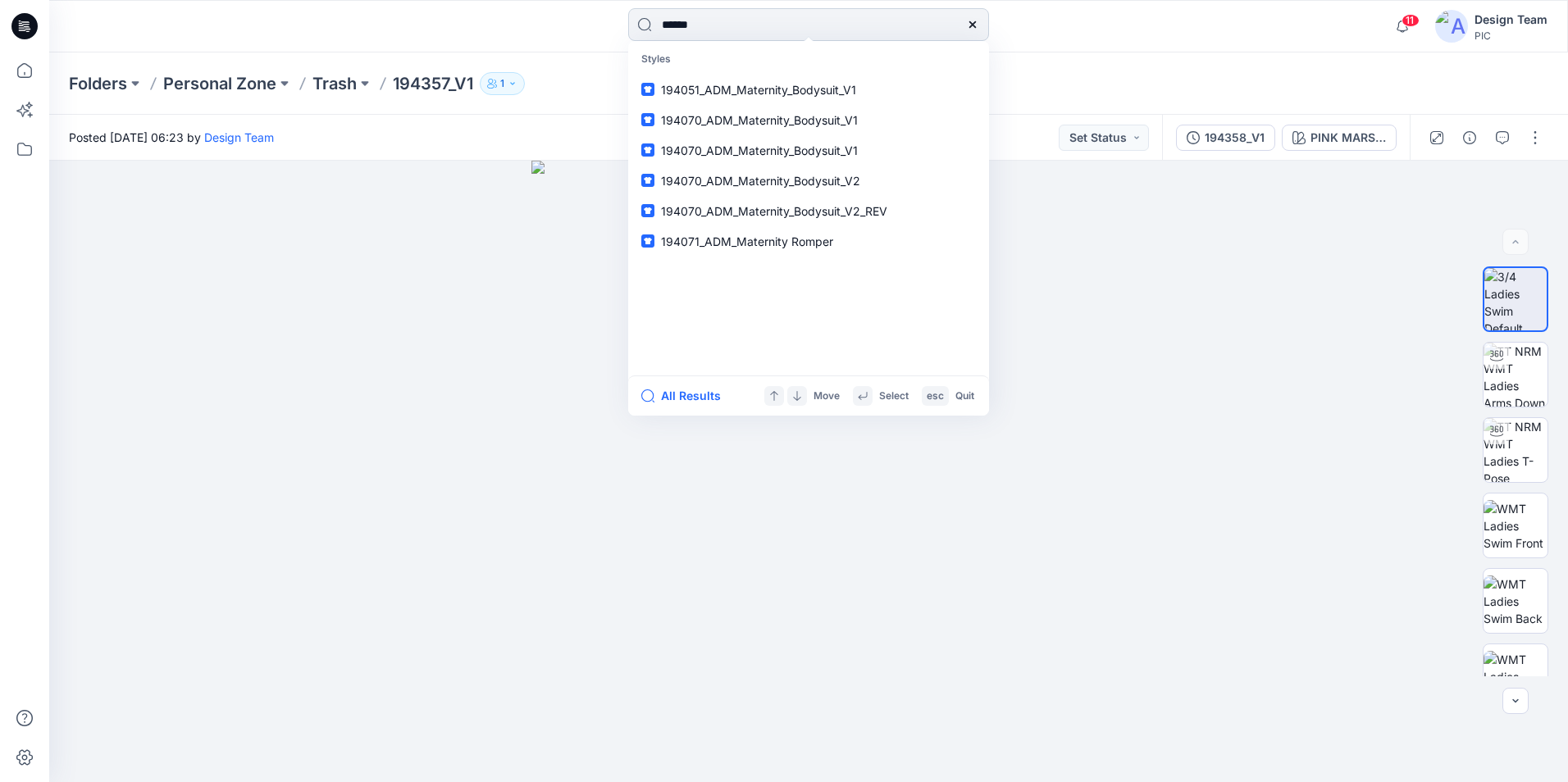
type input "******"
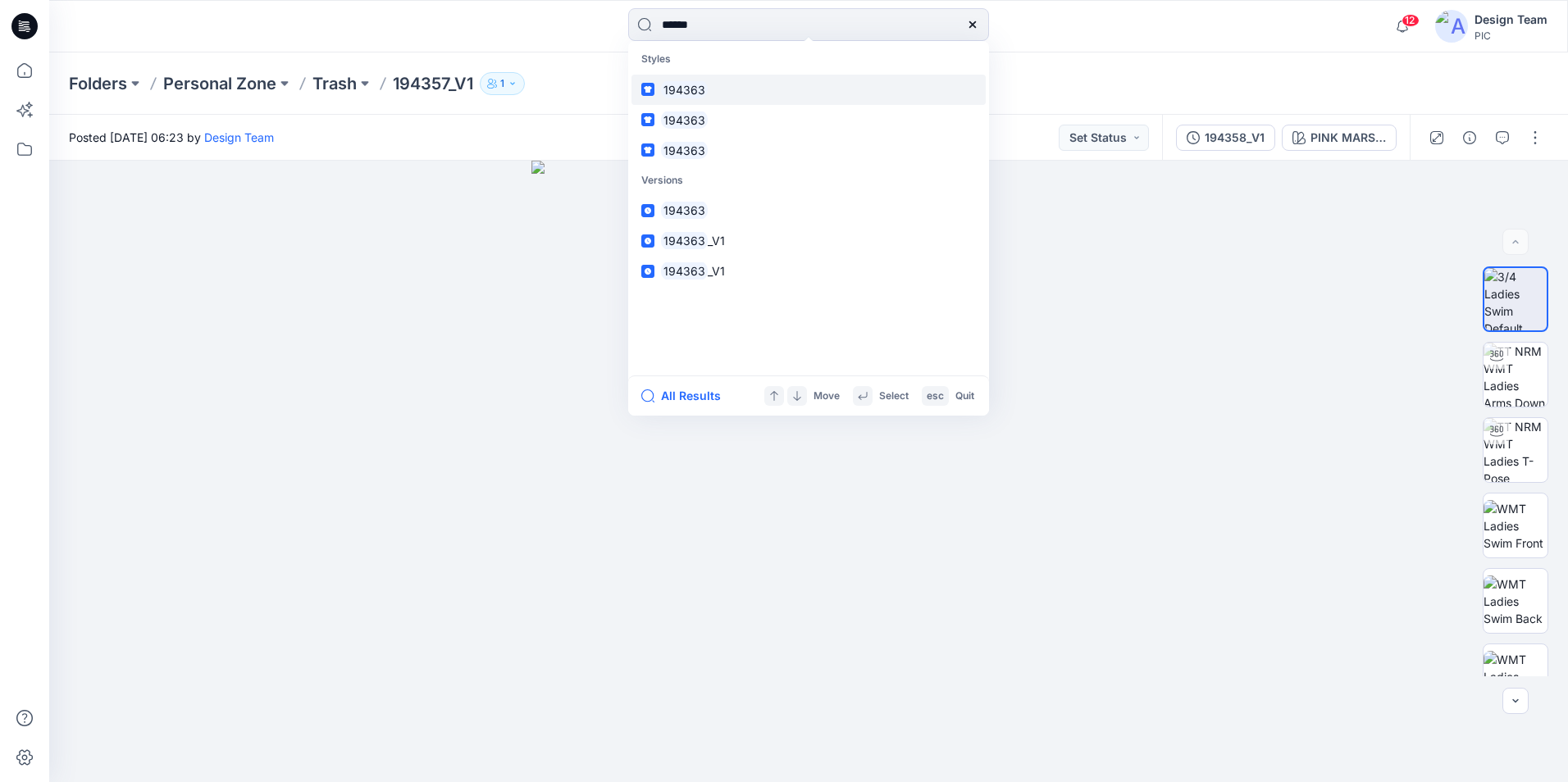
click at [691, 90] on mark "194363" at bounding box center [684, 90] width 46 height 19
click at [777, 32] on input at bounding box center [809, 25] width 361 height 33
type input "******"
click at [777, 79] on link "194430" at bounding box center [808, 90] width 354 height 30
click at [830, 18] on input at bounding box center [809, 25] width 361 height 33
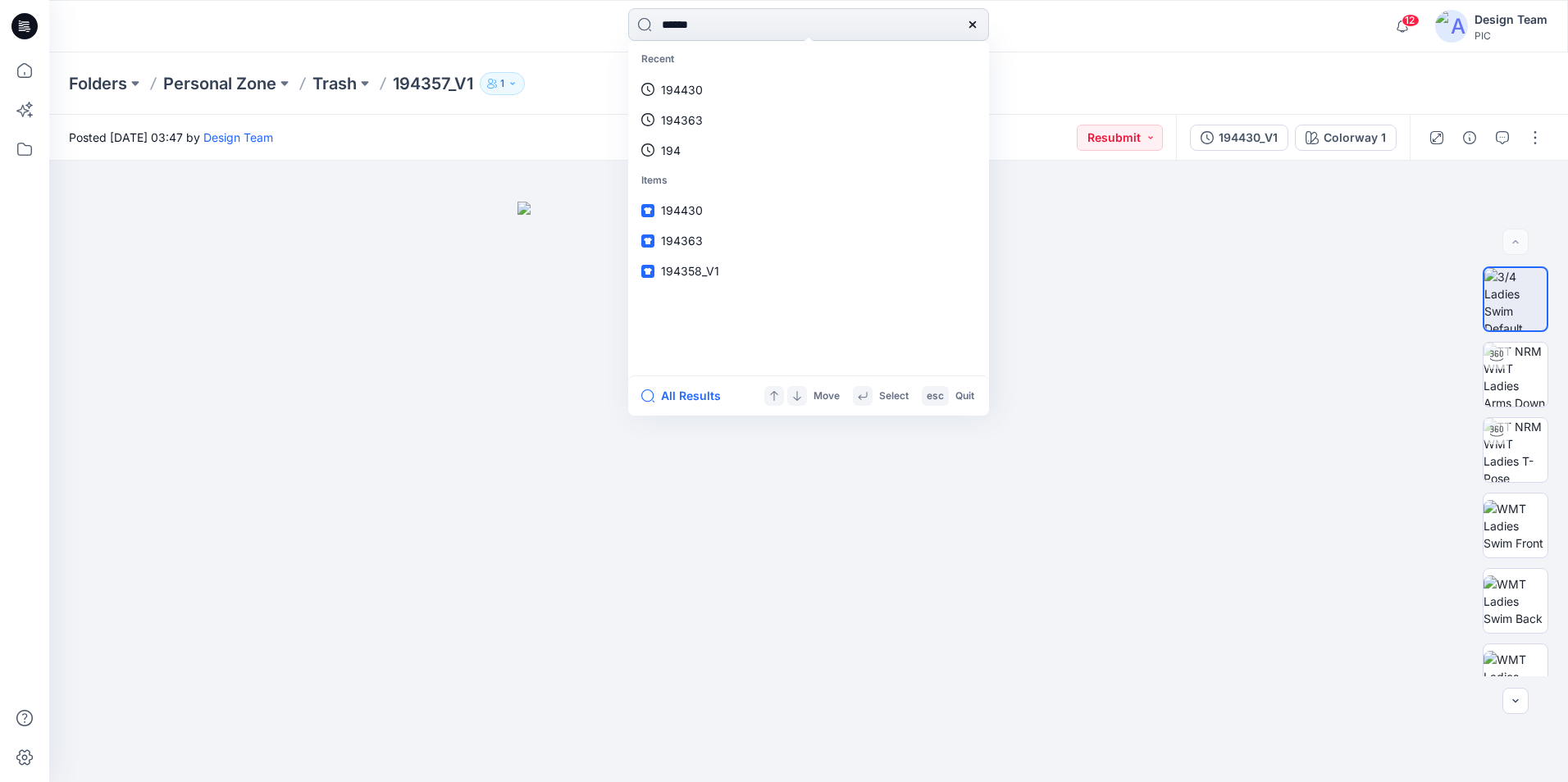
type input "******"
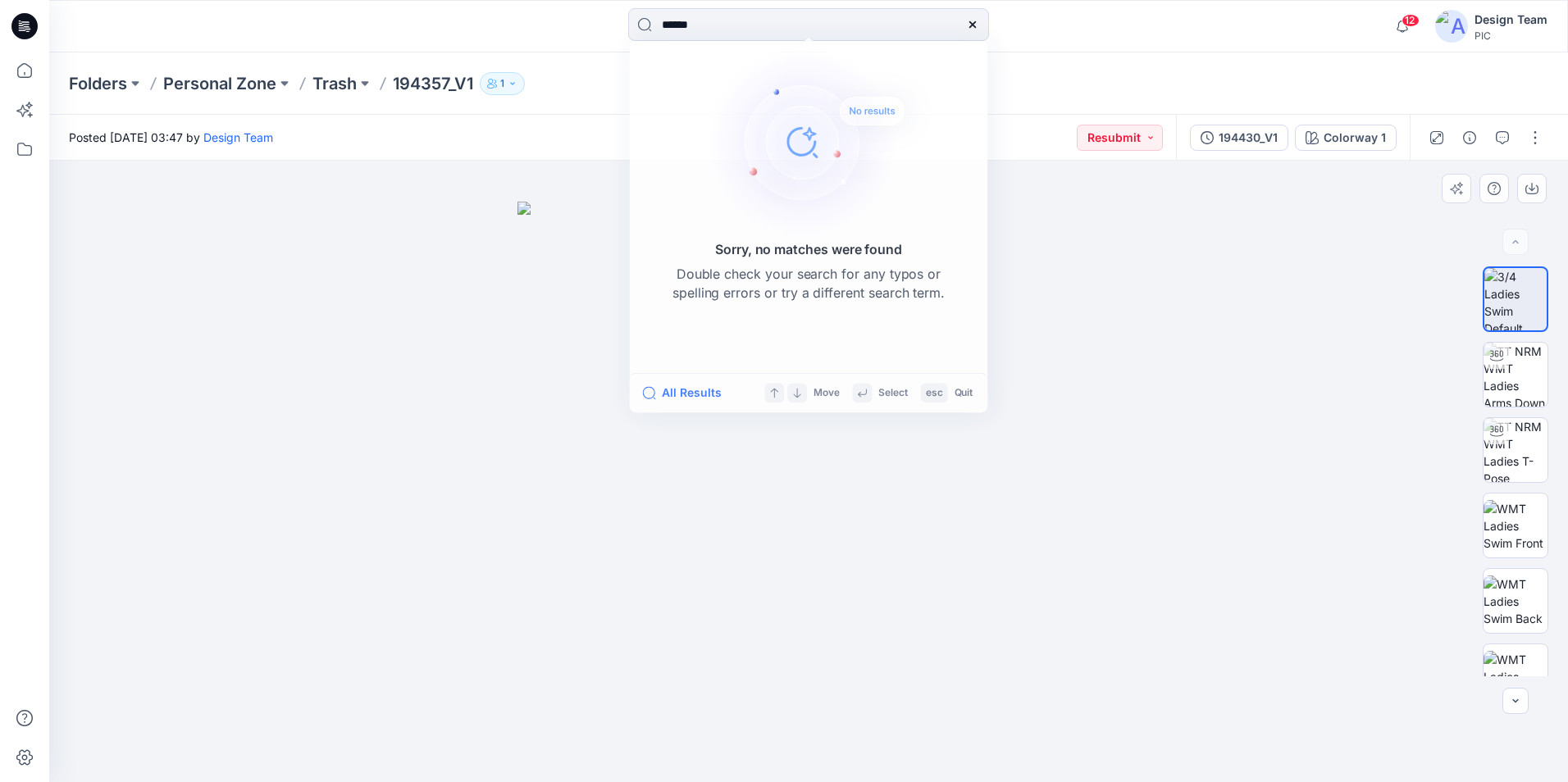
click at [428, 252] on div at bounding box center [809, 471] width 1519 height 621
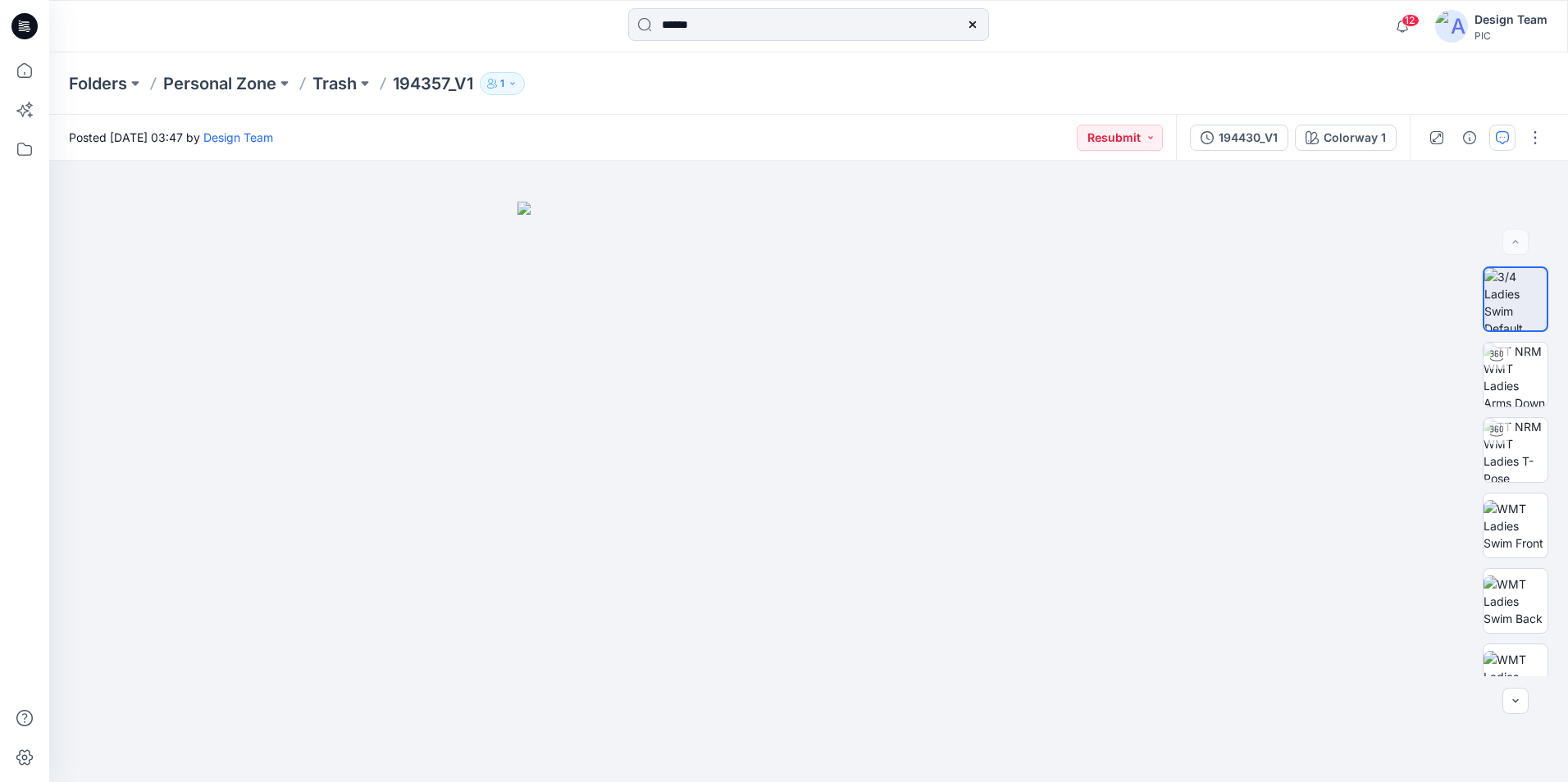
click at [1506, 128] on button "button" at bounding box center [1503, 138] width 26 height 26
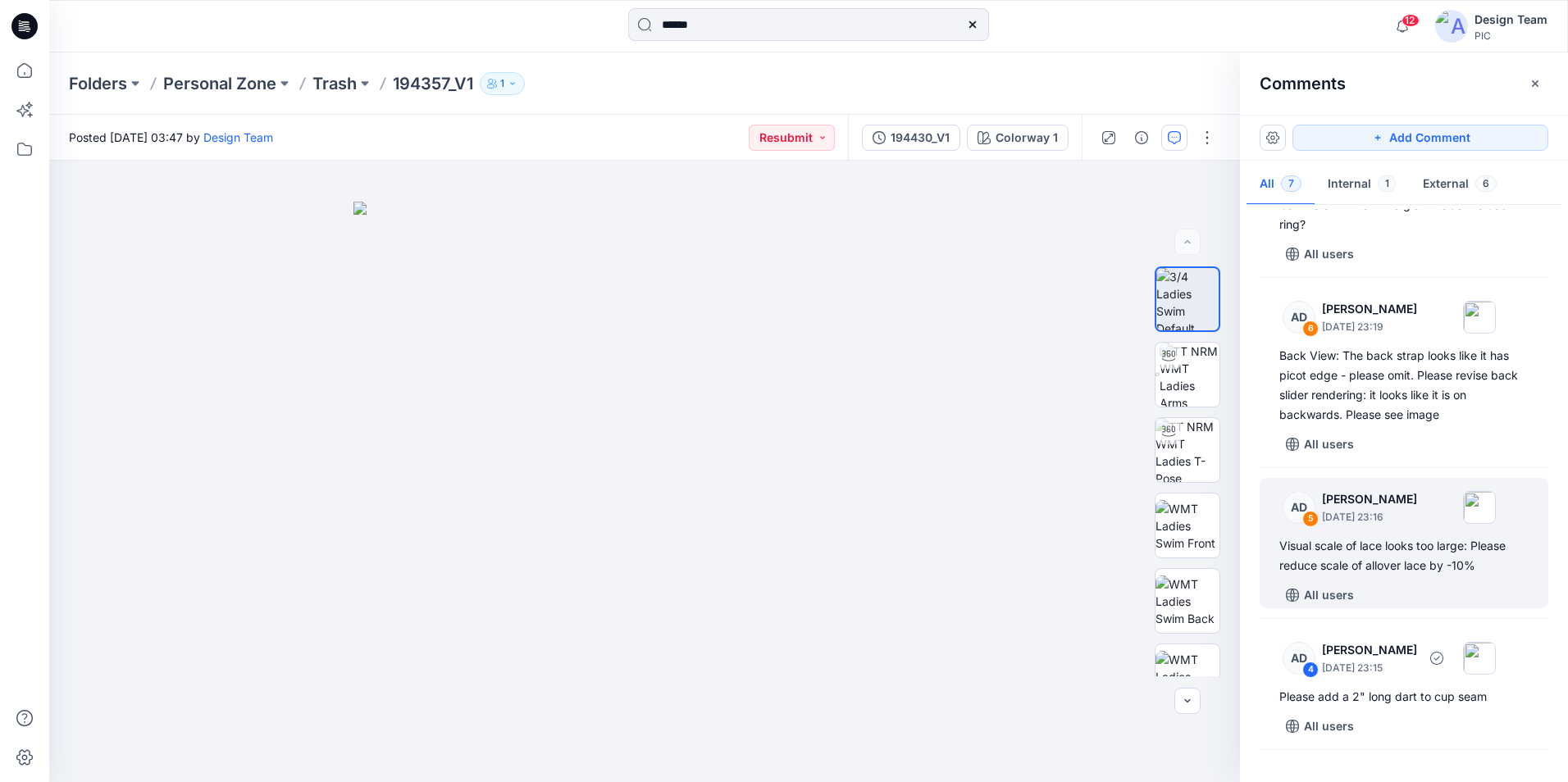
scroll to position [164, 0]
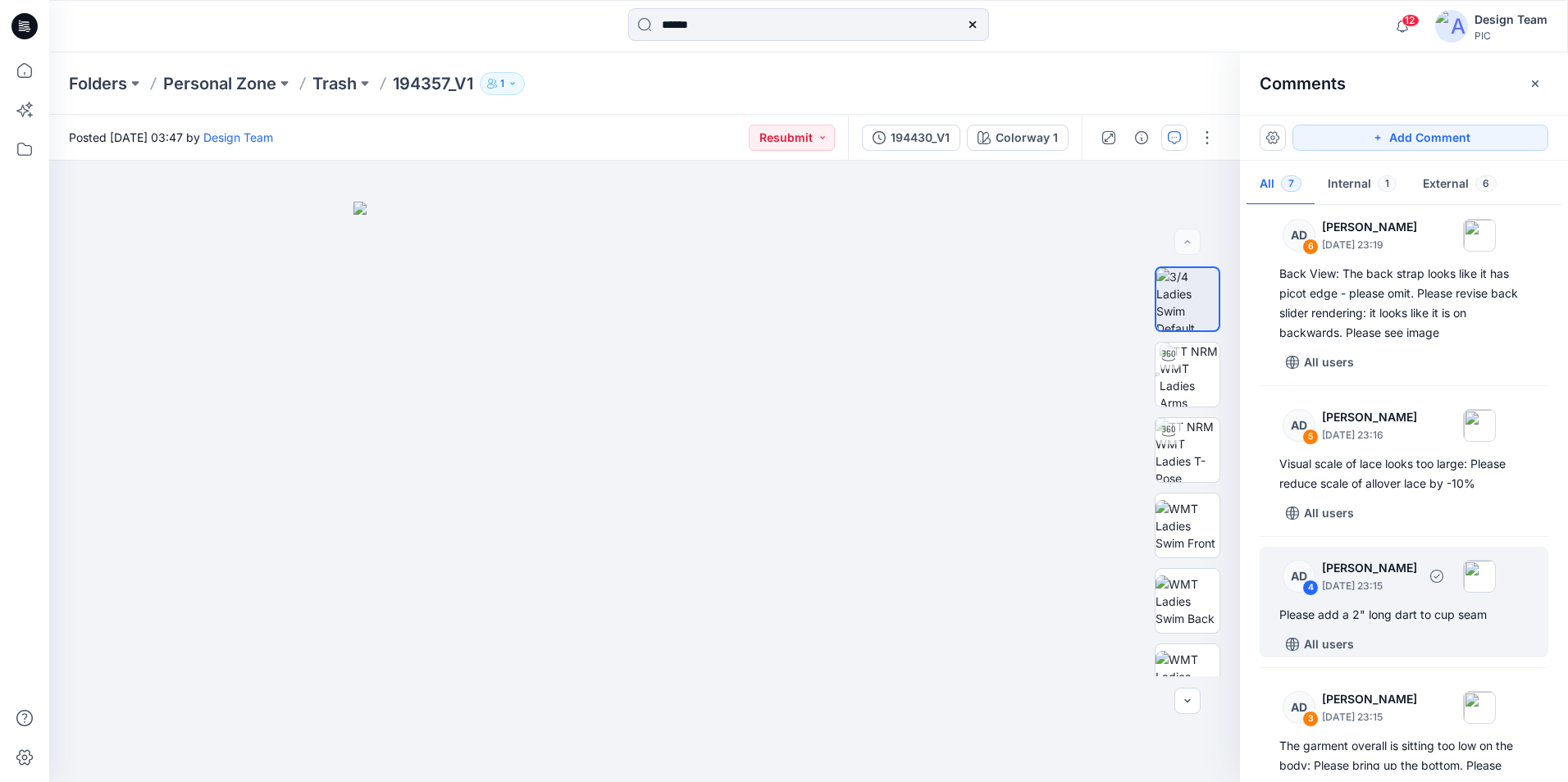
click at [1445, 630] on div "AD 4 [PERSON_NAME] [DATE] 23:15 Please add a 2" long dart to cup seam All users" at bounding box center [1404, 602] width 289 height 110
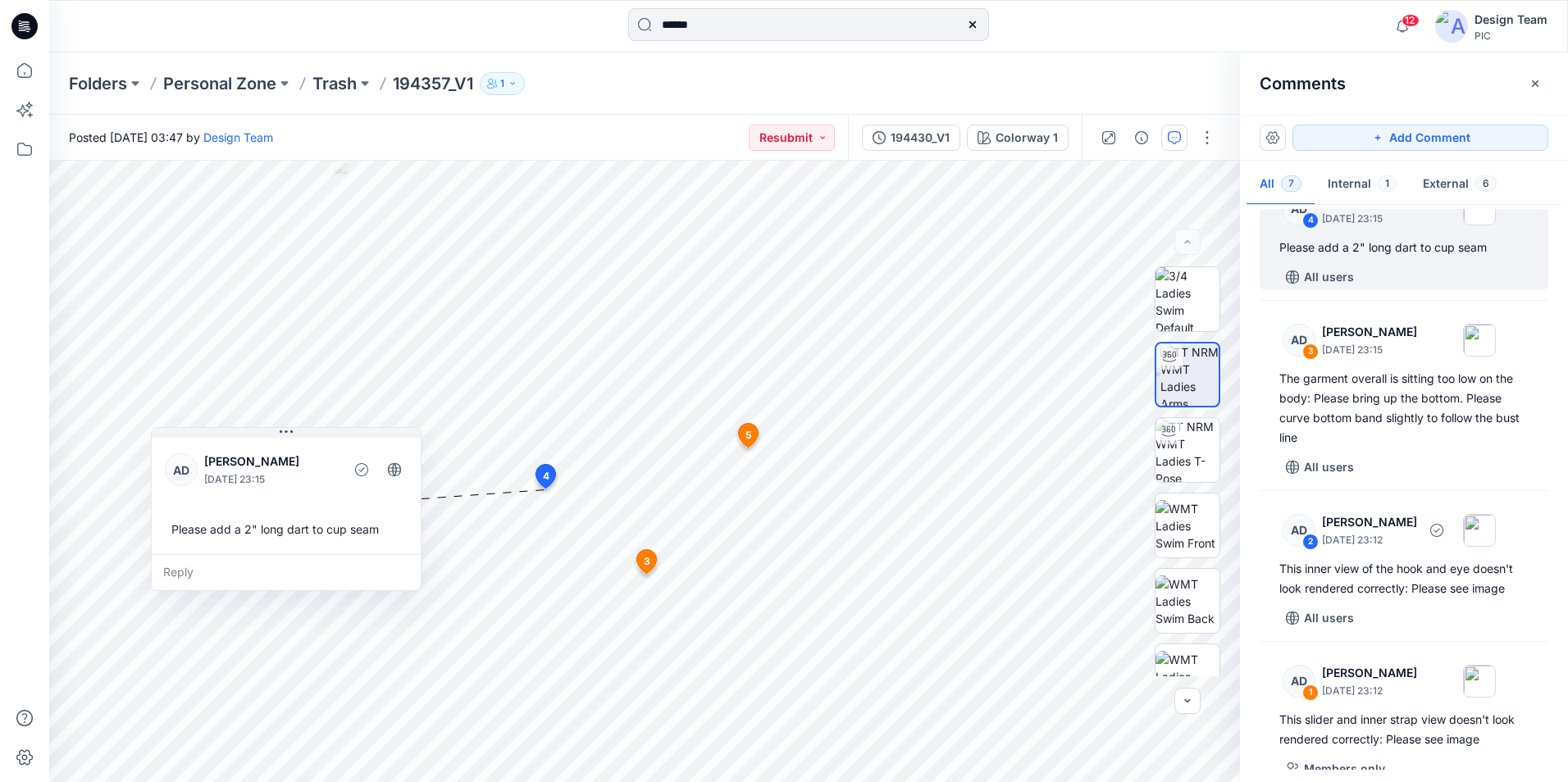
scroll to position [553, 0]
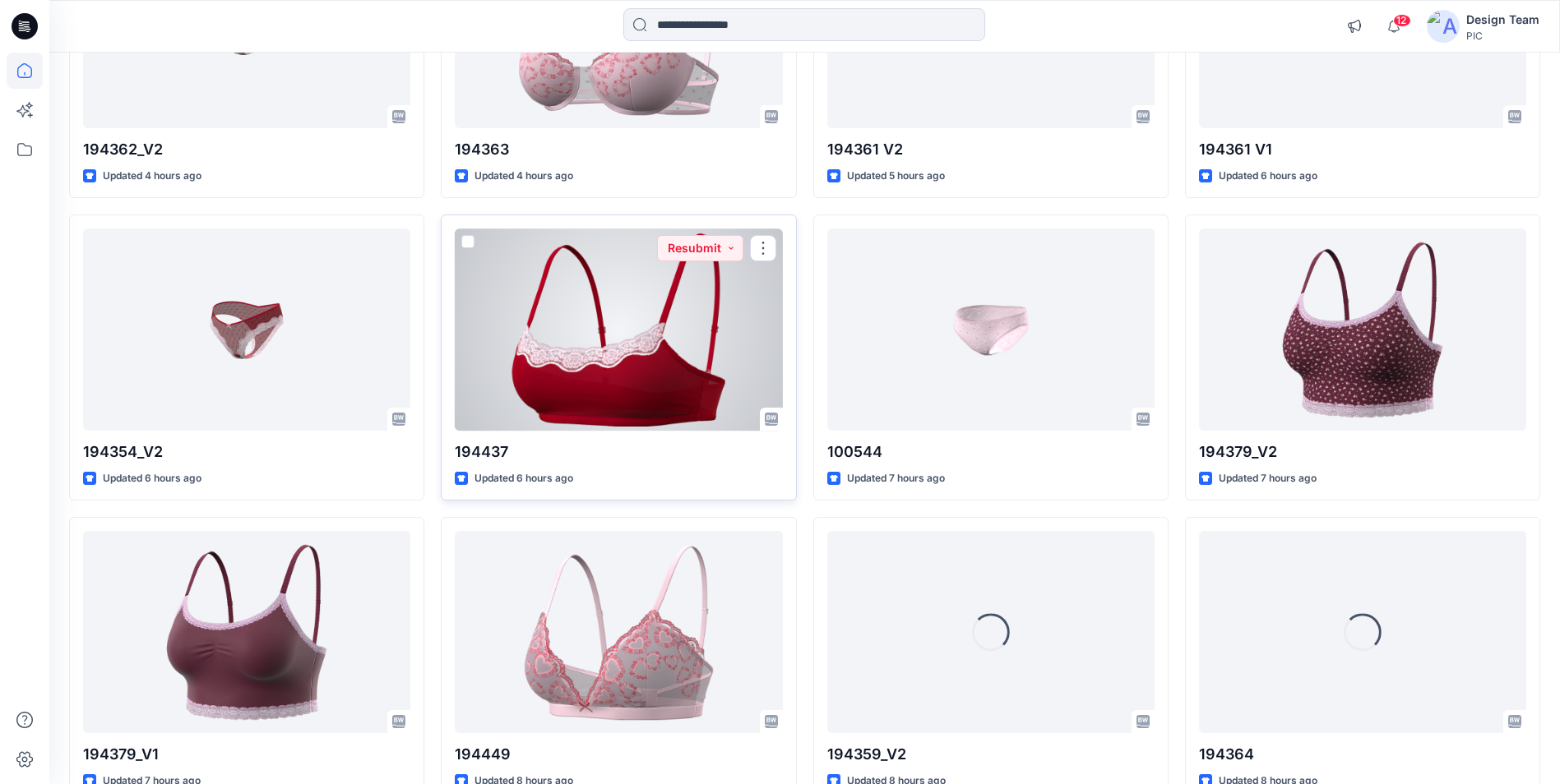
scroll to position [1488, 0]
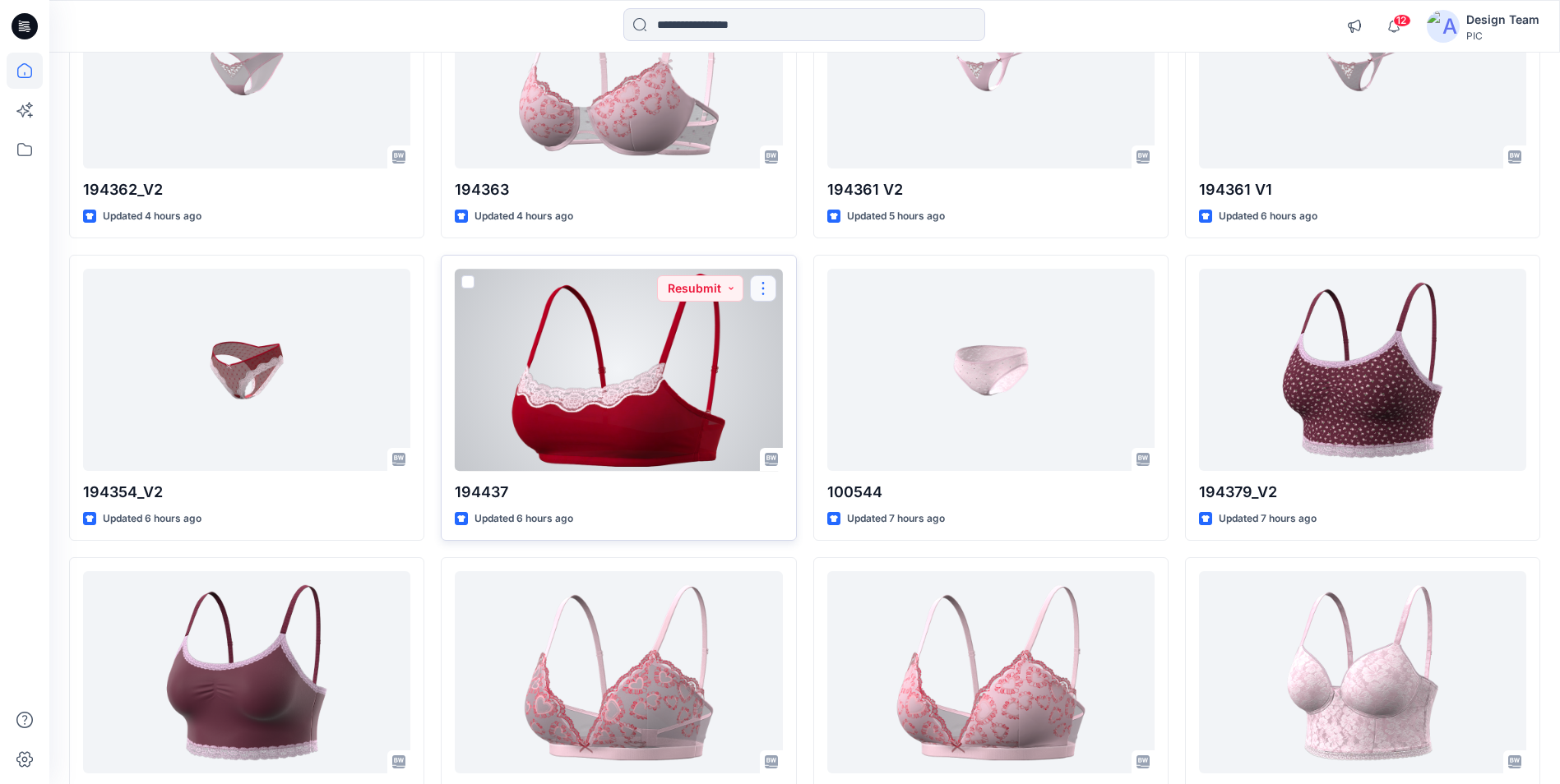
click at [761, 283] on button "button" at bounding box center [763, 289] width 27 height 27
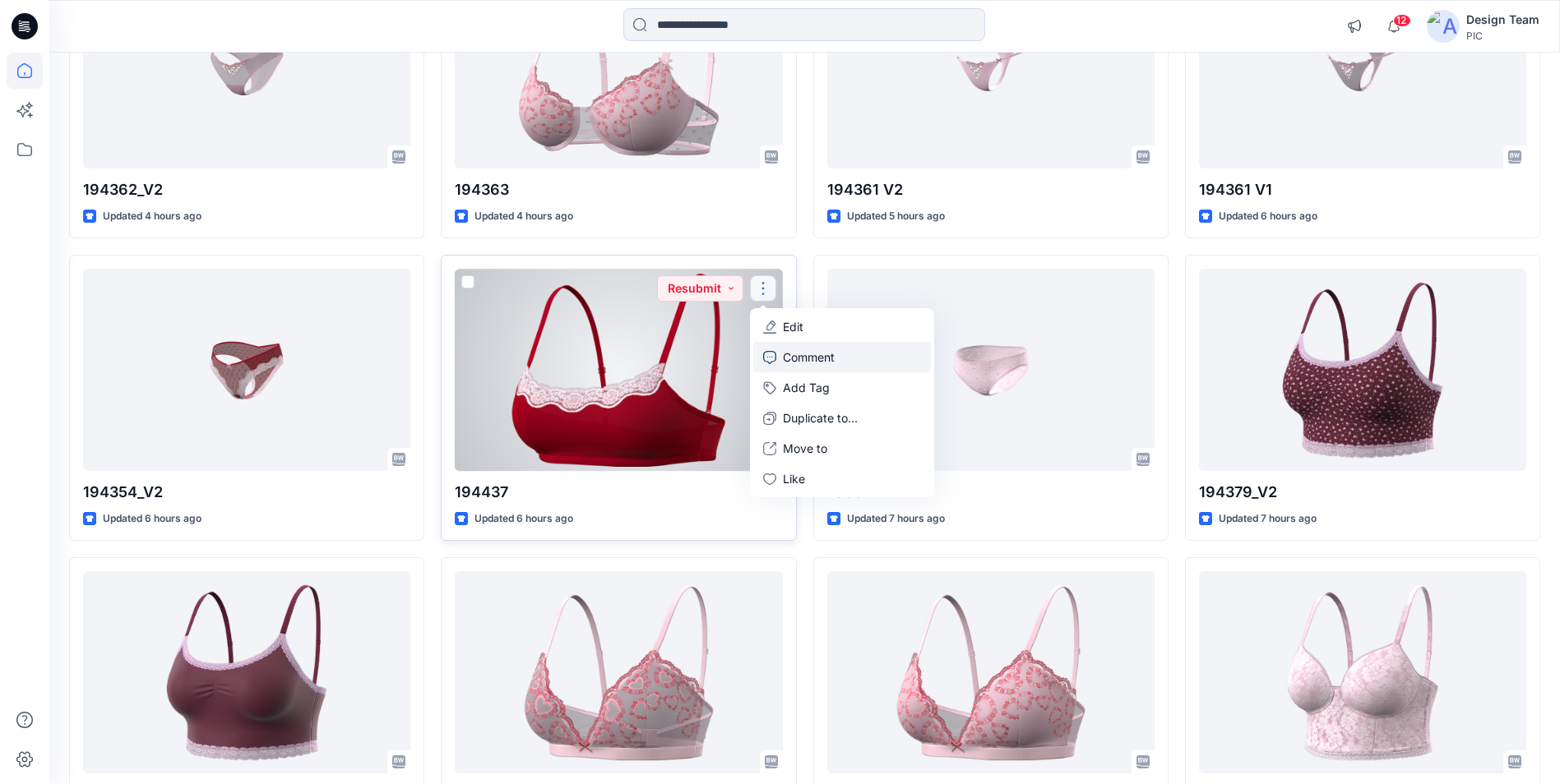
click at [780, 357] on link "Comment" at bounding box center [842, 357] width 178 height 30
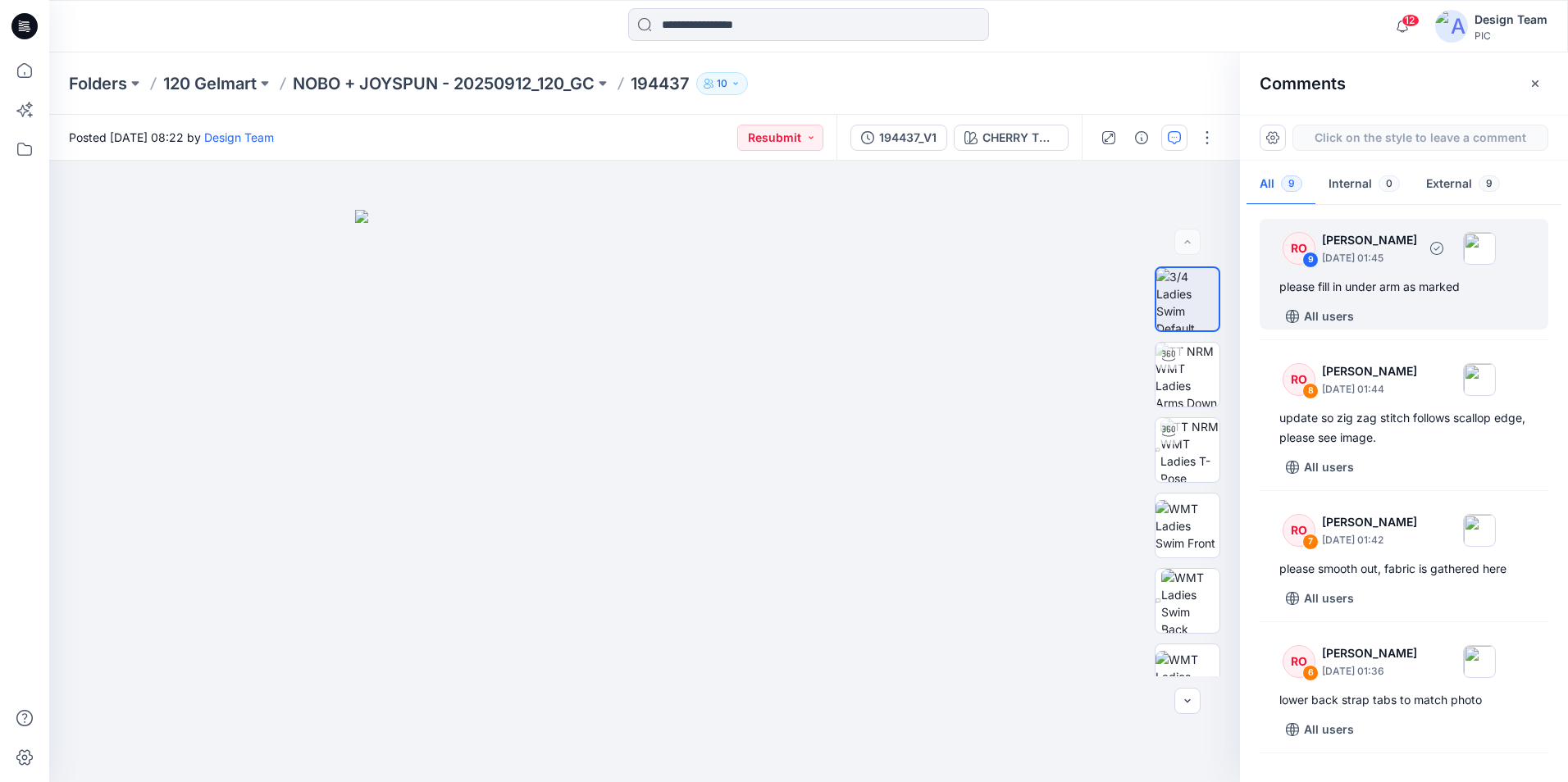
click at [1377, 279] on div "please fill in under arm as marked" at bounding box center [1404, 286] width 249 height 20
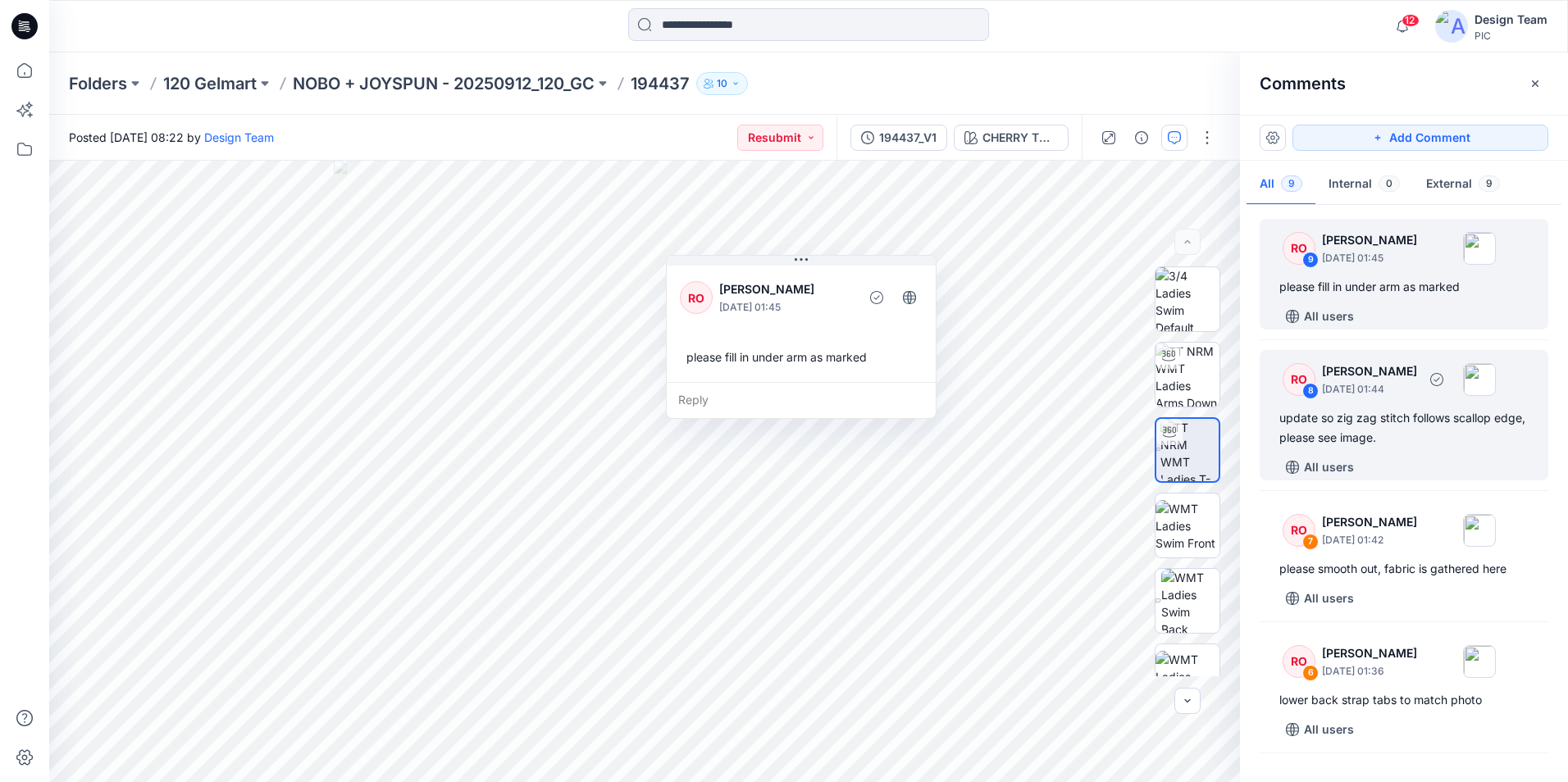
click at [1471, 425] on div "update so zig zag stitch follows scallop edge, please see image." at bounding box center [1404, 428] width 249 height 40
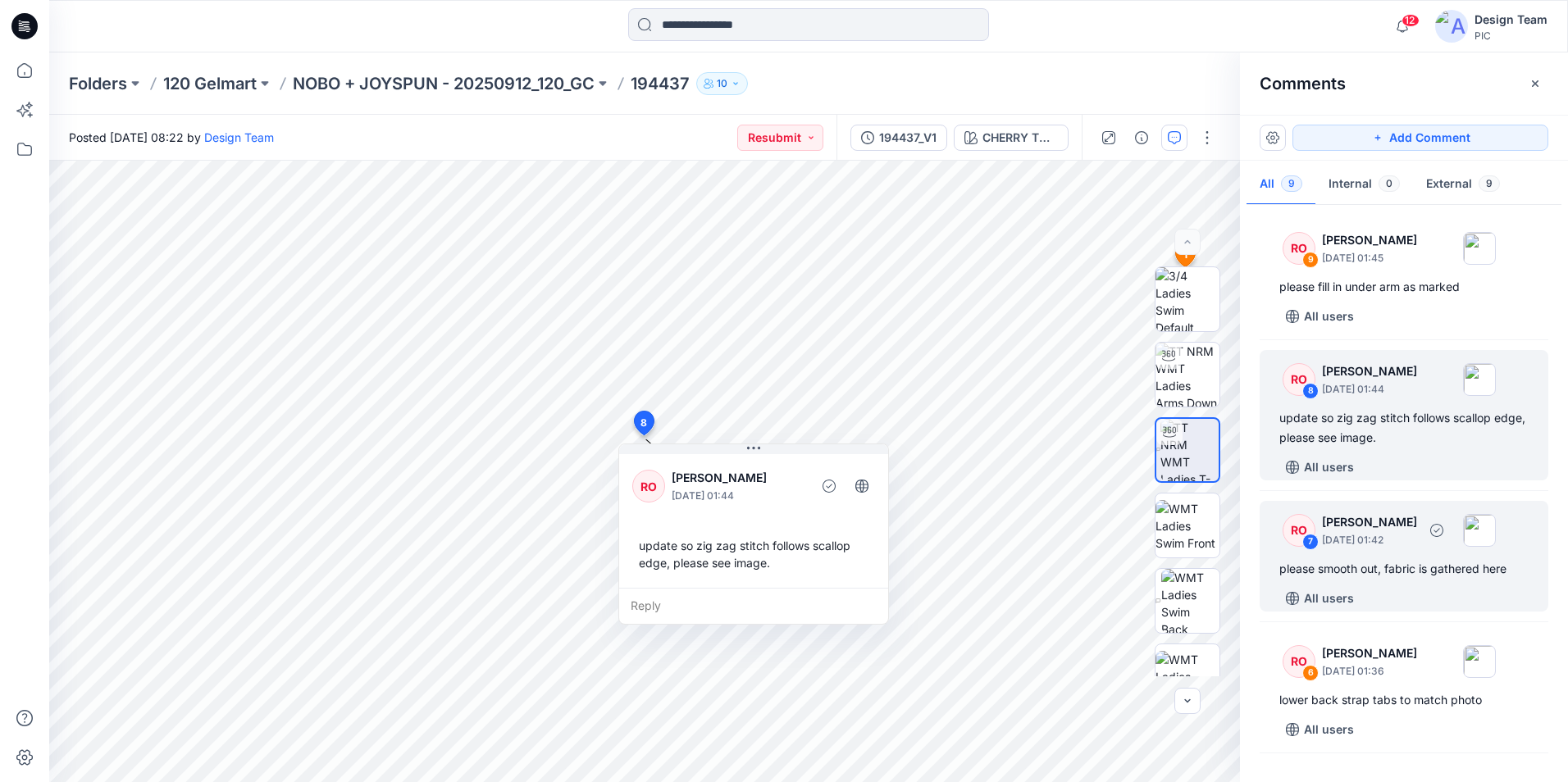
click at [1338, 575] on div "please smooth out, fabric is gathered here" at bounding box center [1404, 569] width 249 height 20
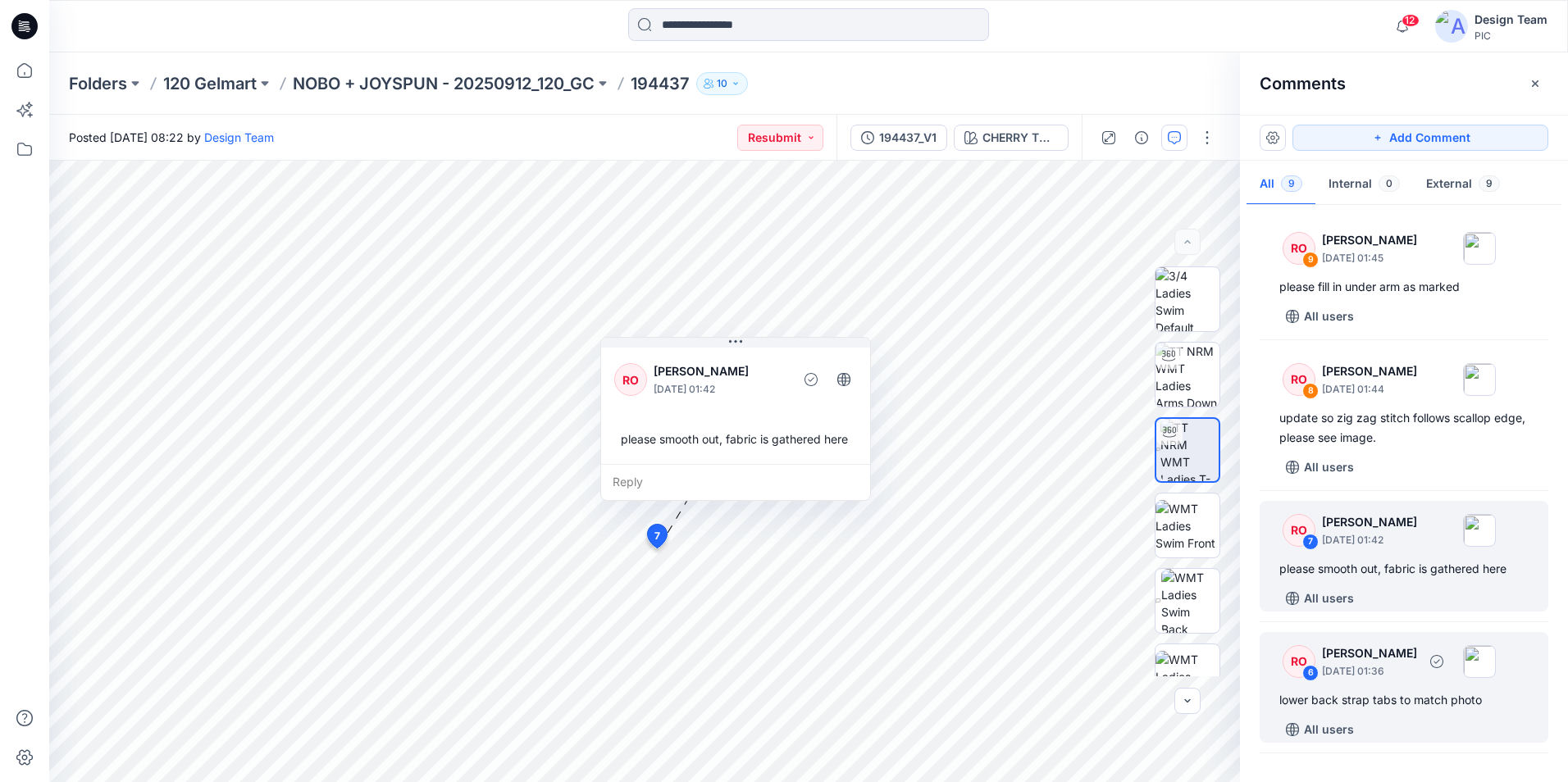
click at [1334, 679] on p "October 01, 2025 01:36" at bounding box center [1369, 671] width 95 height 16
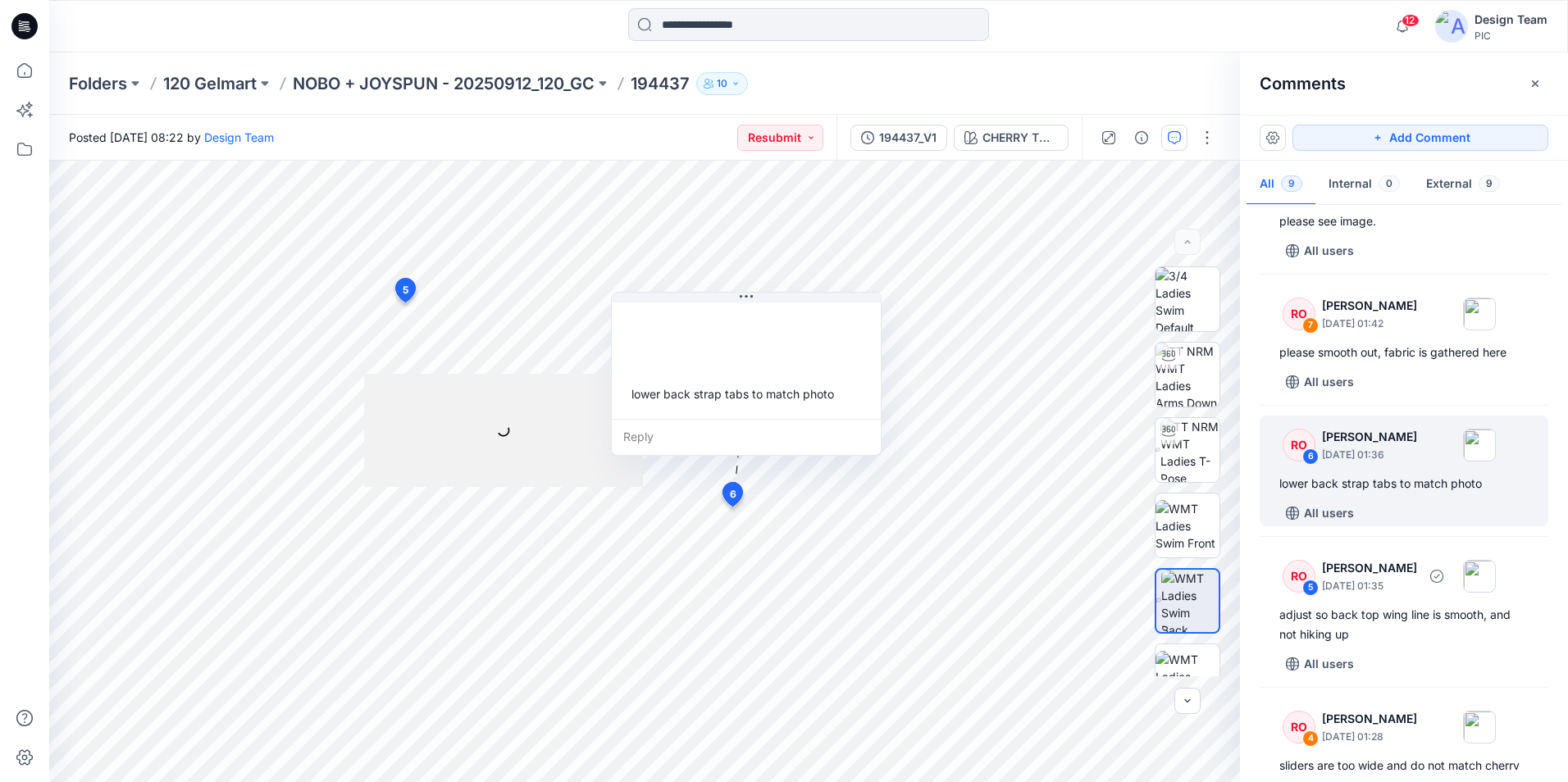
scroll to position [246, 0]
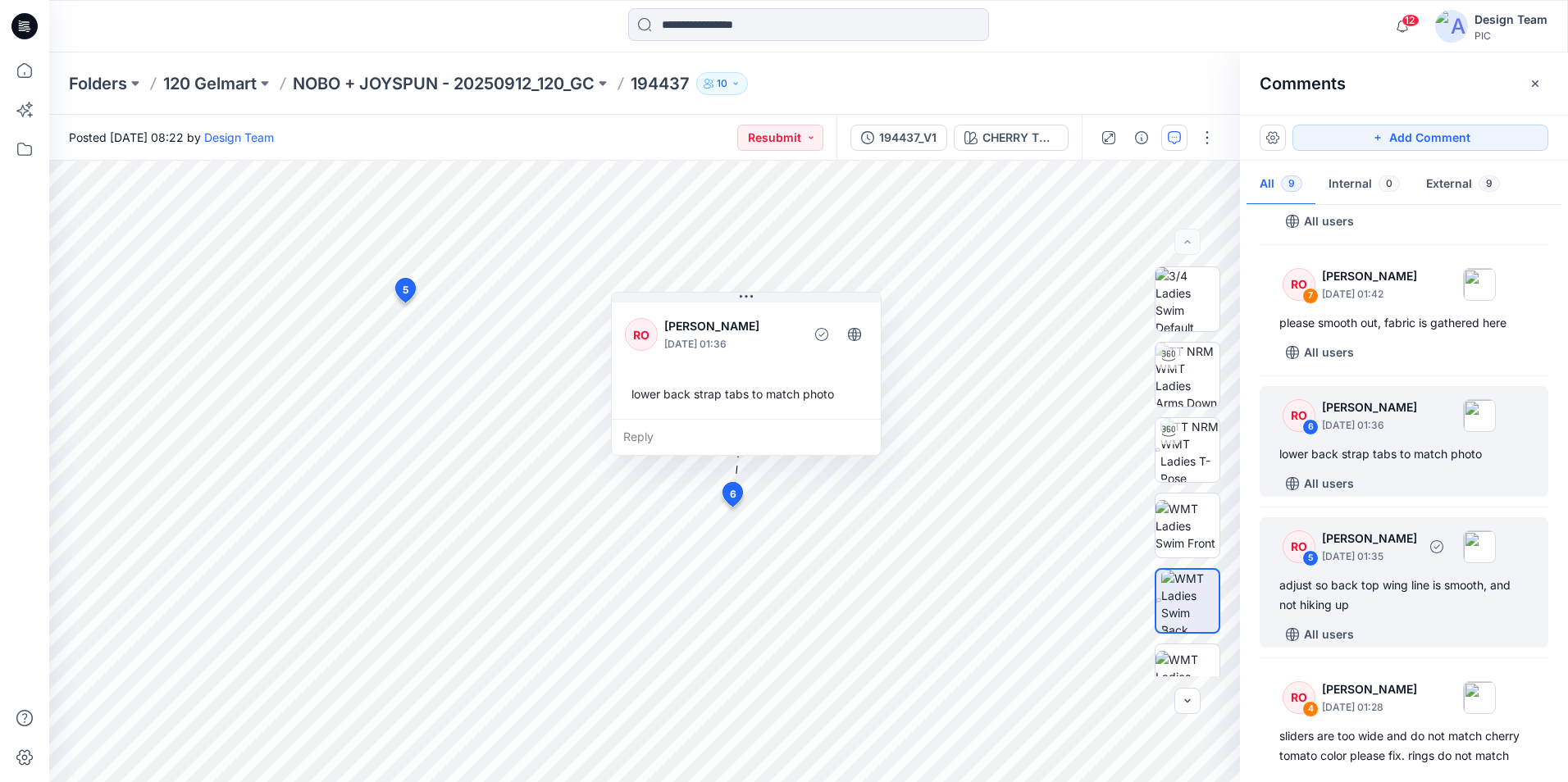
click at [1382, 610] on div "adjust so back top wing line is smooth, and not hiking up" at bounding box center [1404, 595] width 249 height 40
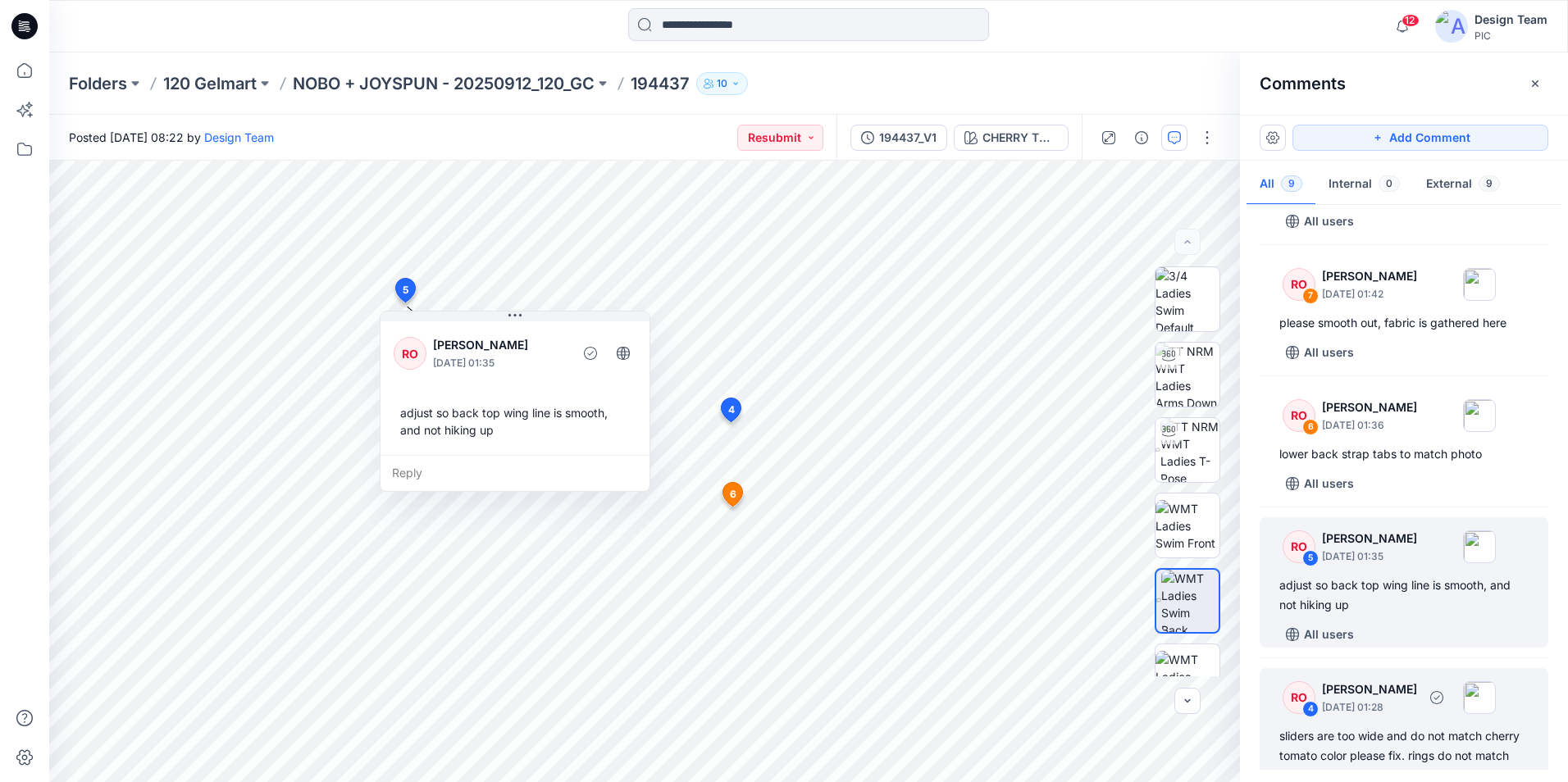
click at [1417, 700] on p "October 01, 2025 01:28" at bounding box center [1369, 707] width 95 height 16
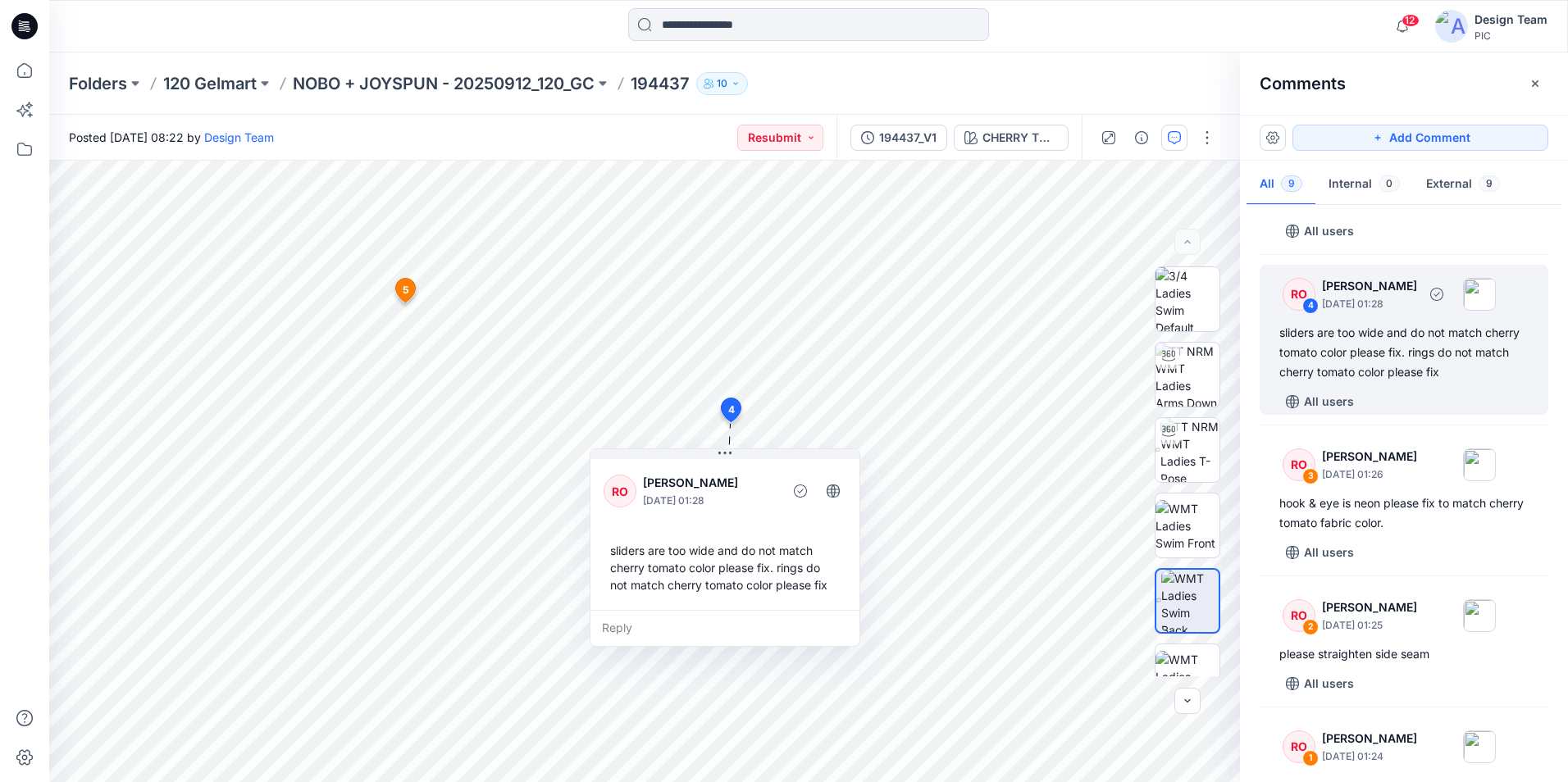
scroll to position [705, 0]
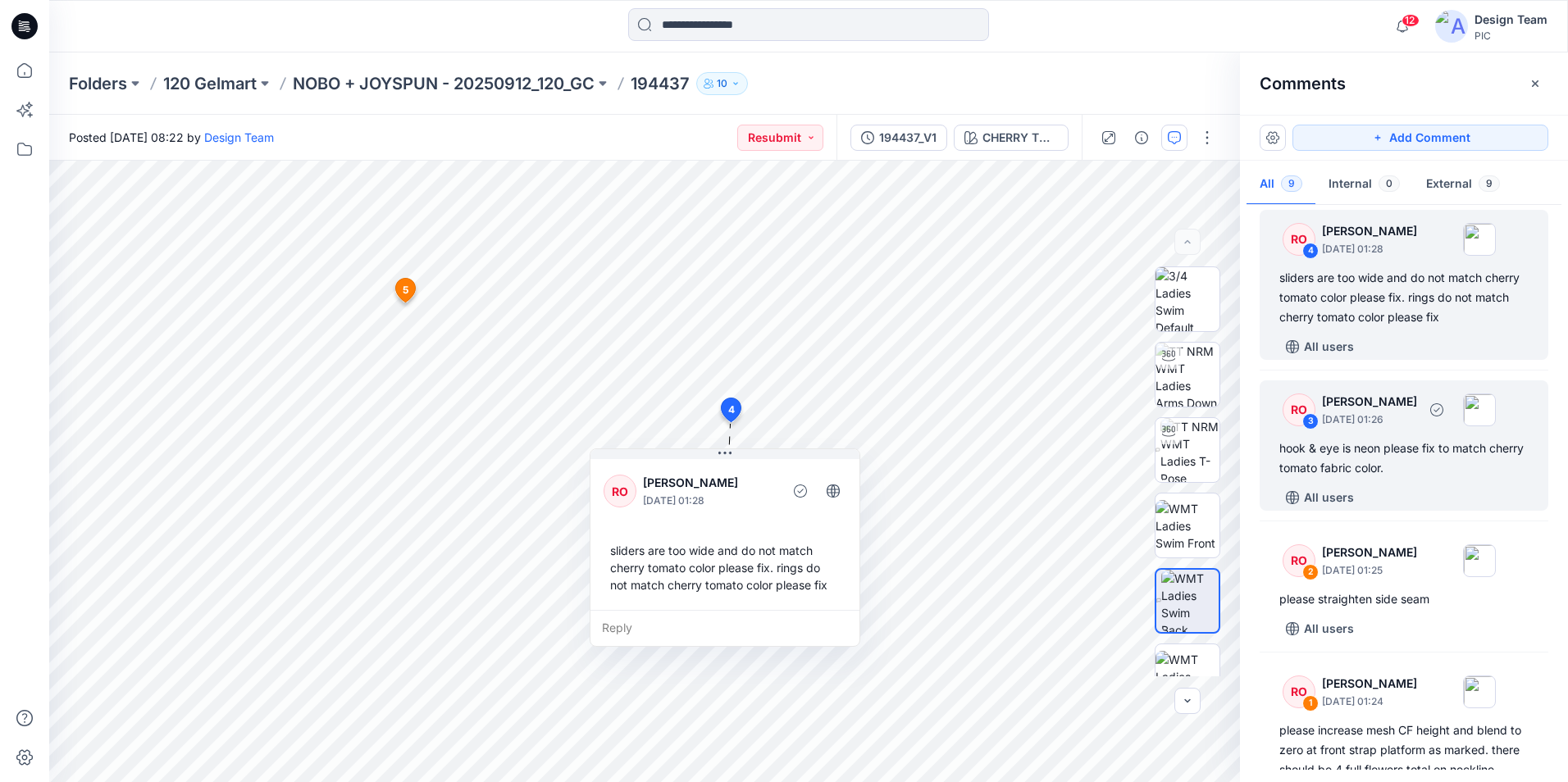
click at [1399, 470] on div "hook & eye is neon please fix to match cherry tomato fabric color." at bounding box center [1404, 458] width 249 height 40
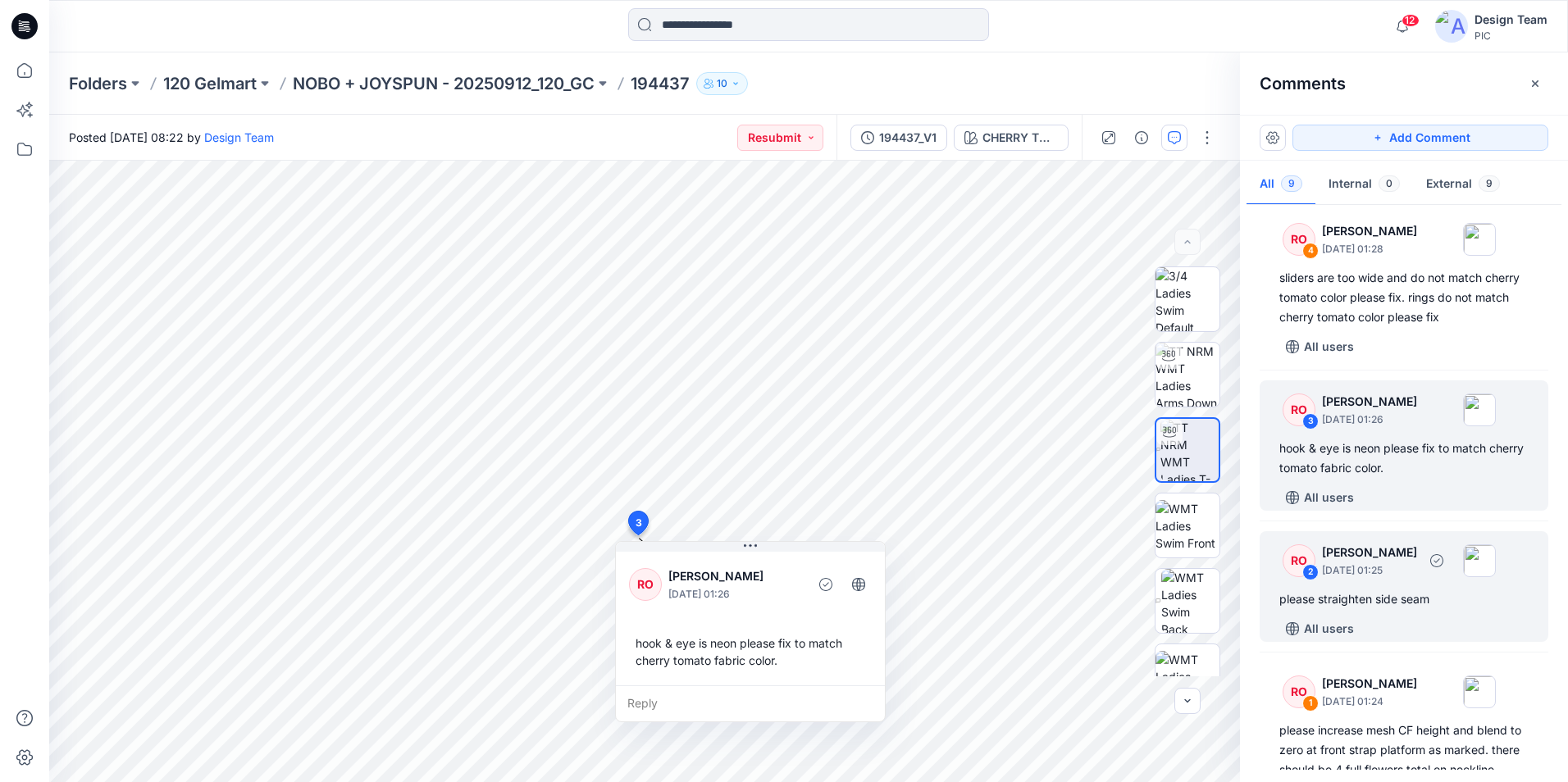
click at [1446, 585] on div "RO 2 Raquel Ortiz October 01, 2025 01:25 please straighten side seam All users" at bounding box center [1404, 586] width 289 height 110
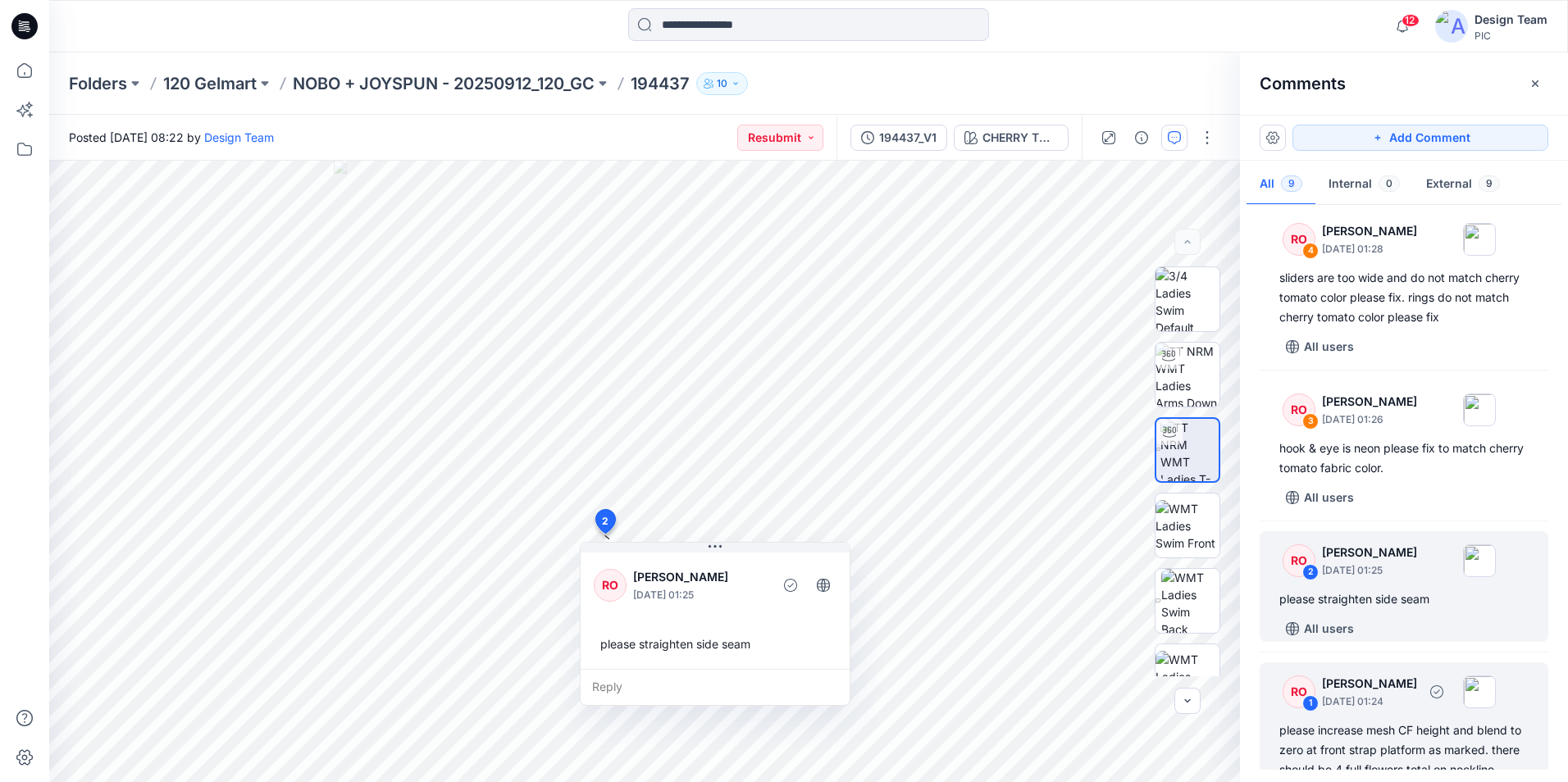
click at [1465, 727] on div "please increase mesh CF height and blend to zero at front strap platform as mar…" at bounding box center [1404, 770] width 249 height 98
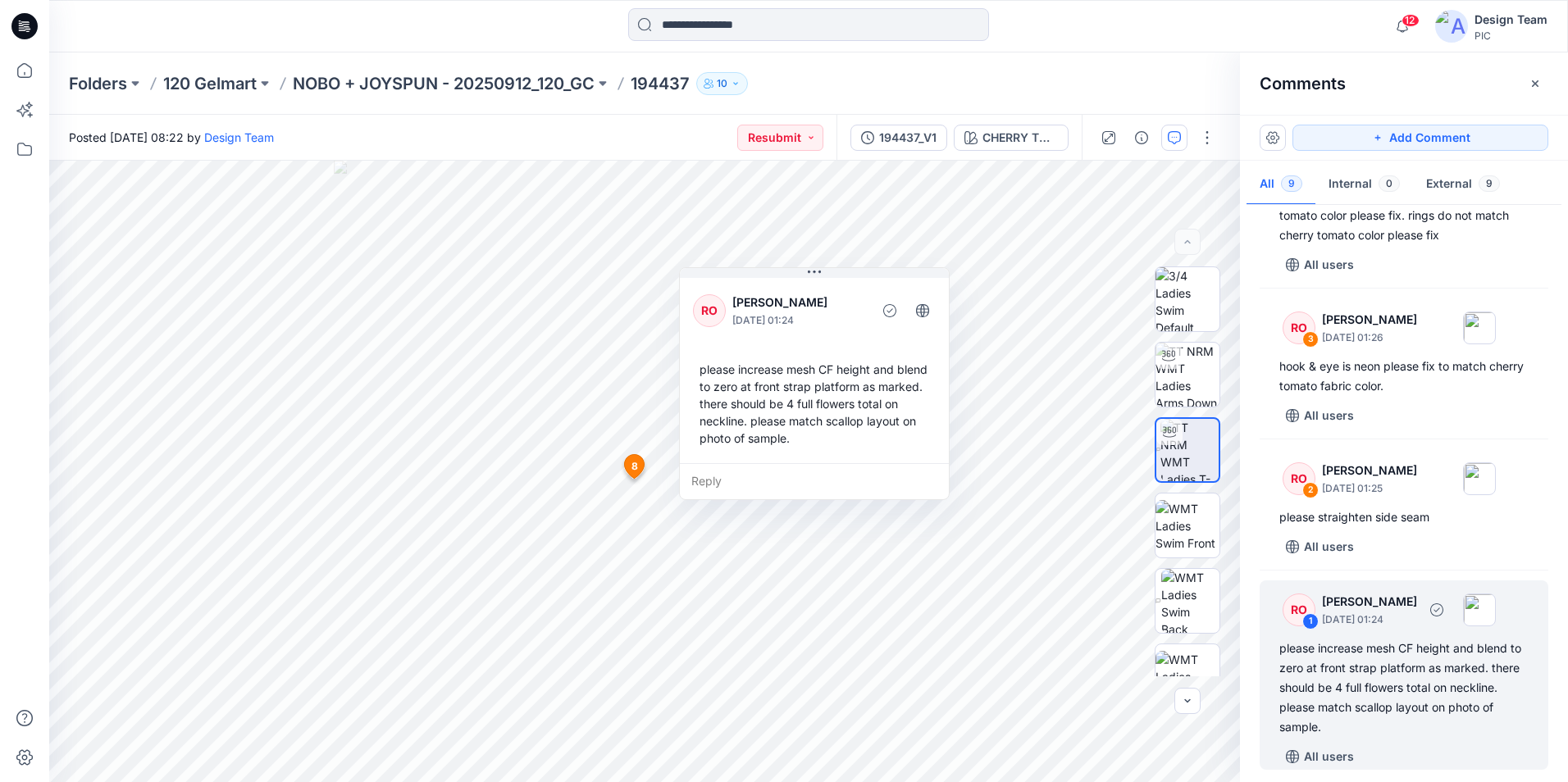
scroll to position [796, 0]
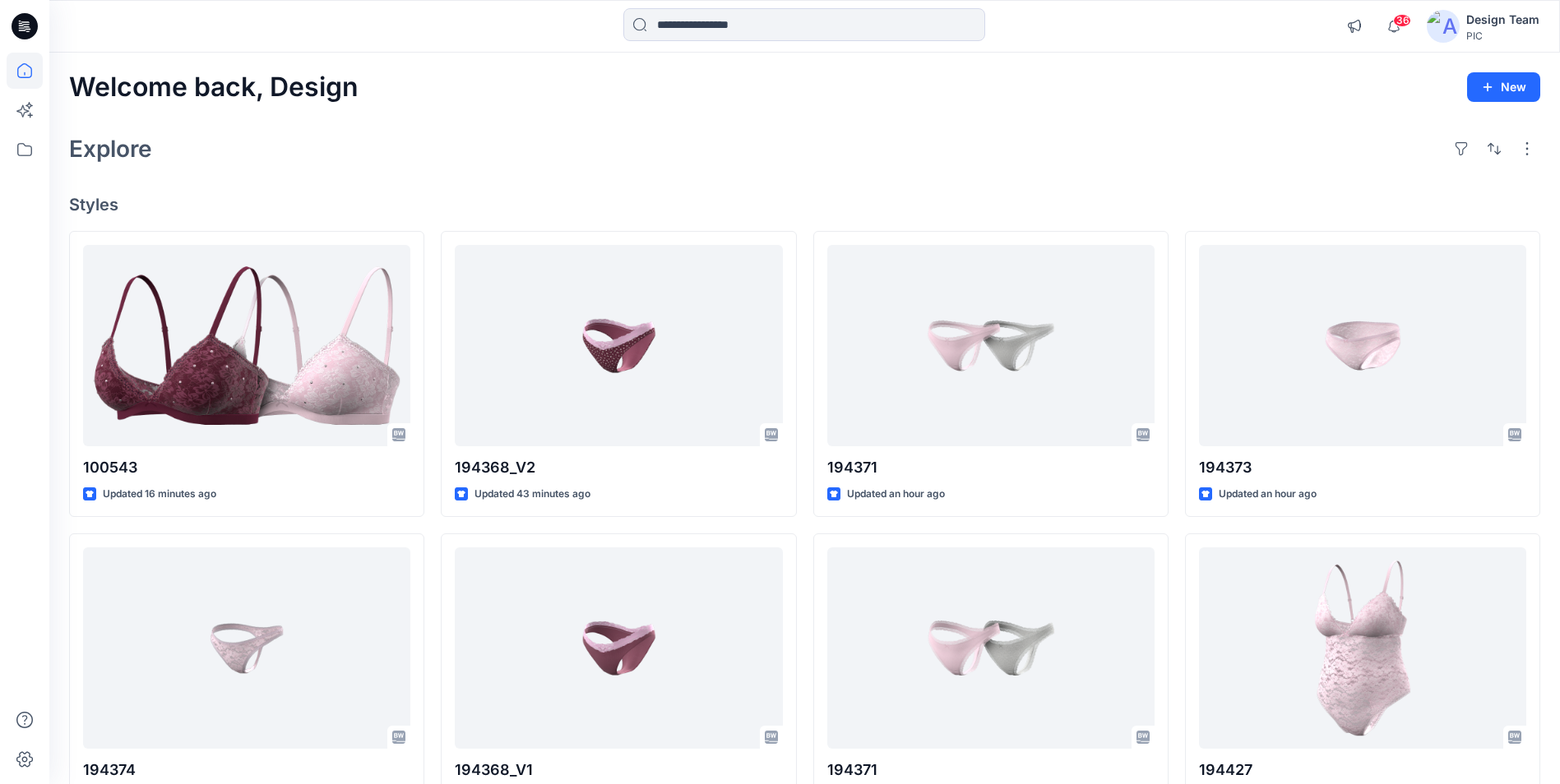
click at [820, 96] on div "Welcome back, Design New" at bounding box center [804, 87] width 1471 height 30
click at [748, 30] on input at bounding box center [804, 25] width 362 height 33
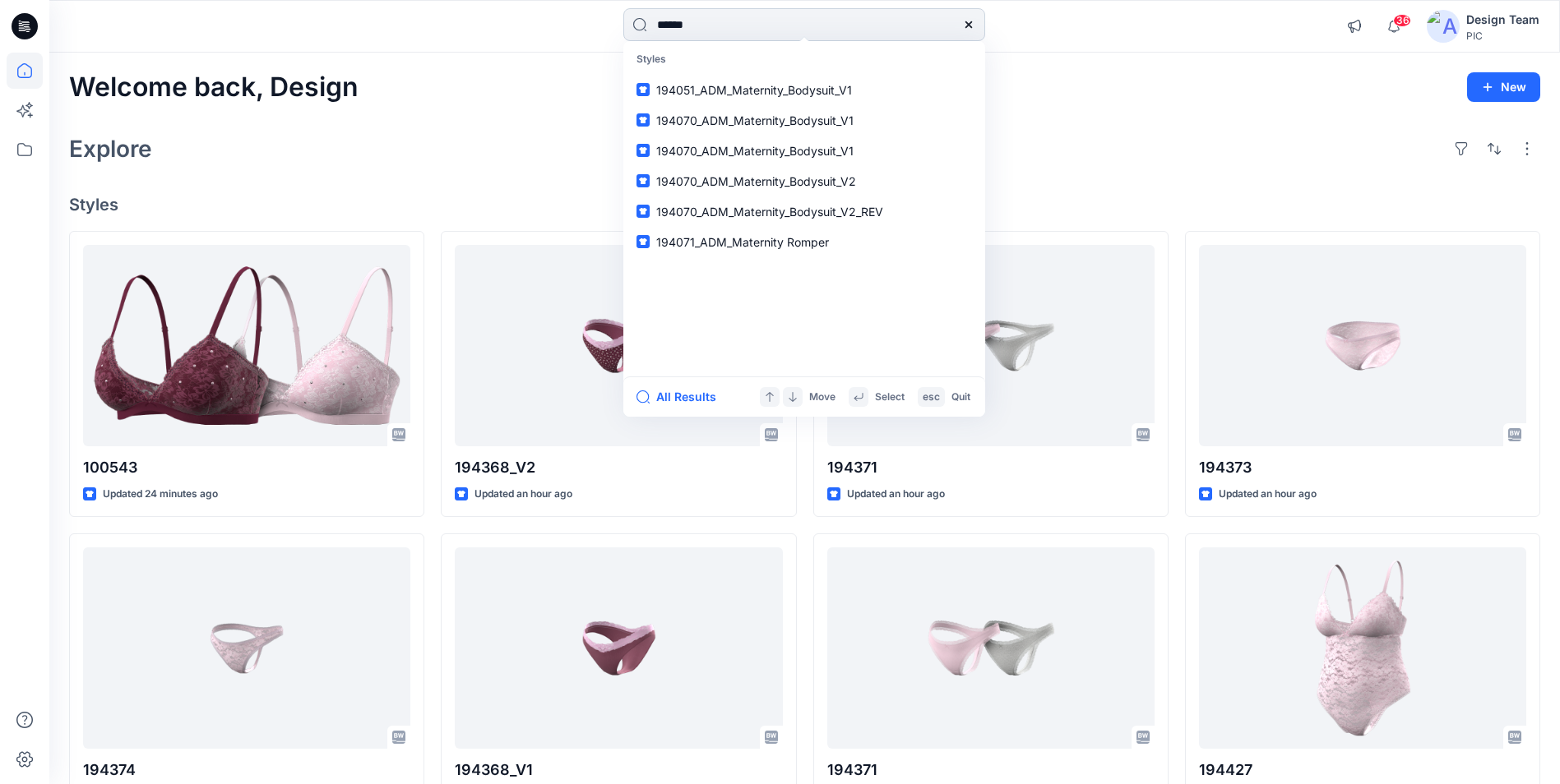
type input "******"
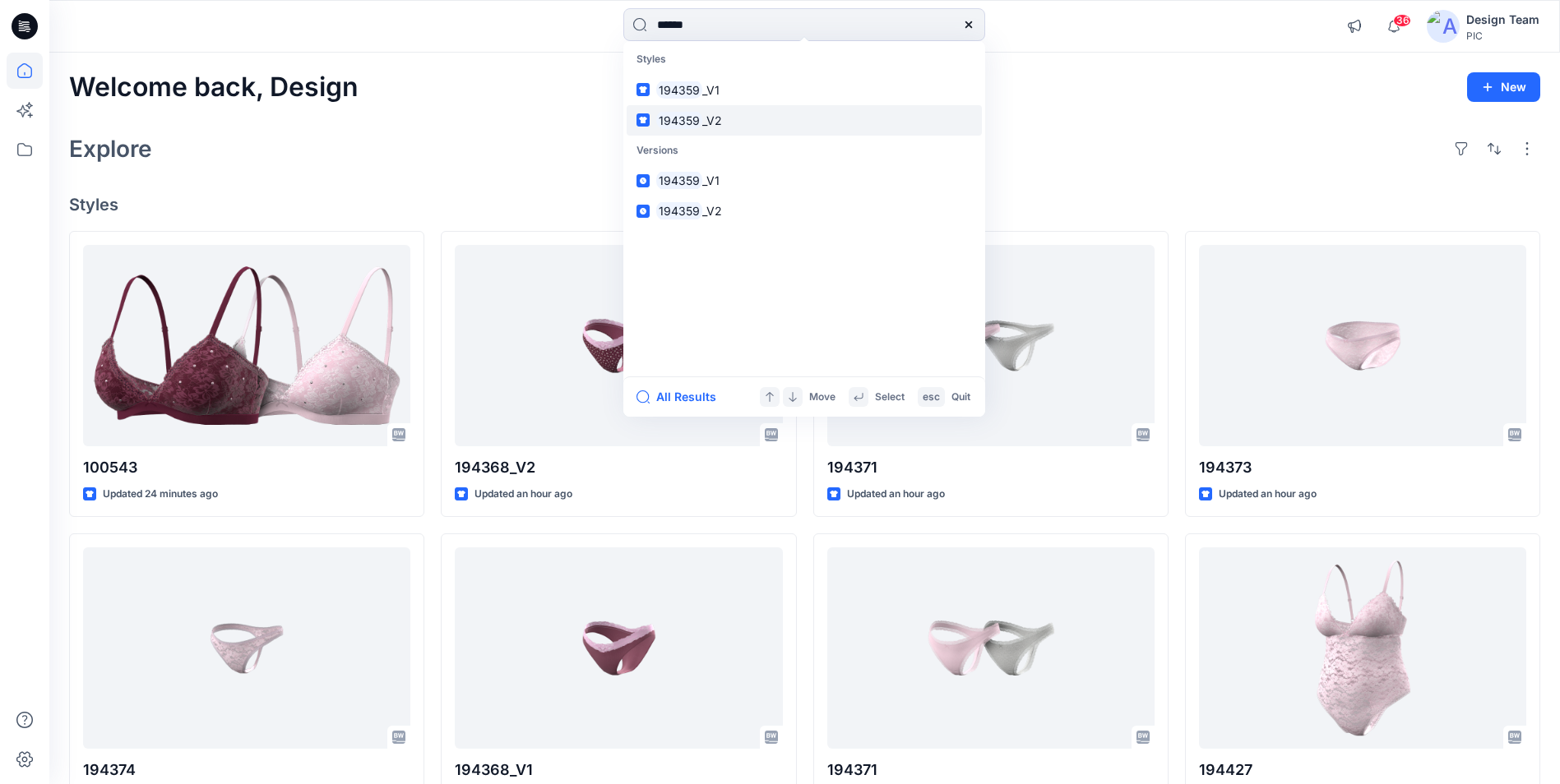
click at [733, 128] on link "194359 _V2" at bounding box center [804, 120] width 355 height 30
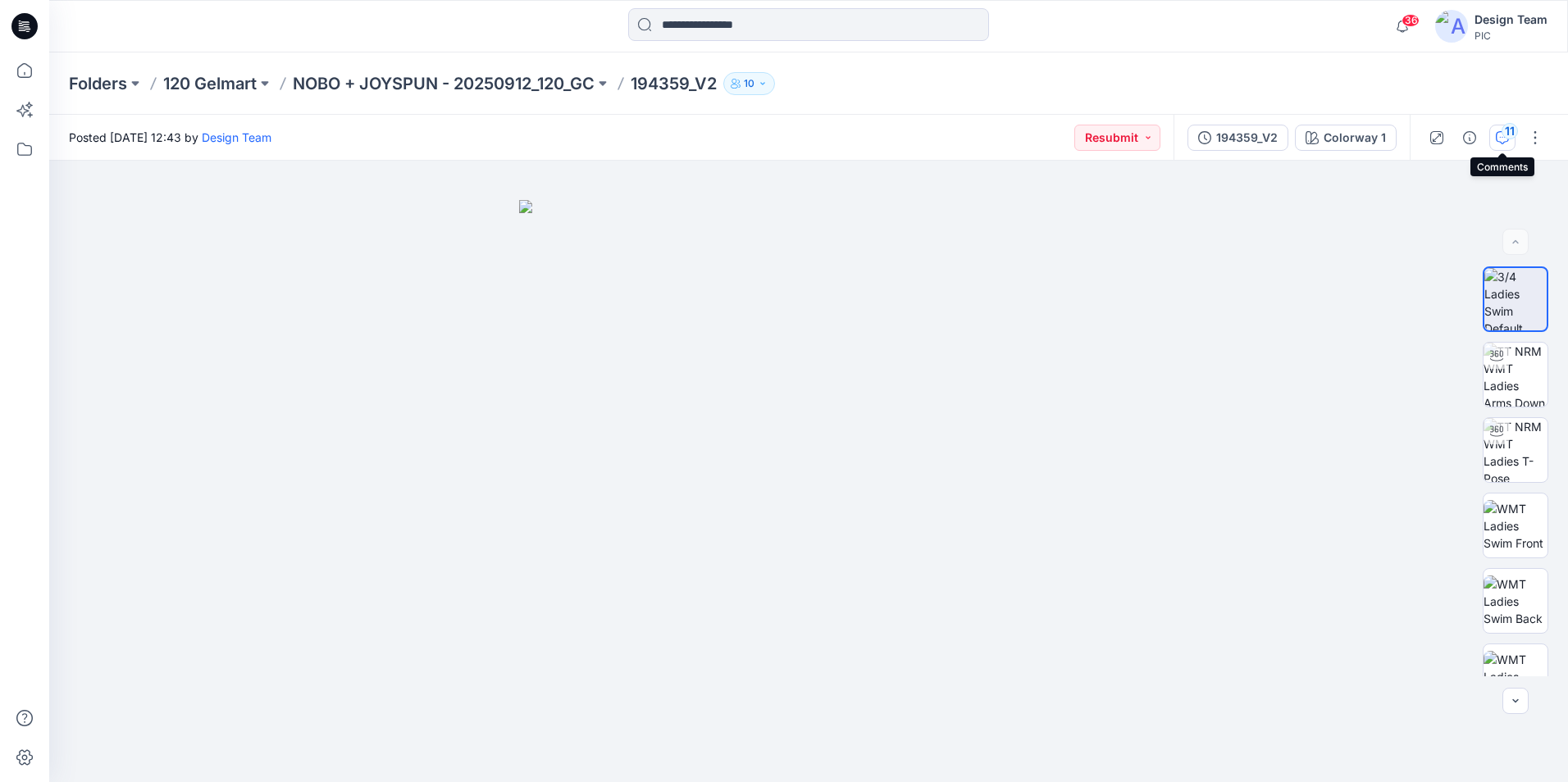
click at [1508, 128] on div "11" at bounding box center [1509, 130] width 16 height 16
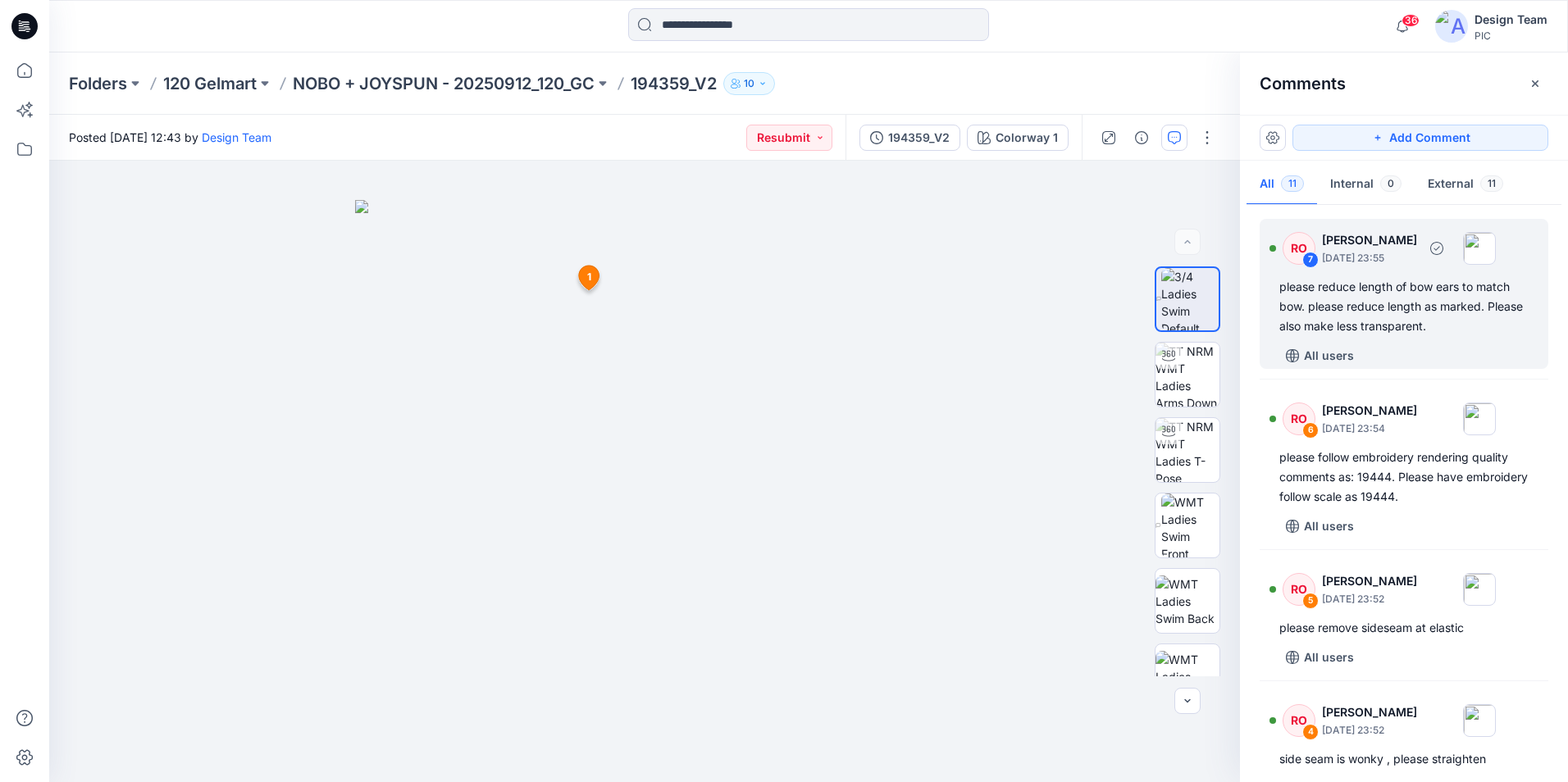
scroll to position [738, 0]
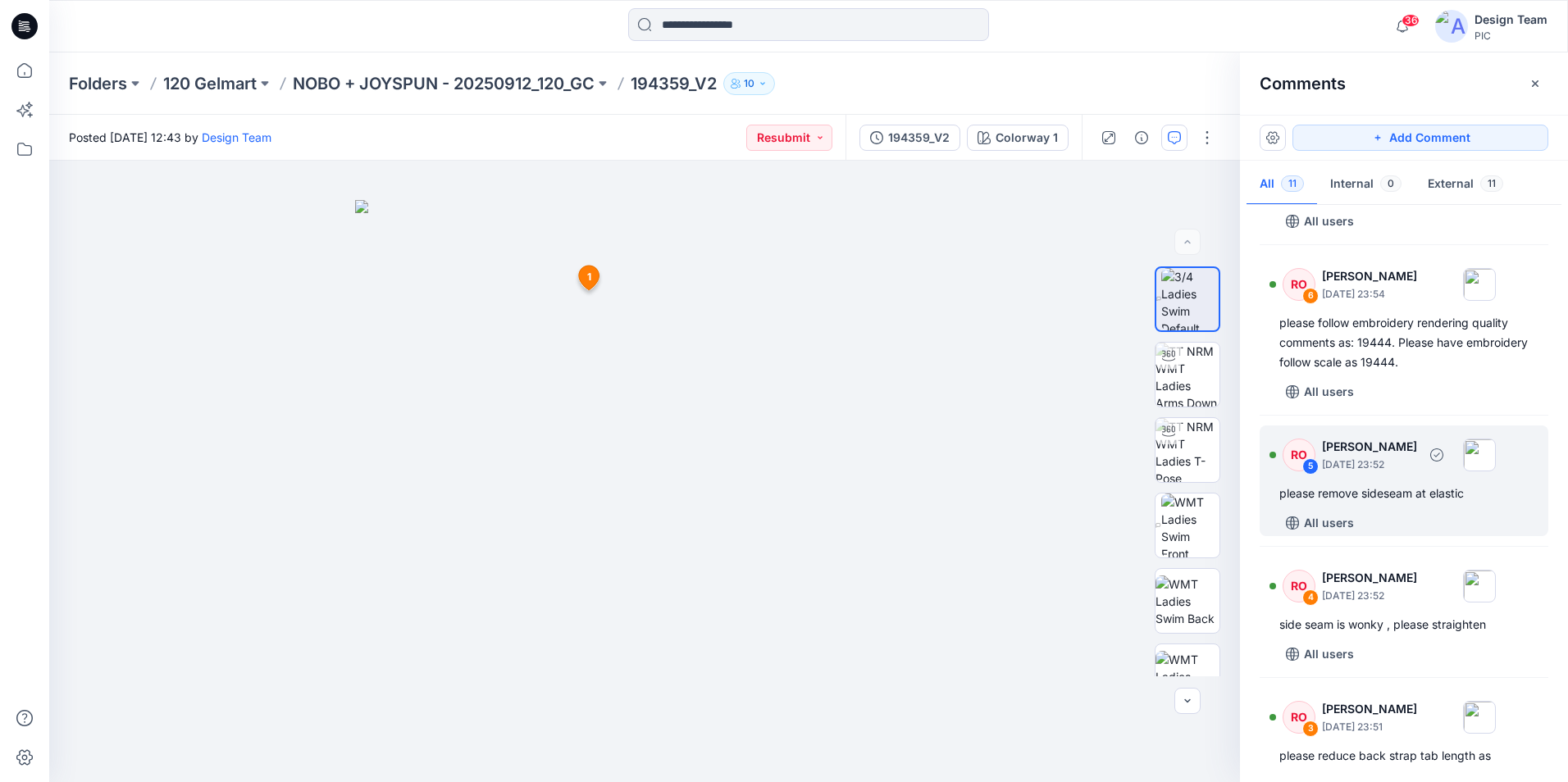
click at [1423, 508] on div "RO 5 Raquel Ortiz September 30, 2025 23:52 please remove sideseam at elastic Al…" at bounding box center [1404, 481] width 289 height 110
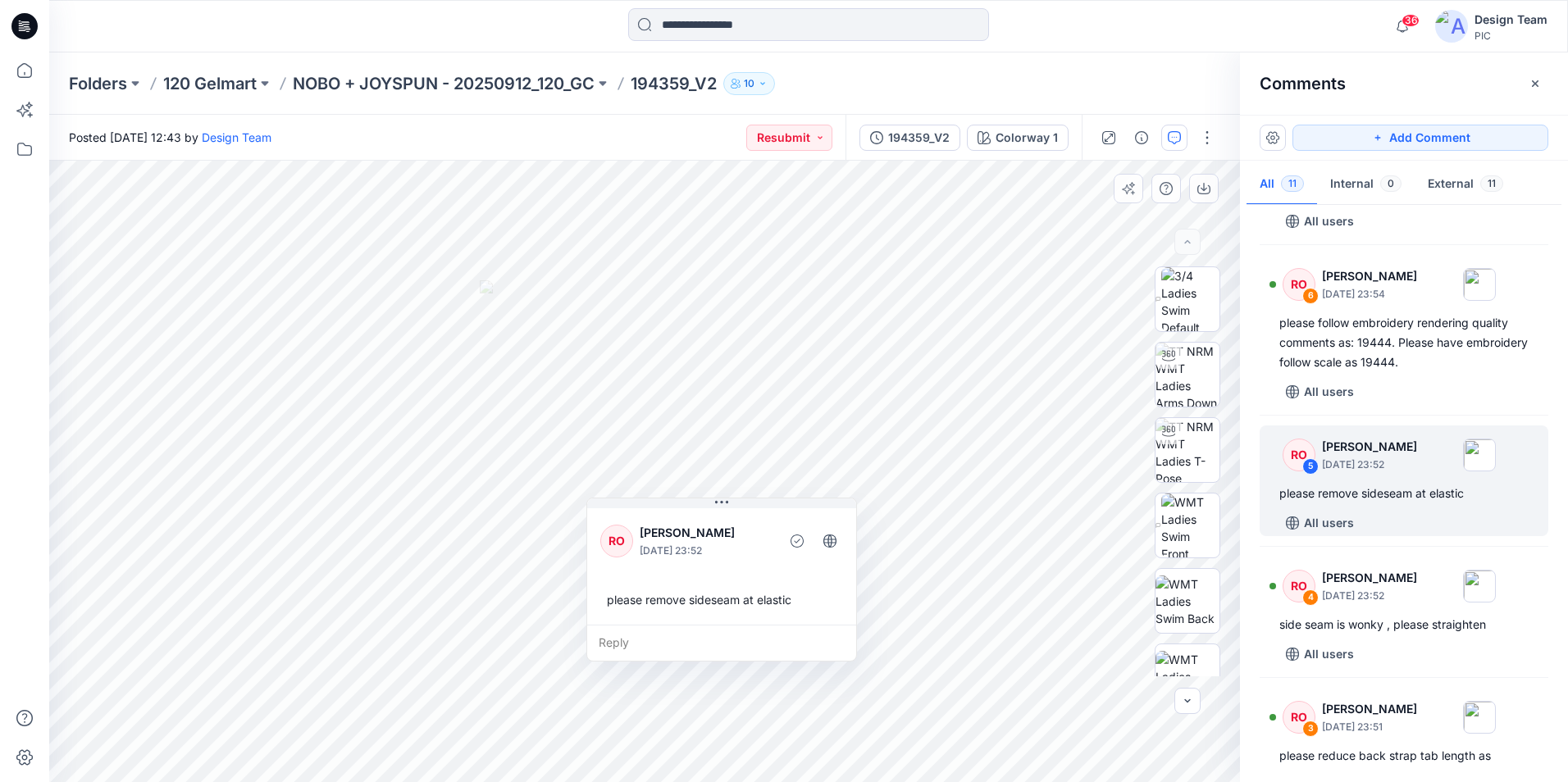
click at [700, 590] on div "please remove sideseam at elastic" at bounding box center [721, 600] width 243 height 30
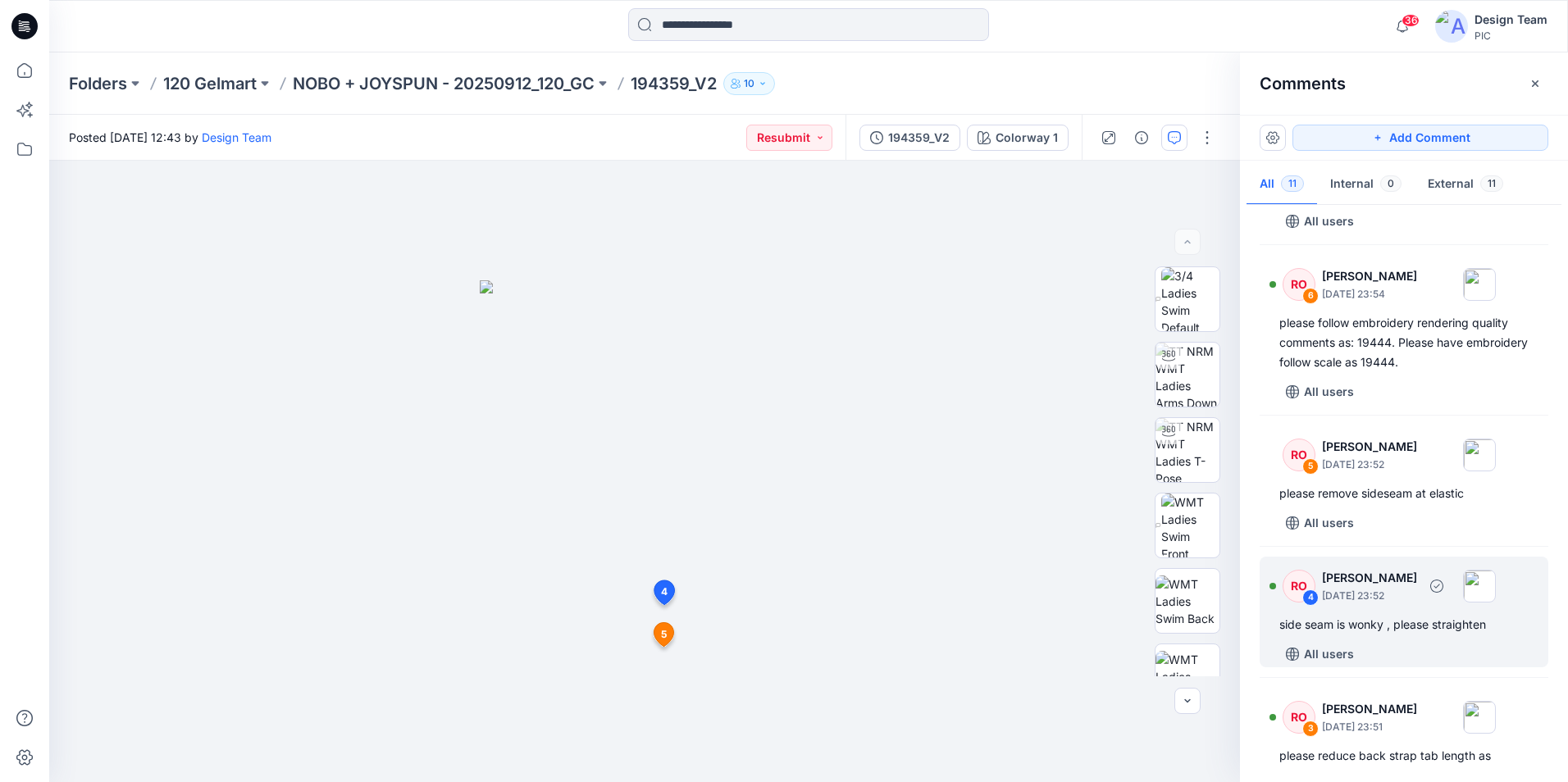
click at [1450, 633] on div "side seam is wonky , please straighten" at bounding box center [1404, 624] width 249 height 20
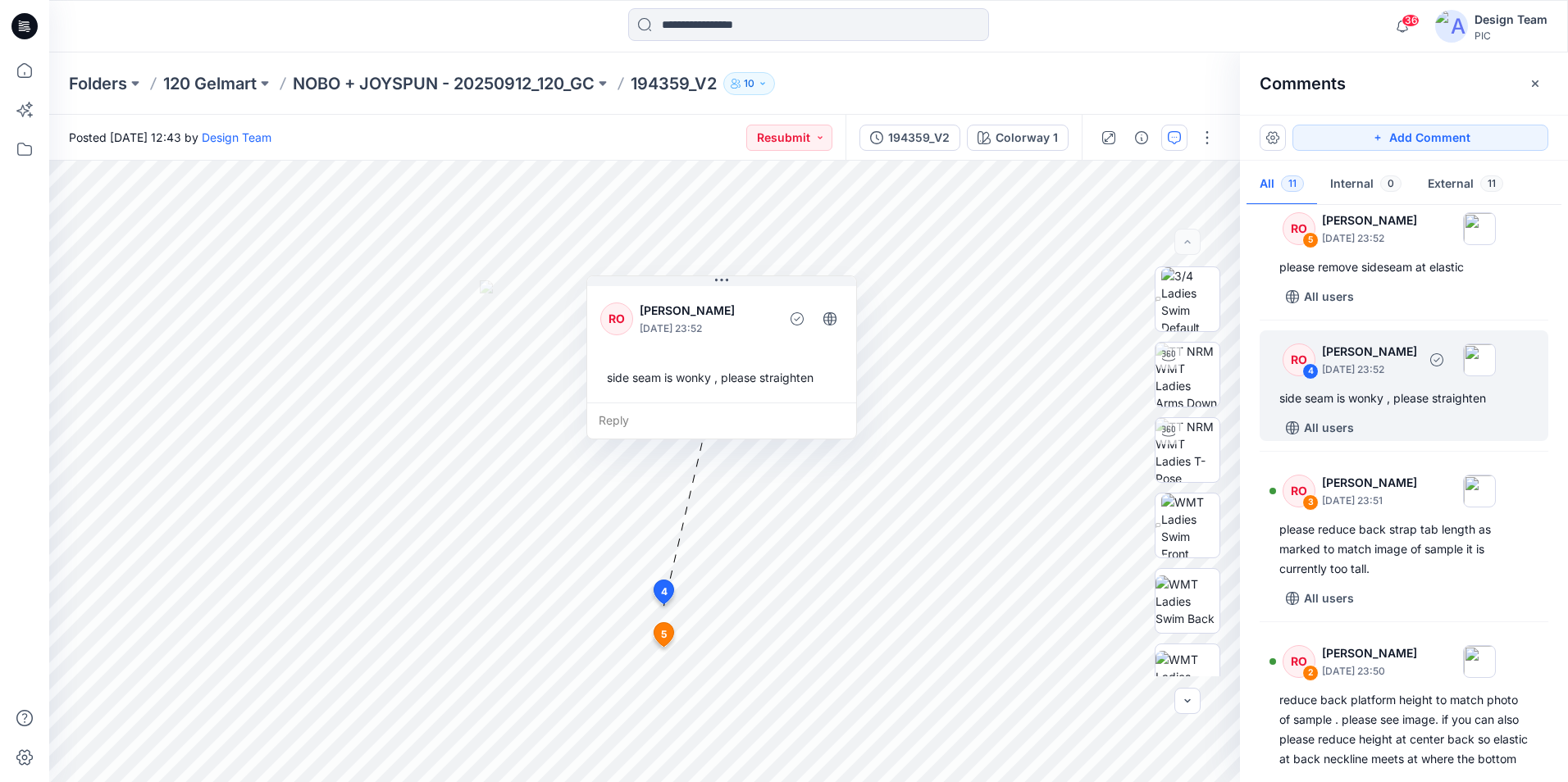
scroll to position [984, 0]
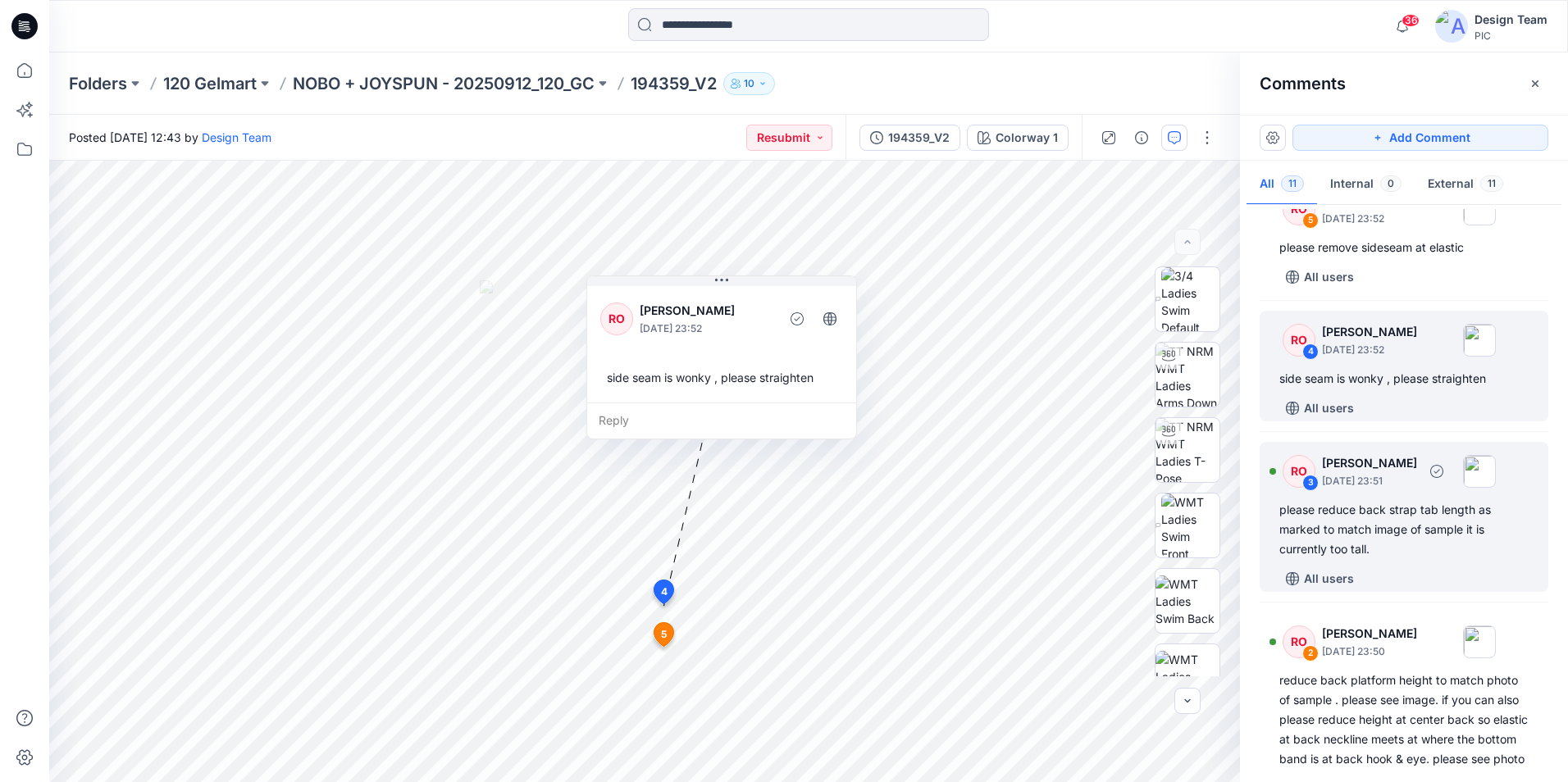
click at [1464, 544] on div "please reduce back strap tab length as marked to match image of sample it is cu…" at bounding box center [1404, 530] width 249 height 60
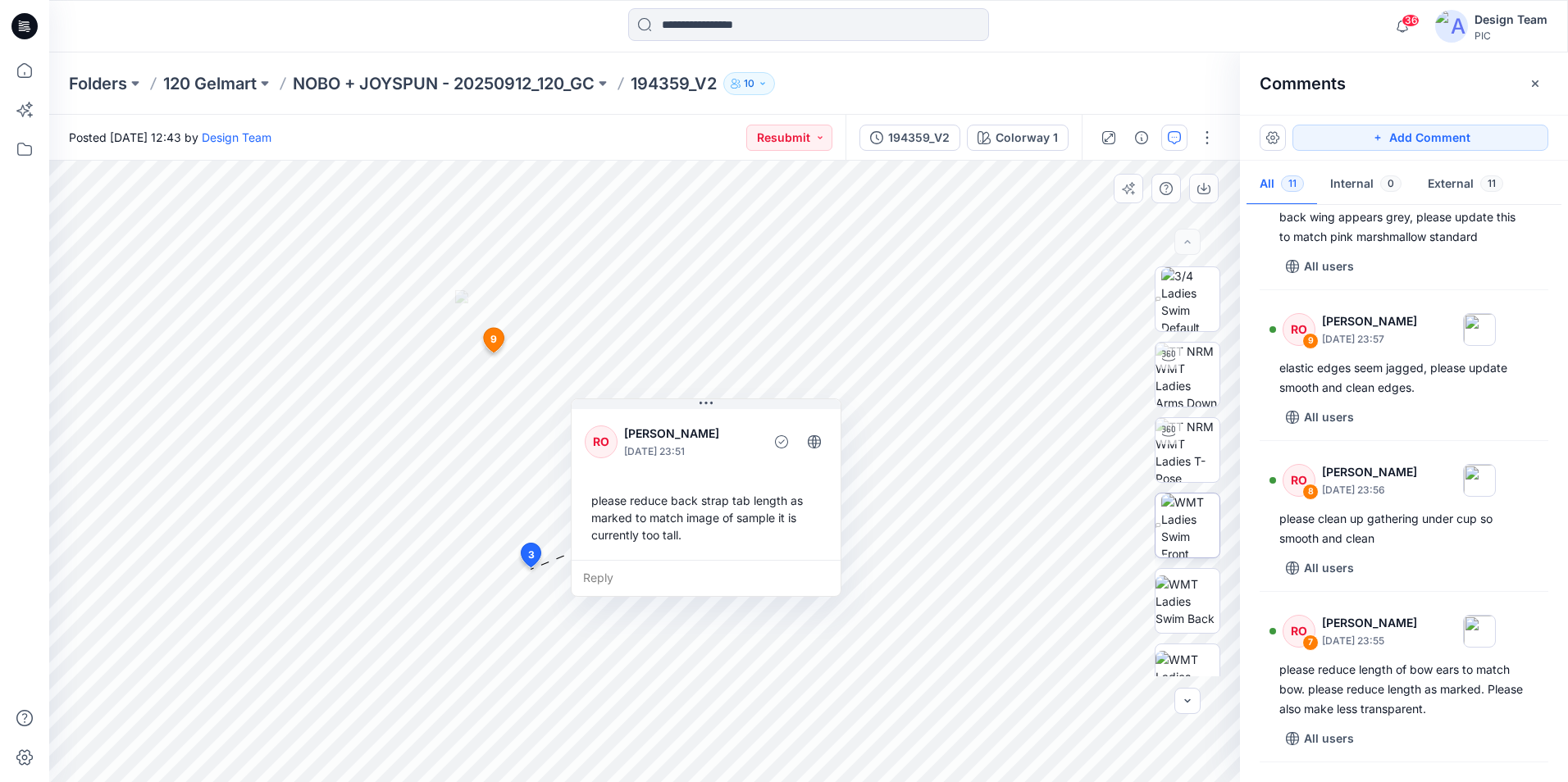
scroll to position [212, 0]
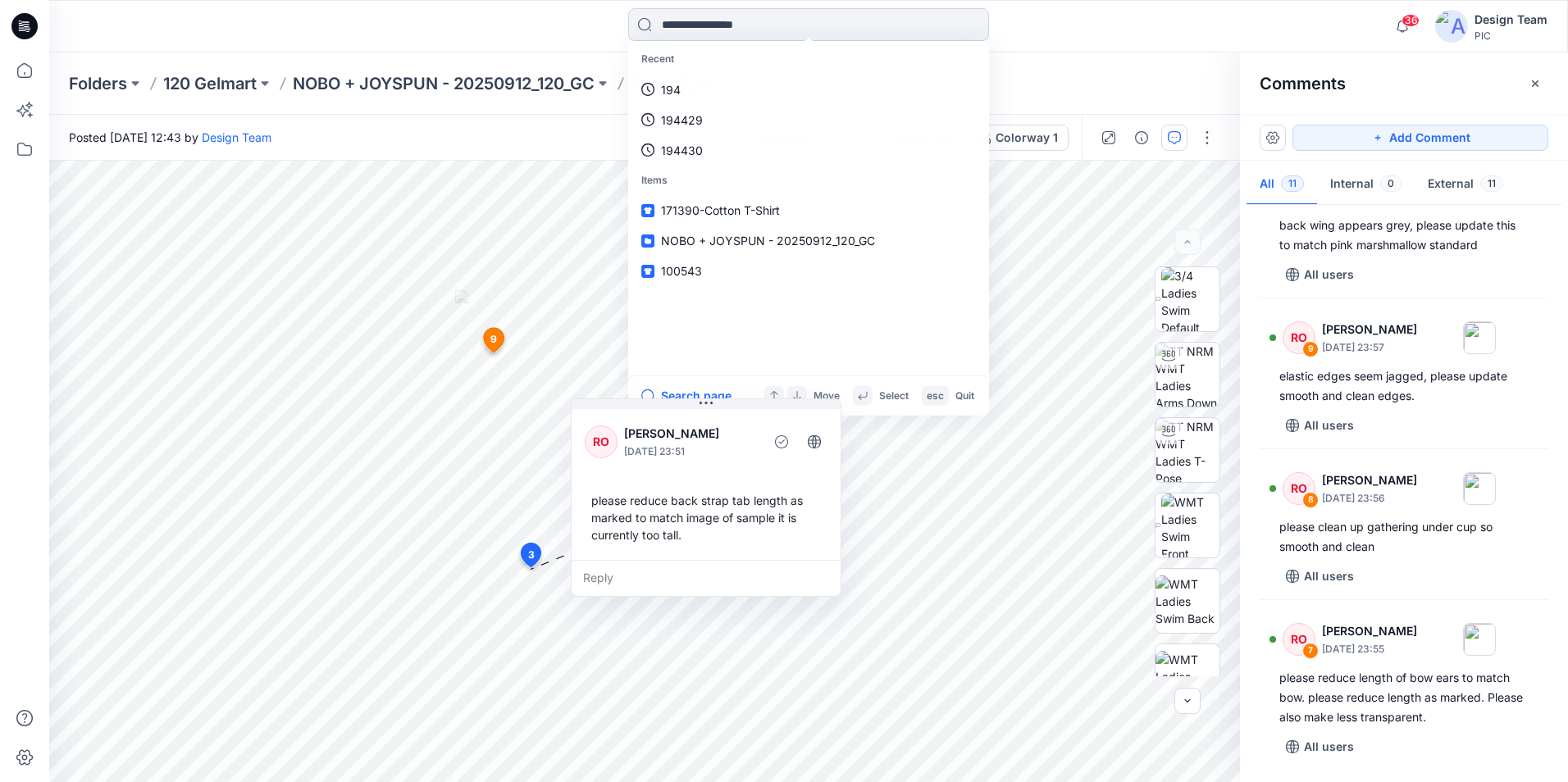
click at [727, 27] on input at bounding box center [809, 25] width 361 height 33
type input "******"
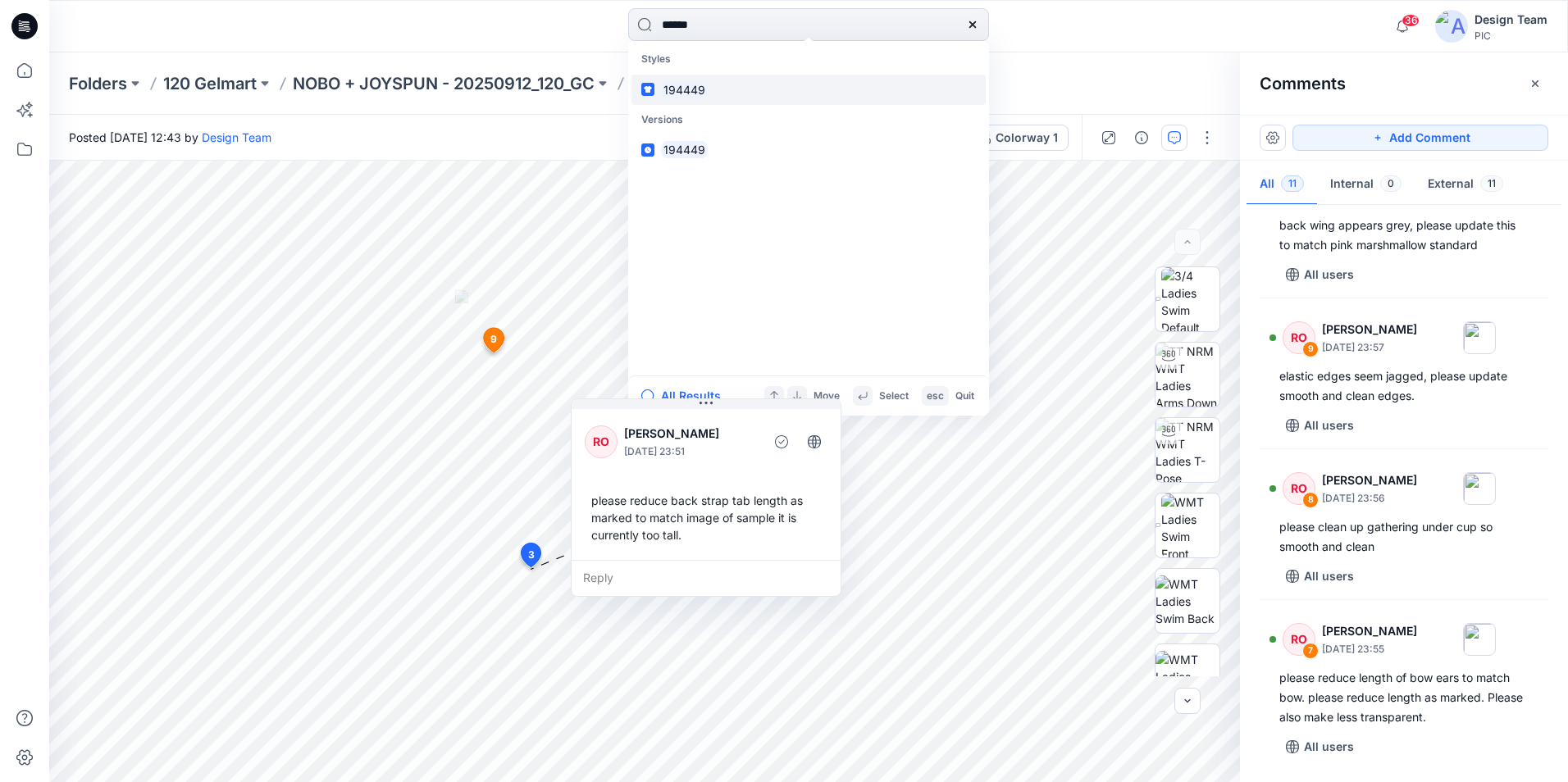
click at [722, 94] on link "194449" at bounding box center [808, 90] width 354 height 30
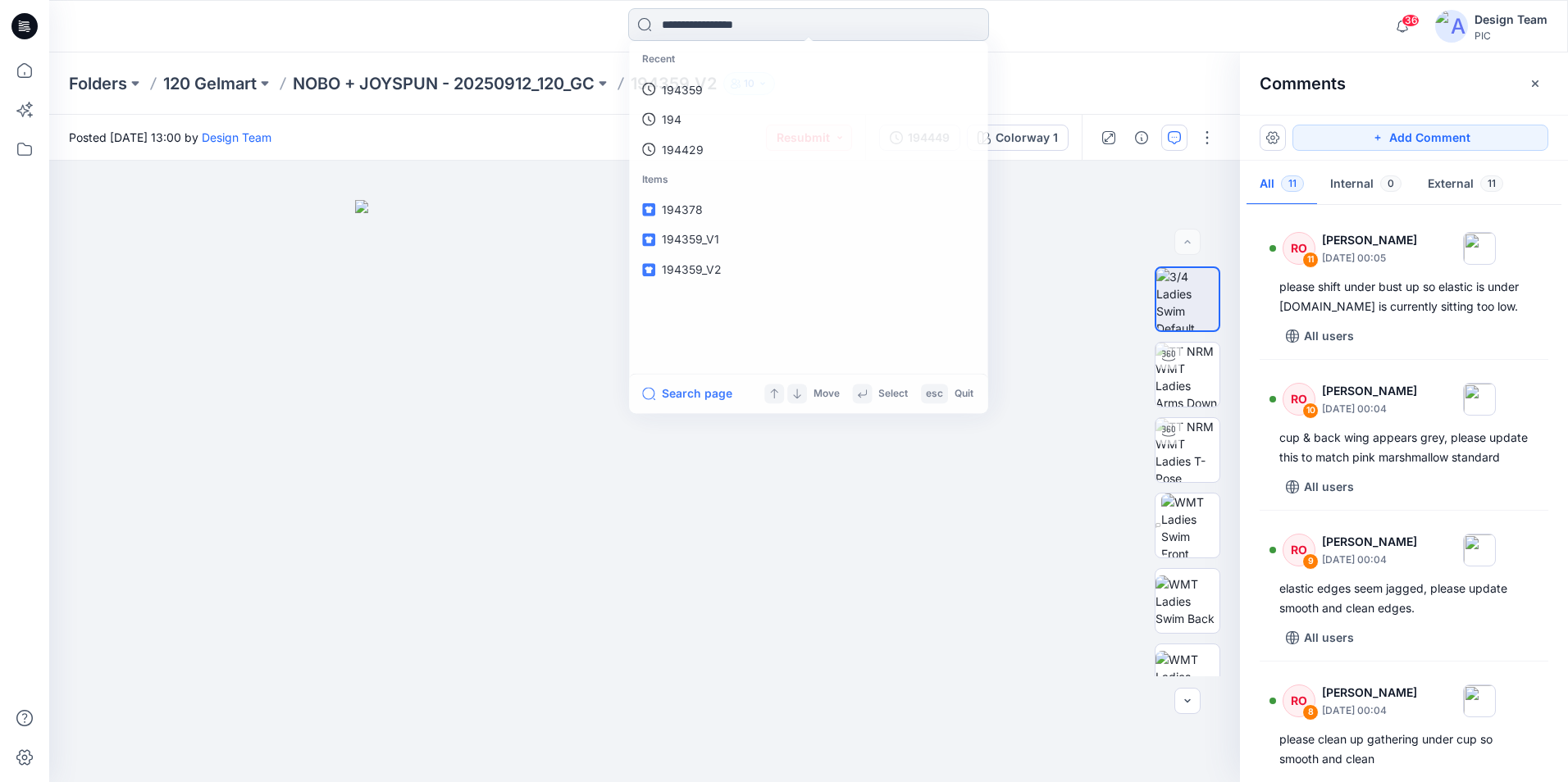
click at [749, 31] on input at bounding box center [809, 25] width 361 height 33
type input "******"
click at [724, 84] on link "194363" at bounding box center [808, 90] width 354 height 30
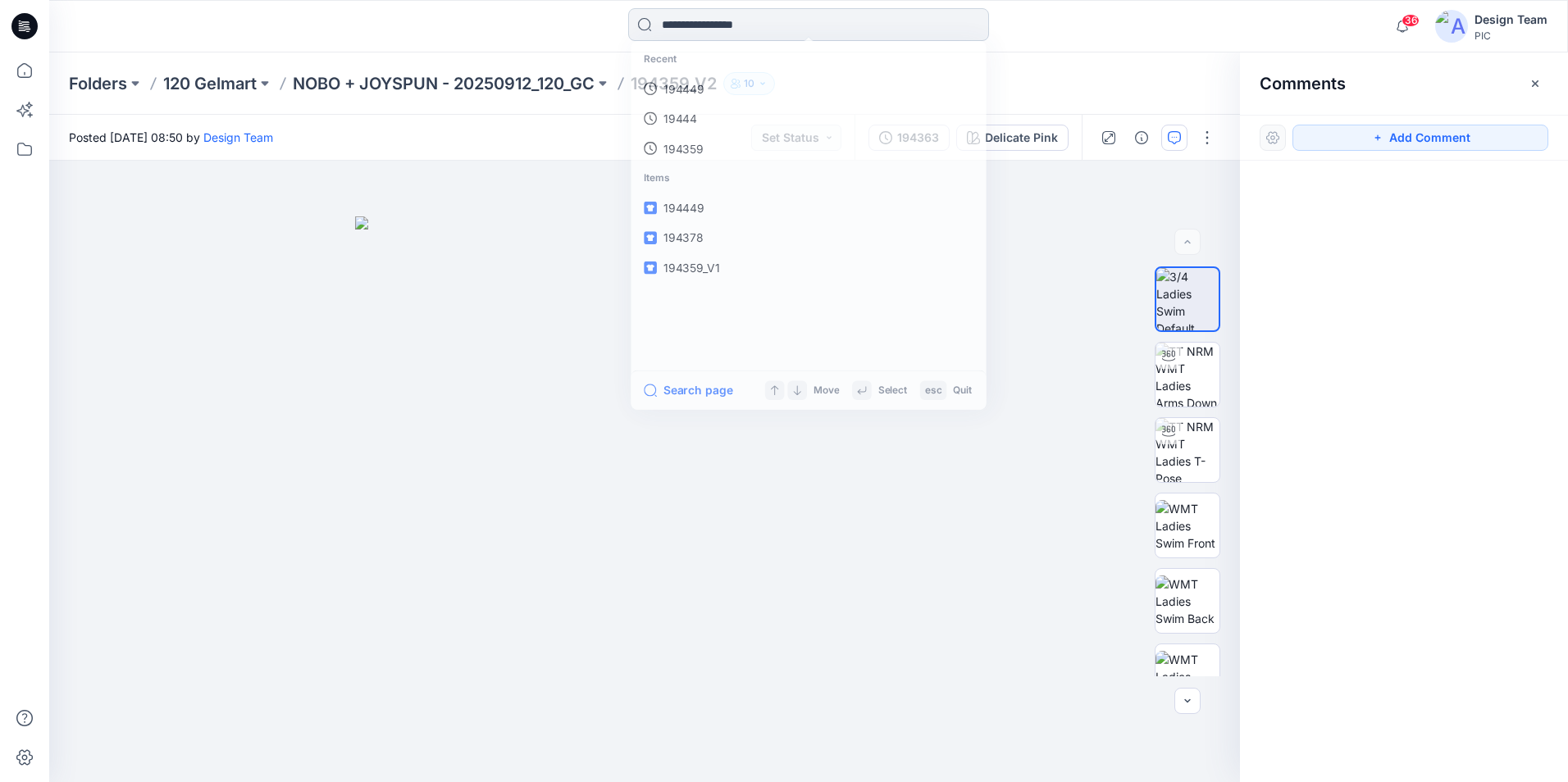
click at [701, 26] on input at bounding box center [809, 25] width 361 height 33
type input "******"
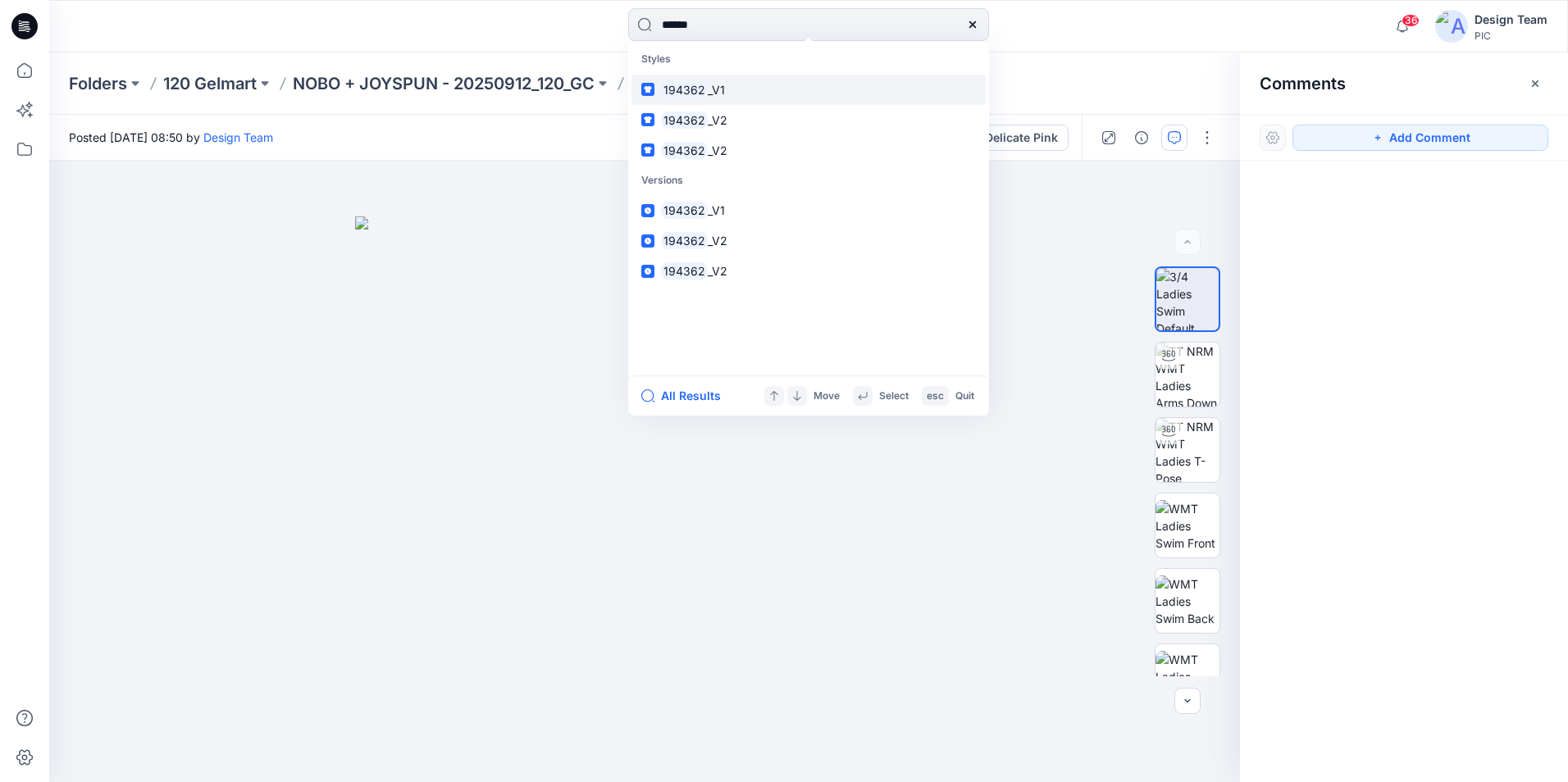
click at [700, 92] on mark "194362" at bounding box center [684, 90] width 46 height 19
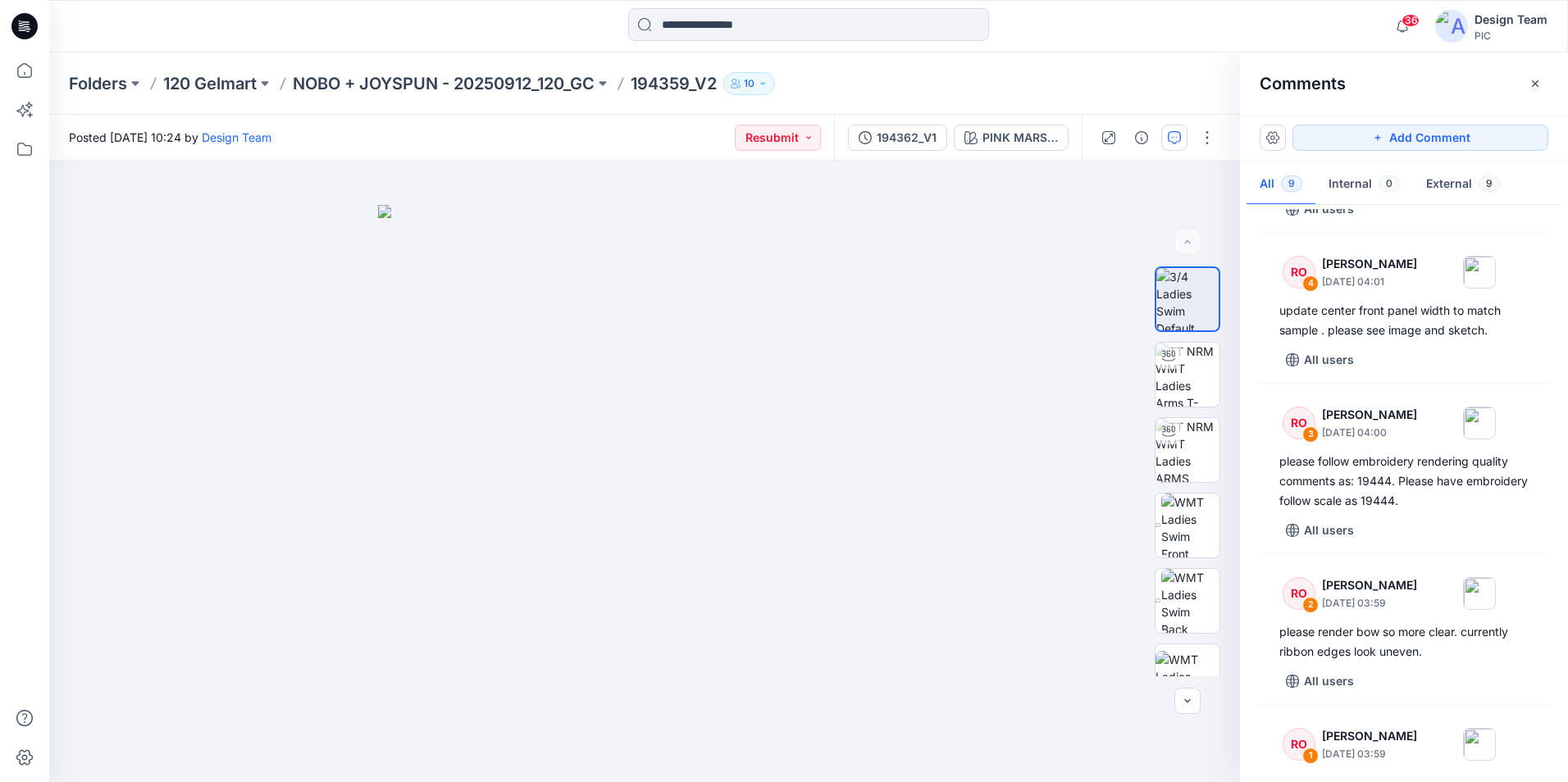
scroll to position [738, 0]
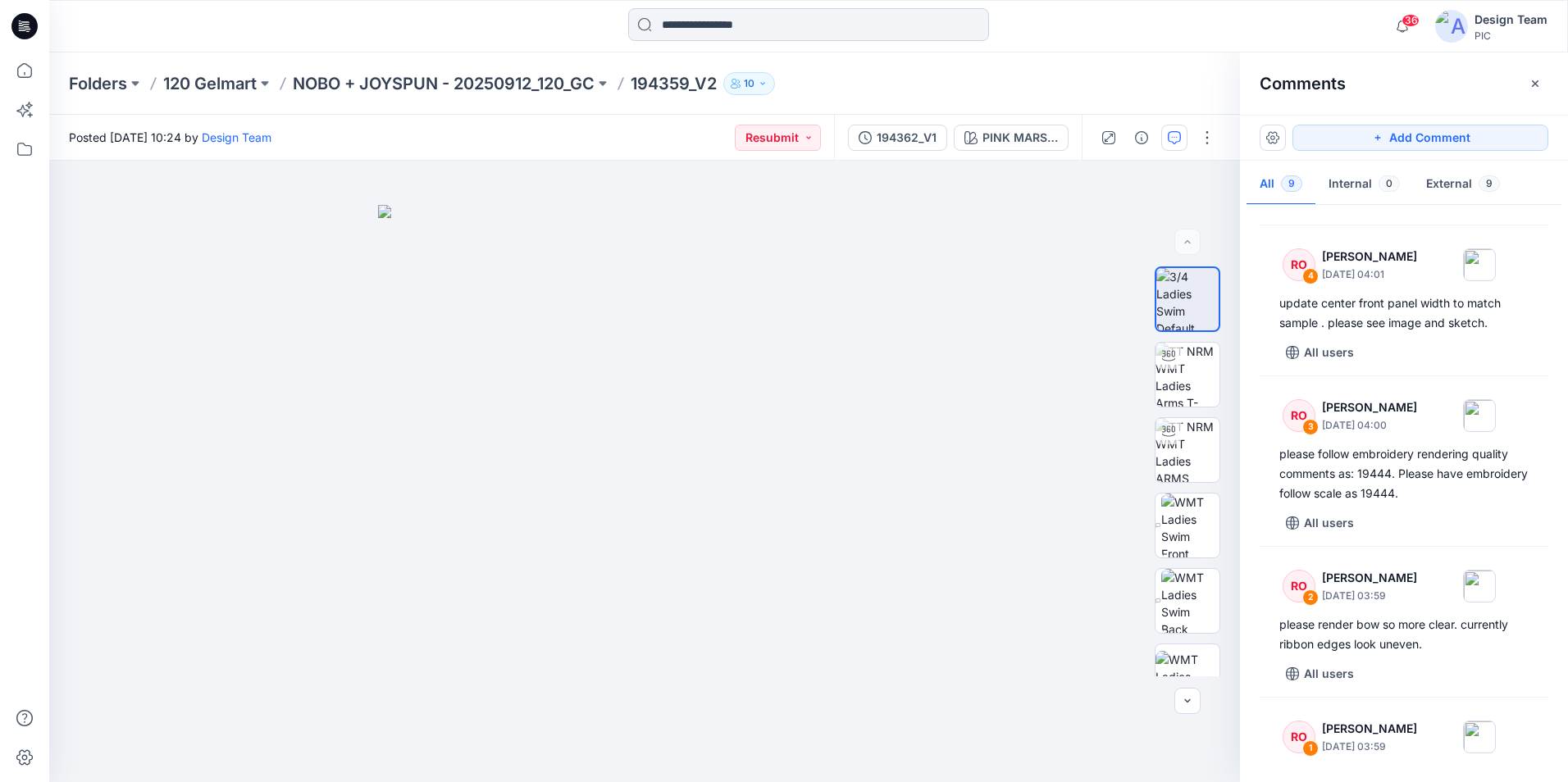
click at [800, 38] on input at bounding box center [809, 25] width 361 height 33
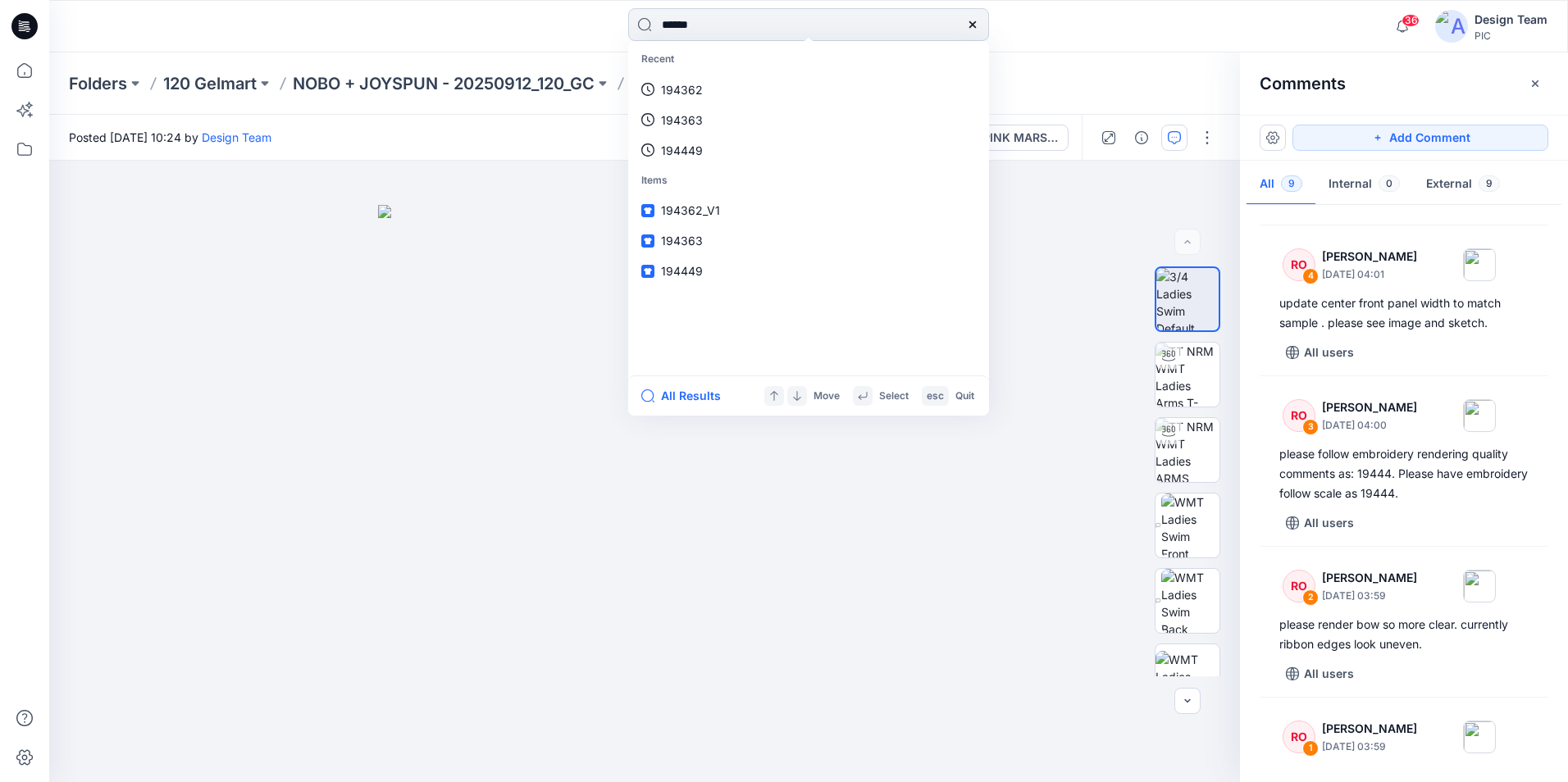
type input "******"
click at [699, 91] on mark "194438" at bounding box center [684, 90] width 46 height 19
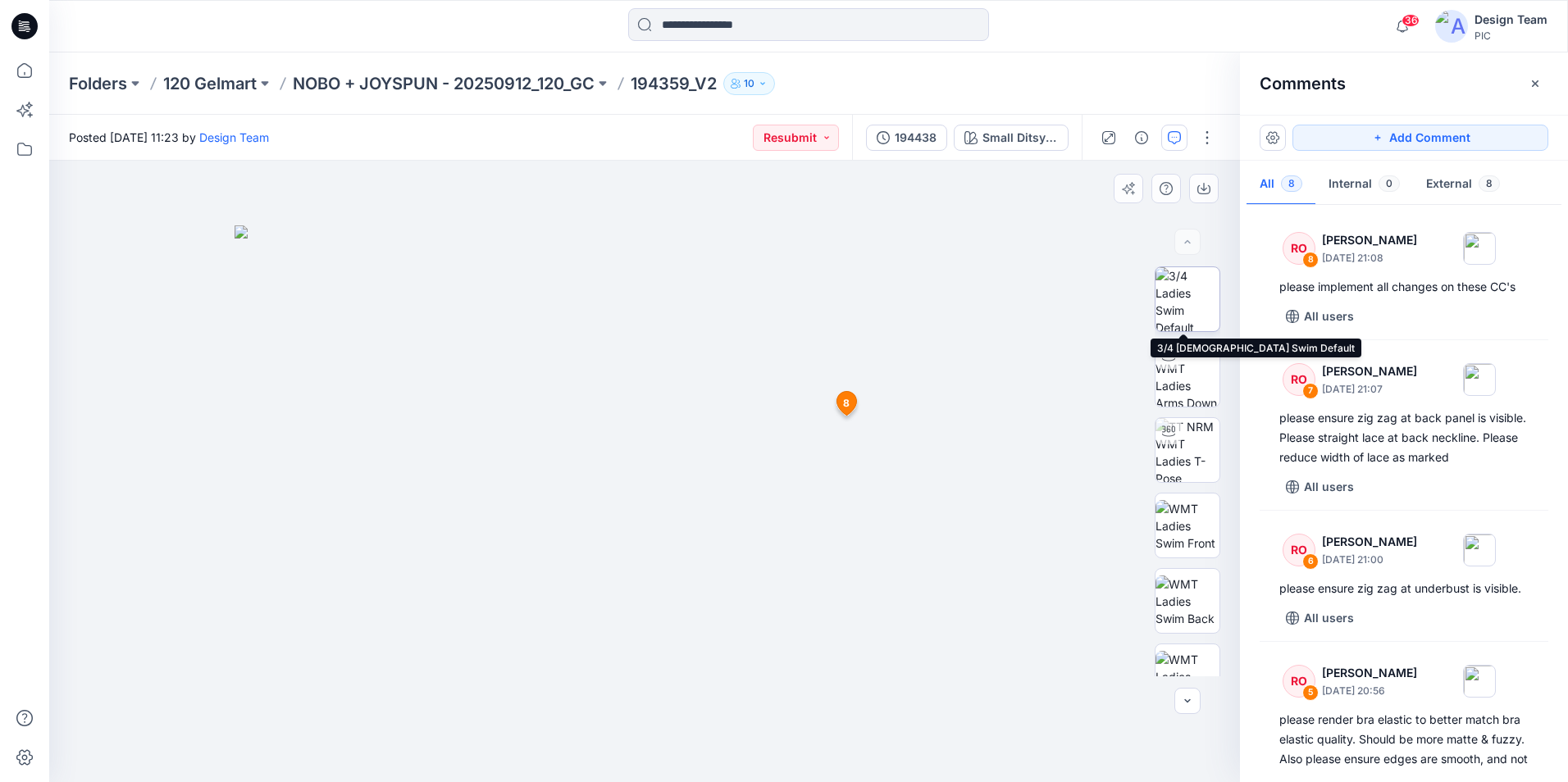
click at [1190, 301] on img at bounding box center [1187, 299] width 64 height 64
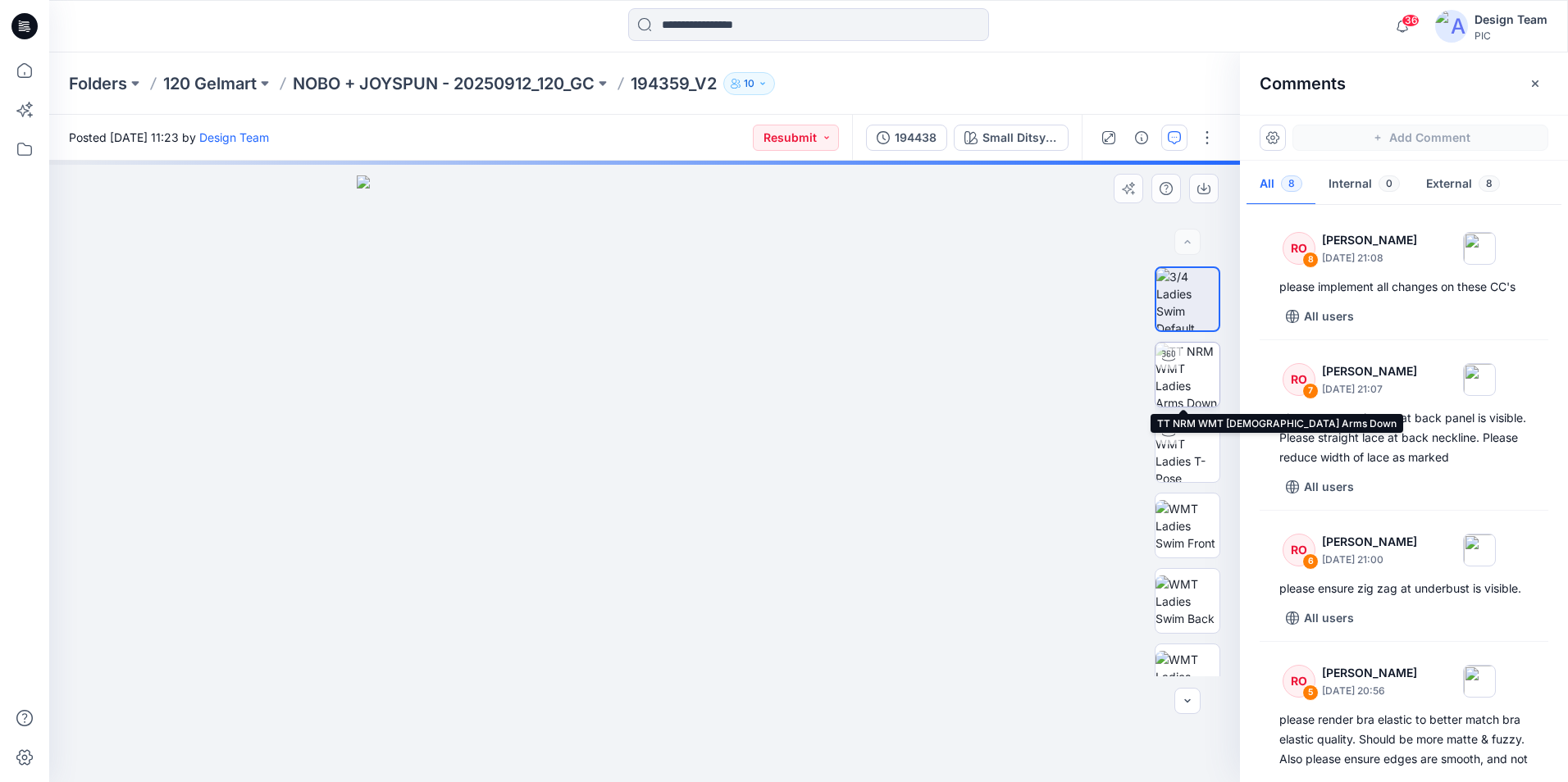
click at [1188, 386] on img at bounding box center [1187, 375] width 64 height 64
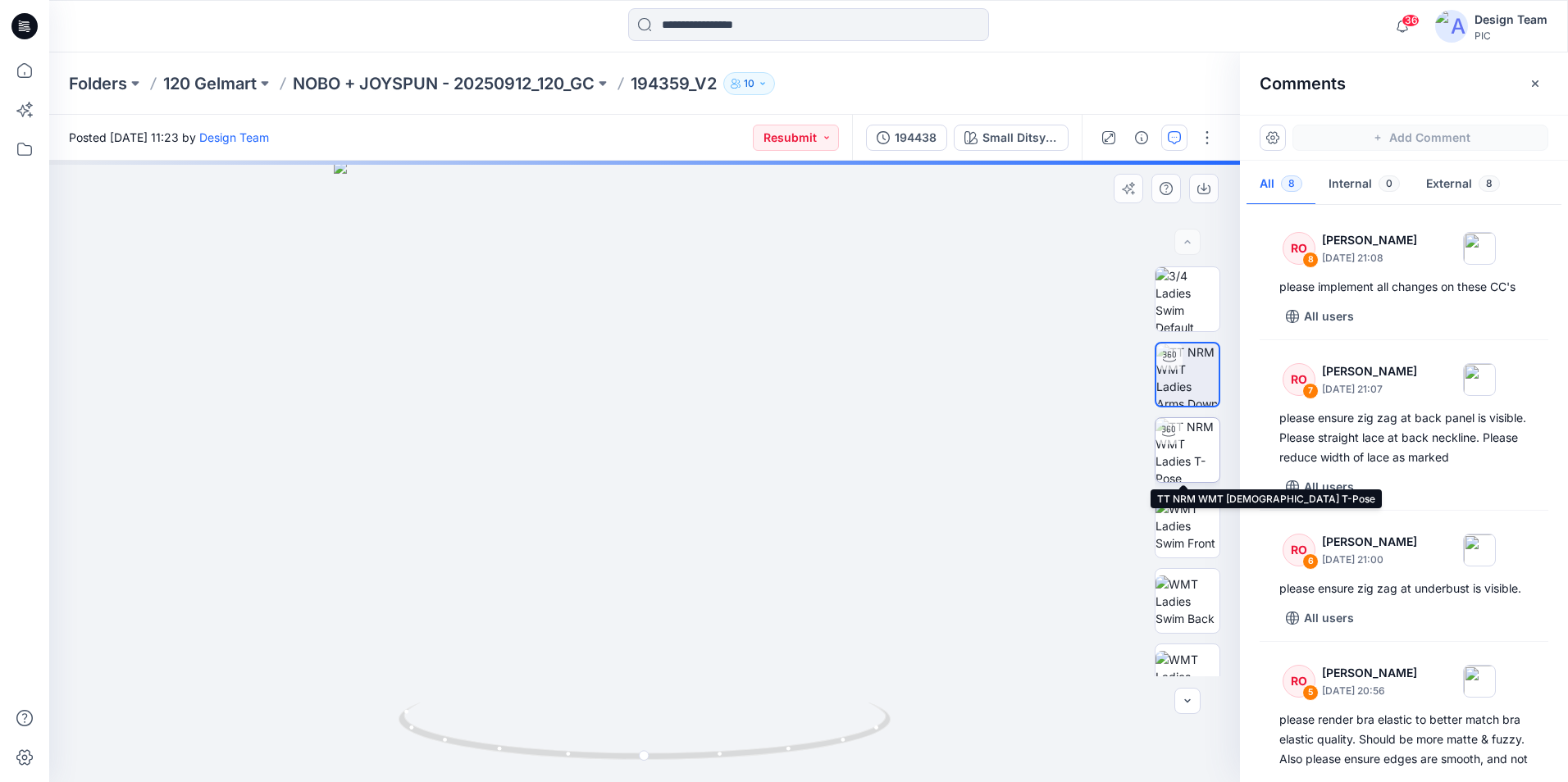
click at [1187, 456] on img at bounding box center [1187, 450] width 64 height 64
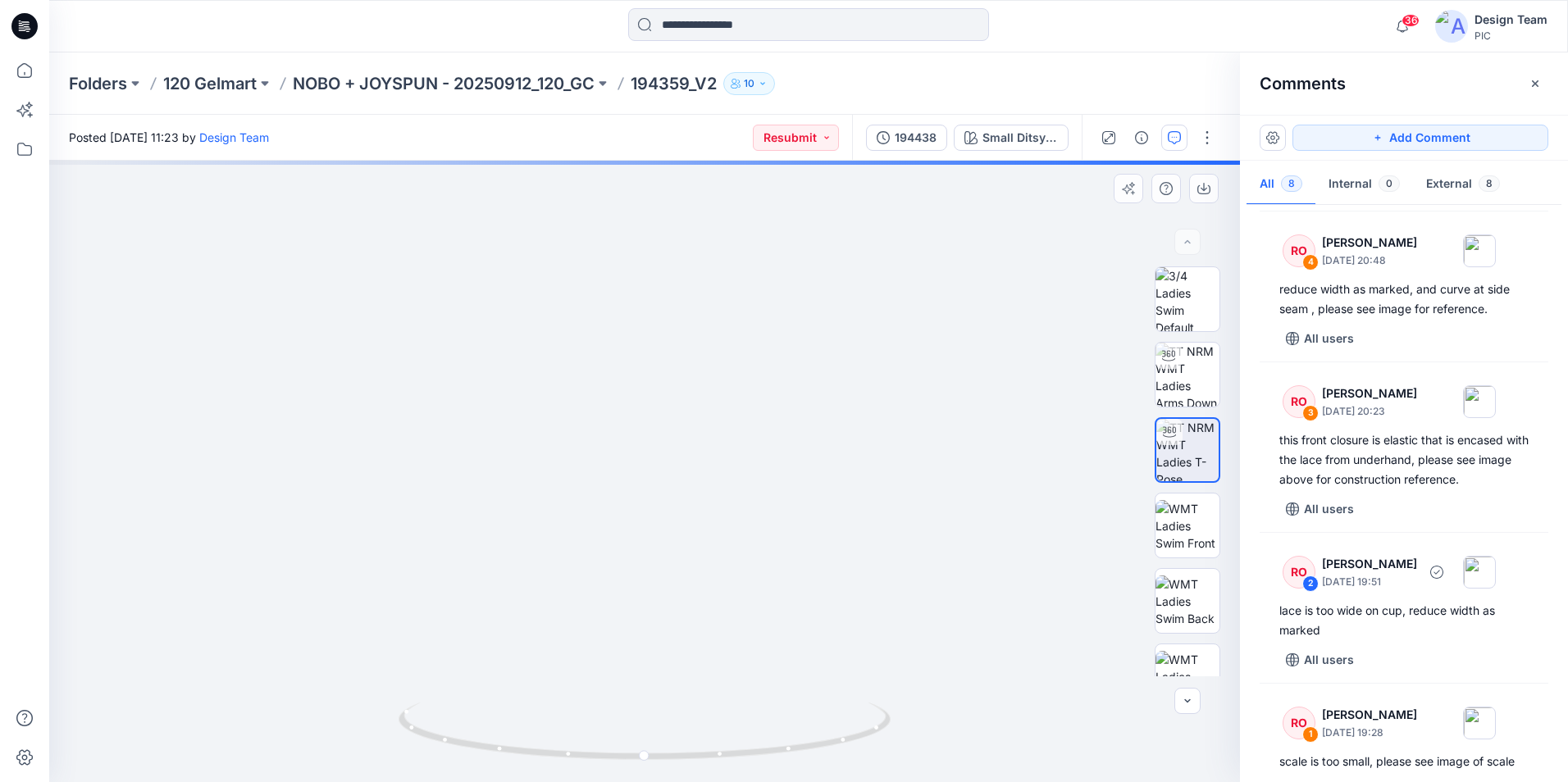
scroll to position [580, 0]
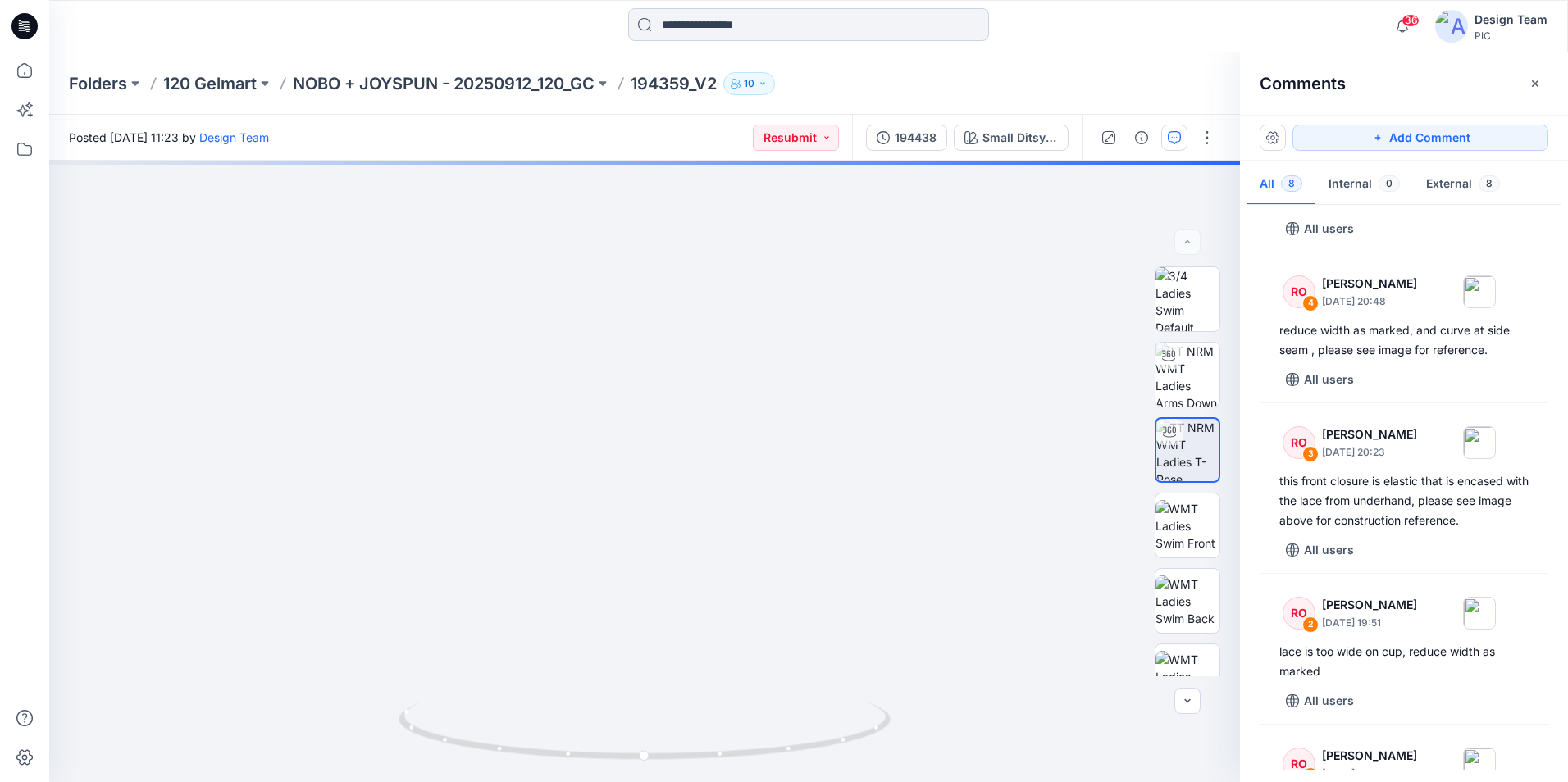
click at [691, 26] on input at bounding box center [809, 25] width 361 height 33
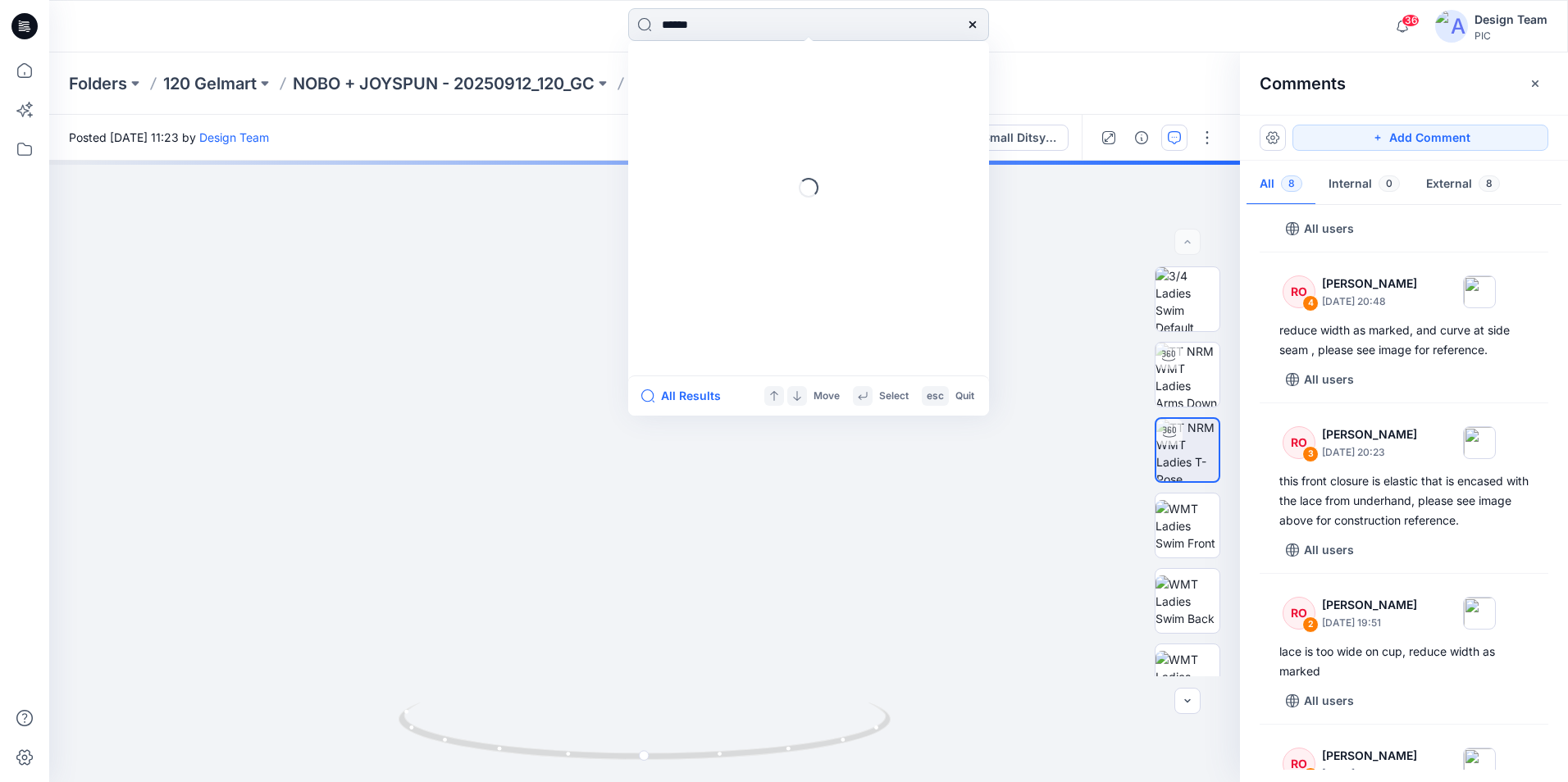
type input "******"
click at [702, 83] on mark "194359" at bounding box center [684, 90] width 46 height 19
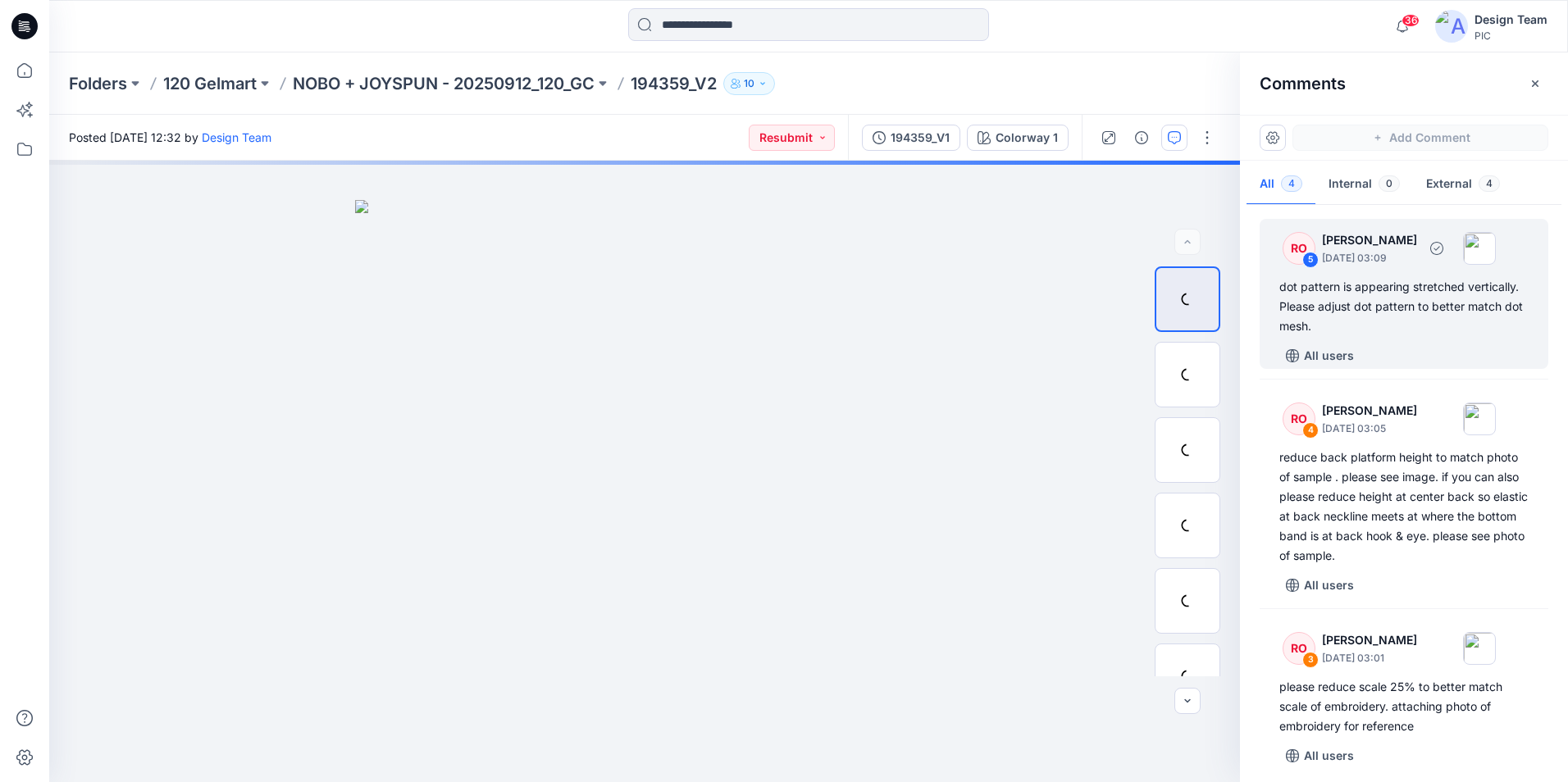
click at [1481, 327] on div "dot pattern is appearing stretched vertically. Please adjust dot pattern to bet…" at bounding box center [1404, 306] width 249 height 60
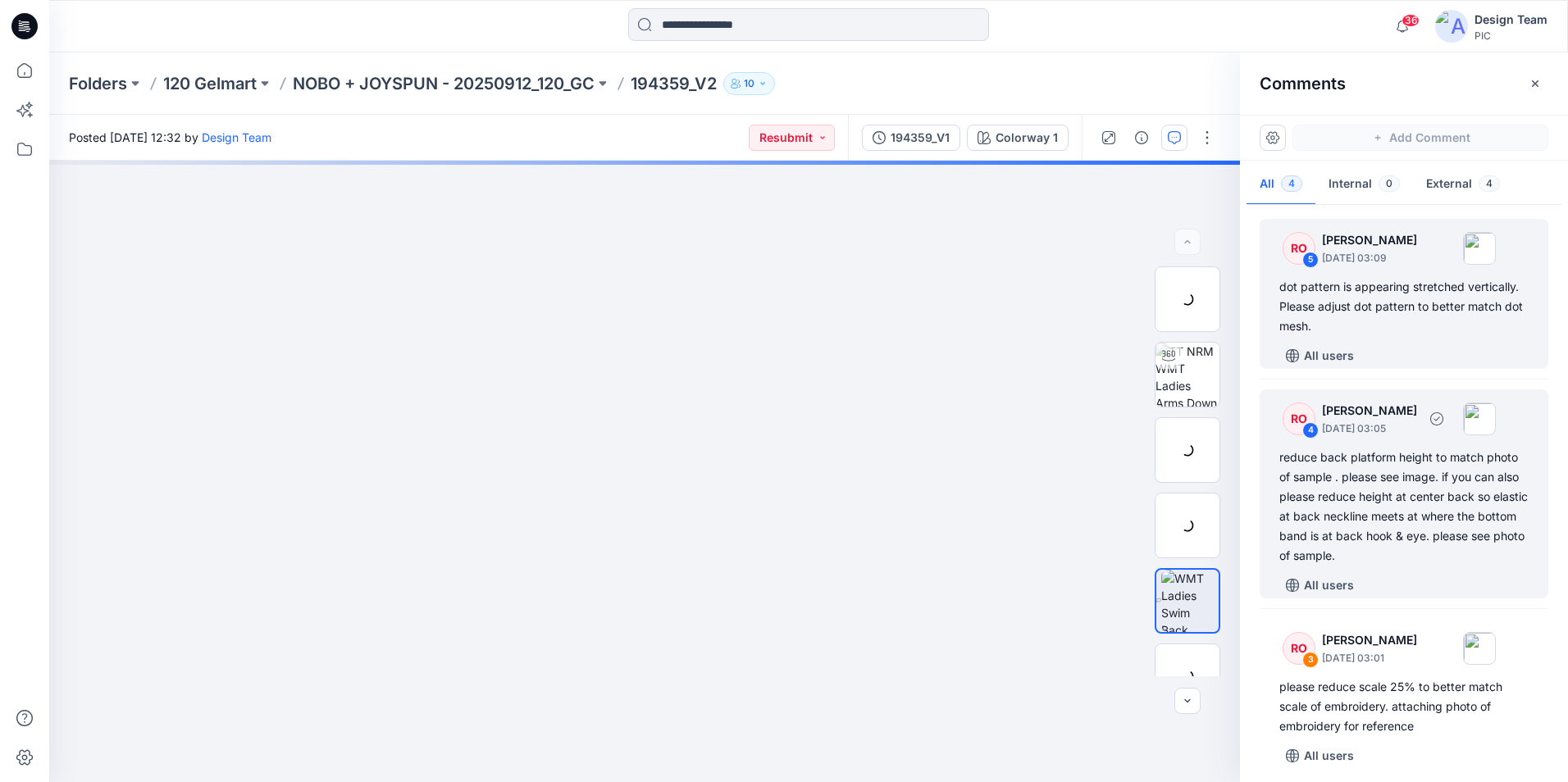
click at [1516, 470] on div "reduce back platform height to match photo of sample . please see image. if you…" at bounding box center [1404, 506] width 249 height 118
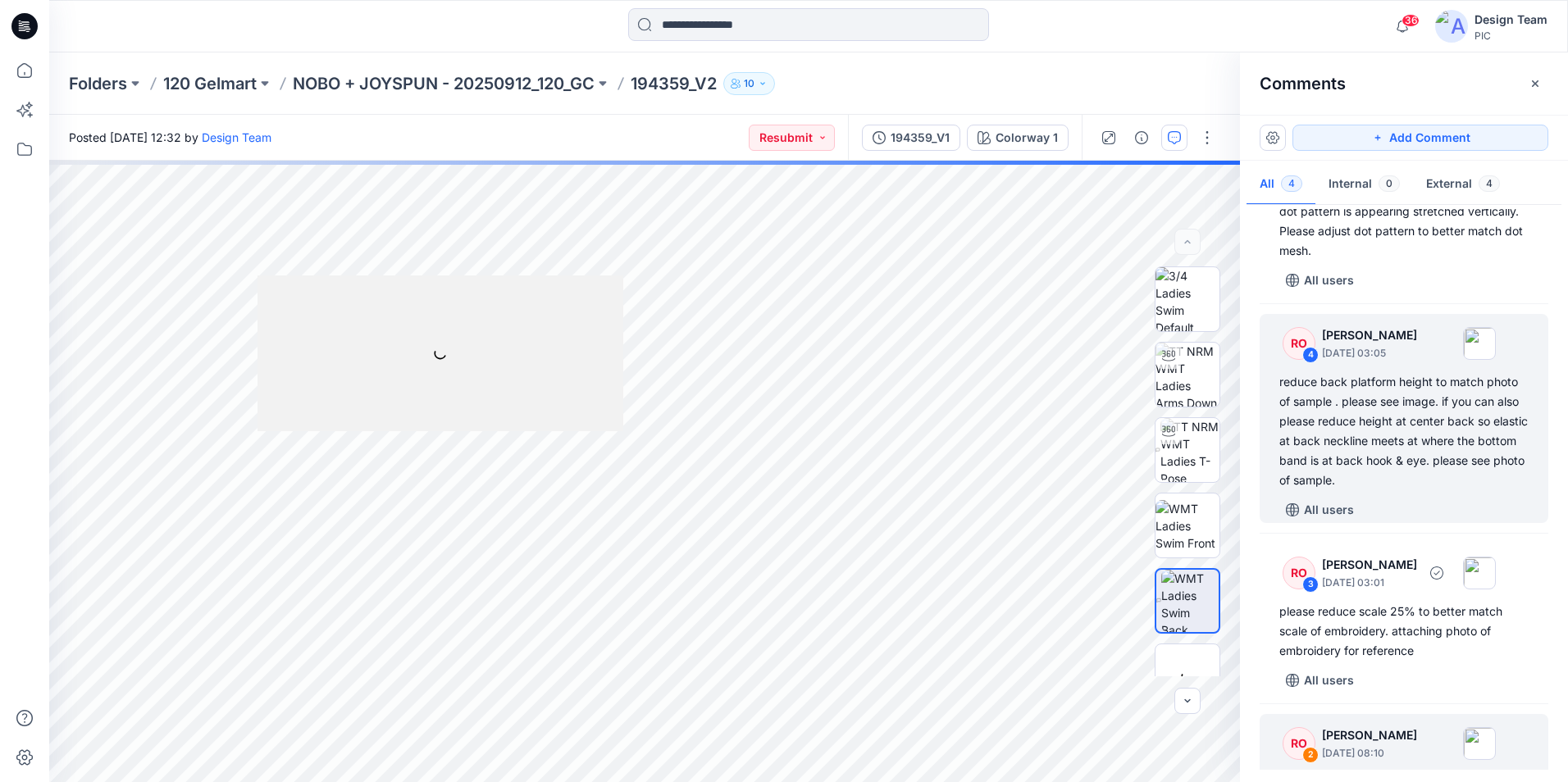
scroll to position [160, 0]
